Goal: Task Accomplishment & Management: Manage account settings

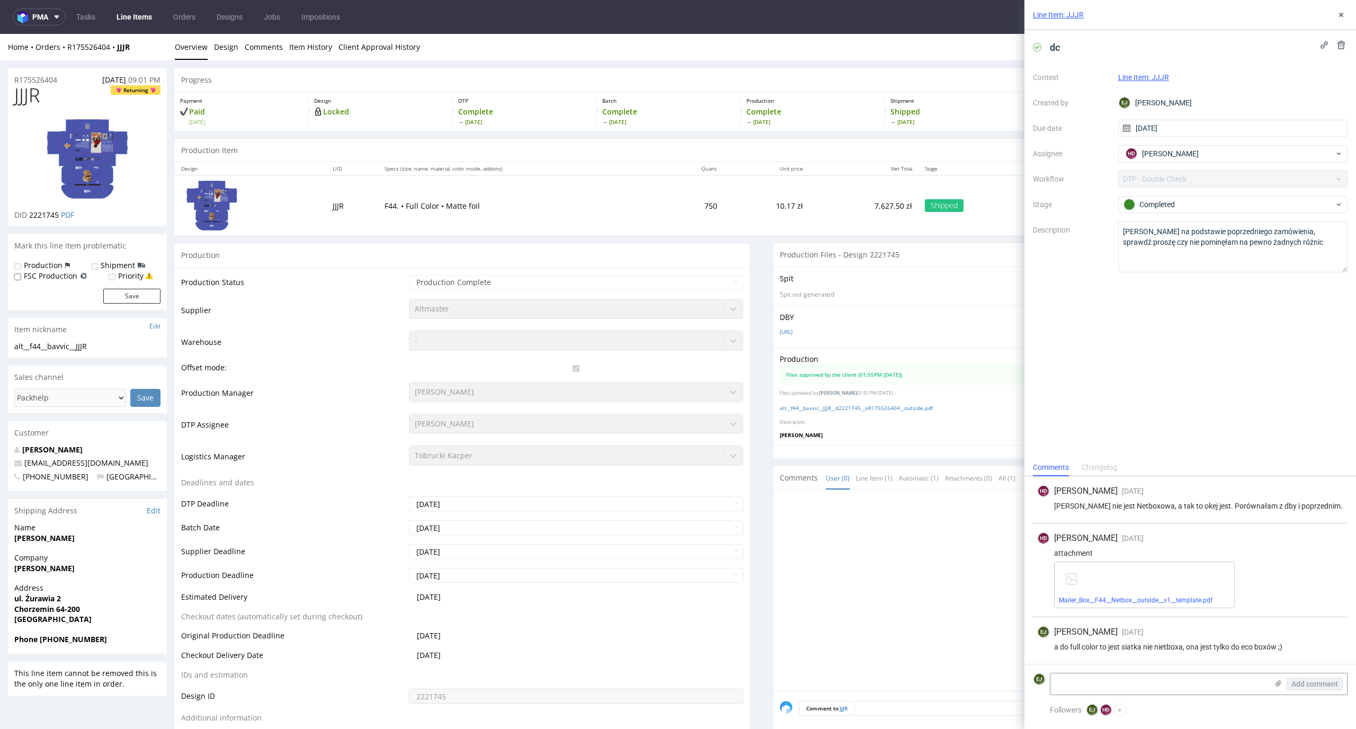
click at [778, 220] on td "10.17 zł" at bounding box center [766, 205] width 86 height 60
click at [378, 40] on link "Client Approval History" at bounding box center [379, 47] width 82 height 26
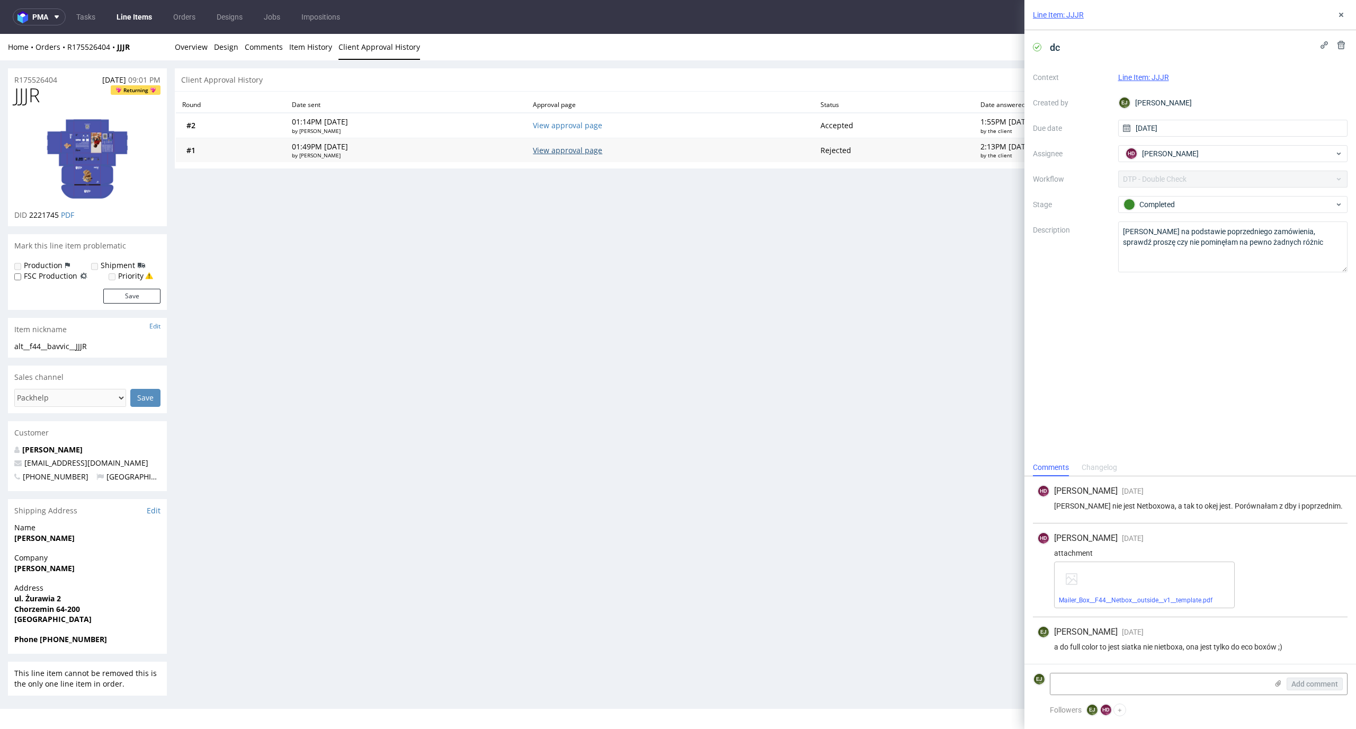
click at [574, 148] on link "View approval page" at bounding box center [567, 150] width 69 height 10
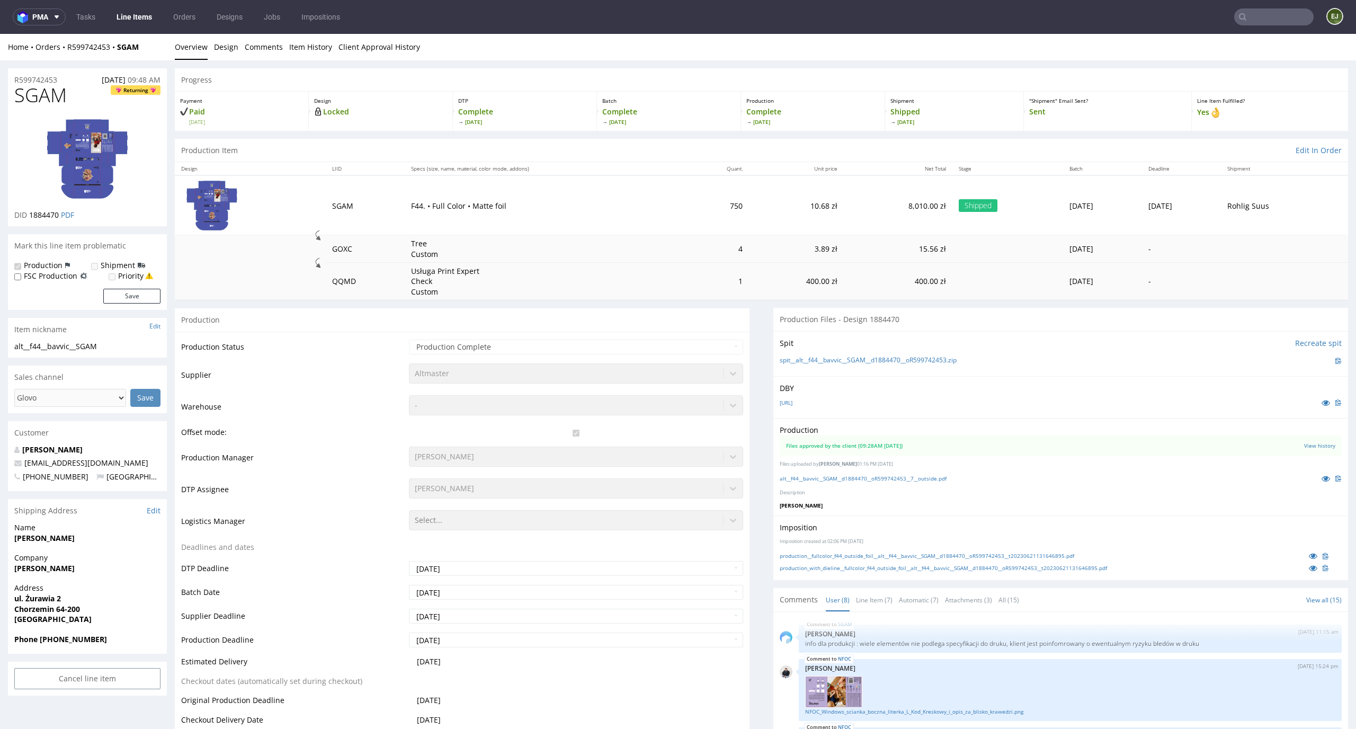
scroll to position [286, 0]
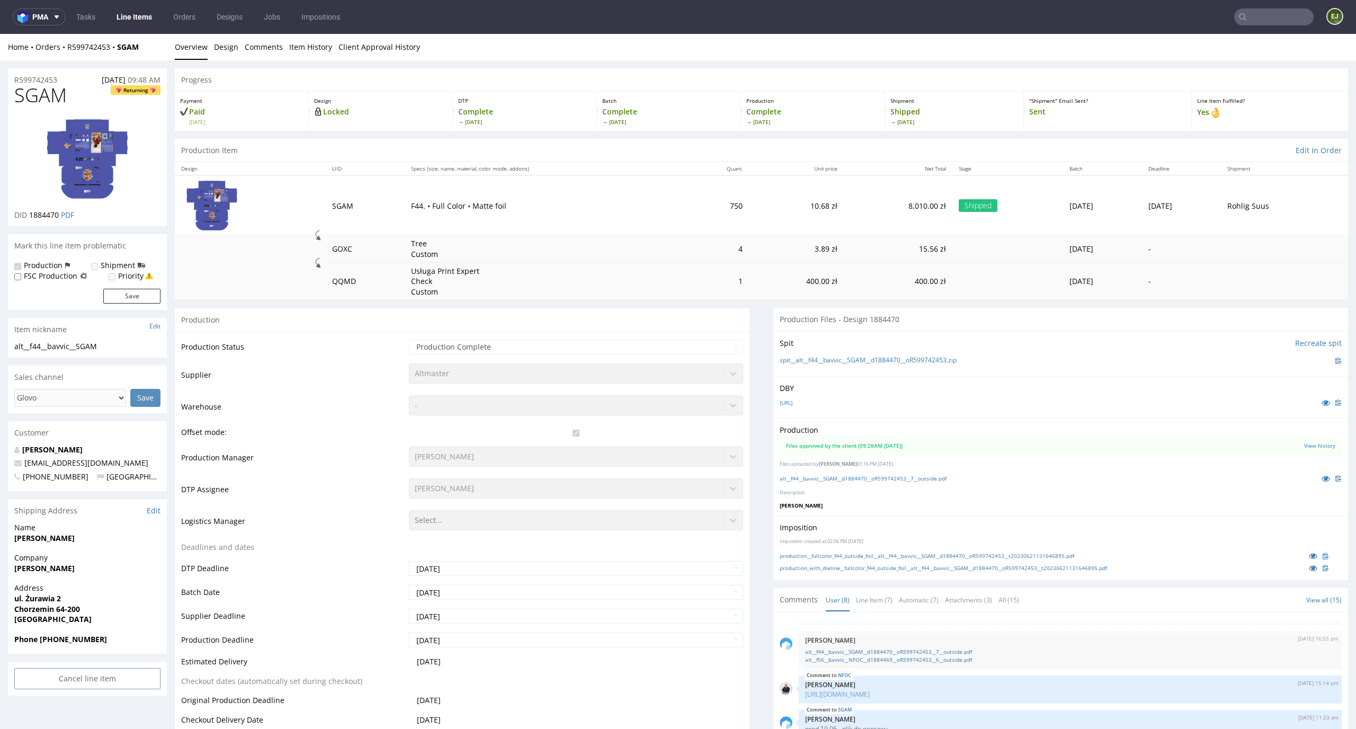
click at [491, 192] on td "F44. • Full Color • Matte foil" at bounding box center [546, 205] width 282 height 60
click at [379, 42] on link "Client Approval History" at bounding box center [379, 47] width 82 height 26
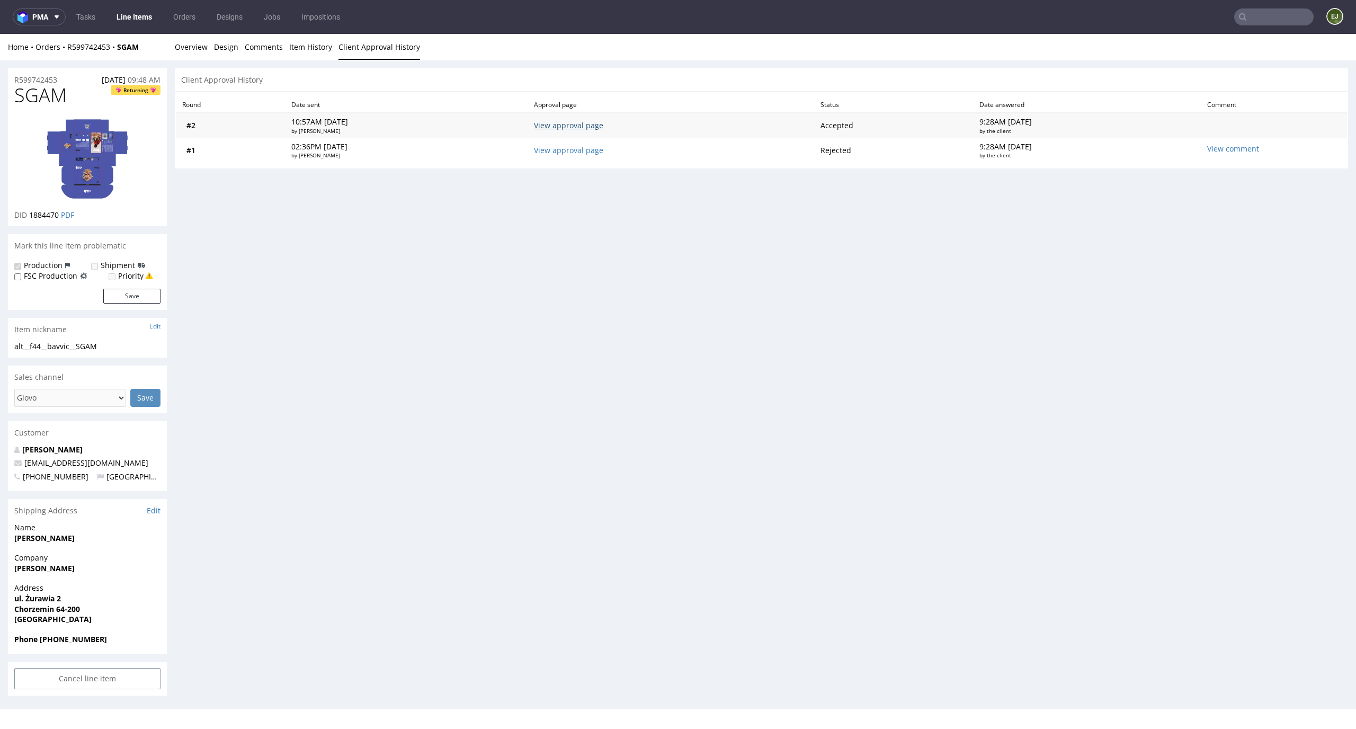
click at [603, 127] on link "View approval page" at bounding box center [568, 125] width 69 height 10
click at [1220, 150] on div "View comment" at bounding box center [1213, 150] width 13 height 13
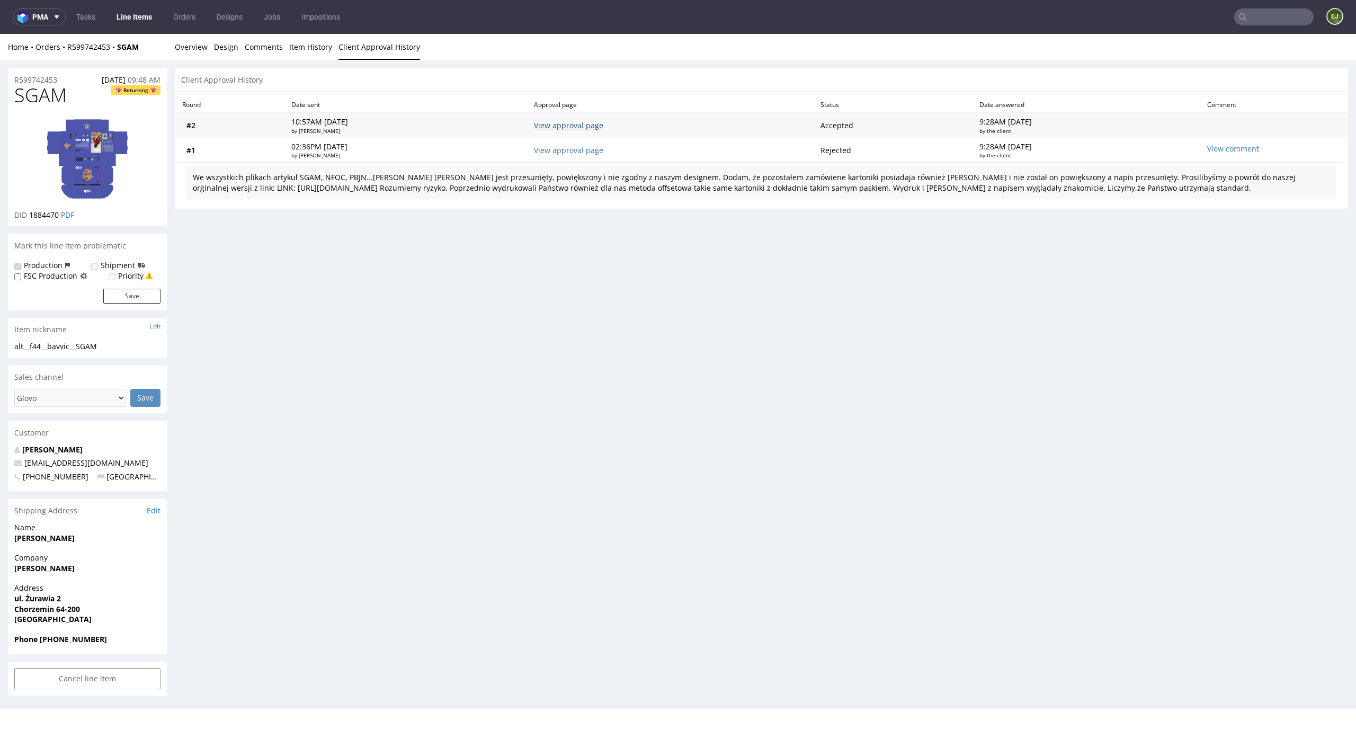
click at [576, 121] on link "View approval page" at bounding box center [568, 125] width 69 height 10
click at [582, 151] on link "View approval page" at bounding box center [568, 150] width 69 height 10
click at [532, 258] on div "Progress Payment Paid Fri 02 Jun Design Locked DTP Complete Fri 9 Jun Batch Com…" at bounding box center [761, 382] width 1173 height 628
click at [192, 47] on link "Overview" at bounding box center [191, 47] width 33 height 26
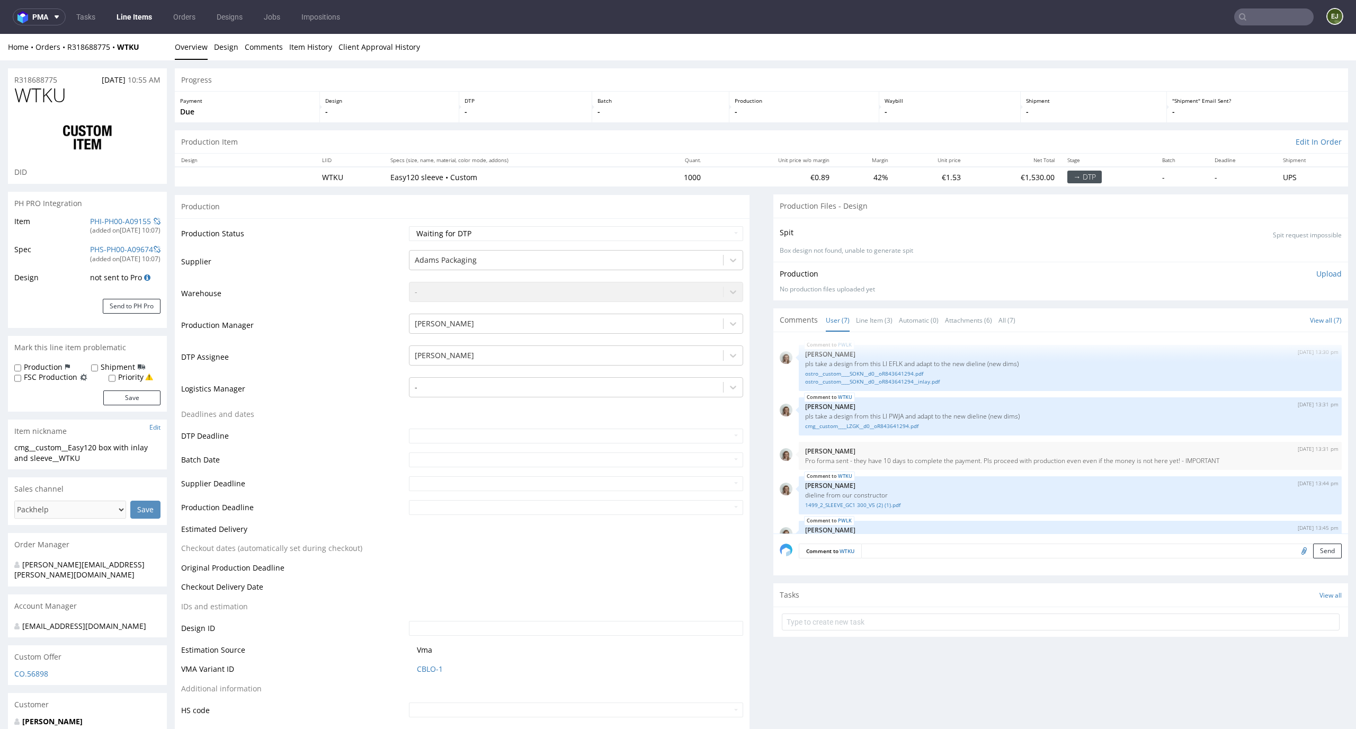
scroll to position [137, 0]
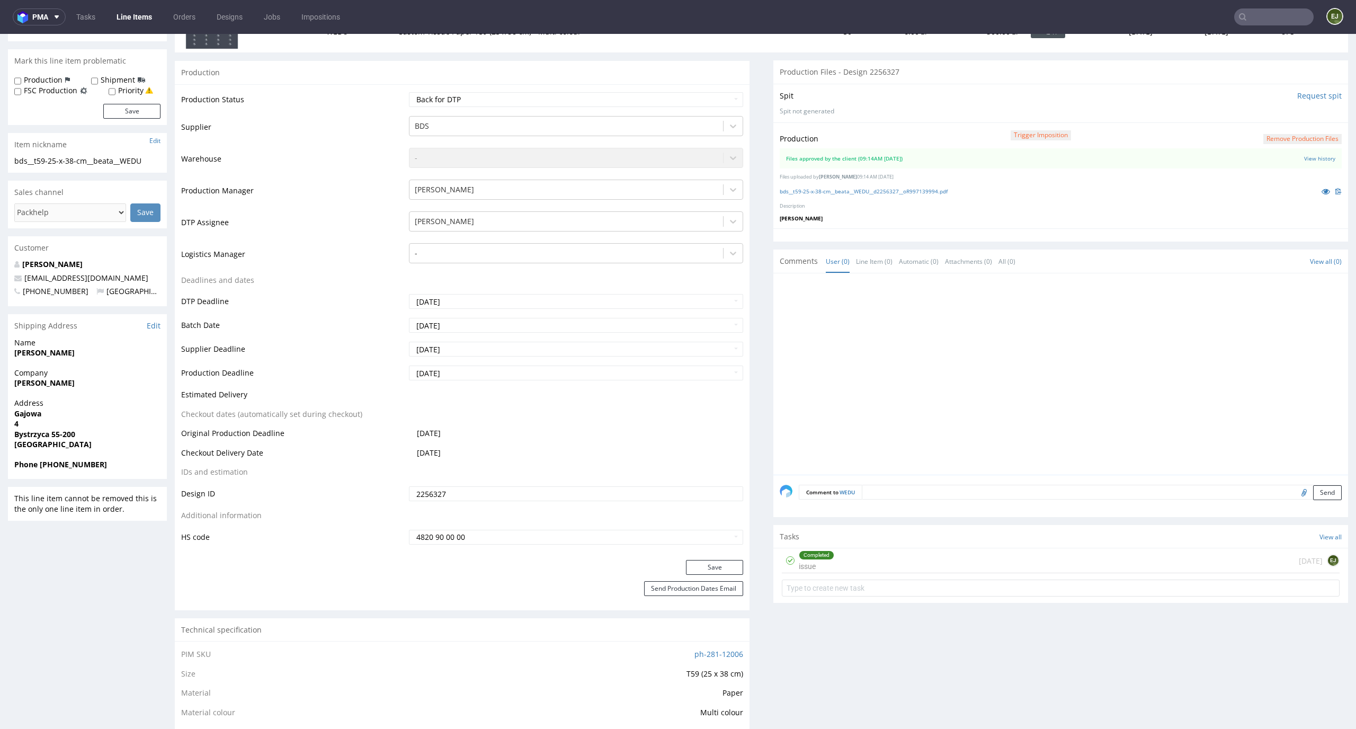
scroll to position [171, 0]
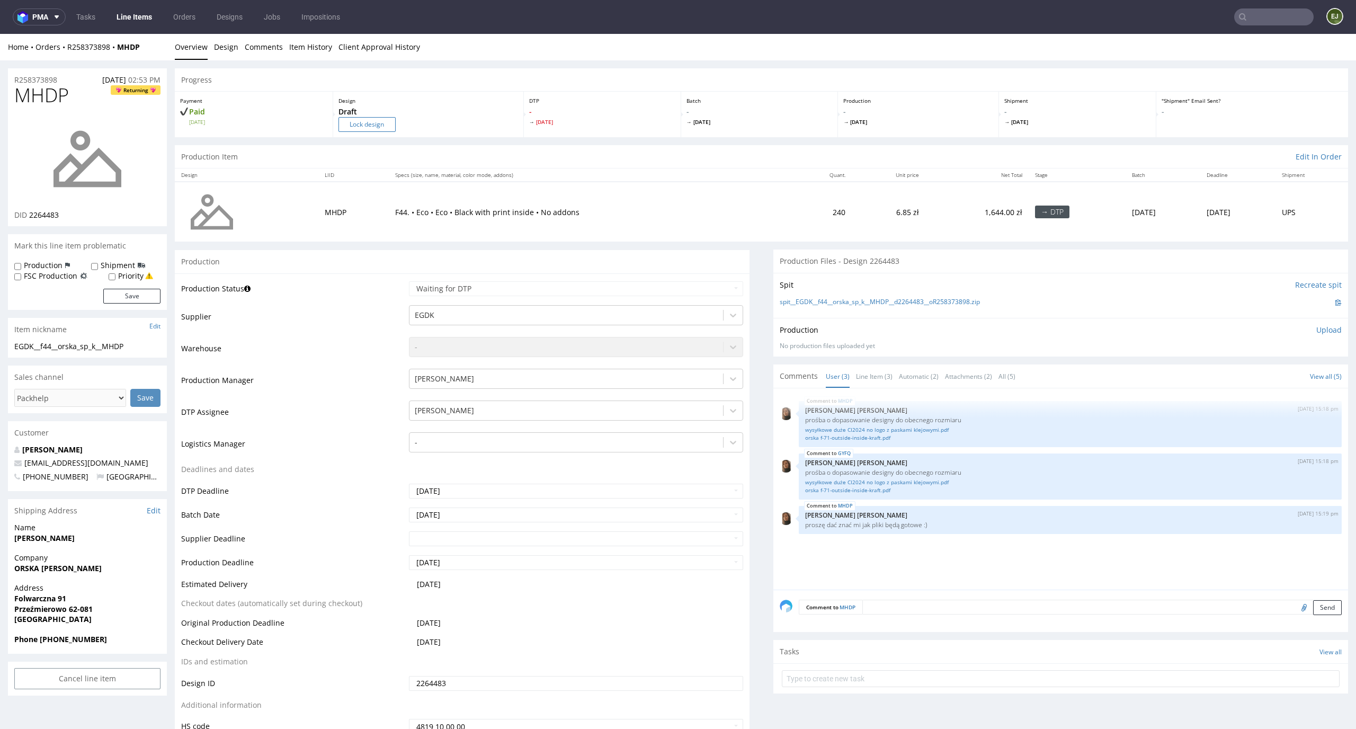
click at [356, 126] on input "Lock design" at bounding box center [366, 124] width 57 height 15
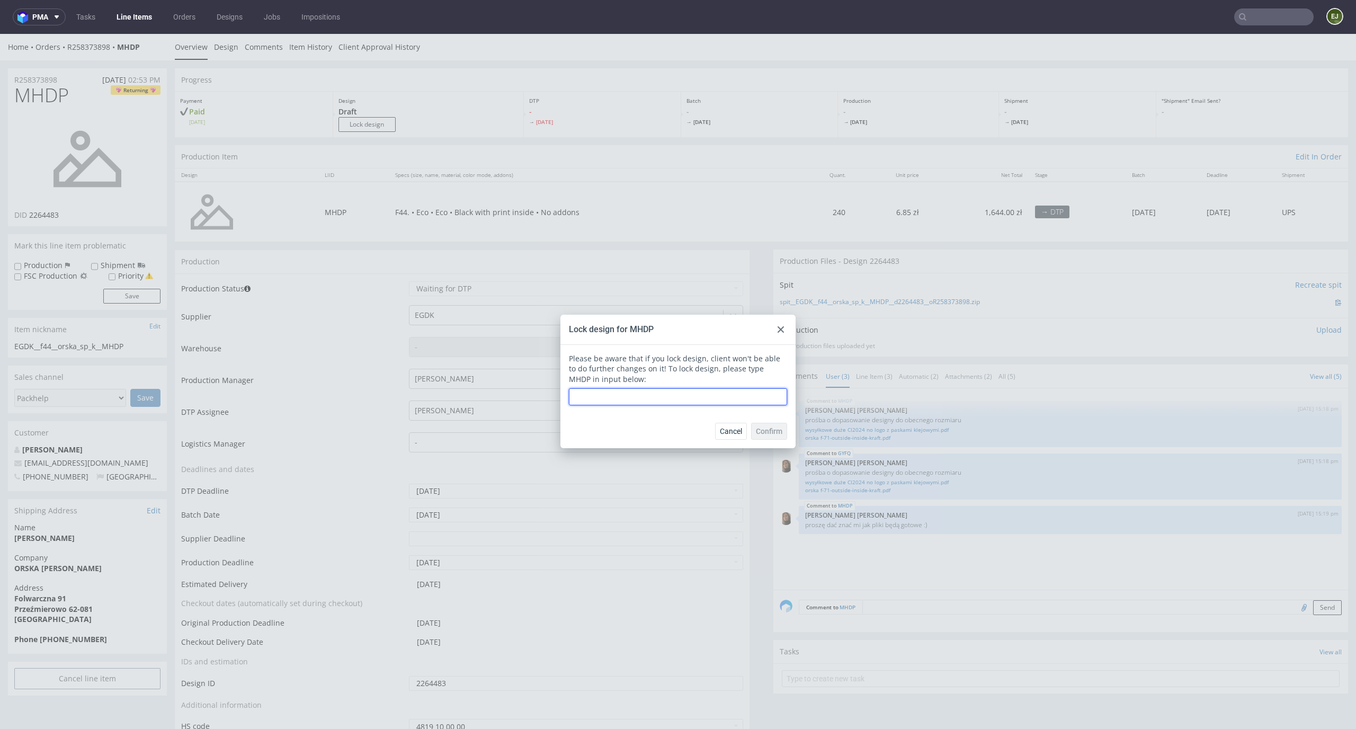
click at [639, 399] on input "text" at bounding box center [678, 396] width 218 height 17
type input "MHDP"
click at [769, 424] on button "Confirm" at bounding box center [769, 431] width 36 height 17
click at [759, 429] on span "Confirm" at bounding box center [769, 430] width 26 height 7
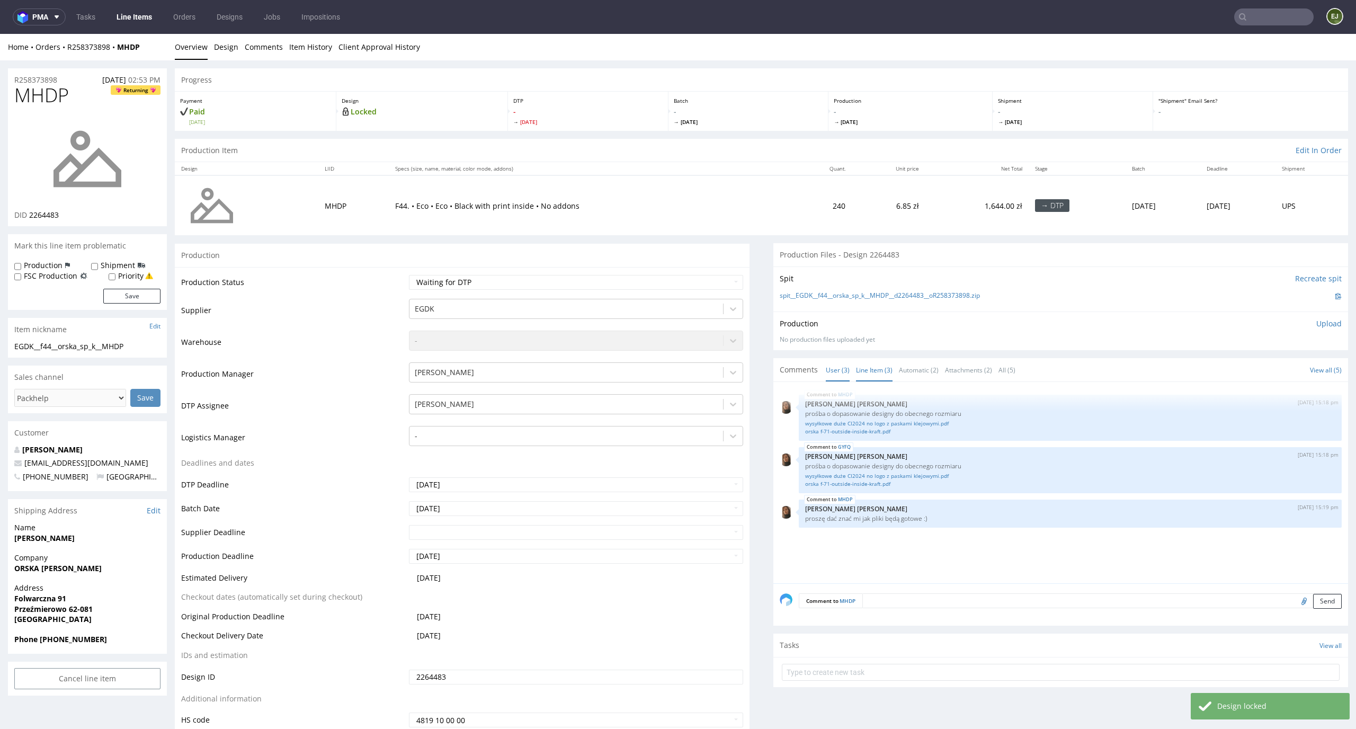
click at [864, 369] on link "Line Item (3)" at bounding box center [874, 370] width 37 height 23
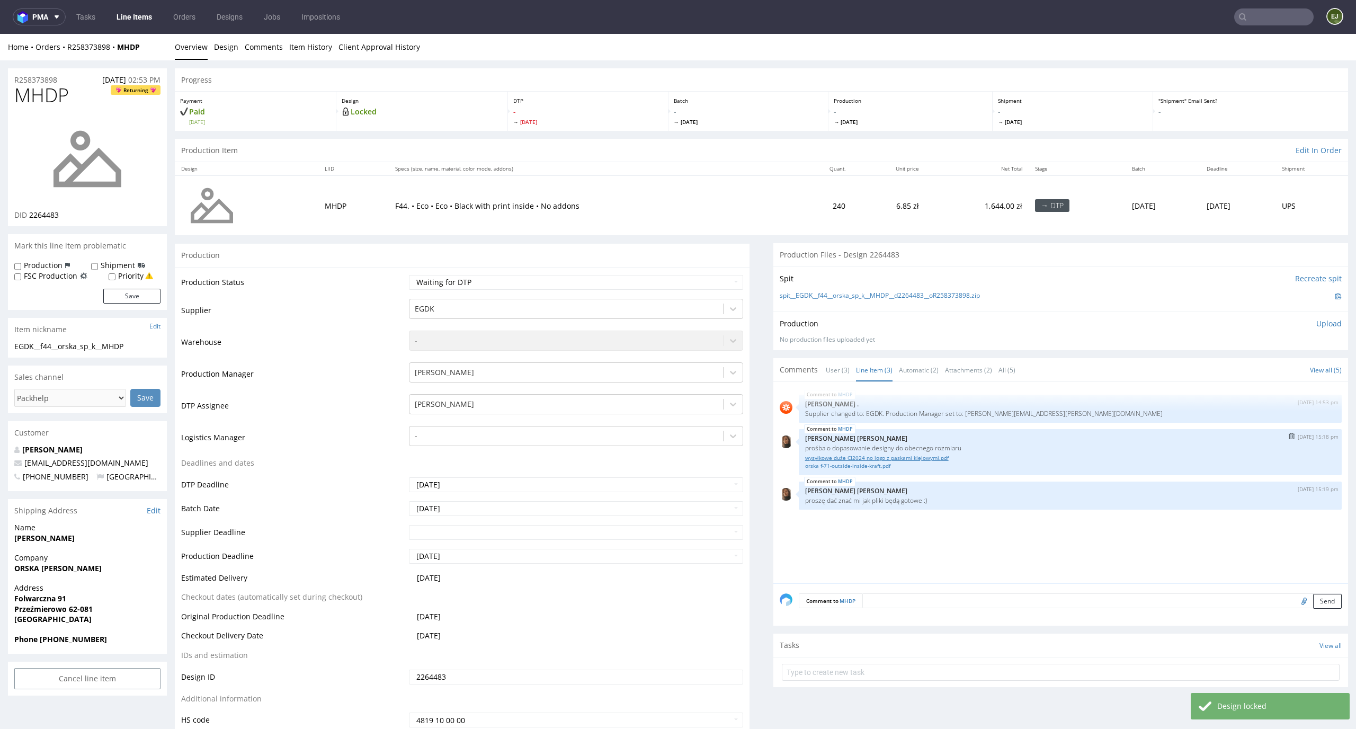
click at [872, 458] on link "wysyłkowe duże CI2024 no logo z paskami klejowymi.pdf" at bounding box center [1070, 458] width 530 height 8
click at [824, 467] on link "orska f-71-outside-inside-kraft.pdf" at bounding box center [1070, 466] width 530 height 8
click at [843, 456] on link "wysyłkowe duże CI2024 no logo z paskami klejowymi.pdf" at bounding box center [1070, 458] width 530 height 8
click at [870, 466] on link "orska f-71-outside-inside-kraft.pdf" at bounding box center [1070, 466] width 530 height 8
click at [653, 281] on select "Waiting for Artwork Waiting for Diecut Waiting for Mockup Waiting for DTP Waiti…" at bounding box center [576, 282] width 335 height 15
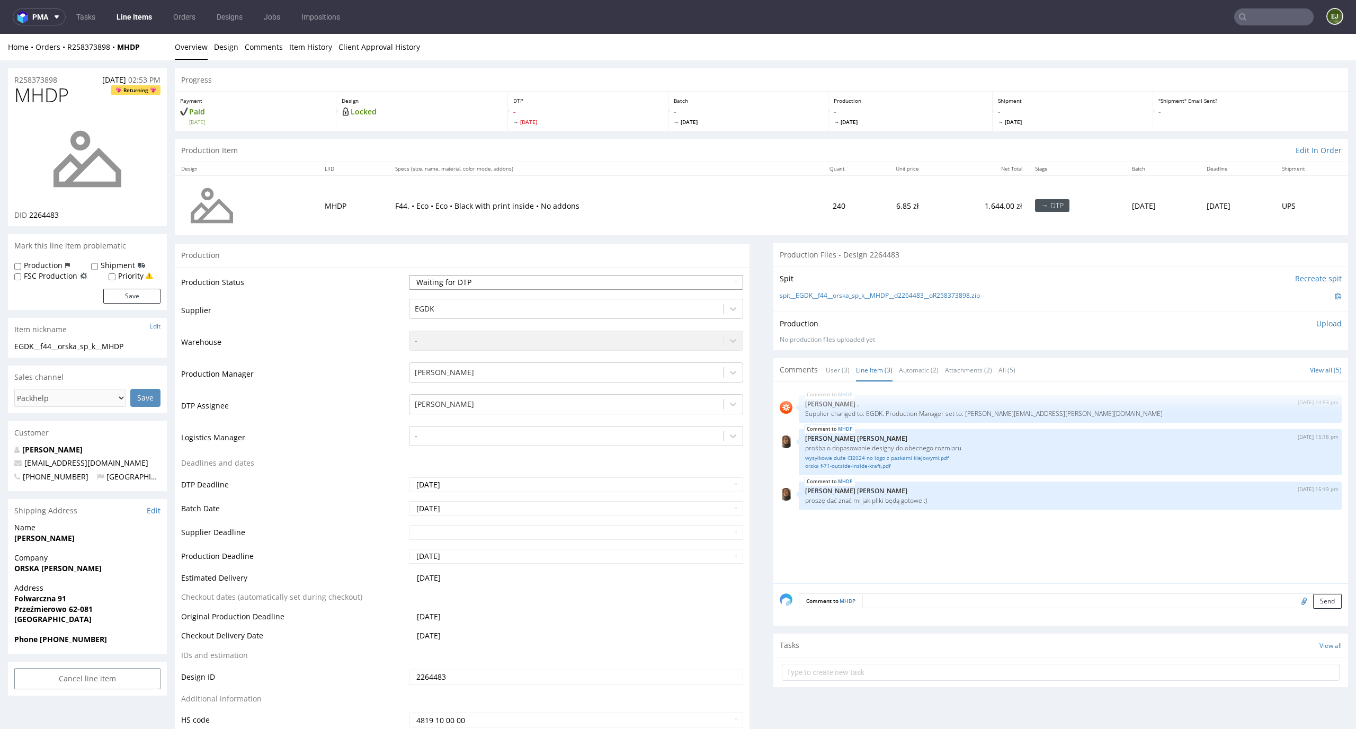
select select "dtp_in_process"
click at [409, 275] on select "Waiting for Artwork Waiting for Diecut Waiting for Mockup Waiting for DTP Waiti…" at bounding box center [576, 282] width 335 height 15
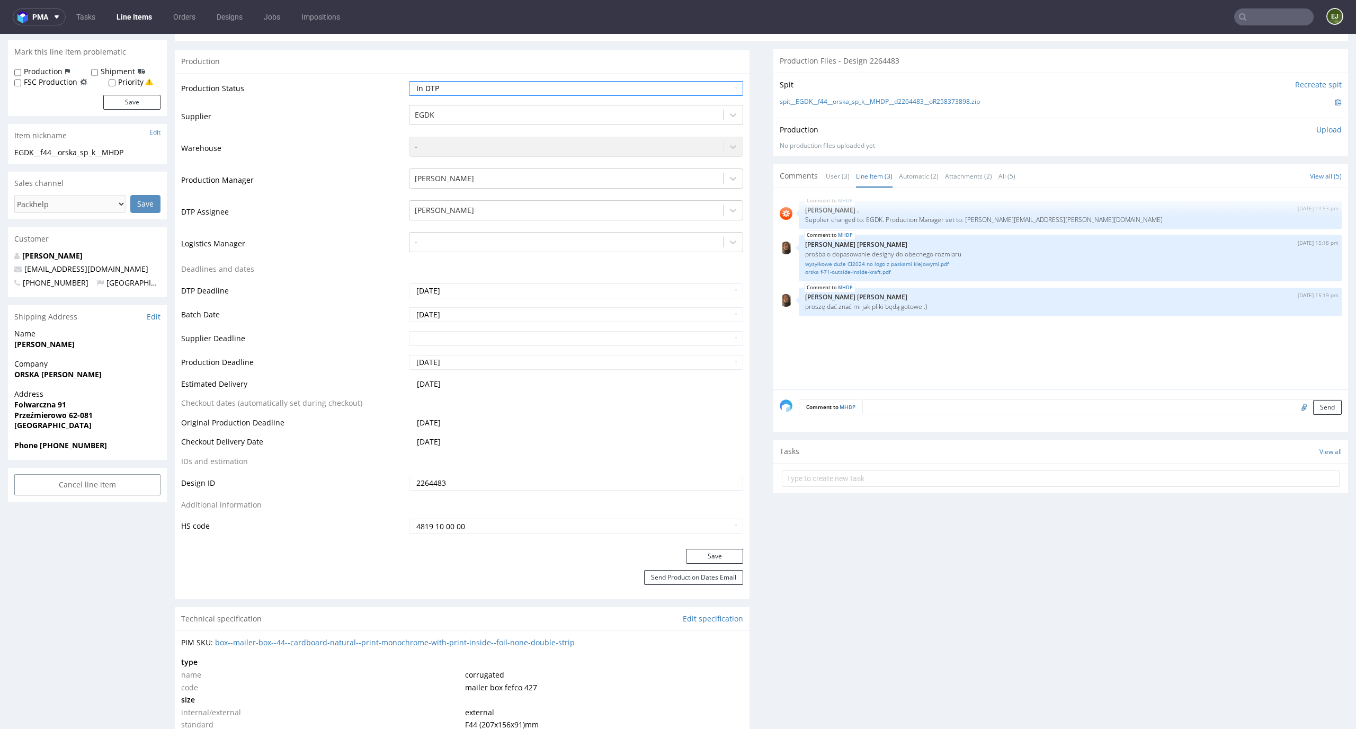
scroll to position [255, 0]
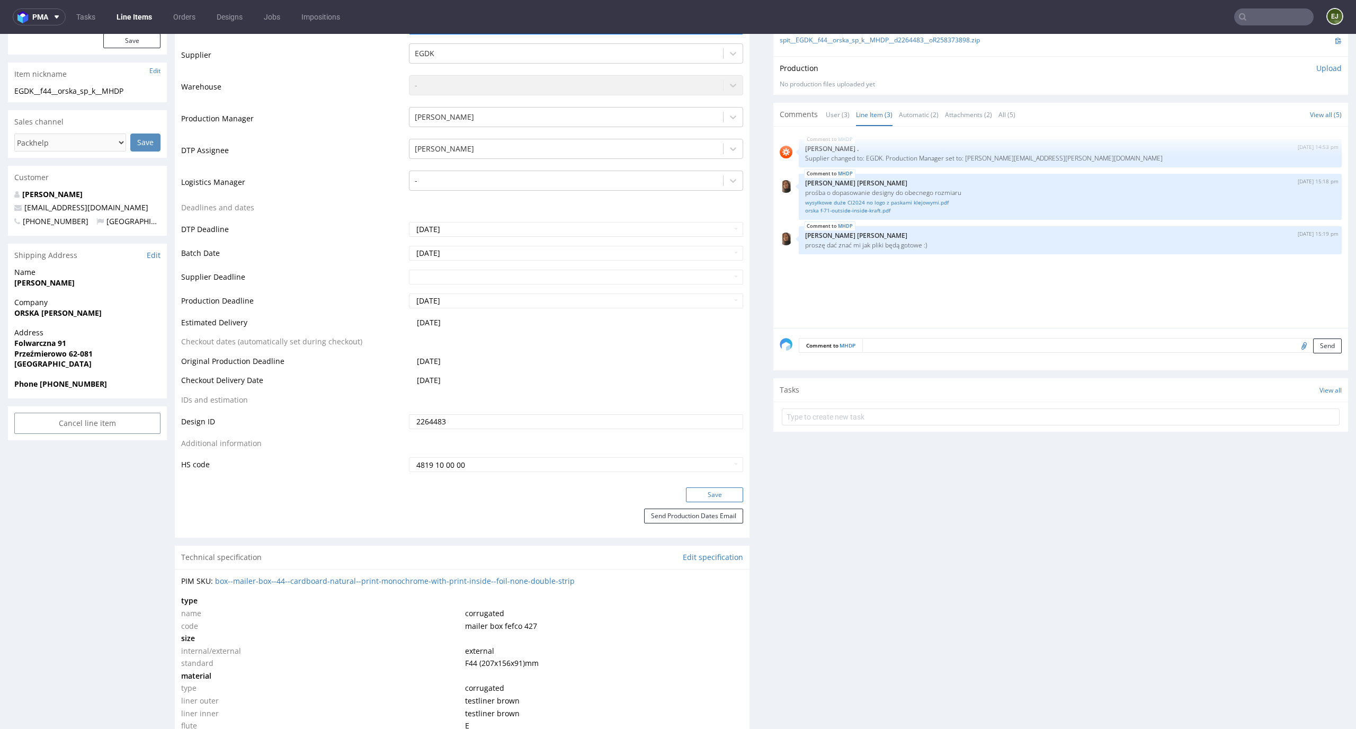
click at [726, 487] on button "Save" at bounding box center [714, 494] width 57 height 15
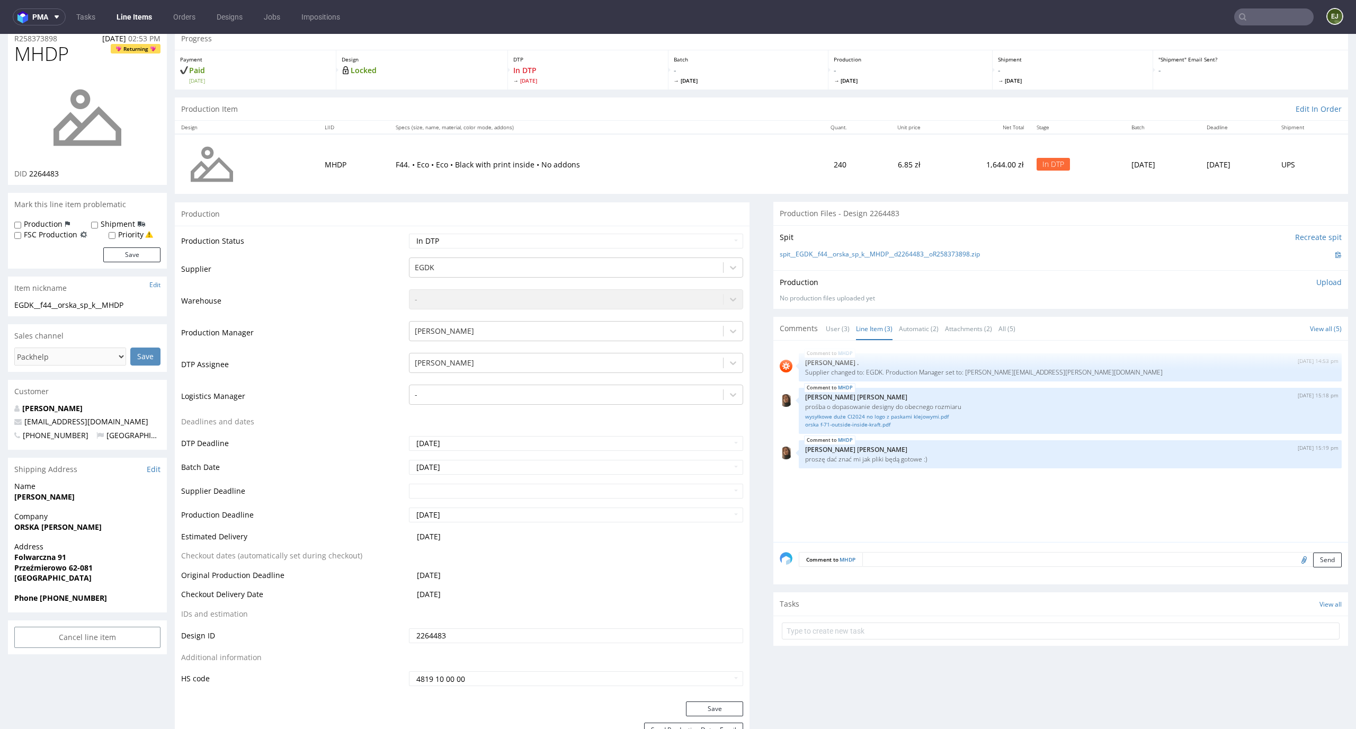
scroll to position [0, 0]
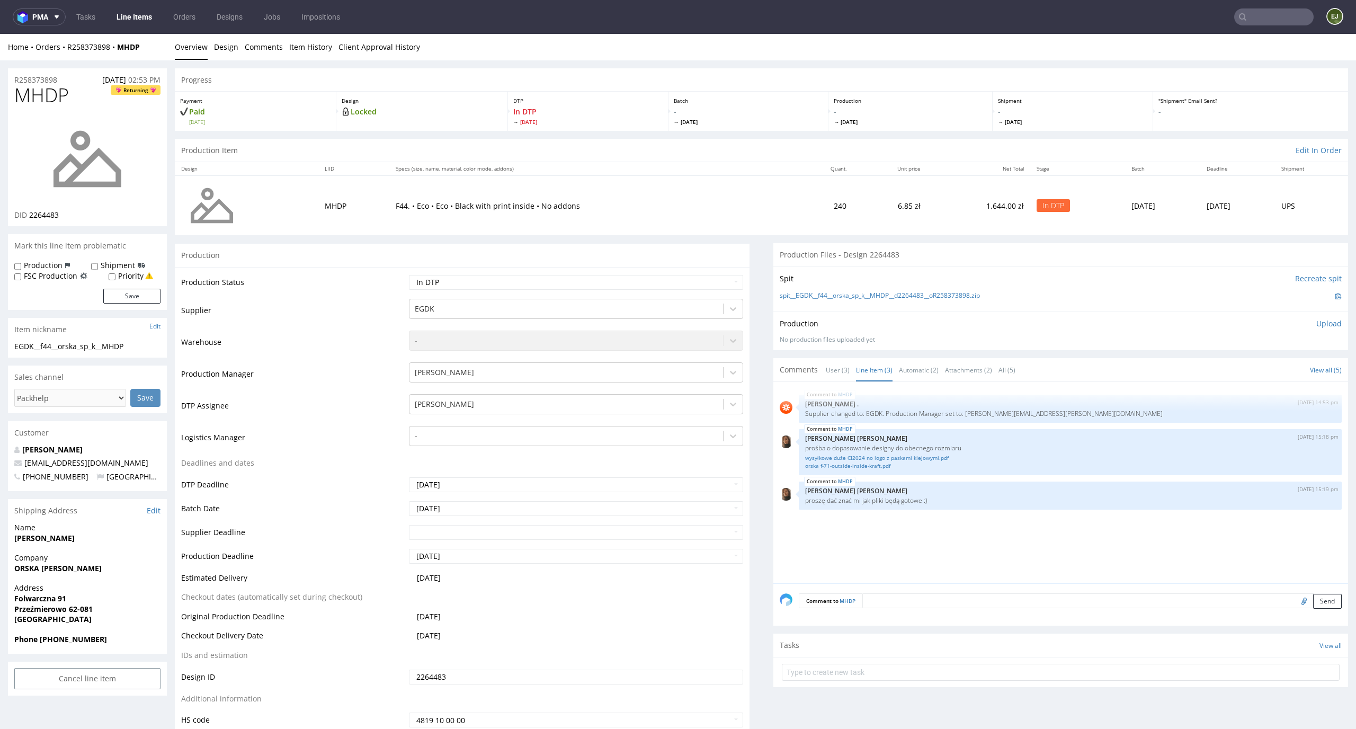
click at [939, 290] on div "spit__EGDK__f44__orska_sp_k__MHDP__d2264483__oR258373898.zip" at bounding box center [1061, 296] width 562 height 12
click at [937, 291] on link "spit__EGDK__f44__orska_sp_k__MHDP__d2264483__oR258373898.zip" at bounding box center [880, 295] width 200 height 9
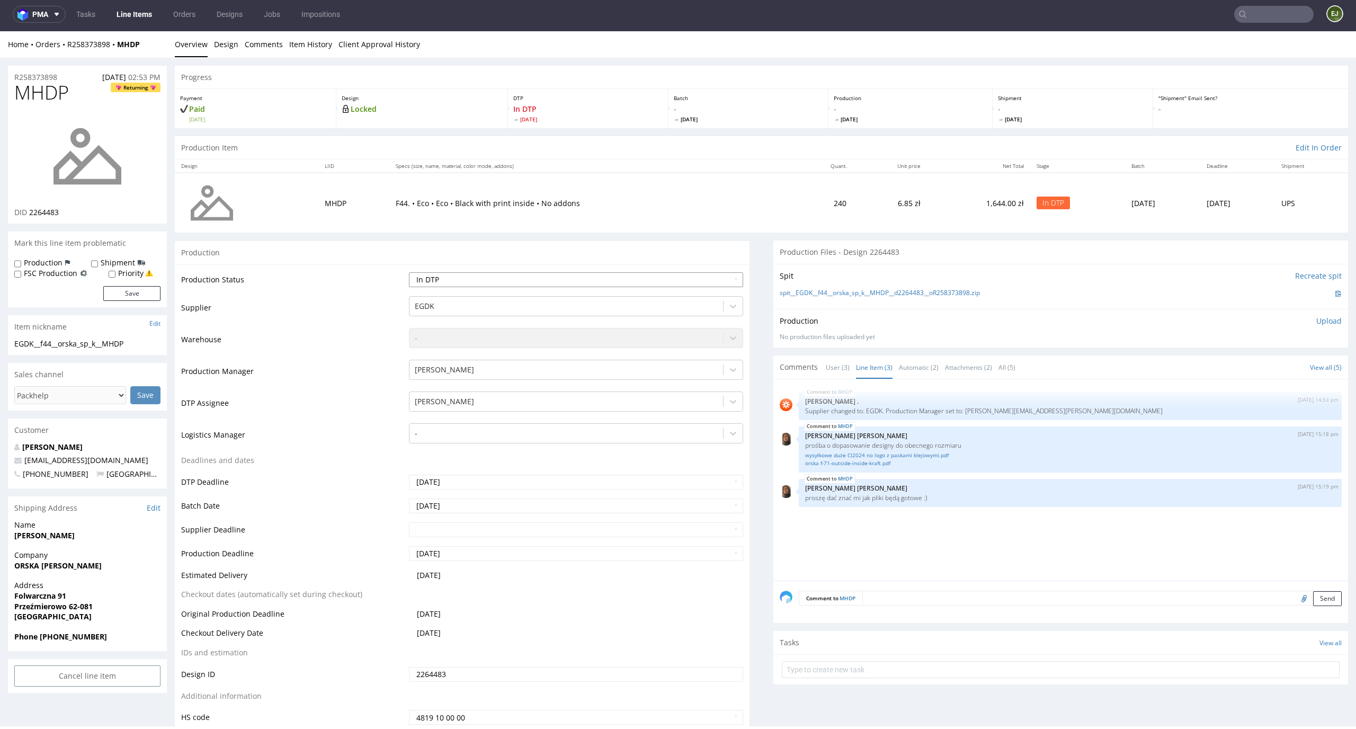
click at [723, 282] on select "Waiting for Artwork Waiting for Diecut Waiting for Mockup Waiting for DTP Waiti…" at bounding box center [576, 279] width 335 height 15
click at [409, 272] on select "Waiting for Artwork Waiting for Diecut Waiting for Mockup Waiting for DTP Waiti…" at bounding box center [576, 279] width 335 height 15
click at [705, 277] on select "Waiting for Artwork Waiting for Diecut Waiting for Mockup Waiting for DTP Waiti…" at bounding box center [576, 279] width 335 height 15
select select "dtp_ca_needed"
click at [409, 272] on select "Waiting for Artwork Waiting for Diecut Waiting for Mockup Waiting for DTP Waiti…" at bounding box center [576, 279] width 335 height 15
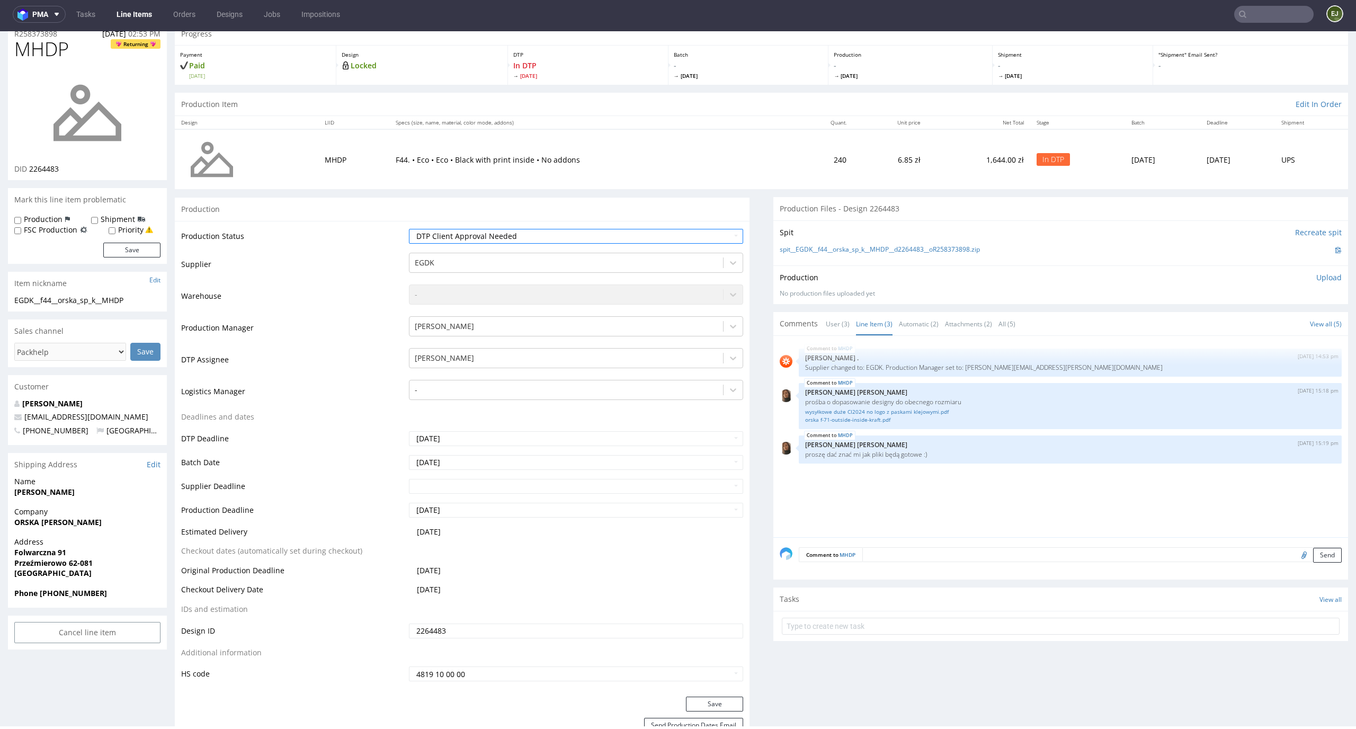
scroll to position [51, 0]
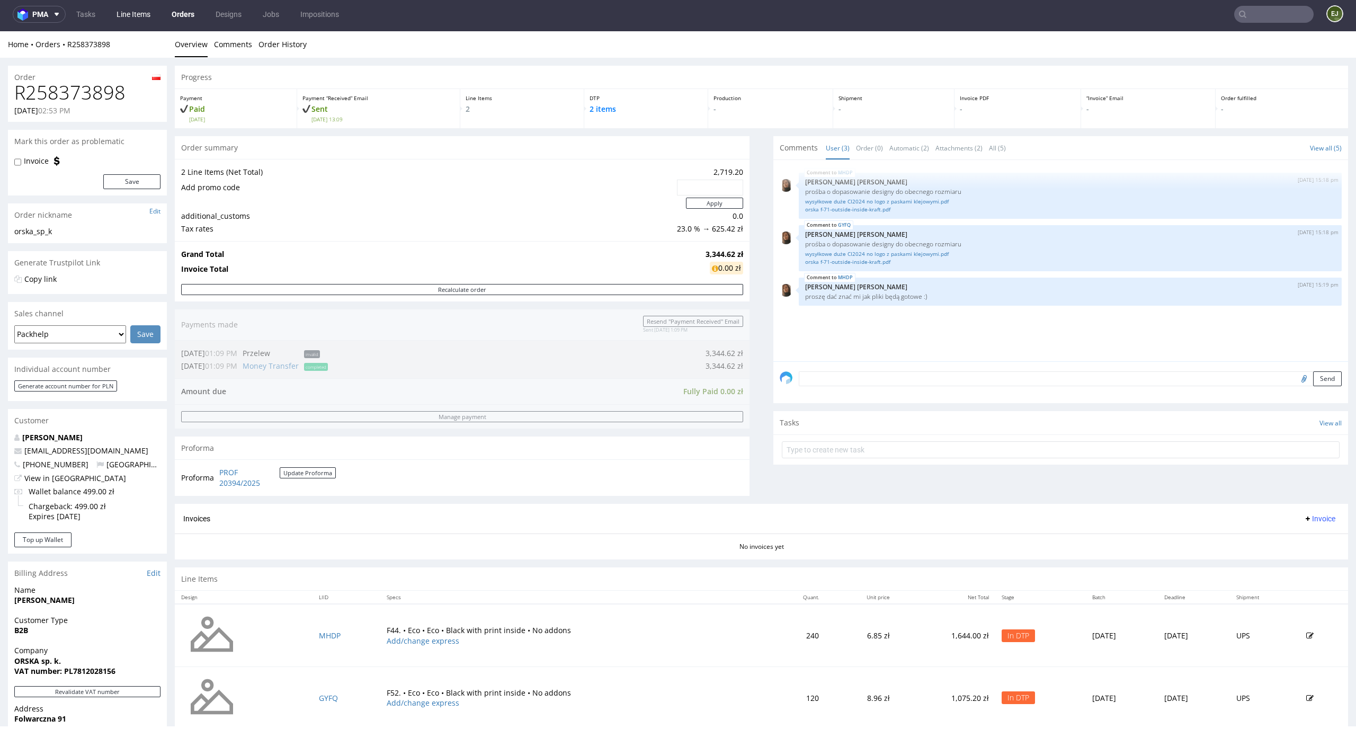
click at [149, 19] on link "Line Items" at bounding box center [133, 14] width 47 height 17
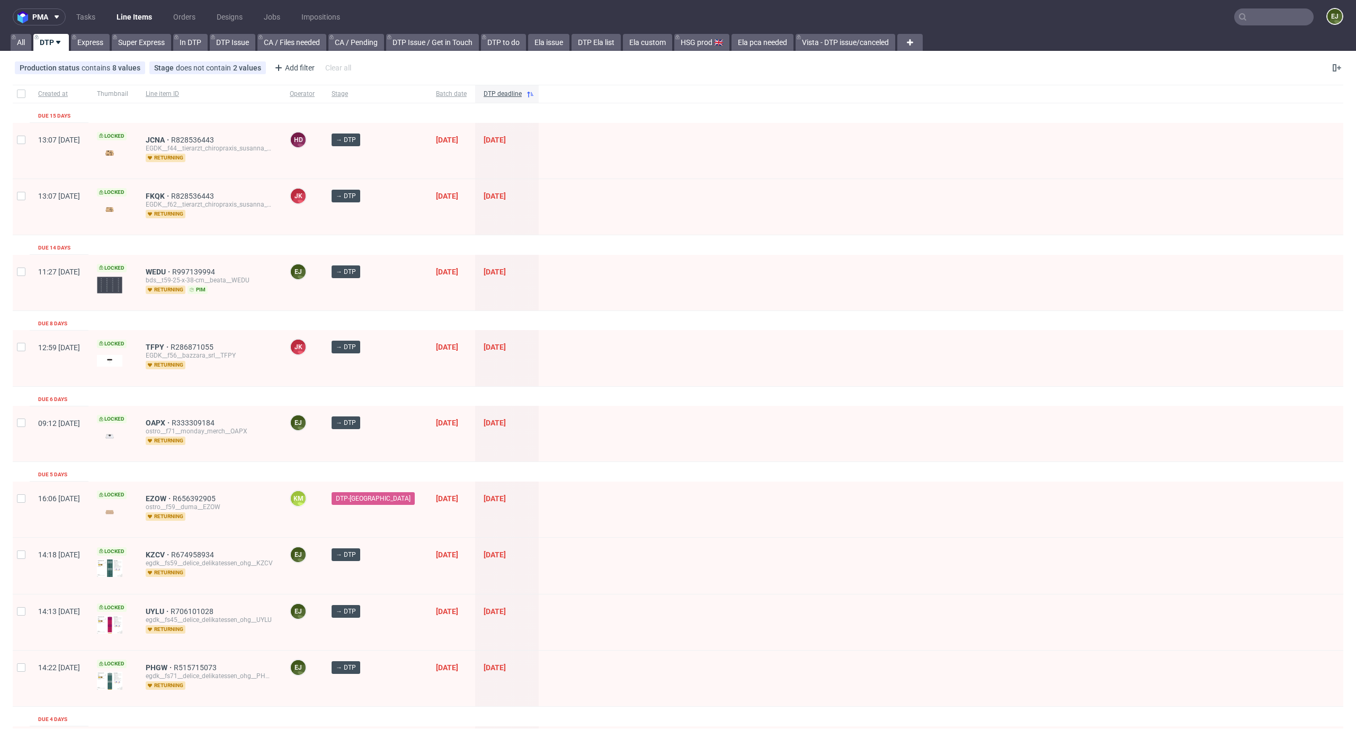
click at [1250, 16] on input "text" at bounding box center [1273, 16] width 79 height 17
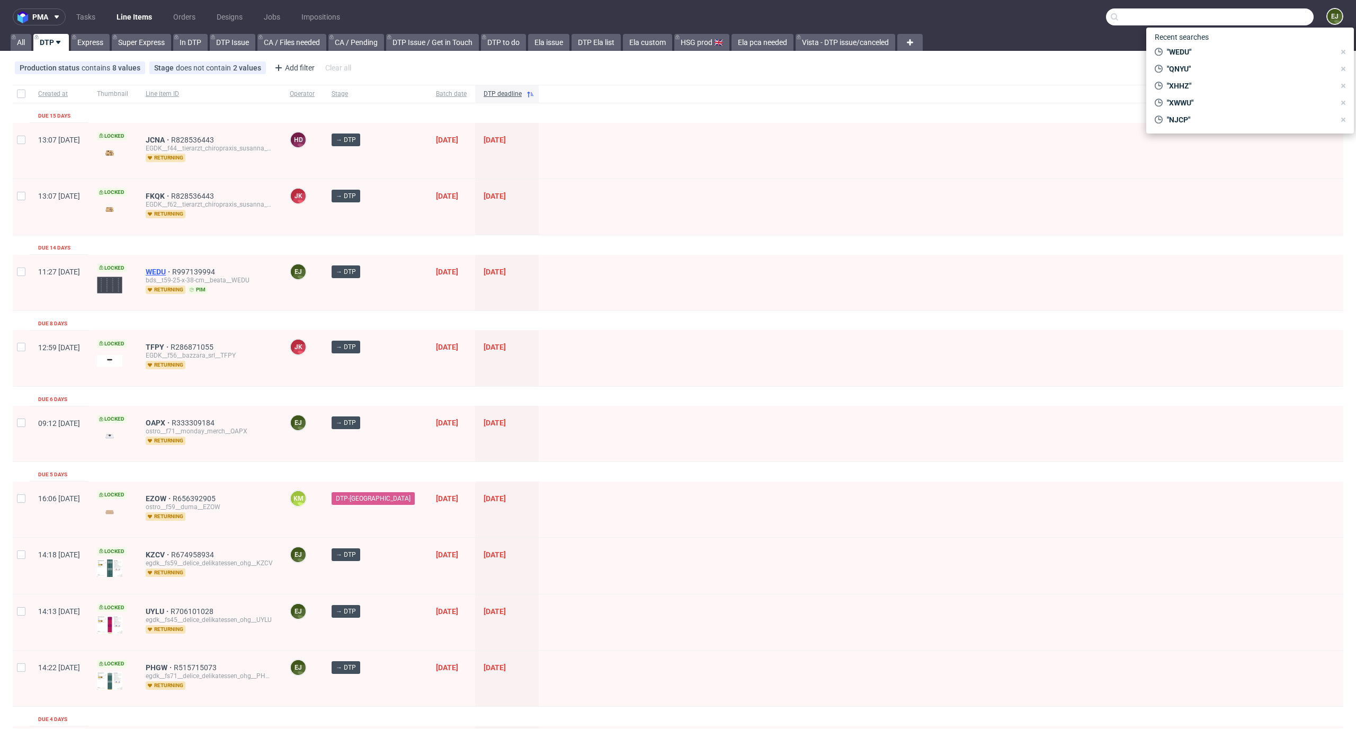
click at [172, 273] on span "WEDU" at bounding box center [159, 271] width 26 height 8
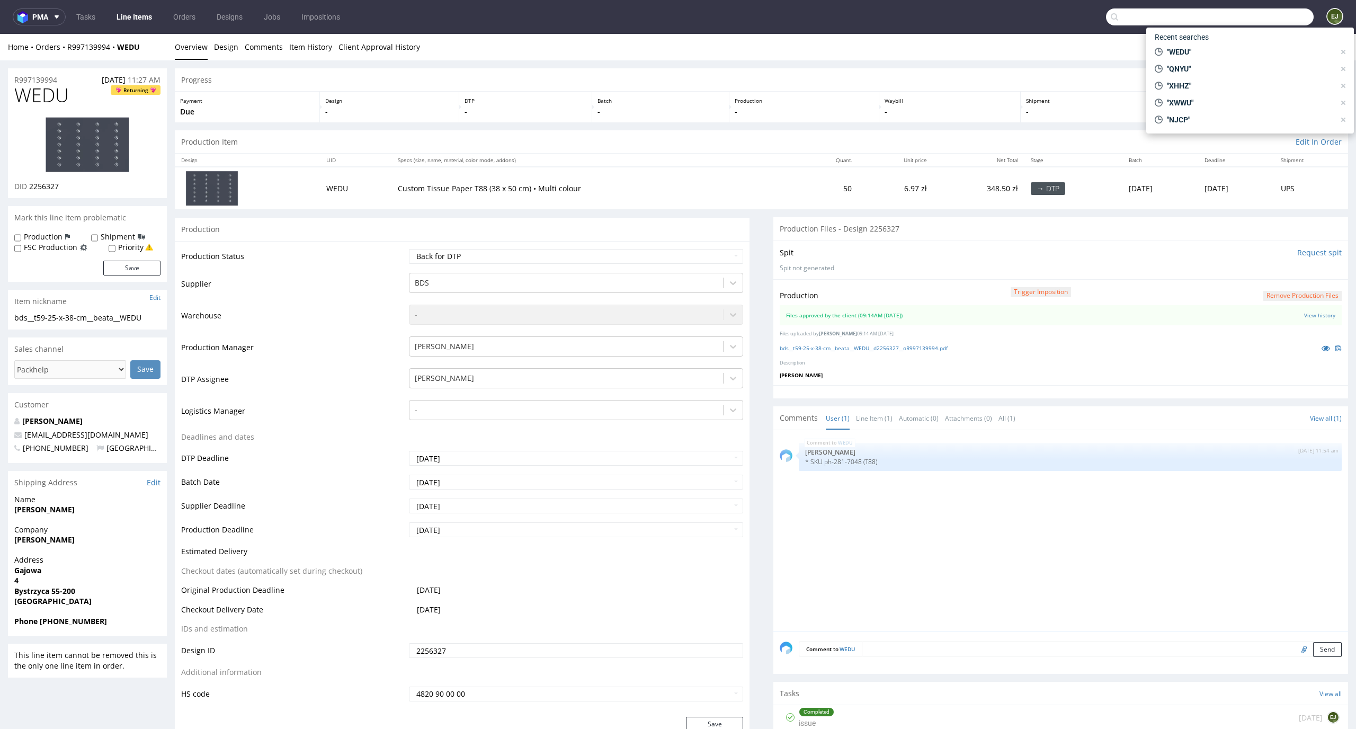
click at [1286, 292] on button "Remove production files" at bounding box center [1302, 296] width 78 height 10
click at [1274, 268] on link "Yes" at bounding box center [1268, 272] width 30 height 16
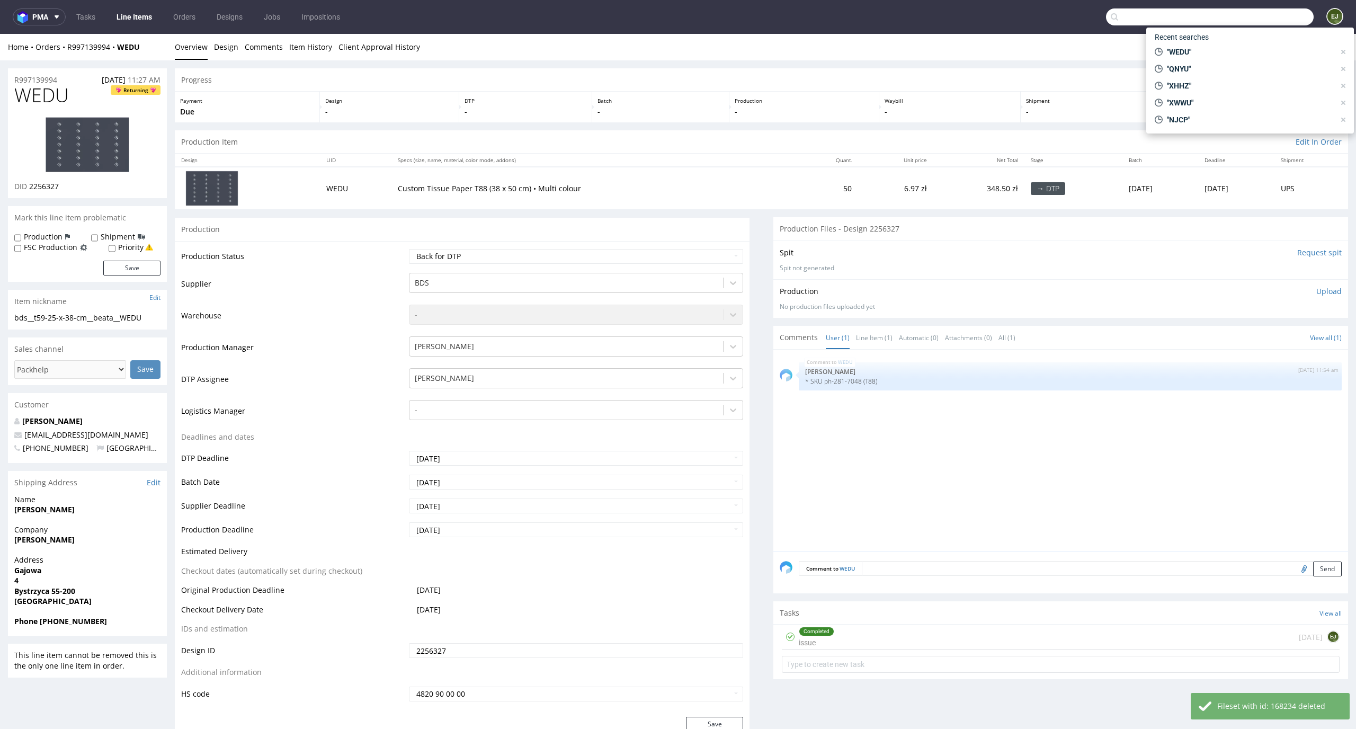
click at [639, 202] on td "Custom Tissue Paper T88 (38 x 50 cm) • Multi colour" at bounding box center [594, 188] width 407 height 42
click at [902, 525] on div "WEDU 30th Sep 25 | 11:54 am Ewa Prus * SKU ph-281-7048 (T88)" at bounding box center [1064, 453] width 568 height 195
click at [932, 640] on div "Completed issue 13 days ago EJ" at bounding box center [1061, 636] width 558 height 25
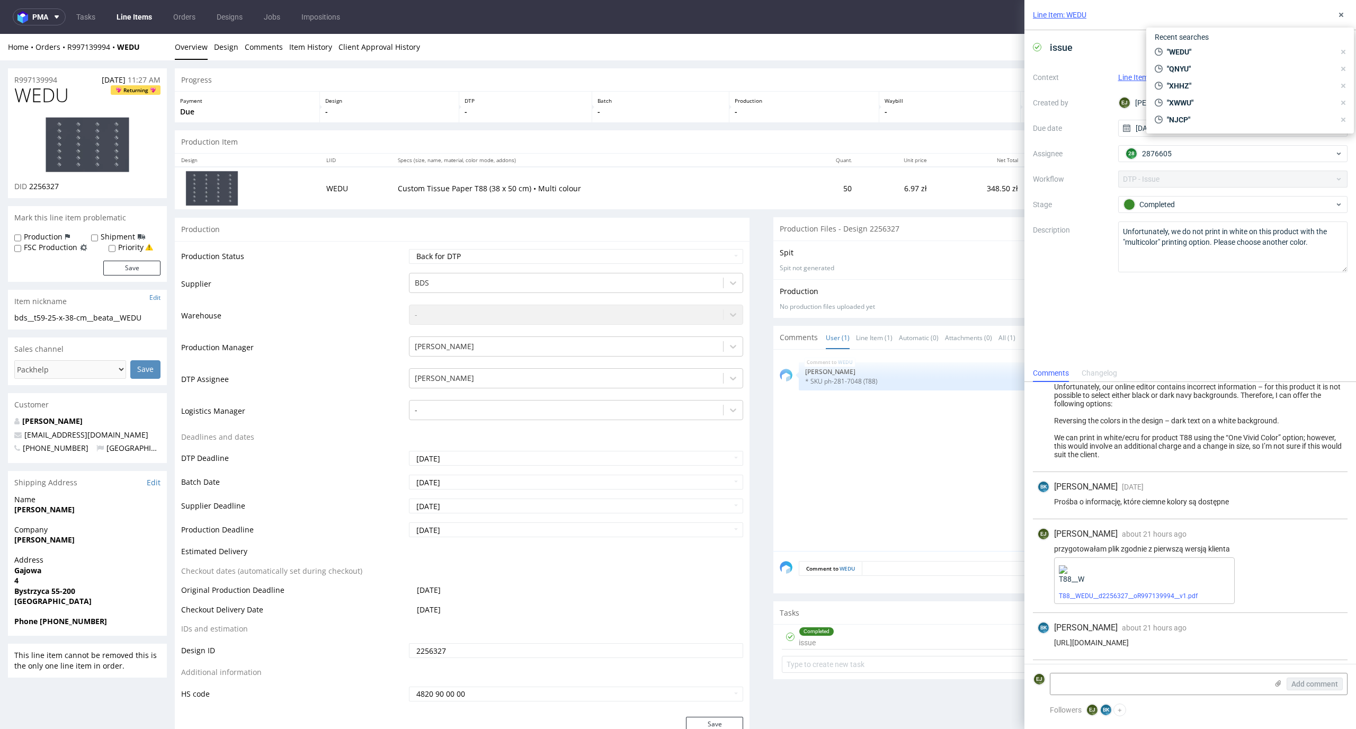
scroll to position [171, 0]
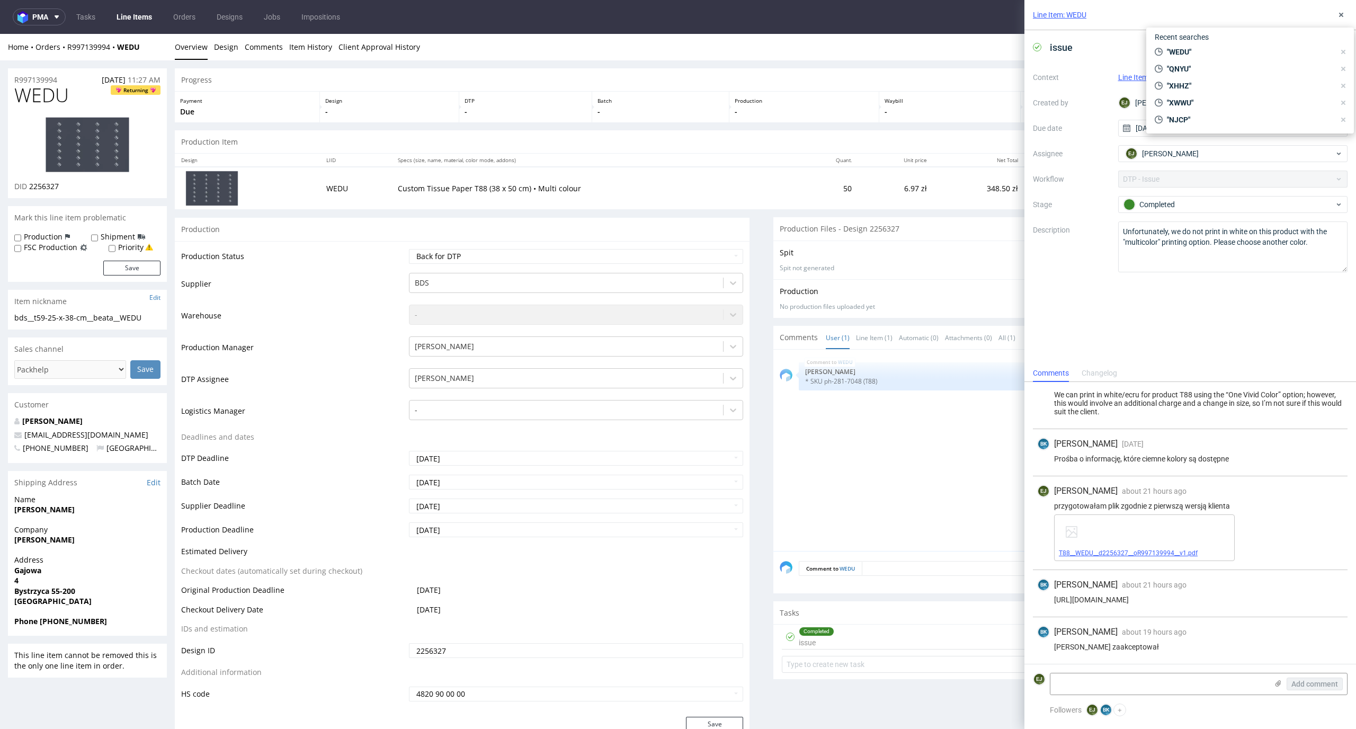
click at [1118, 553] on link "T88__WEDU__d2256327__oR997139994__v1.pdf" at bounding box center [1128, 552] width 139 height 7
click at [640, 105] on div "Batch -" at bounding box center [660, 107] width 137 height 31
drag, startPoint x: 93, startPoint y: 316, endPoint x: 13, endPoint y: 314, distance: 80.0
click at [13, 314] on div "bds__t59-25-x-38-cm__beata__WEDU bds__t59-25-x-38-cm __beata__WEDU Update" at bounding box center [87, 320] width 159 height 17
drag, startPoint x: 154, startPoint y: 321, endPoint x: 4, endPoint y: 321, distance: 149.9
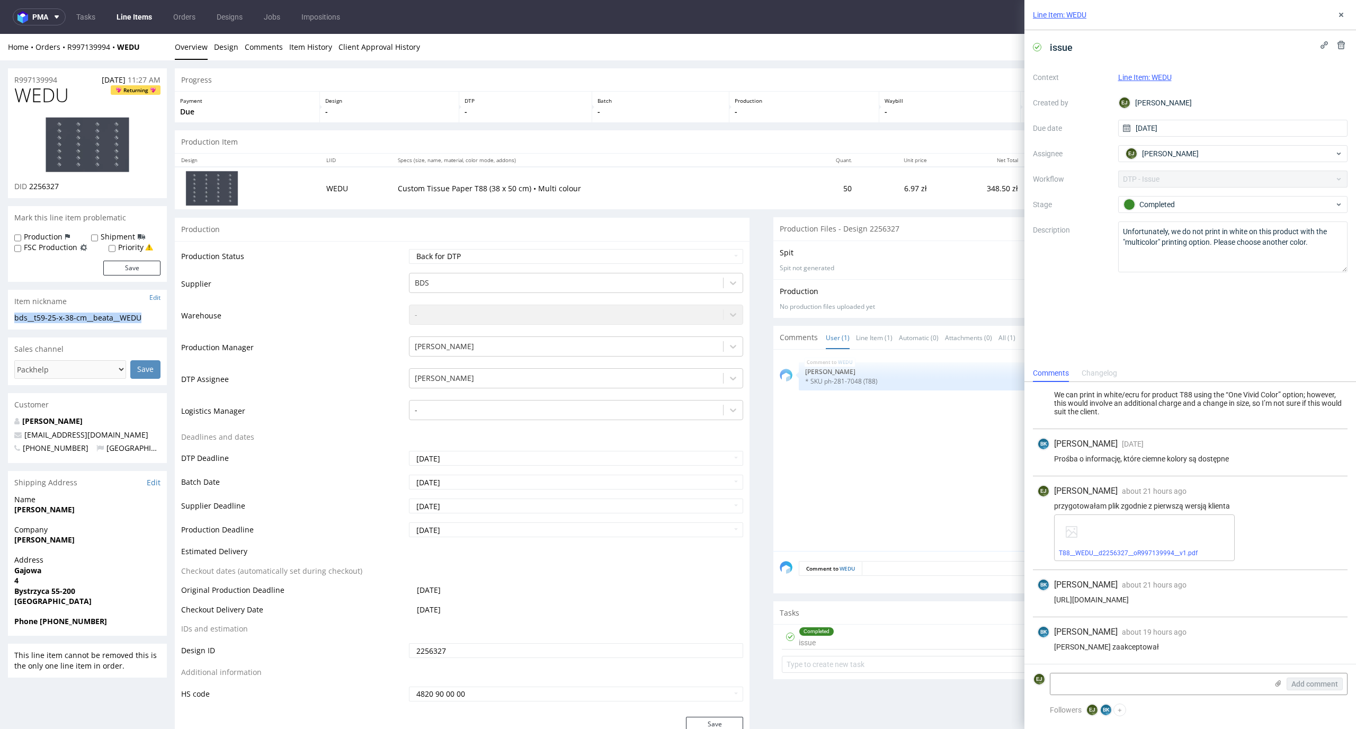
copy div "bds__t59-25-x-38-cm__beata__WEDU"
click at [137, 245] on label "Priority" at bounding box center [130, 247] width 25 height 11
click at [115, 245] on input "Priority" at bounding box center [112, 248] width 7 height 8
checkbox input "true"
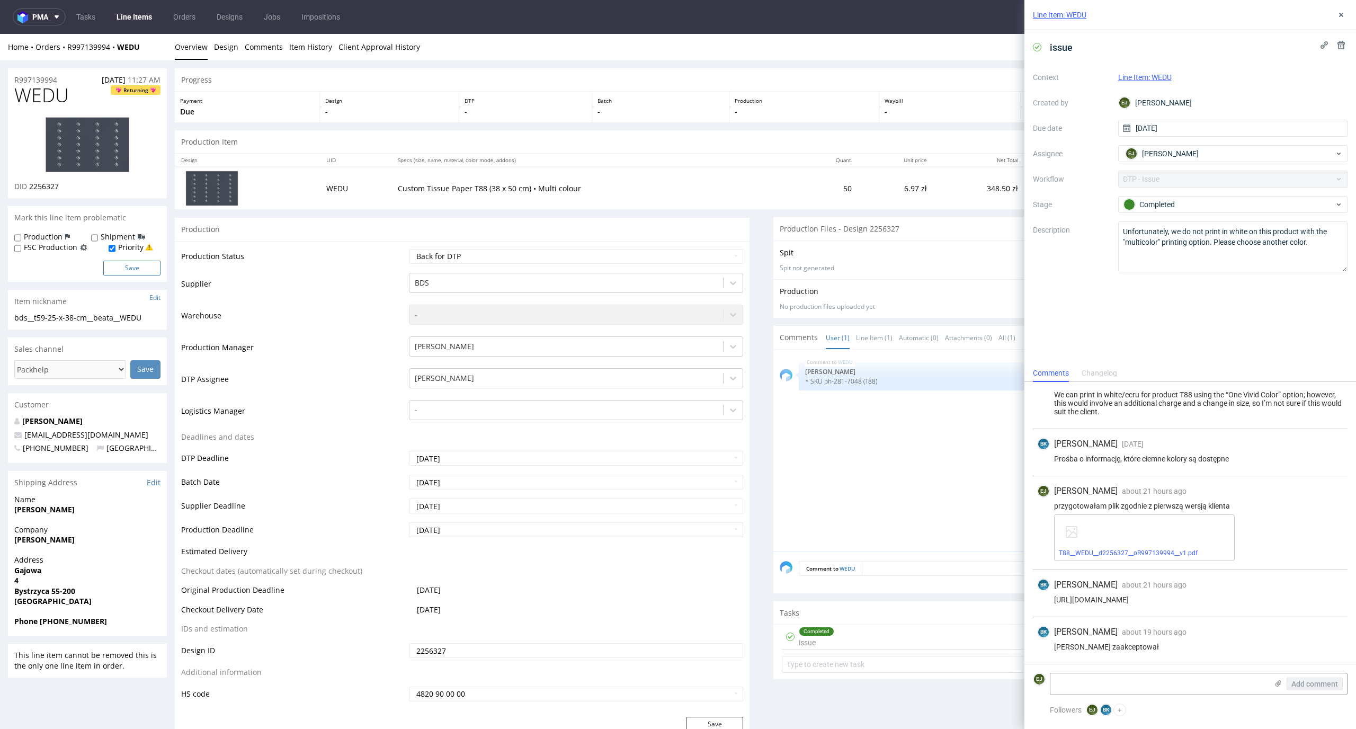
click at [137, 268] on button "Save" at bounding box center [131, 268] width 57 height 15
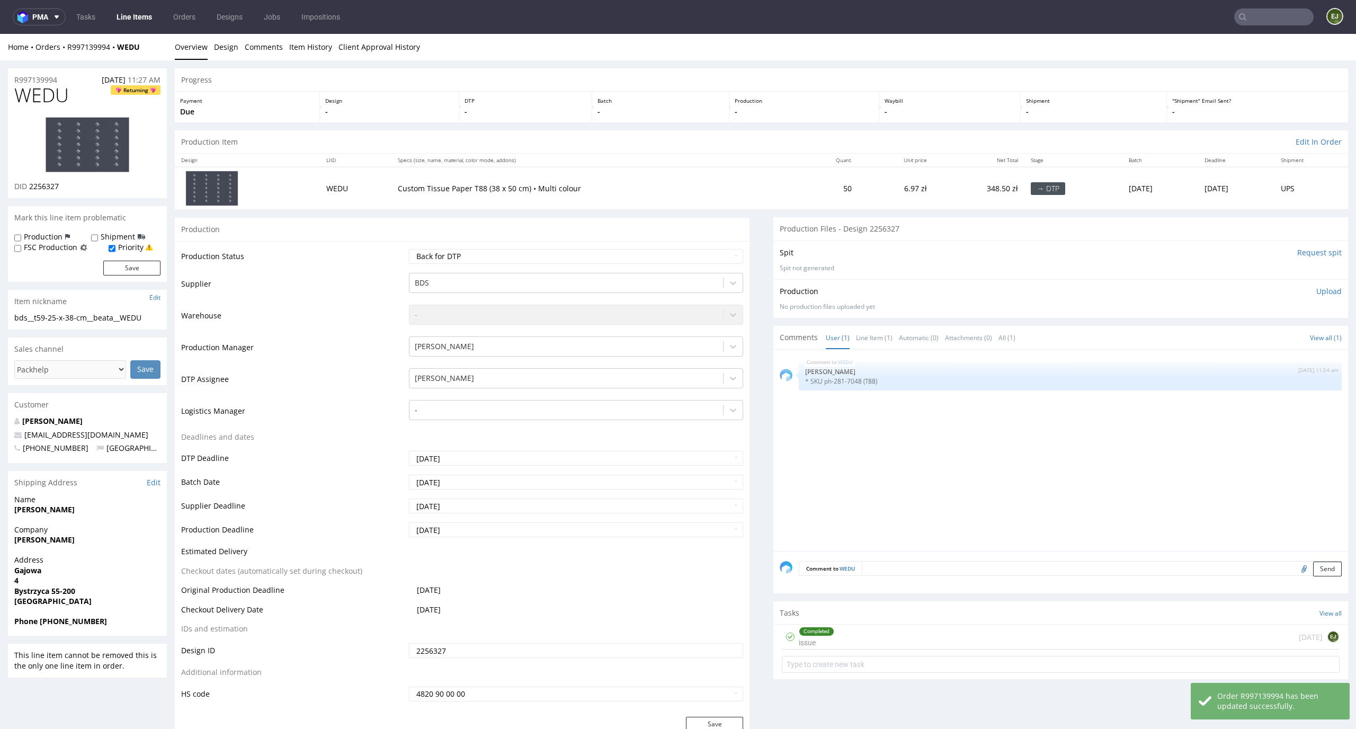
click at [1318, 294] on p "Upload" at bounding box center [1328, 291] width 25 height 11
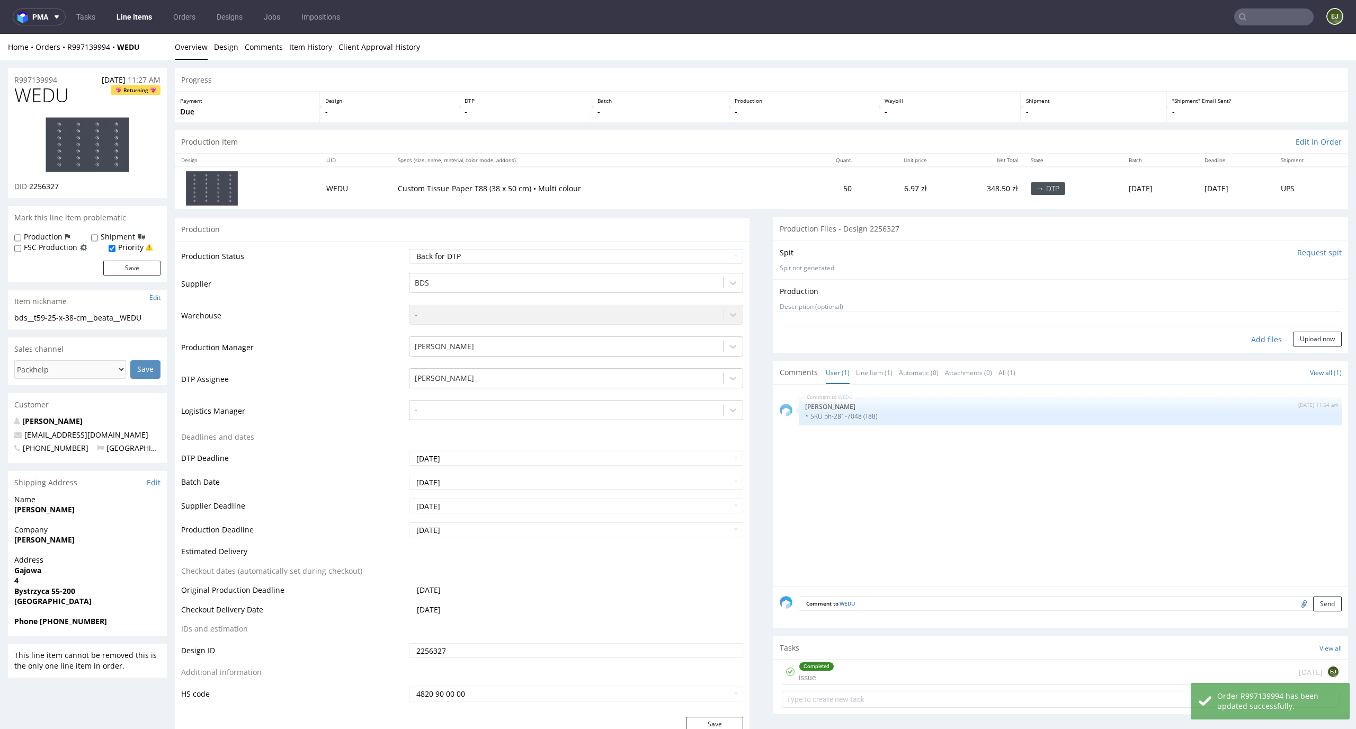
click at [1246, 339] on div "Add files" at bounding box center [1266, 340] width 53 height 16
click at [1255, 342] on div "Add files" at bounding box center [1266, 340] width 53 height 16
type input "C:\fakepath\bds__t88-38-x-58-cm__beata__WEDU__d2256327__oR997139994__v1.pdf"
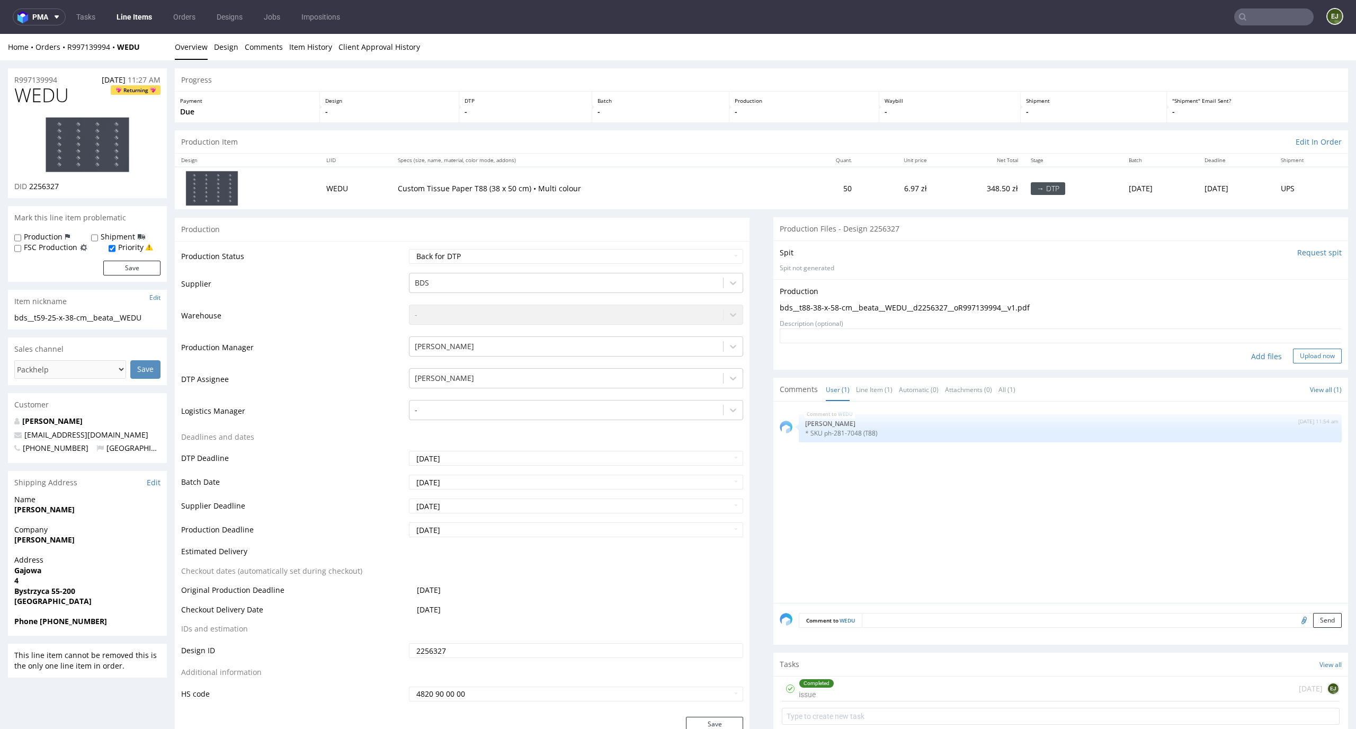
click at [1310, 354] on button "Upload now" at bounding box center [1317, 355] width 49 height 15
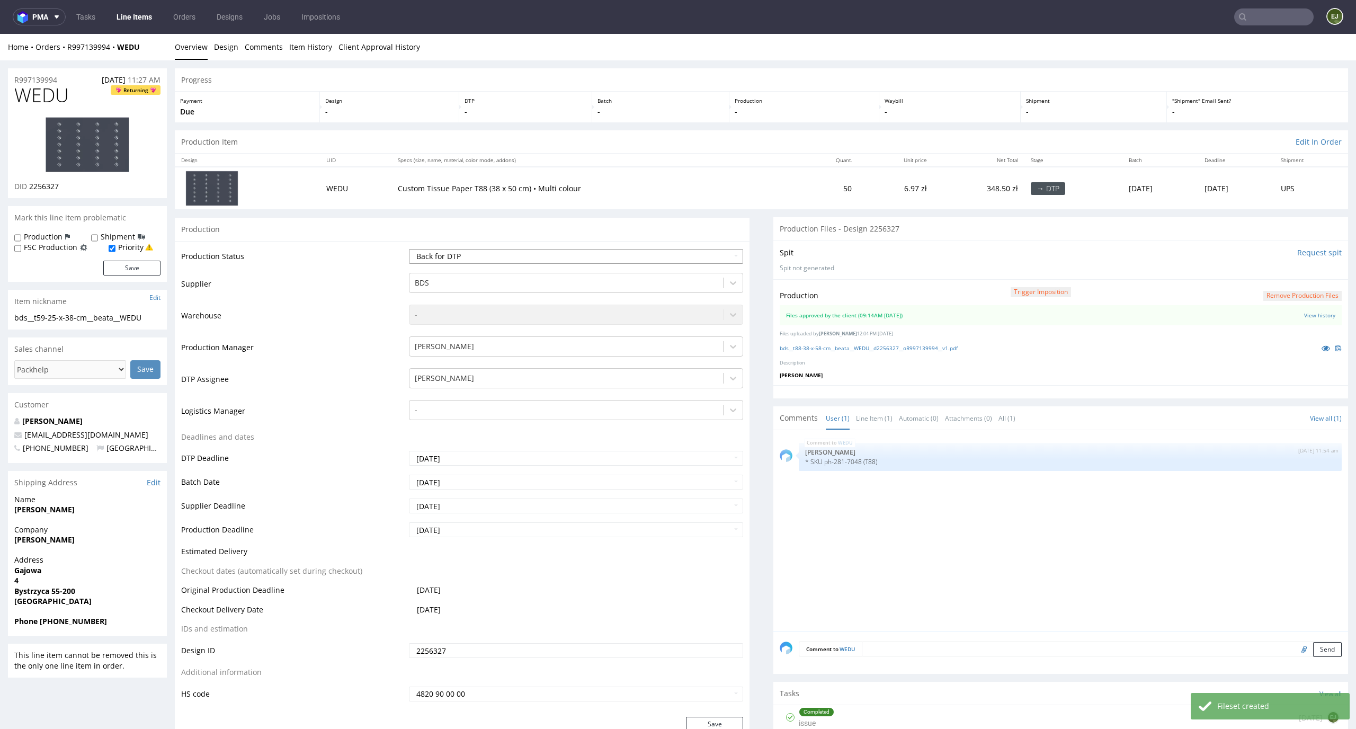
click at [716, 258] on select "Waiting for Artwork Waiting for Diecut Waiting for Mockup Waiting for DTP Waiti…" at bounding box center [576, 256] width 335 height 15
select select "dtp_production_ready"
click at [409, 249] on select "Waiting for Artwork Waiting for Diecut Waiting for Mockup Waiting for DTP Waiti…" at bounding box center [576, 256] width 335 height 15
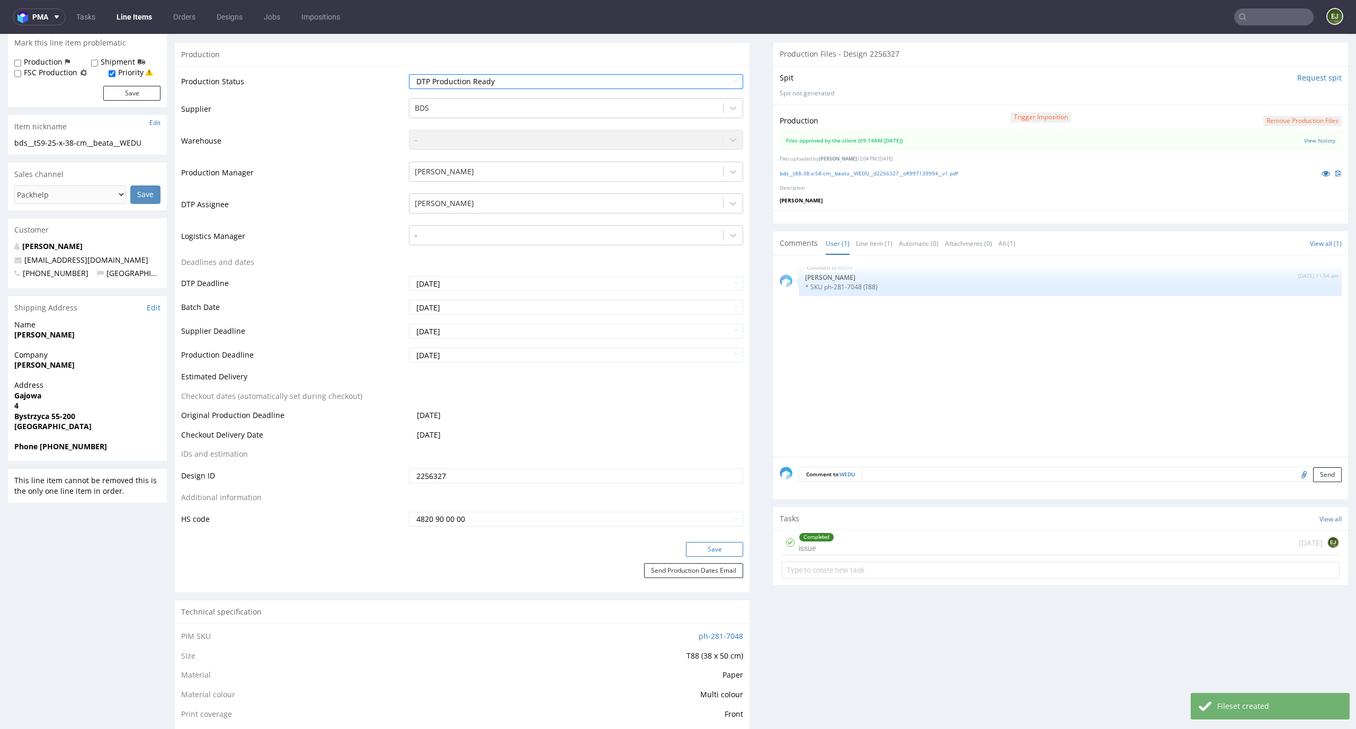
click at [704, 545] on button "Save" at bounding box center [714, 549] width 57 height 15
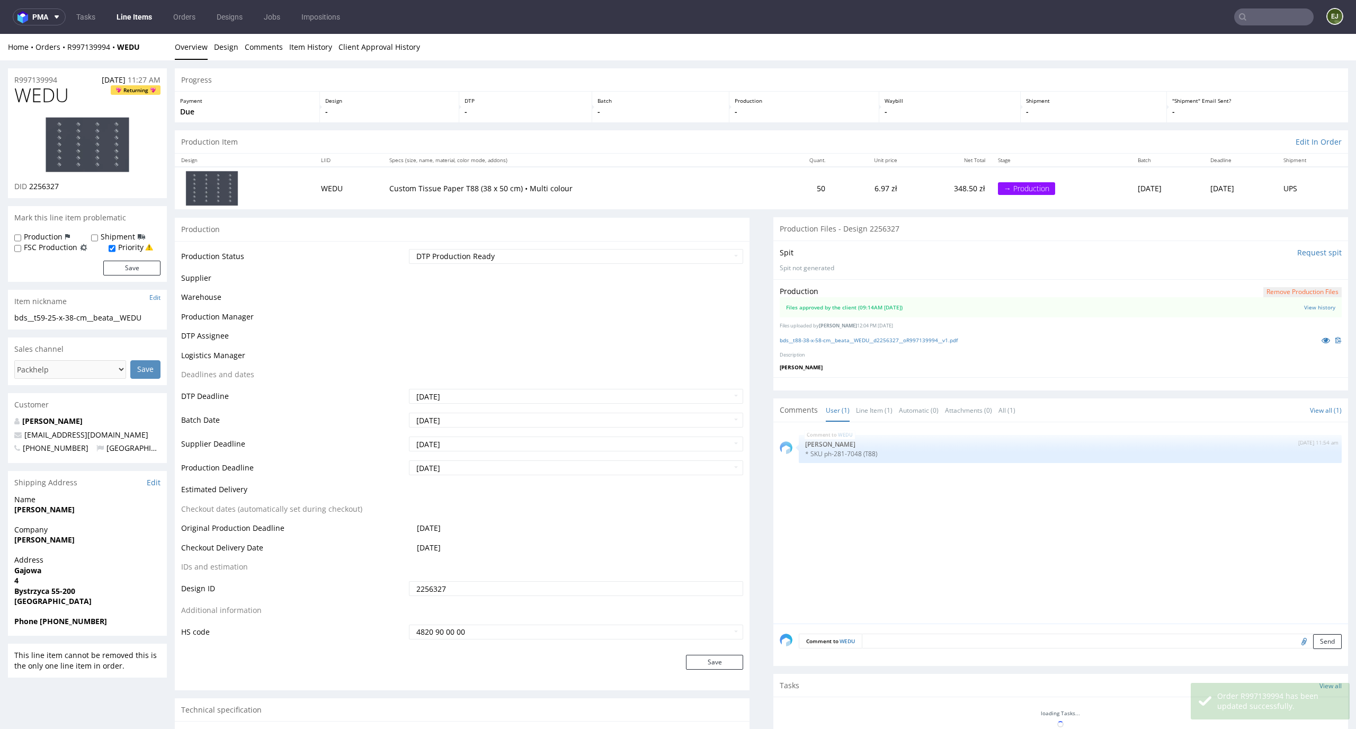
scroll to position [168, 0]
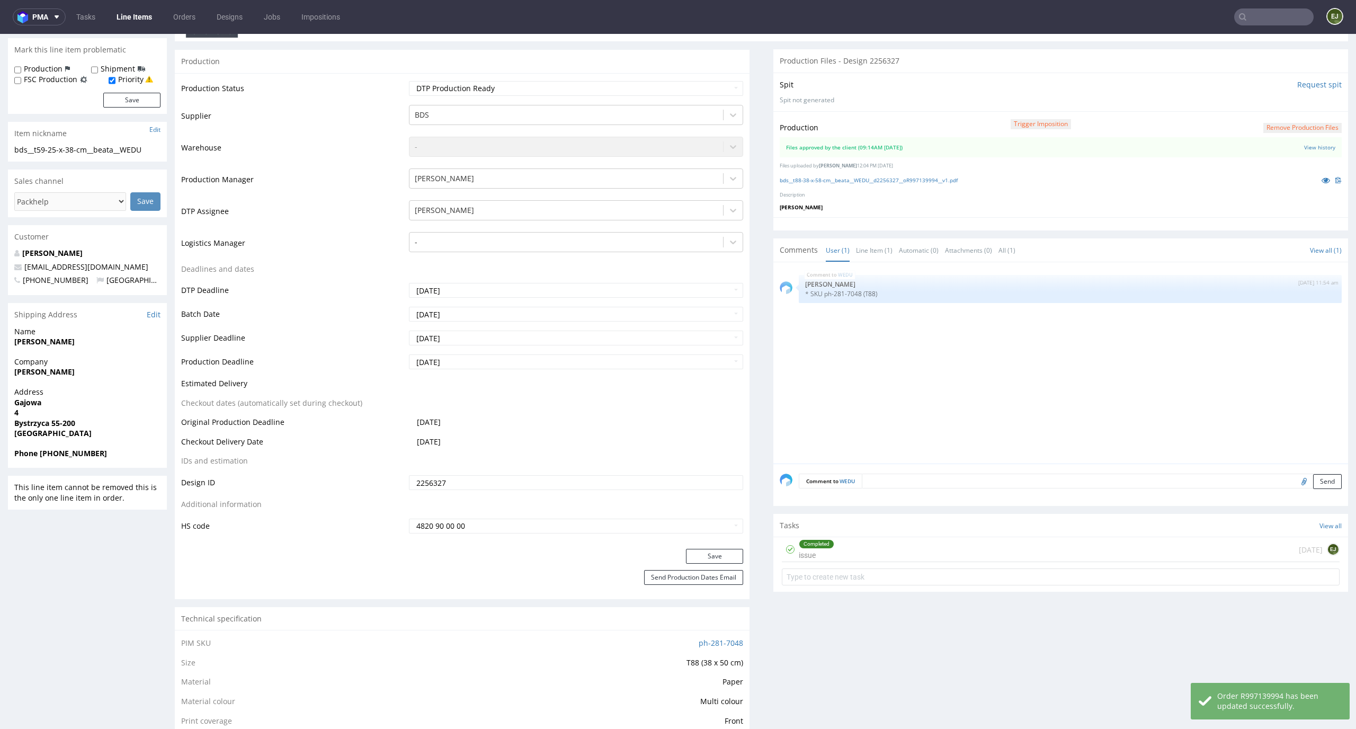
click at [122, 24] on link "Line Items" at bounding box center [134, 16] width 48 height 17
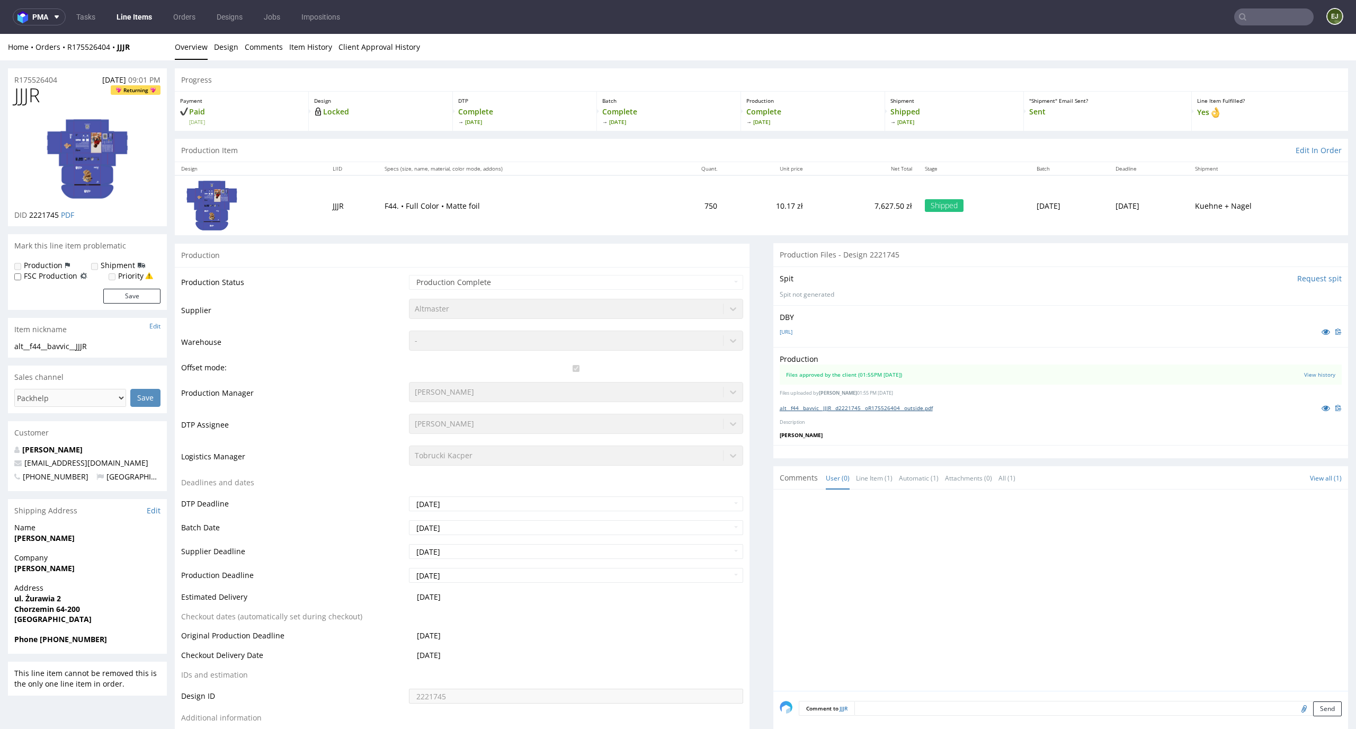
click at [823, 406] on link "alt__f44__bavvic__JJJR__d2221745__oR175526404__outside.pdf" at bounding box center [856, 407] width 153 height 7
click at [425, 59] on div "Home Orders R175526404 JJJR Overview Design Comments Item History Client Approv…" at bounding box center [678, 47] width 1356 height 26
click at [401, 44] on link "Client Approval History" at bounding box center [379, 47] width 82 height 26
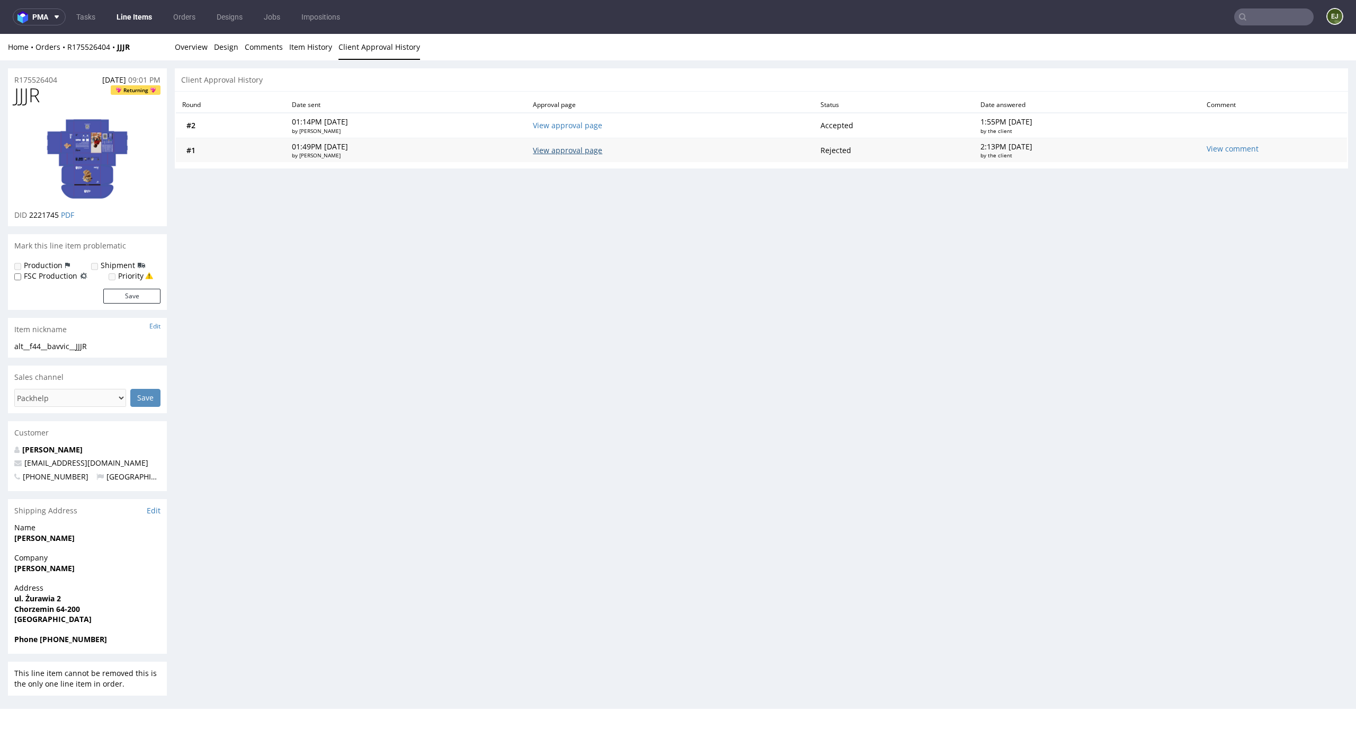
click at [585, 150] on link "View approval page" at bounding box center [567, 150] width 69 height 10
click at [578, 121] on link "View approval page" at bounding box center [567, 125] width 69 height 10
click at [1219, 152] on div "View comment" at bounding box center [1212, 150] width 13 height 13
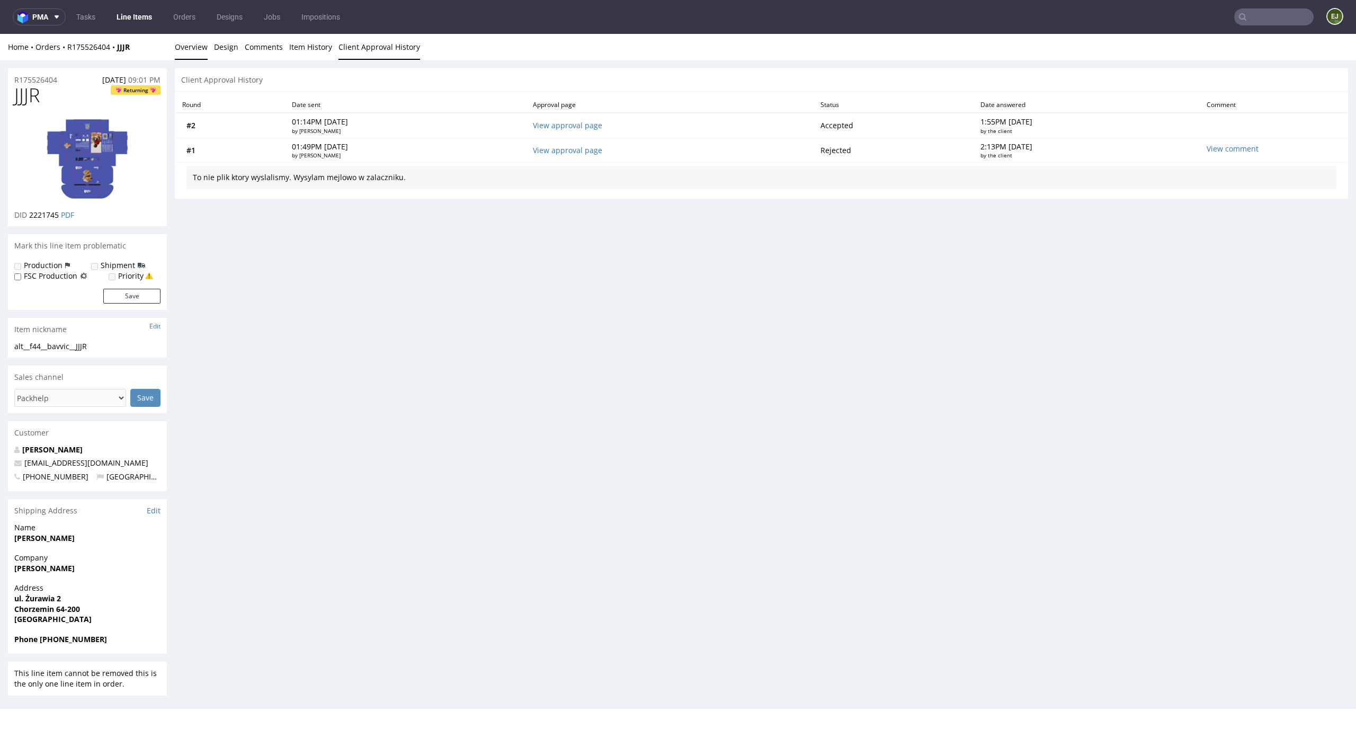
click at [176, 42] on link "Overview" at bounding box center [191, 47] width 33 height 26
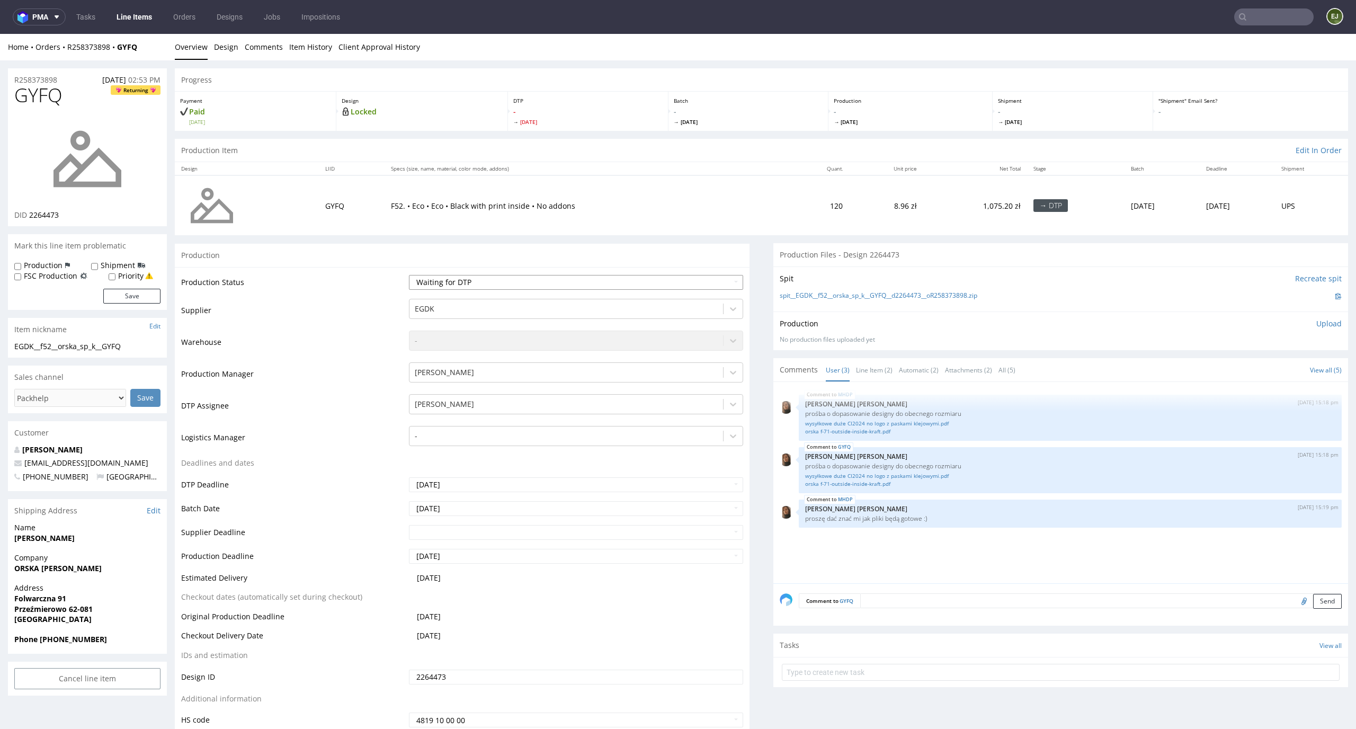
click at [714, 278] on select "Waiting for Artwork Waiting for Diecut Waiting for Mockup Waiting for DTP Waiti…" at bounding box center [576, 282] width 335 height 15
select select "dtp_in_process"
click at [409, 275] on select "Waiting for Artwork Waiting for Diecut Waiting for Mockup Waiting for DTP Waiti…" at bounding box center [576, 282] width 335 height 15
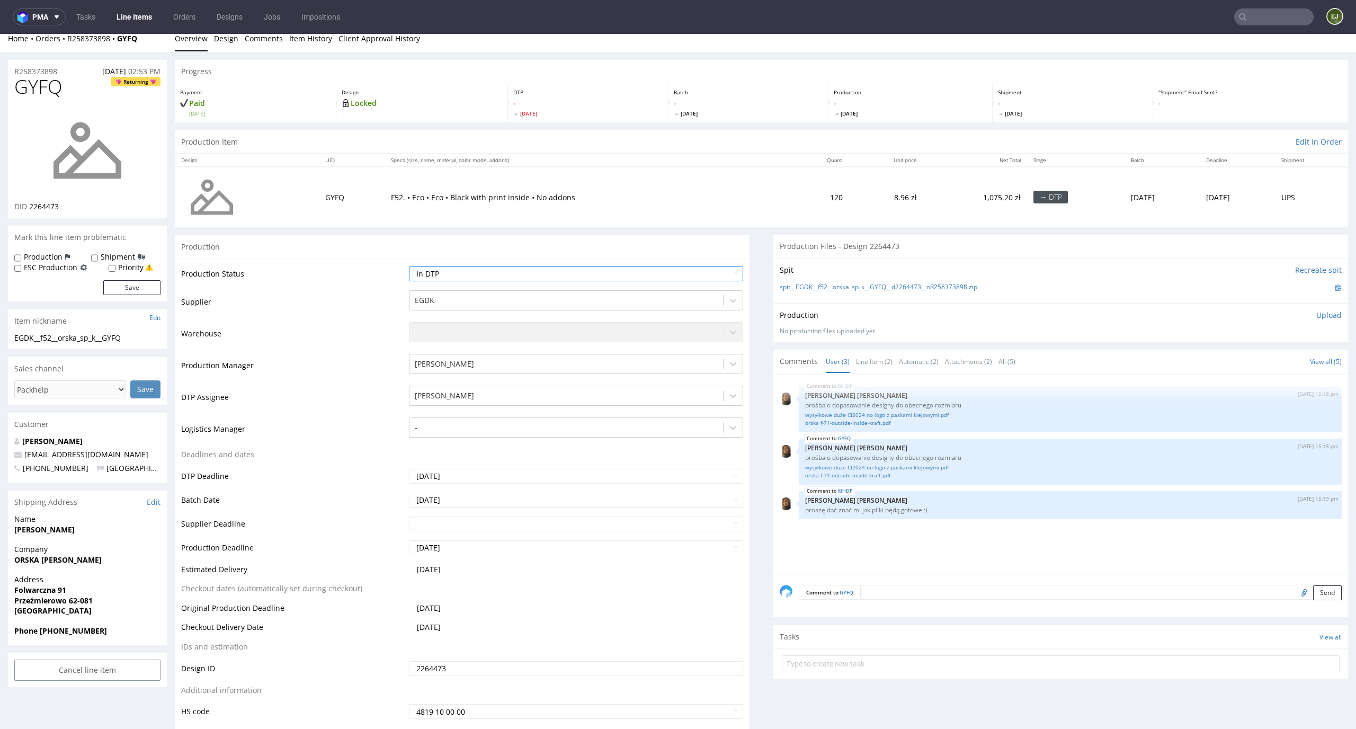
scroll to position [167, 0]
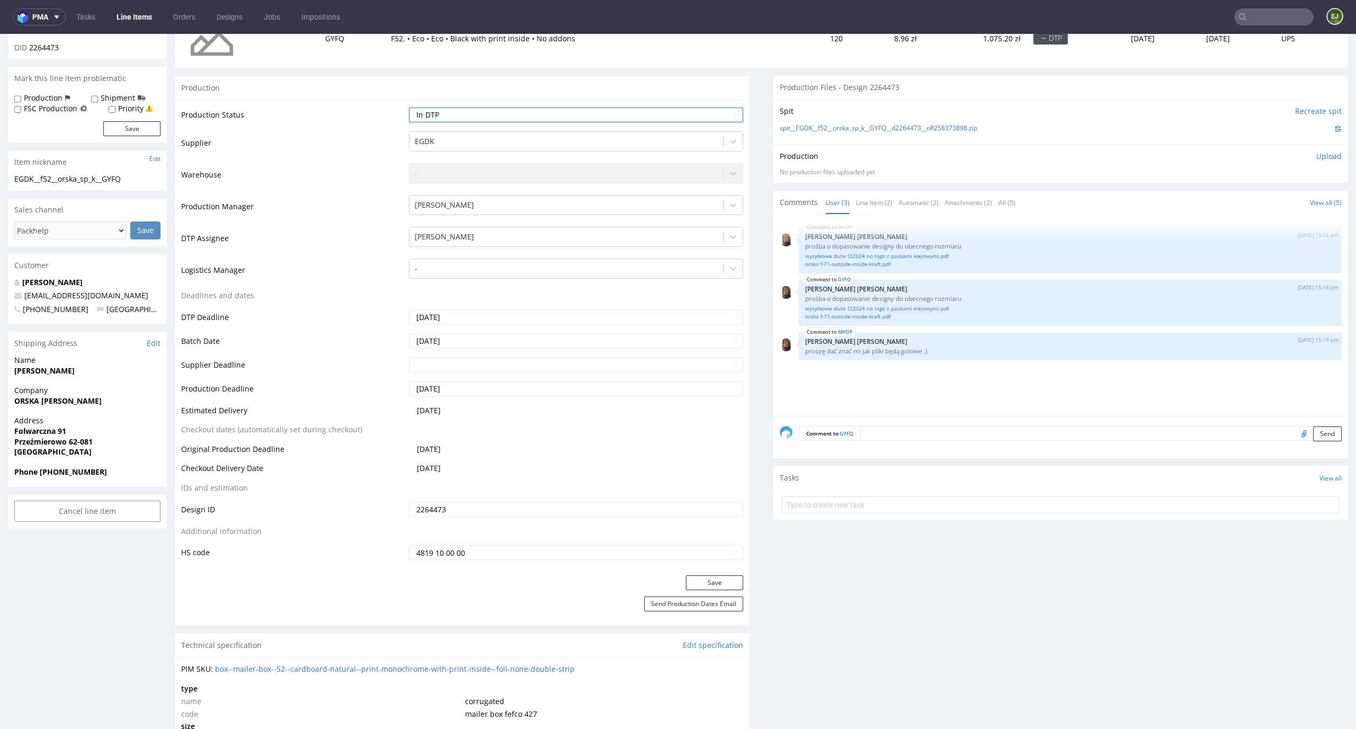
click at [707, 590] on div "Save" at bounding box center [462, 585] width 575 height 21
click at [714, 581] on button "Save" at bounding box center [714, 582] width 57 height 15
click at [867, 129] on link "spit__EGDK__f52__orska_sp_k__GYFQ__d2264473__oR258373898.zip" at bounding box center [879, 128] width 198 height 9
click at [805, 407] on div "MHDP 22nd Sep 25 | 15:18 pm Angelina Marć prośba o dopasowanie designy do obecn…" at bounding box center [1064, 318] width 568 height 195
click at [862, 199] on link "Line Item (2)" at bounding box center [874, 202] width 37 height 23
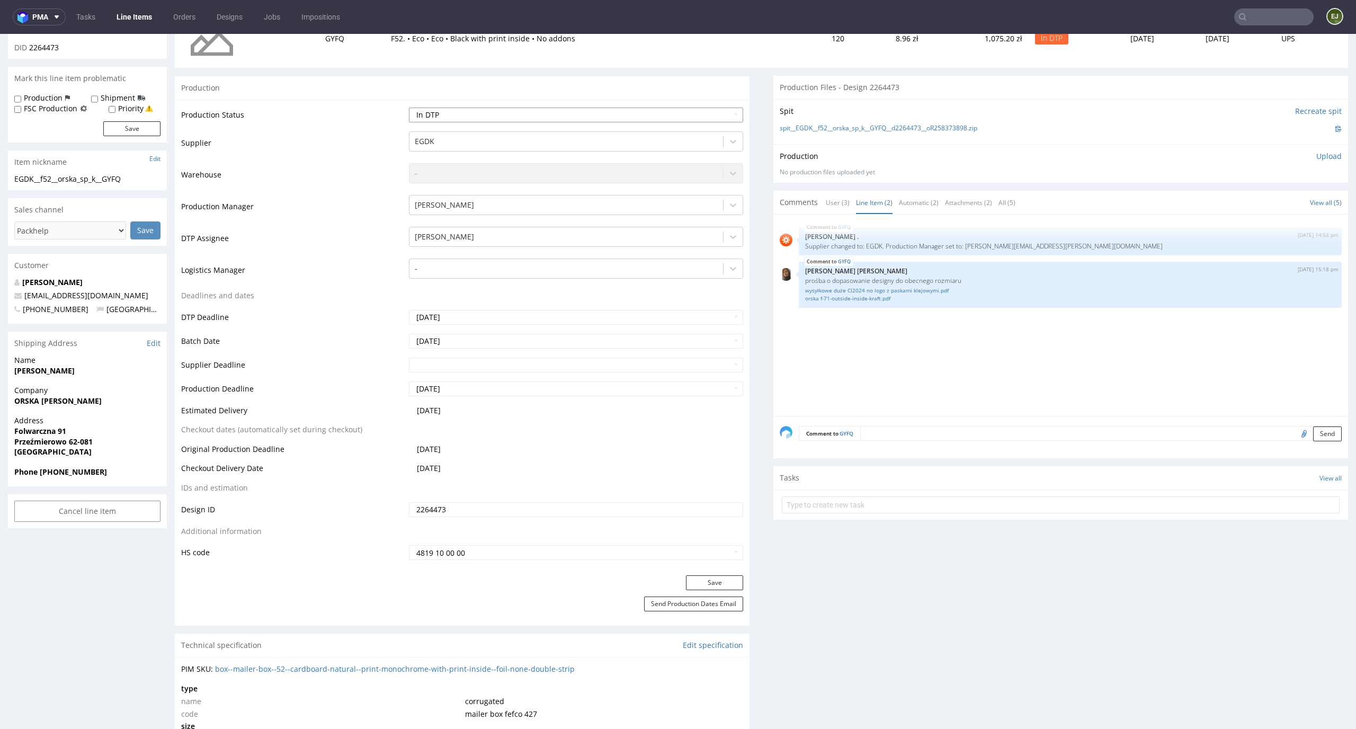
click at [711, 116] on select "Waiting for Artwork Waiting for Diecut Waiting for Mockup Waiting for DTP Waiti…" at bounding box center [576, 115] width 335 height 15
select select "dtp_ca_needed"
click at [409, 108] on select "Waiting for Artwork Waiting for Diecut Waiting for Mockup Waiting for DTP Waiti…" at bounding box center [576, 115] width 335 height 15
click at [704, 585] on button "Save" at bounding box center [714, 582] width 57 height 15
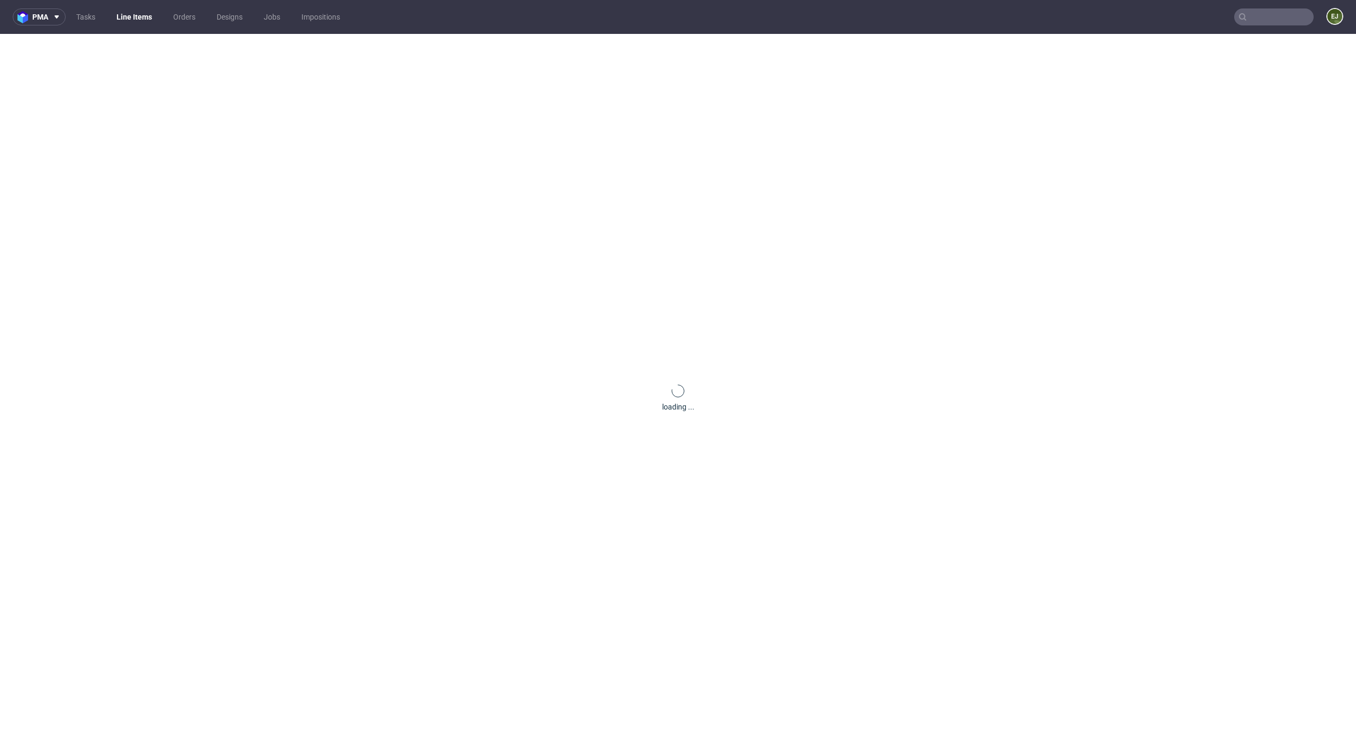
scroll to position [0, 0]
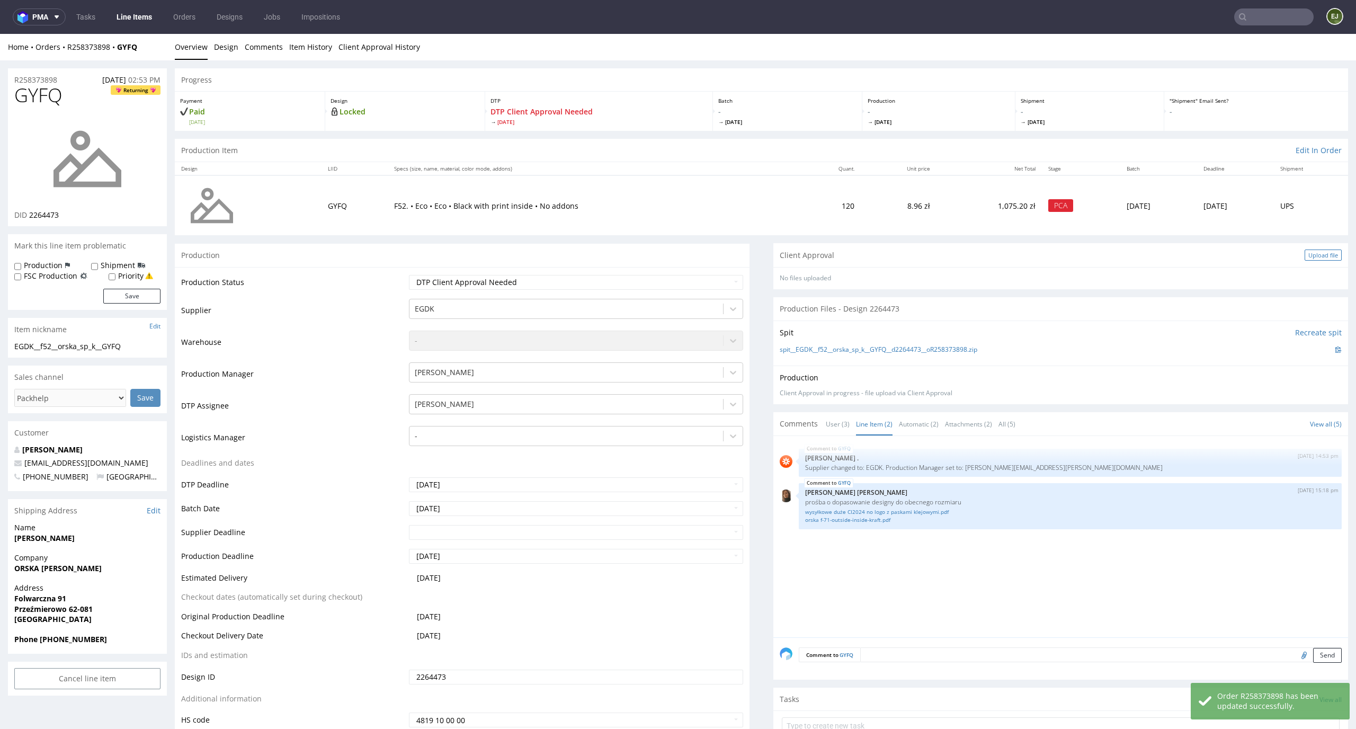
click at [1304, 258] on div "Upload file" at bounding box center [1322, 254] width 37 height 11
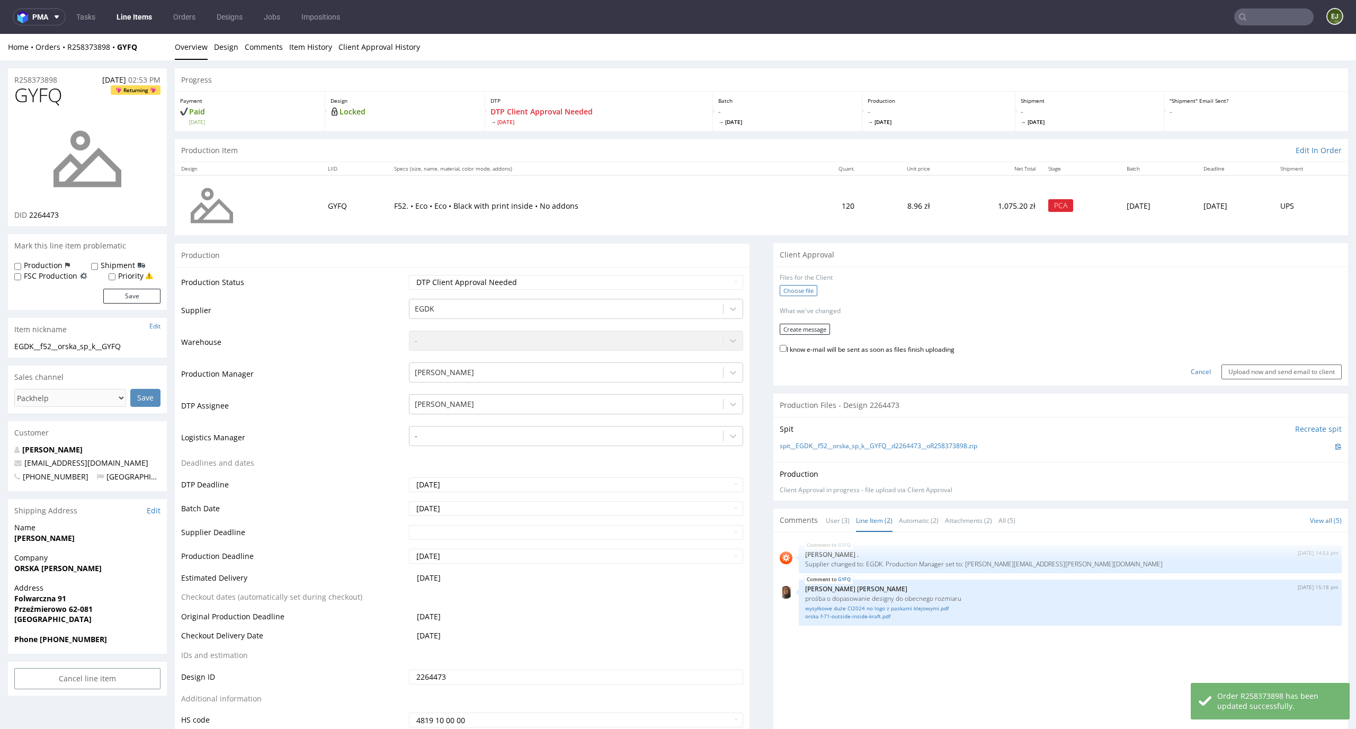
click at [799, 289] on label "Choose file" at bounding box center [799, 290] width 38 height 11
click at [0, 34] on input "Choose file" at bounding box center [0, 34] width 0 height 0
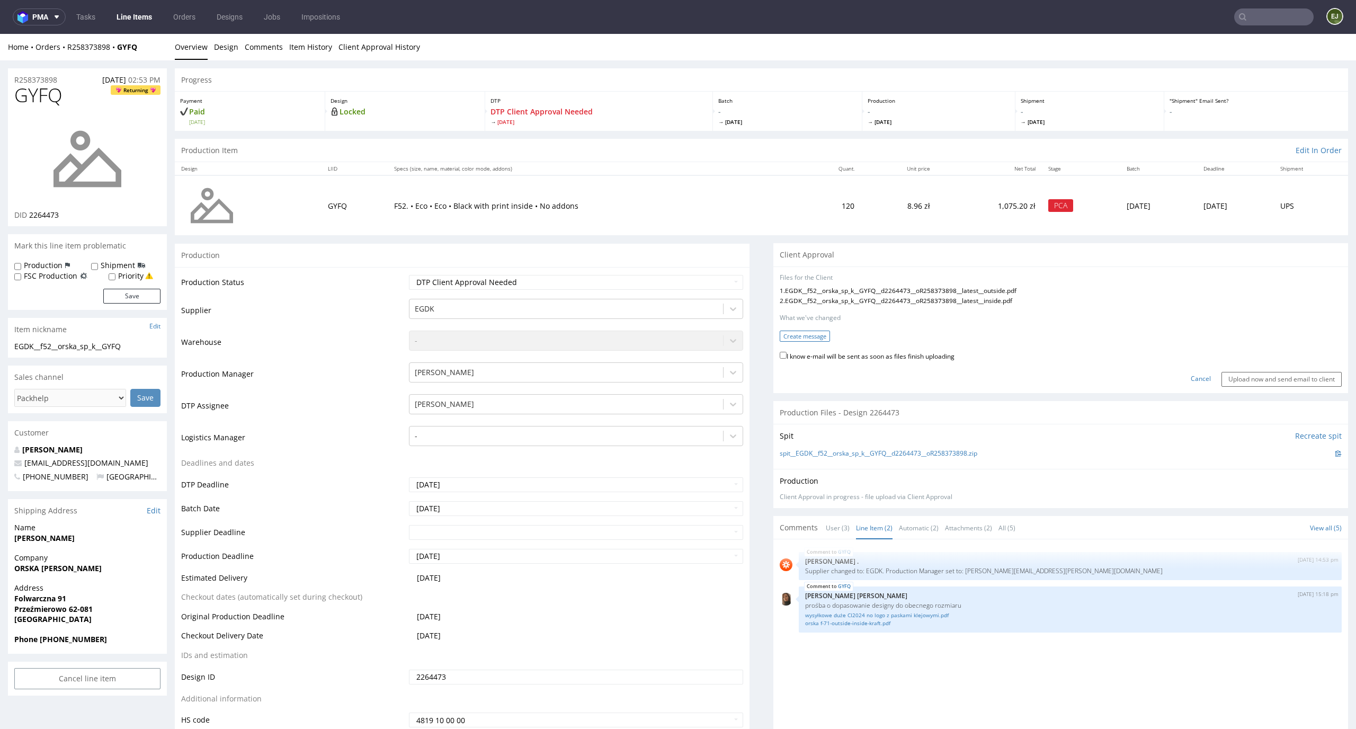
click at [807, 334] on button "Create message" at bounding box center [805, 335] width 50 height 11
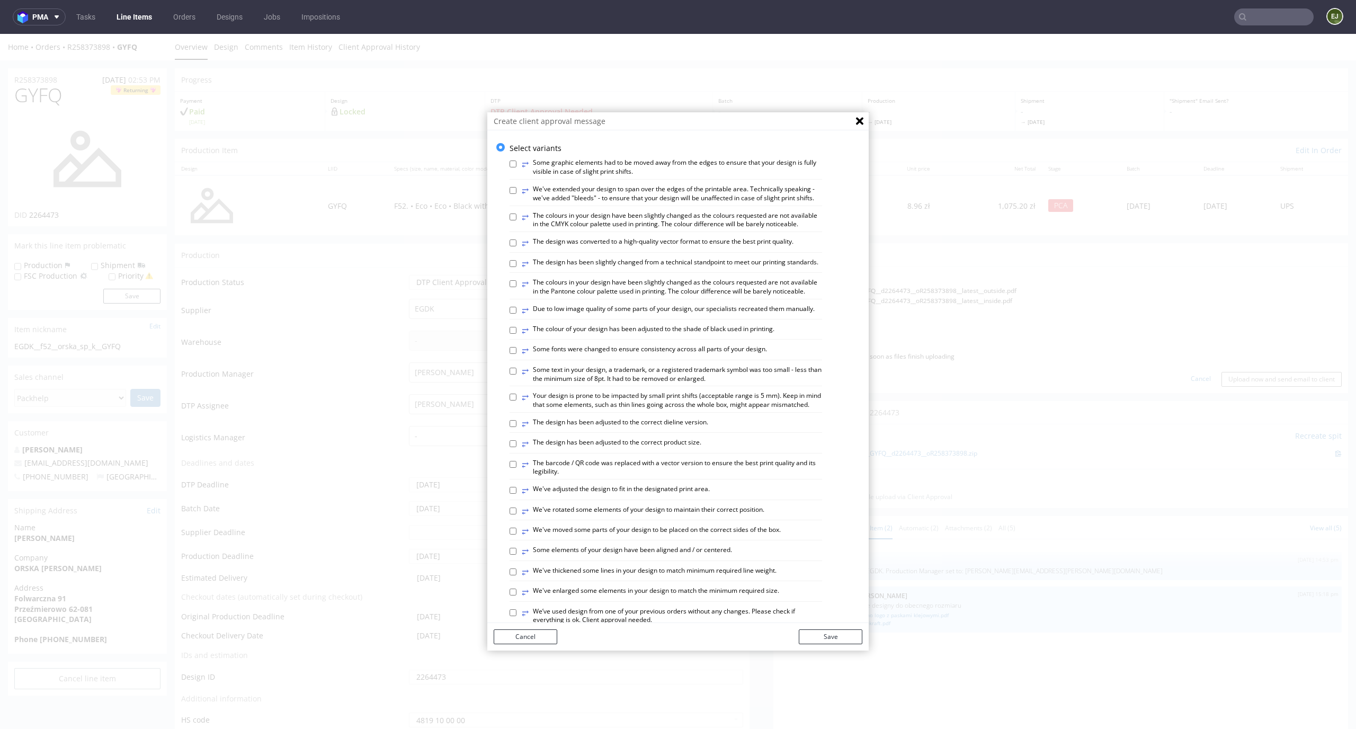
scroll to position [99, 0]
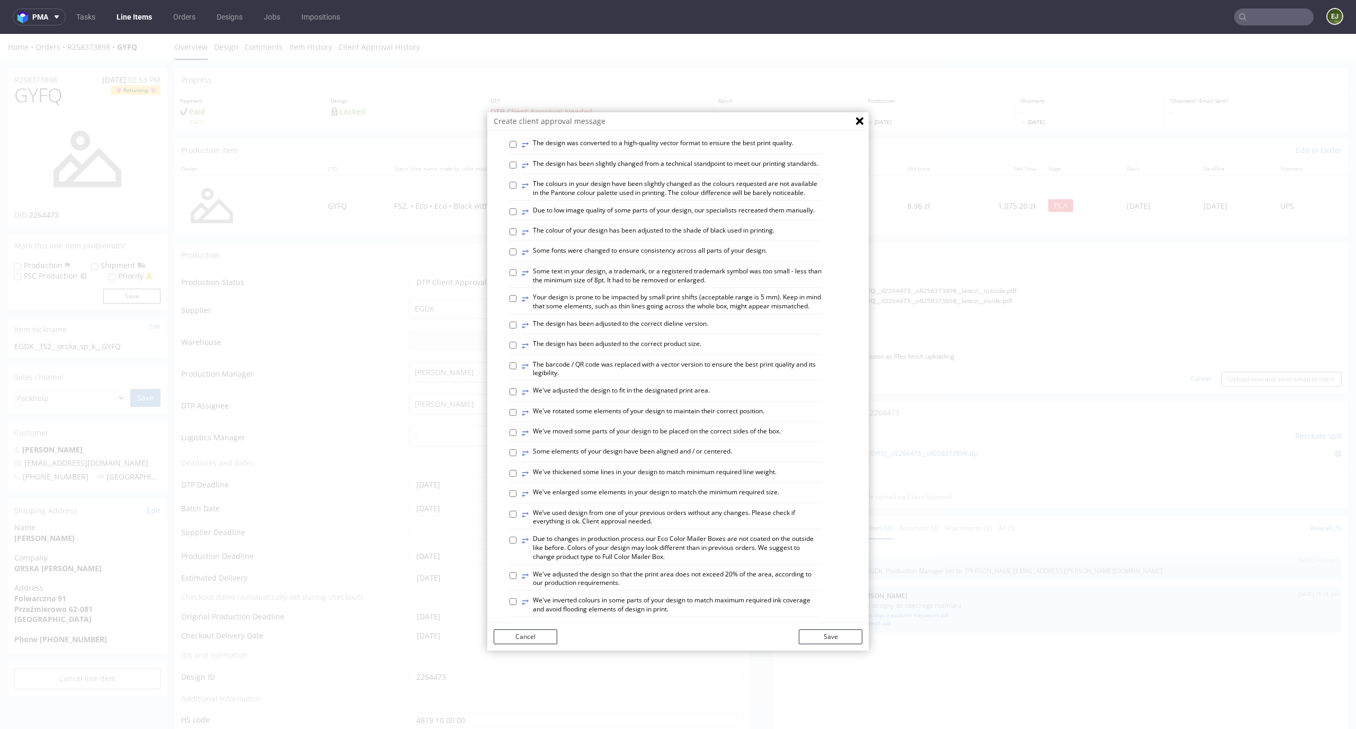
click at [572, 479] on label "⥂ We've thickened some lines in your design to match minimum required line weig…" at bounding box center [649, 474] width 255 height 12
click at [516, 477] on input "⥂ We've thickened some lines in your design to match minimum required line weig…" at bounding box center [512, 473] width 7 height 7
checkbox input "true"
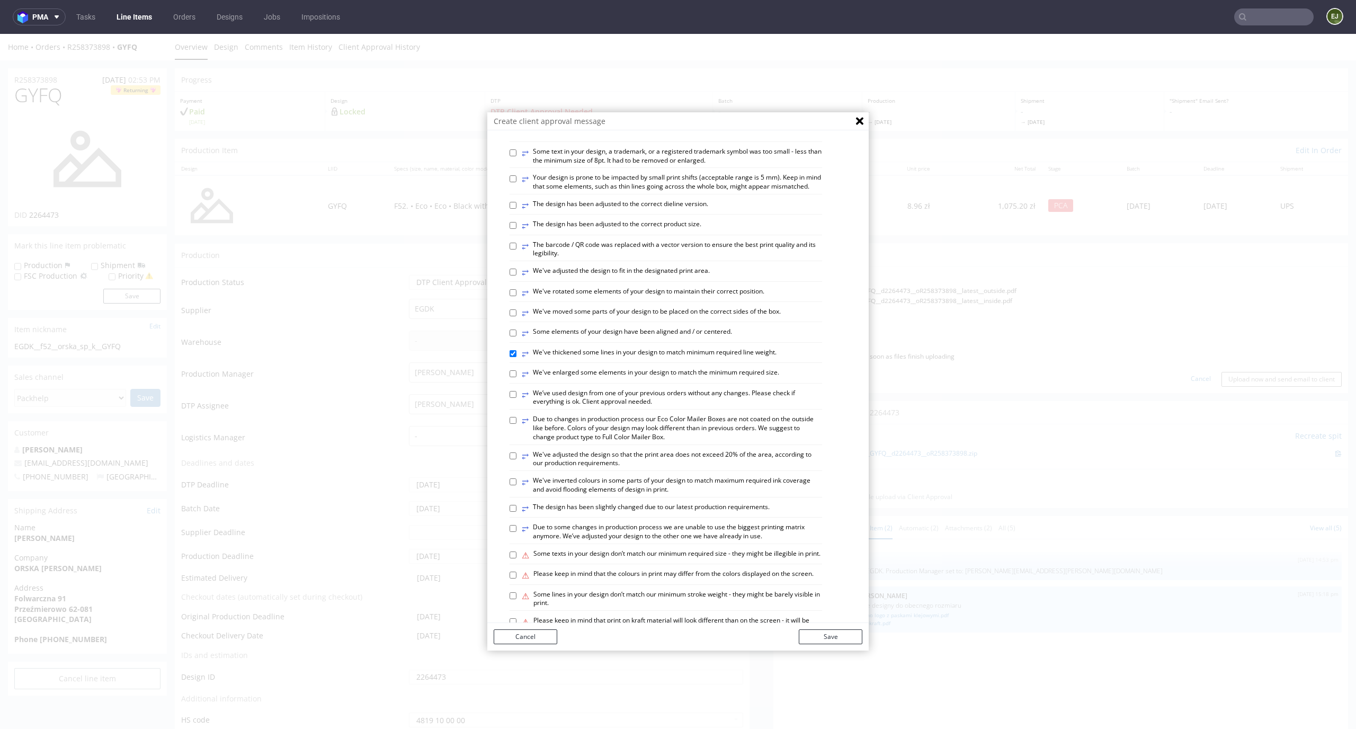
click at [671, 231] on label "⥂ The design has been adjusted to the correct product size." at bounding box center [612, 226] width 180 height 12
click at [516, 229] on input "⥂ The design has been adjusted to the correct product size." at bounding box center [512, 225] width 7 height 7
checkbox input "true"
click at [831, 637] on button "Save" at bounding box center [831, 636] width 64 height 15
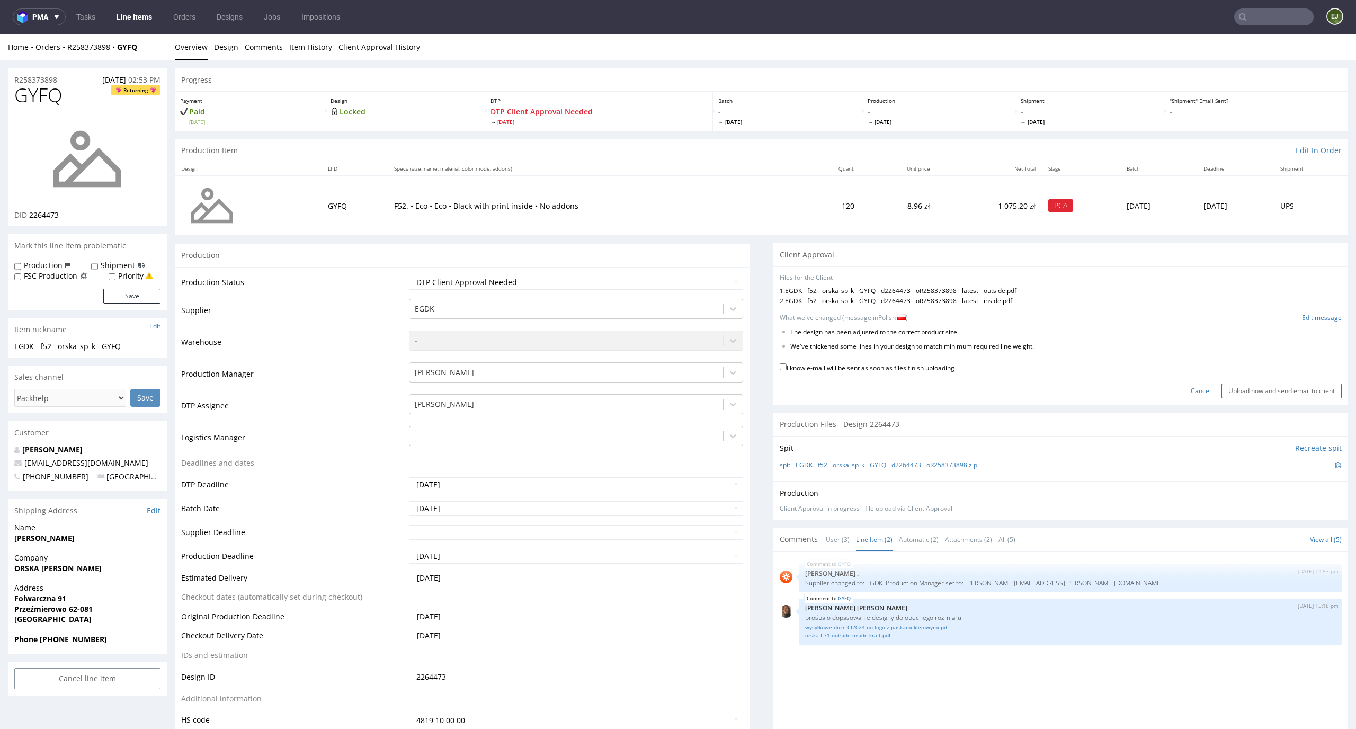
click at [933, 364] on label "I know e-mail will be sent as soon as files finish uploading" at bounding box center [867, 367] width 175 height 12
click at [786, 364] on input "I know e-mail will be sent as soon as files finish uploading" at bounding box center [783, 366] width 7 height 7
checkbox input "true"
click at [1314, 318] on link "Edit message" at bounding box center [1322, 318] width 40 height 9
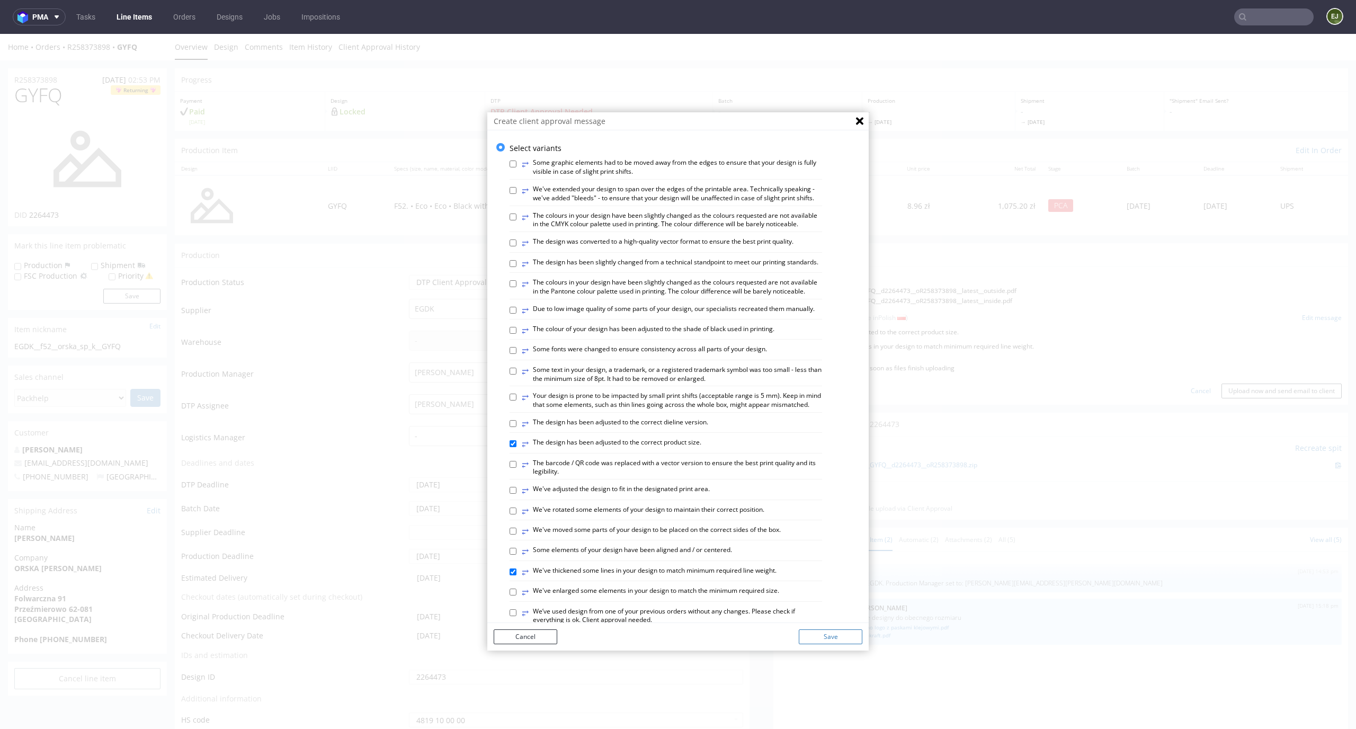
click at [827, 633] on button "Save" at bounding box center [831, 636] width 64 height 15
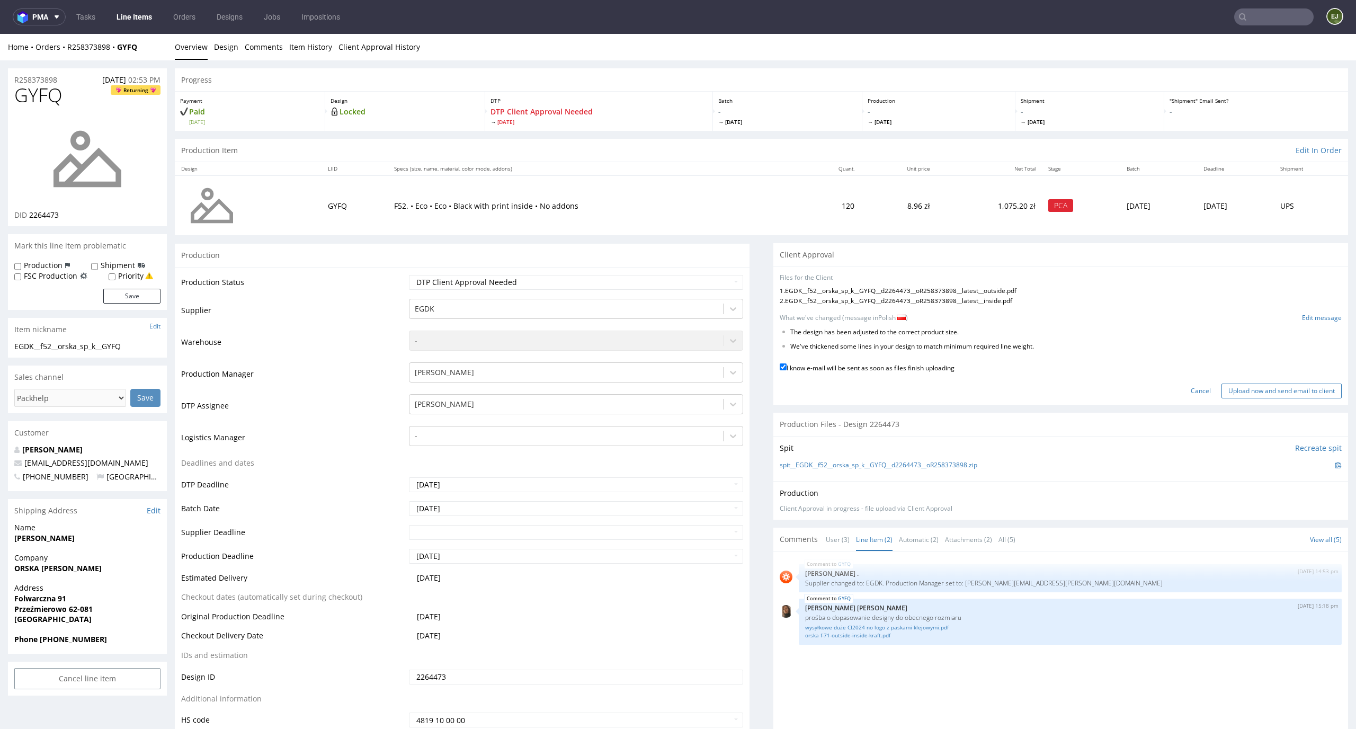
click at [1291, 384] on input "Upload now and send email to client" at bounding box center [1281, 390] width 120 height 15
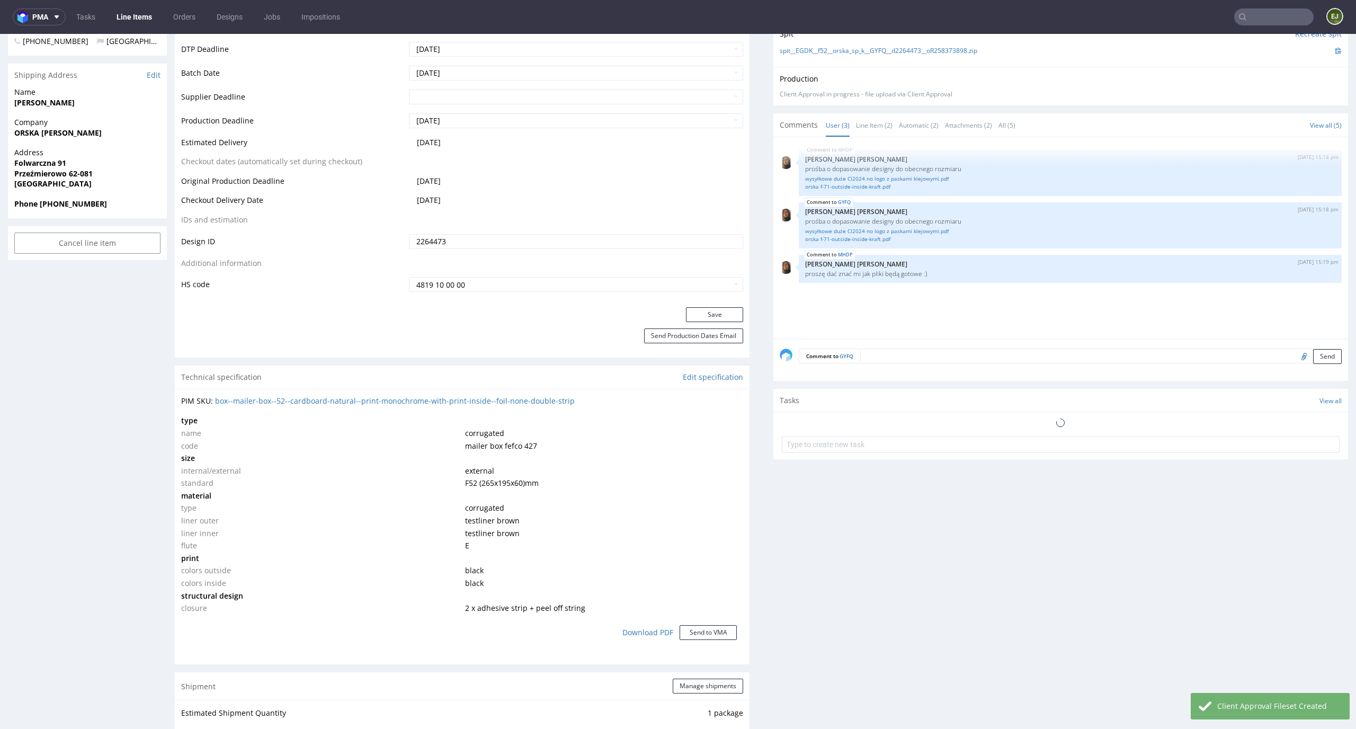
scroll to position [1215, 0]
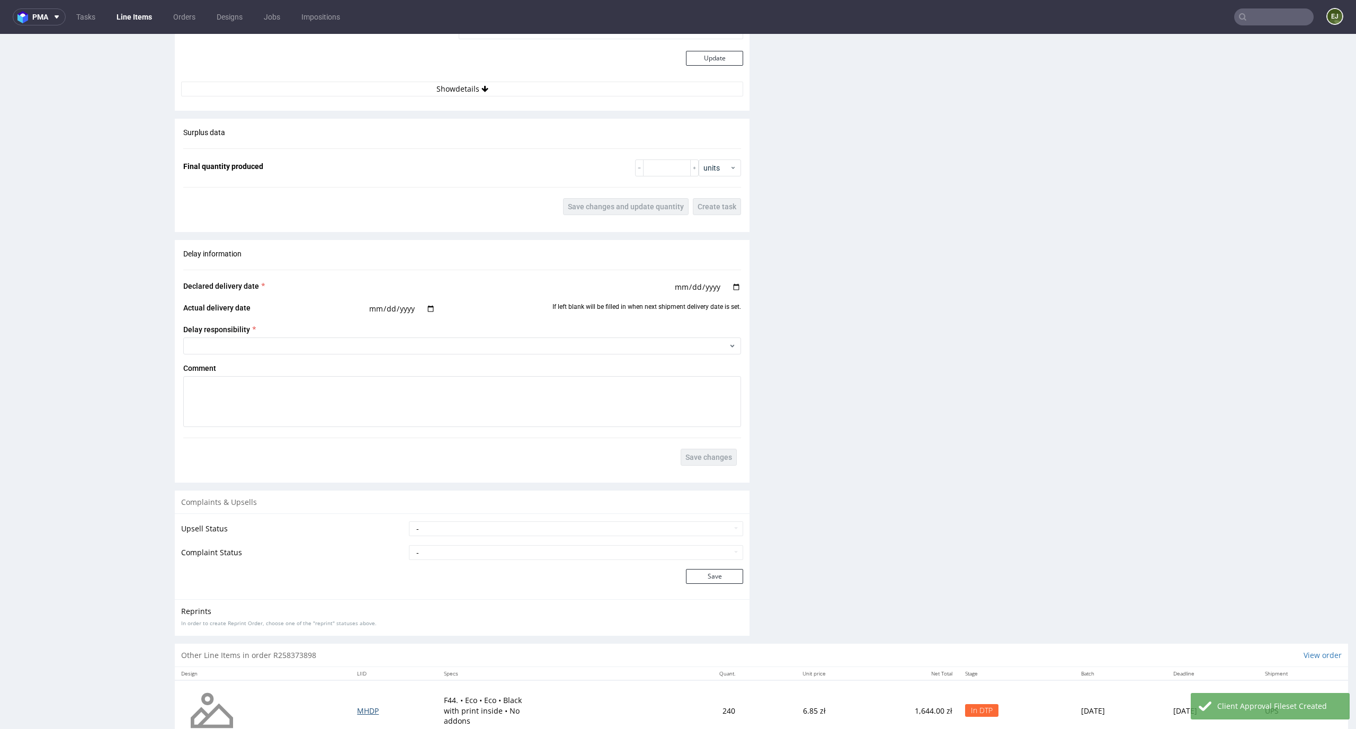
click at [357, 713] on span "MHDP" at bounding box center [368, 710] width 22 height 10
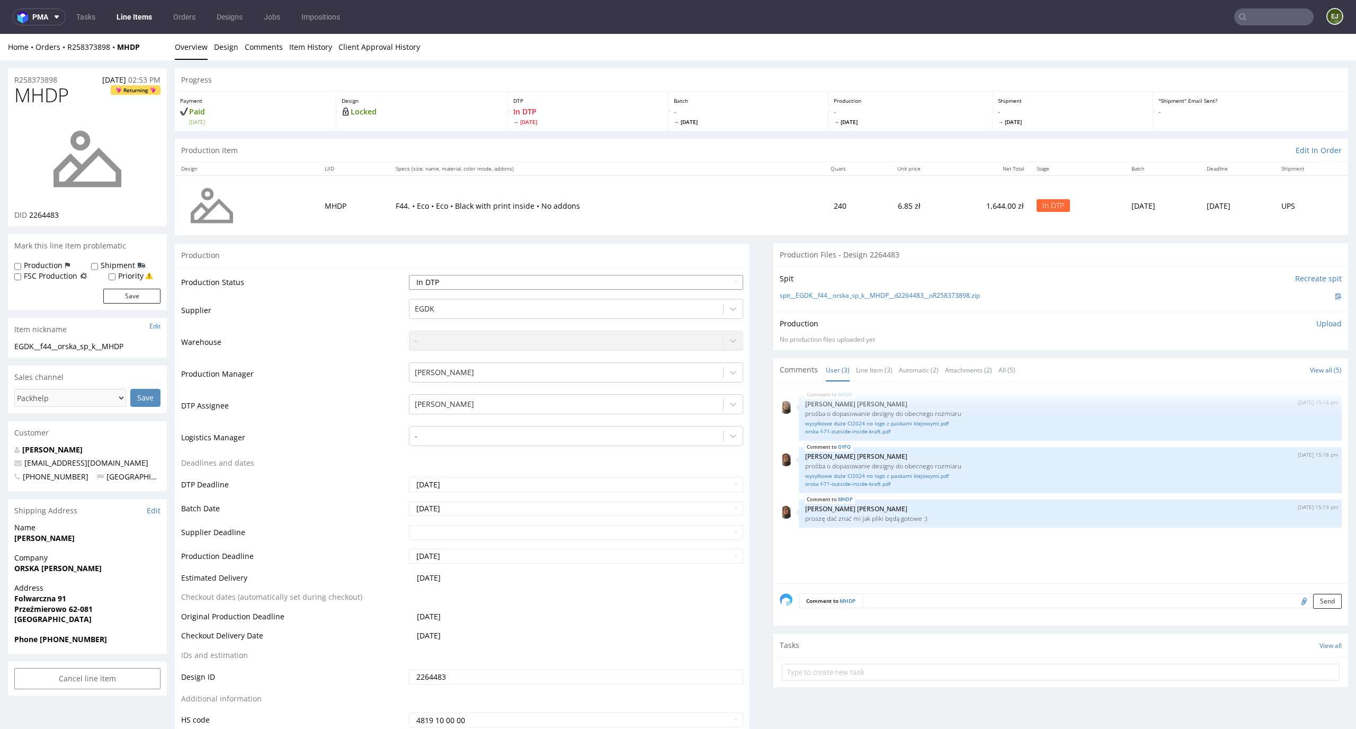
click at [657, 289] on select "Waiting for Artwork Waiting for Diecut Waiting for Mockup Waiting for DTP Waiti…" at bounding box center [576, 282] width 335 height 15
select select "dtp_ca_needed"
click at [409, 275] on select "Waiting for Artwork Waiting for Diecut Waiting for Mockup Waiting for DTP Waiti…" at bounding box center [576, 282] width 335 height 15
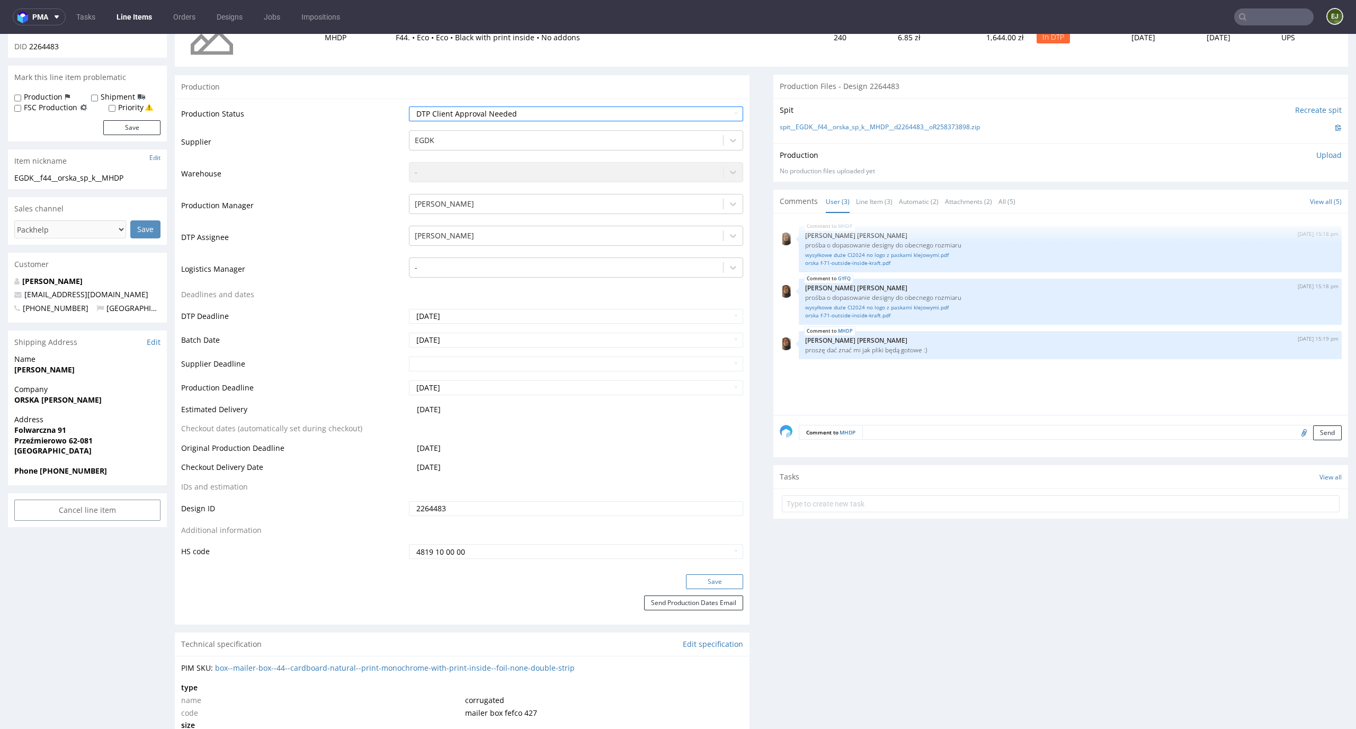
click at [705, 581] on button "Save" at bounding box center [714, 581] width 57 height 15
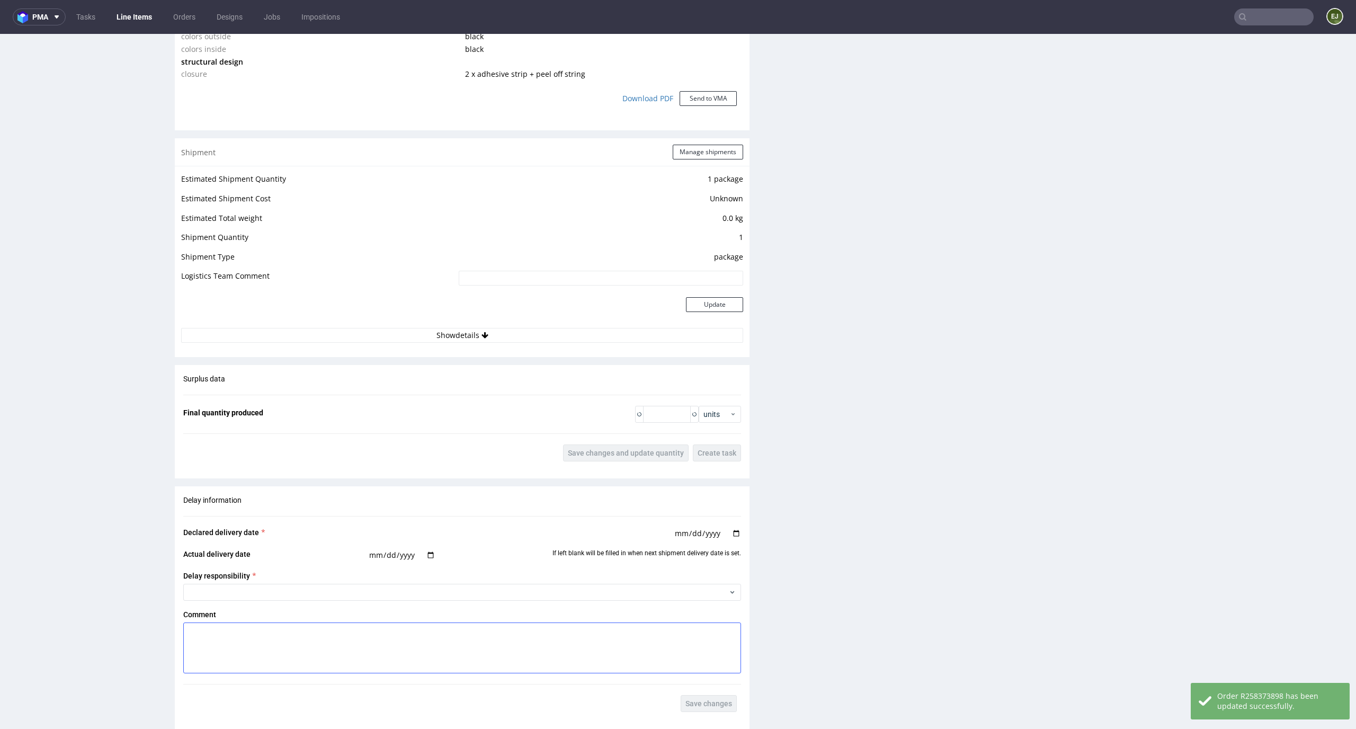
scroll to position [1258, 0]
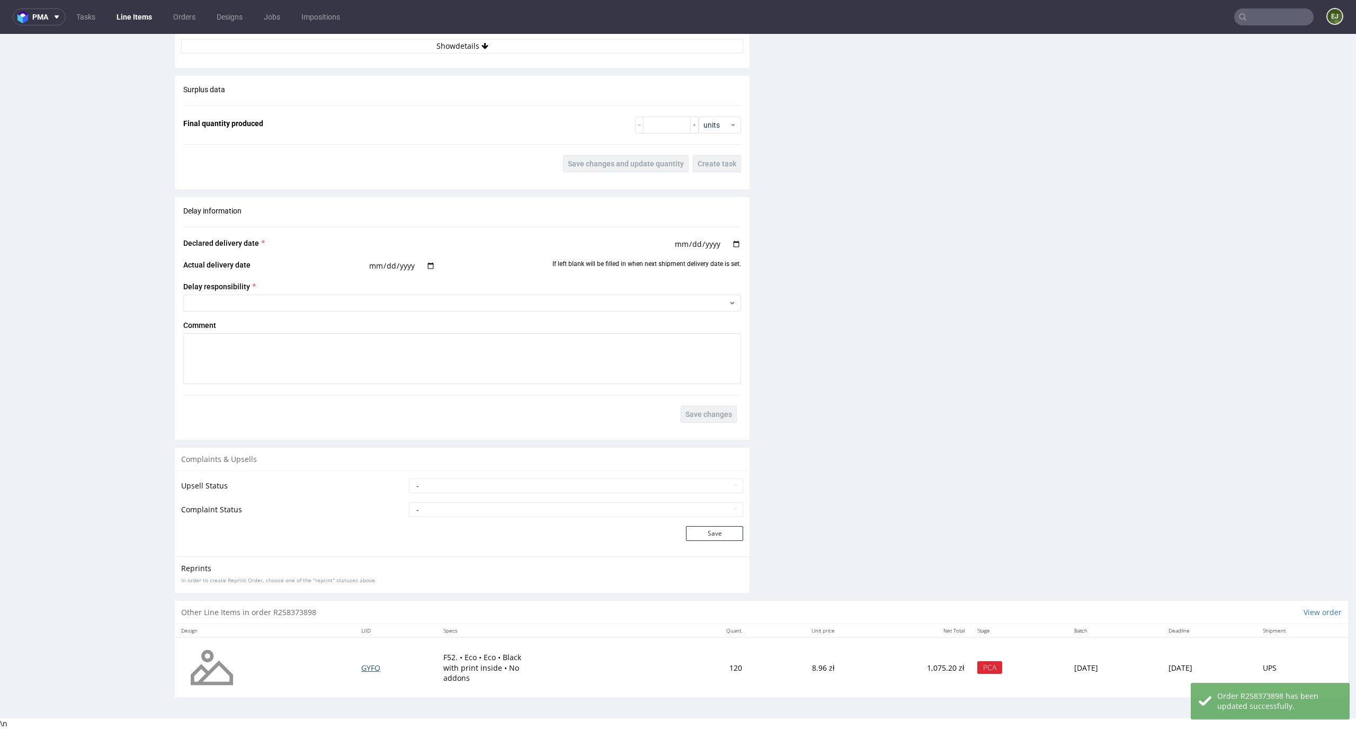
click at [362, 663] on span "GYFQ" at bounding box center [370, 668] width 19 height 10
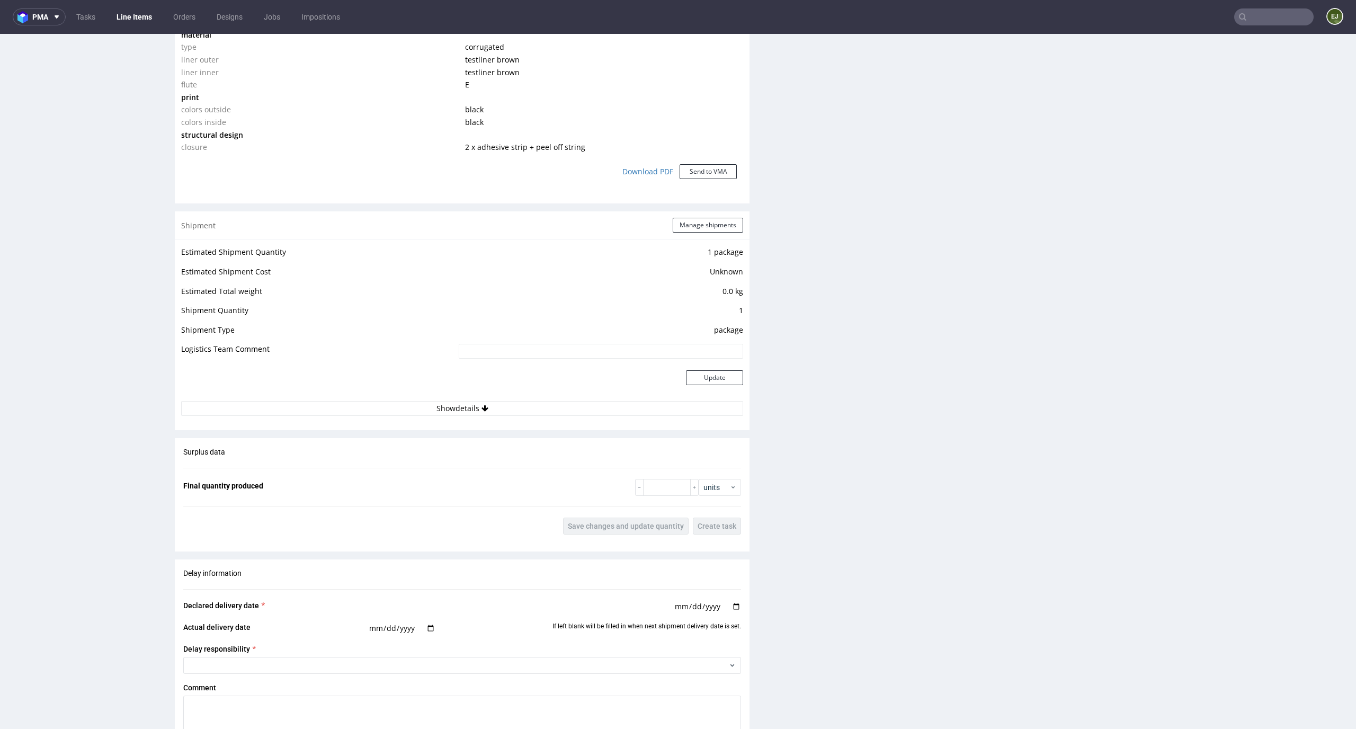
scroll to position [1248, 0]
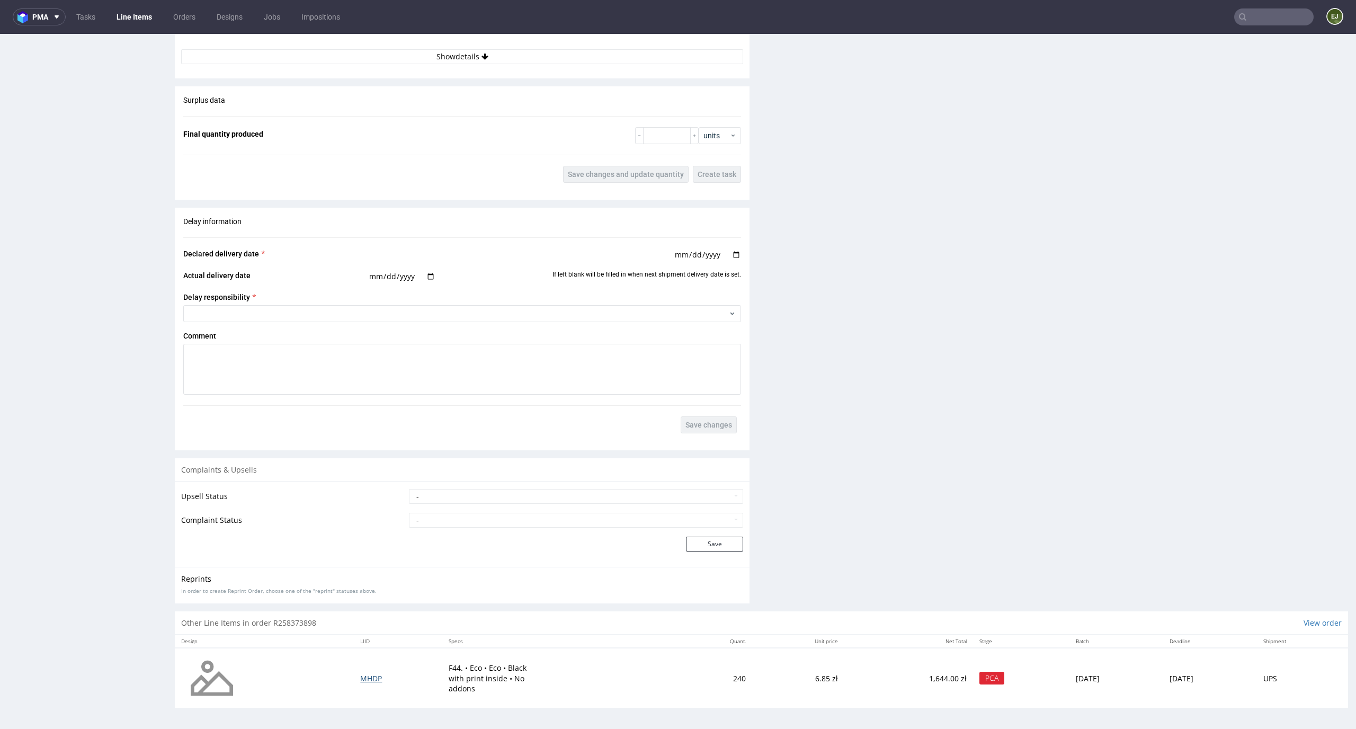
click at [360, 673] on span "MHDP" at bounding box center [371, 678] width 22 height 10
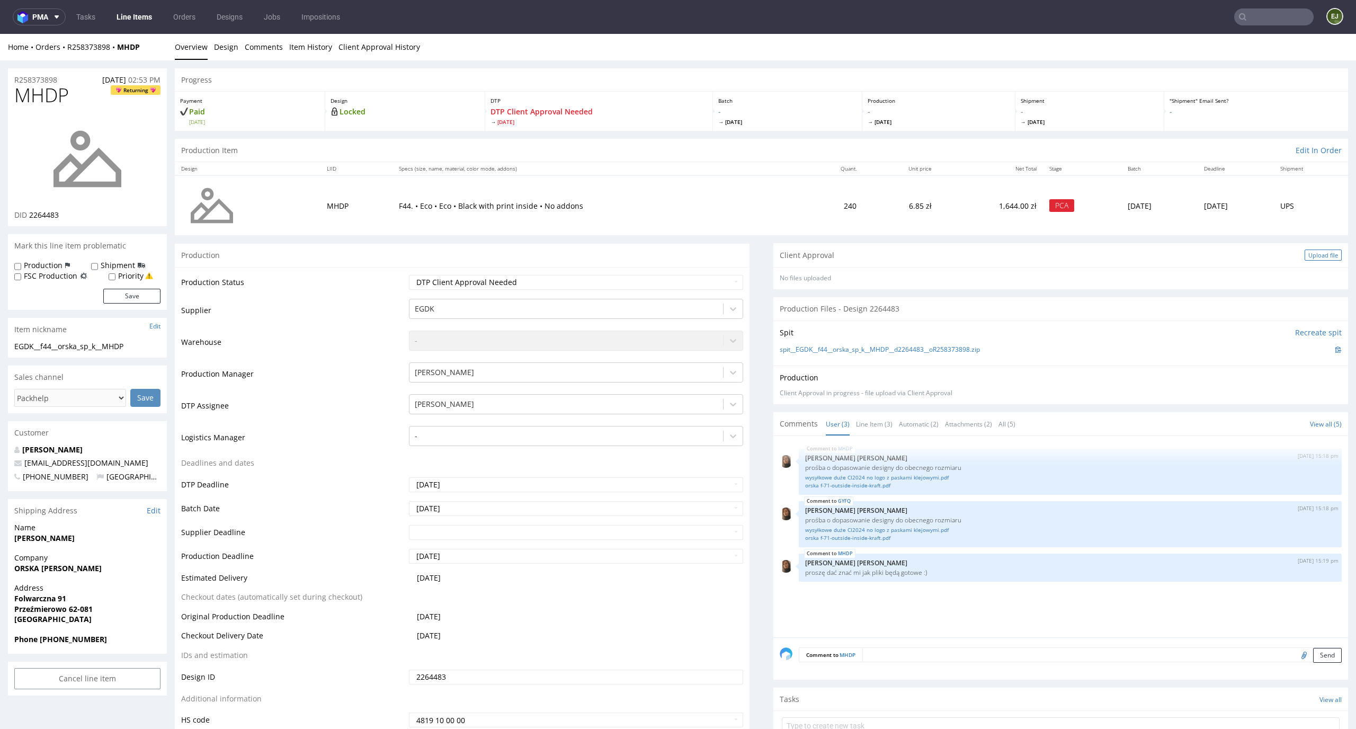
click at [1319, 255] on div "Upload file" at bounding box center [1322, 254] width 37 height 11
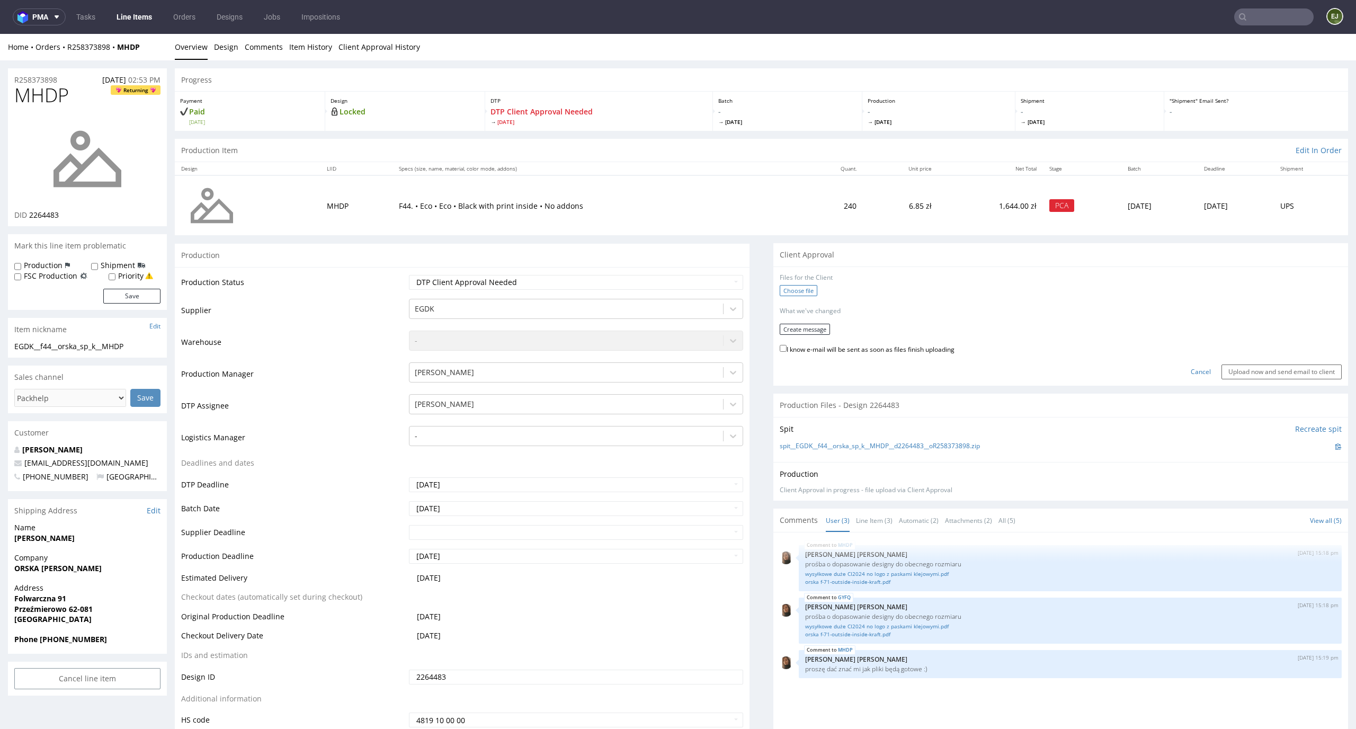
click at [787, 288] on label "Choose file" at bounding box center [799, 290] width 38 height 11
click at [0, 34] on input "Choose file" at bounding box center [0, 34] width 0 height 0
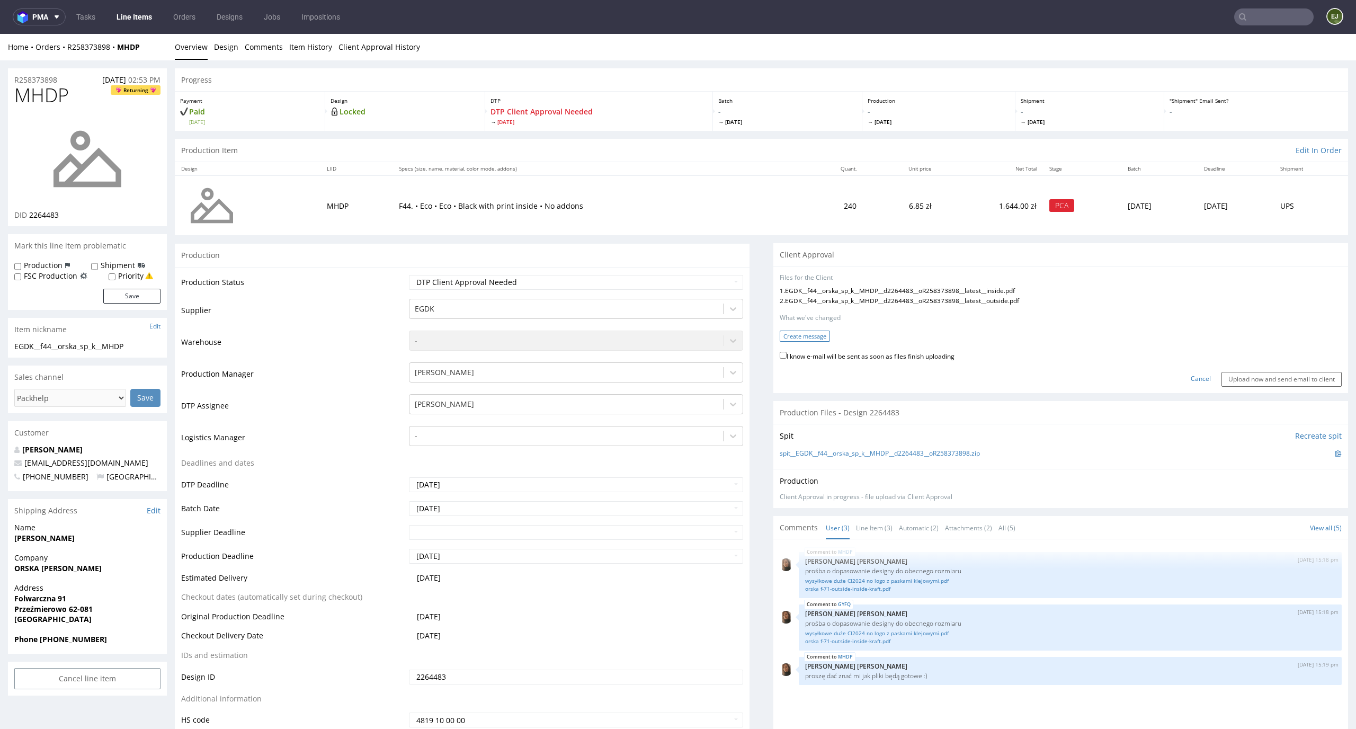
click at [811, 335] on button "Create message" at bounding box center [805, 335] width 50 height 11
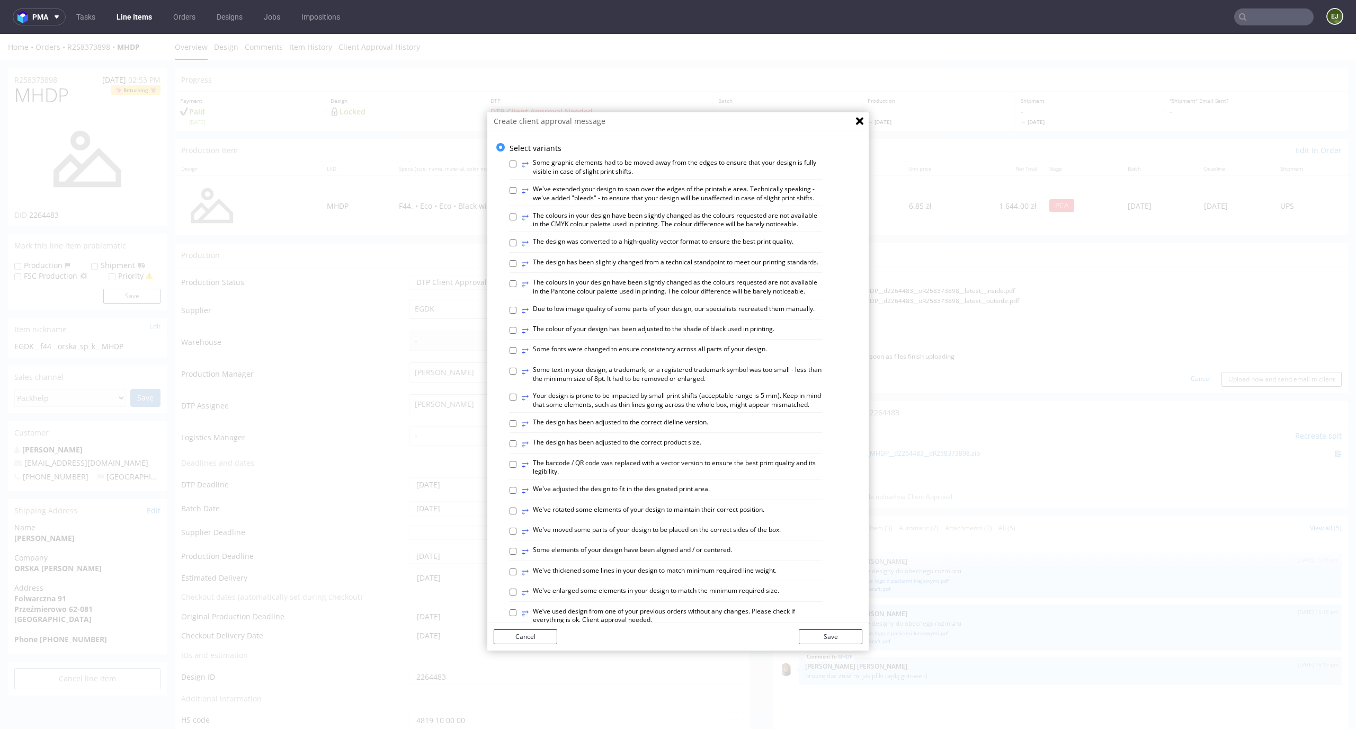
click at [587, 383] on label "⥂ Some text in your design, a trademark, or a registered trademark symbol was t…" at bounding box center [672, 374] width 300 height 18
click at [516, 374] on input "⥂ Some text in your design, a trademark, or a registered trademark symbol was t…" at bounding box center [512, 371] width 7 height 7
checkbox input "true"
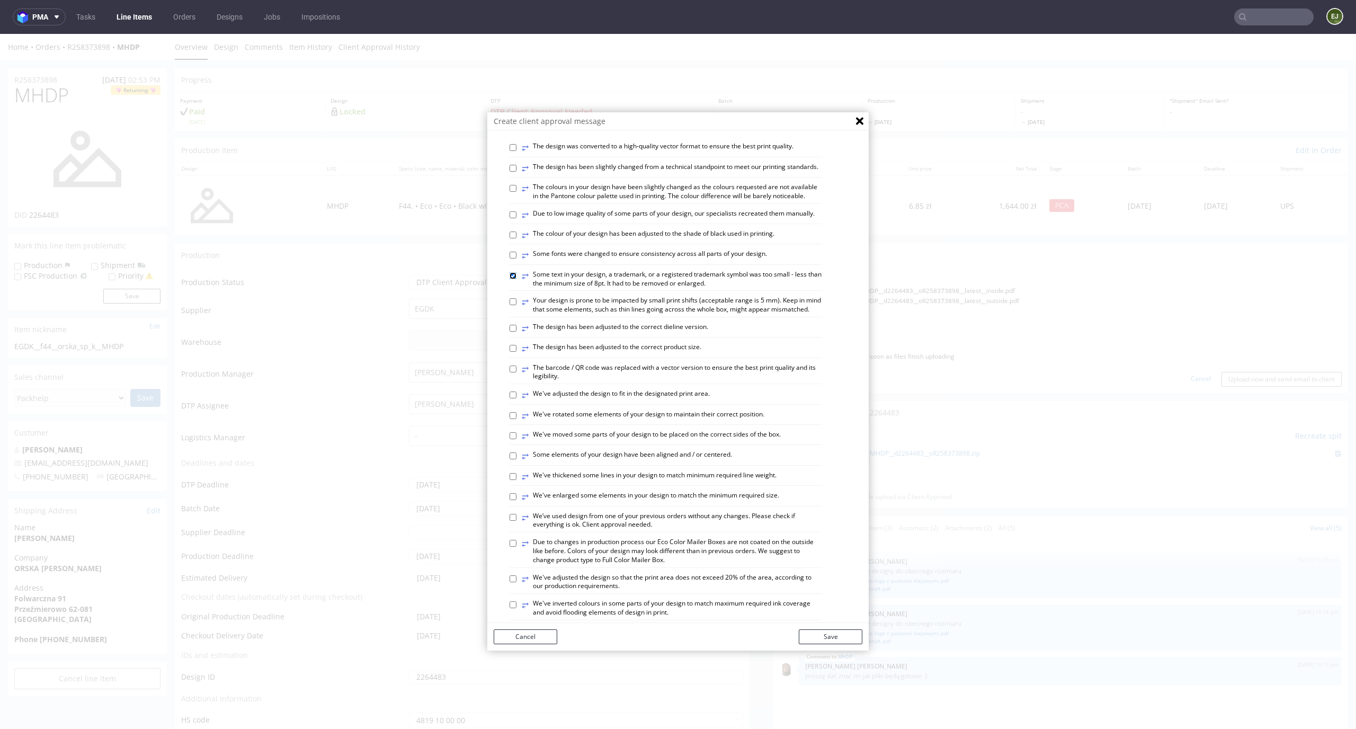
scroll to position [112, 0]
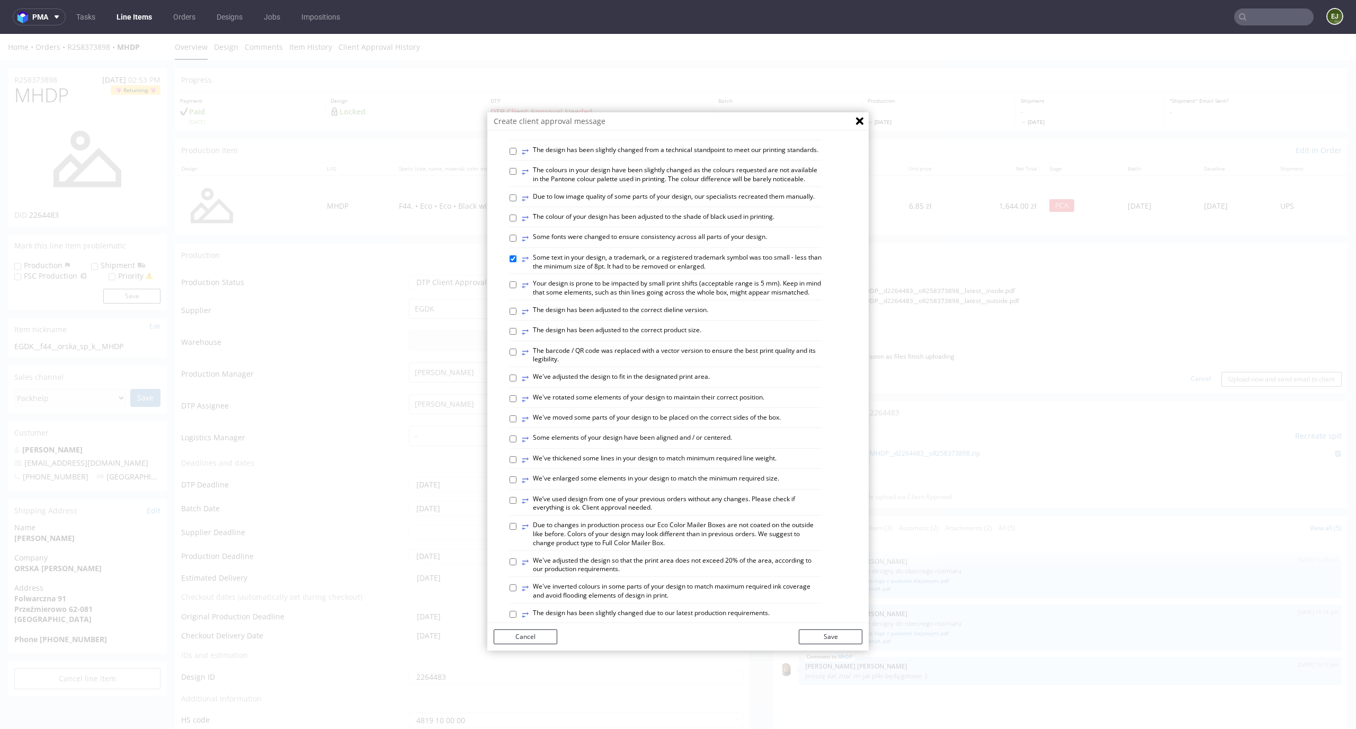
click at [556, 466] on label "⥂ We've thickened some lines in your design to match minimum required line weig…" at bounding box center [649, 460] width 255 height 12
click at [516, 463] on input "⥂ We've thickened some lines in your design to match minimum required line weig…" at bounding box center [512, 459] width 7 height 7
checkbox input "true"
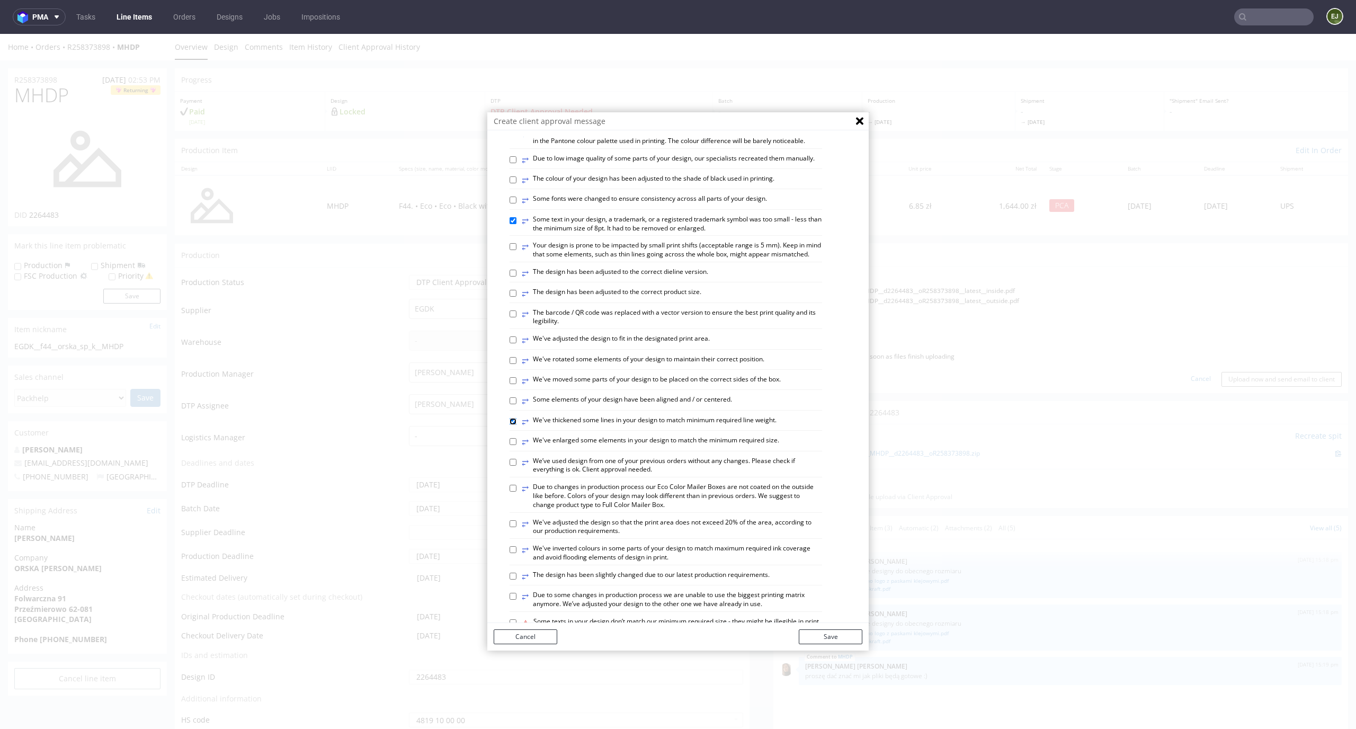
scroll to position [143, 0]
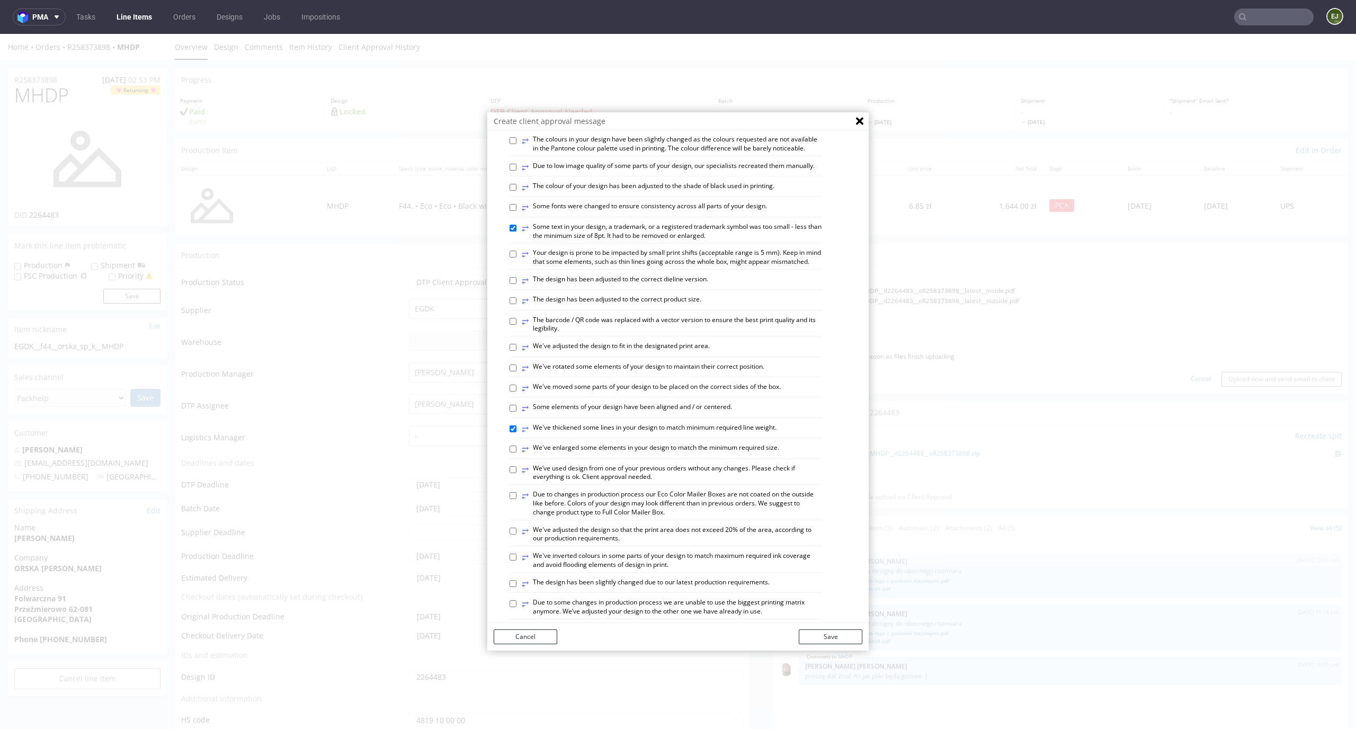
click at [687, 307] on label "⥂ The design has been adjusted to the correct product size." at bounding box center [612, 301] width 180 height 12
click at [516, 304] on input "⥂ The design has been adjusted to the correct product size." at bounding box center [512, 300] width 7 height 7
checkbox input "true"
click at [828, 639] on button "Save" at bounding box center [831, 636] width 64 height 15
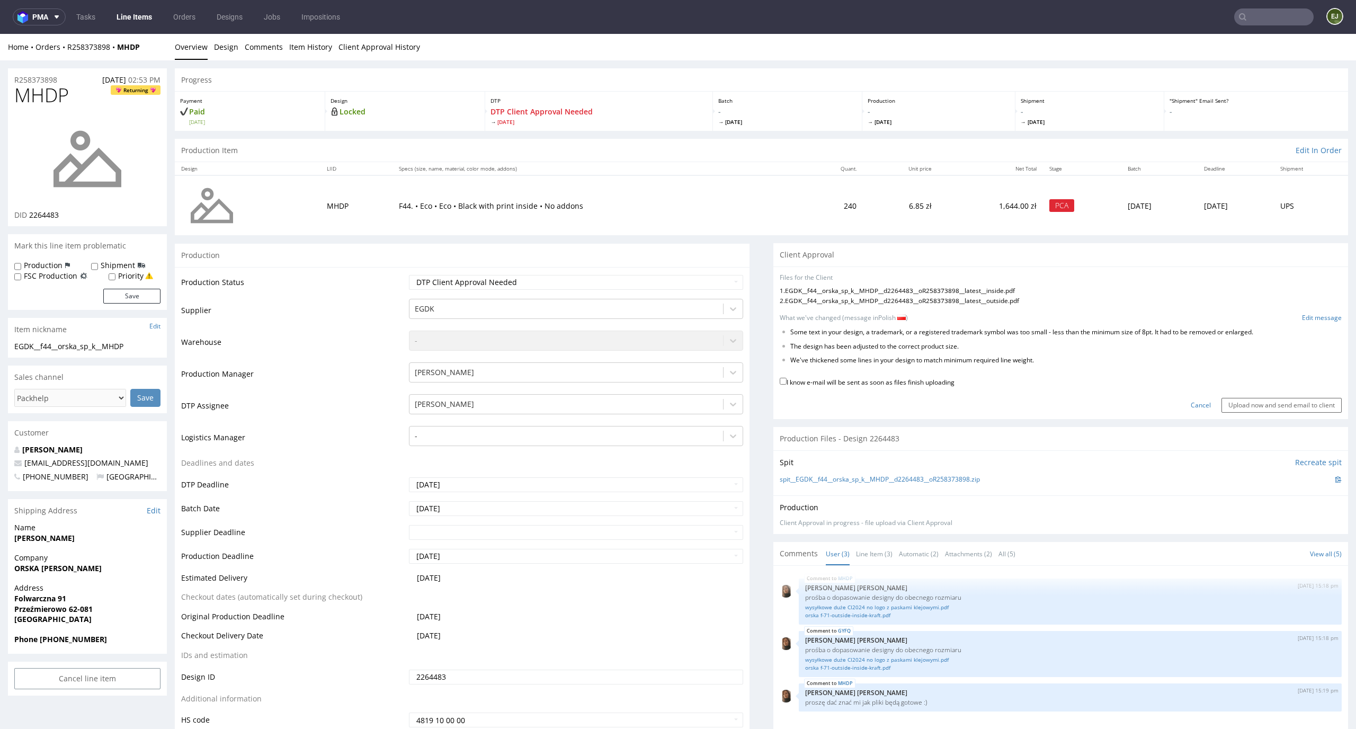
click at [921, 385] on label "I know e-mail will be sent as soon as files finish uploading" at bounding box center [867, 381] width 175 height 12
click at [786, 384] on input "I know e-mail will be sent as soon as files finish uploading" at bounding box center [783, 381] width 7 height 7
checkbox input "true"
click at [1238, 402] on input "Upload now and send email to client" at bounding box center [1281, 405] width 120 height 15
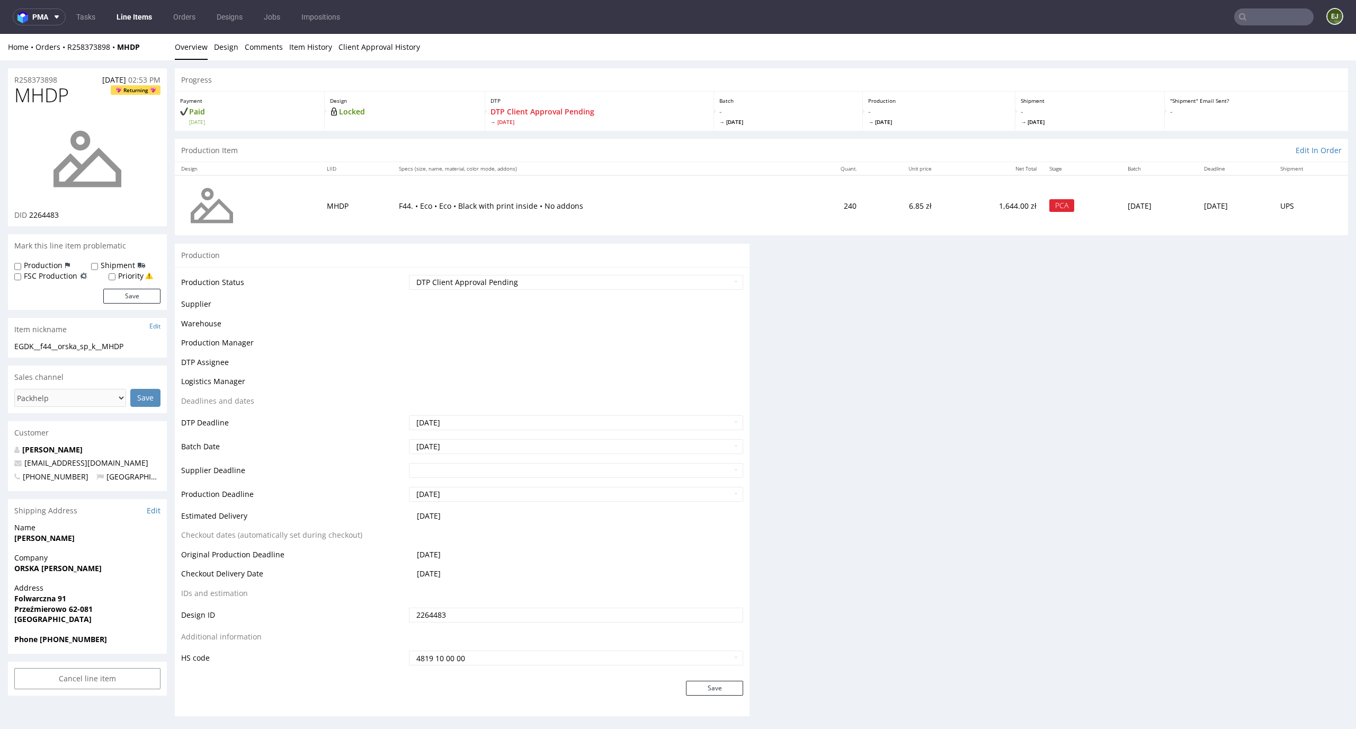
scroll to position [0, 0]
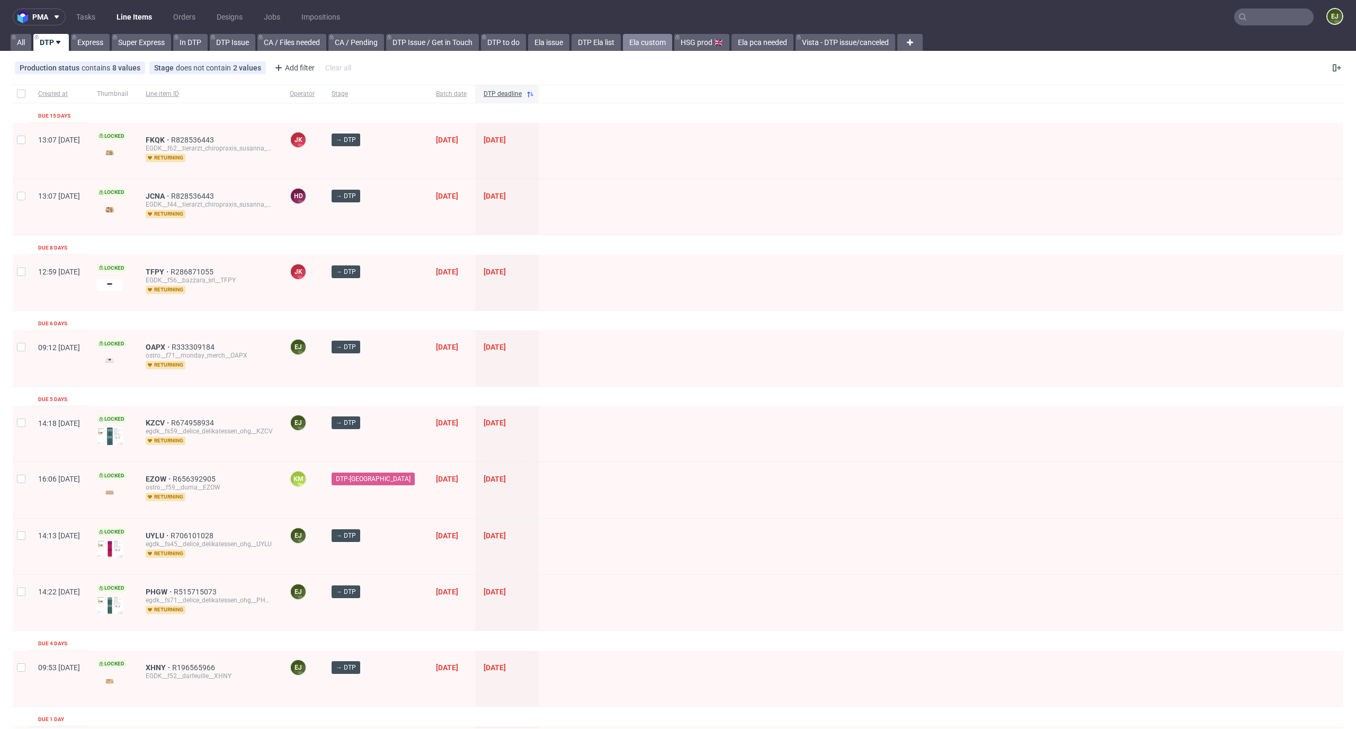
click at [647, 40] on link "Ela custom" at bounding box center [647, 42] width 49 height 17
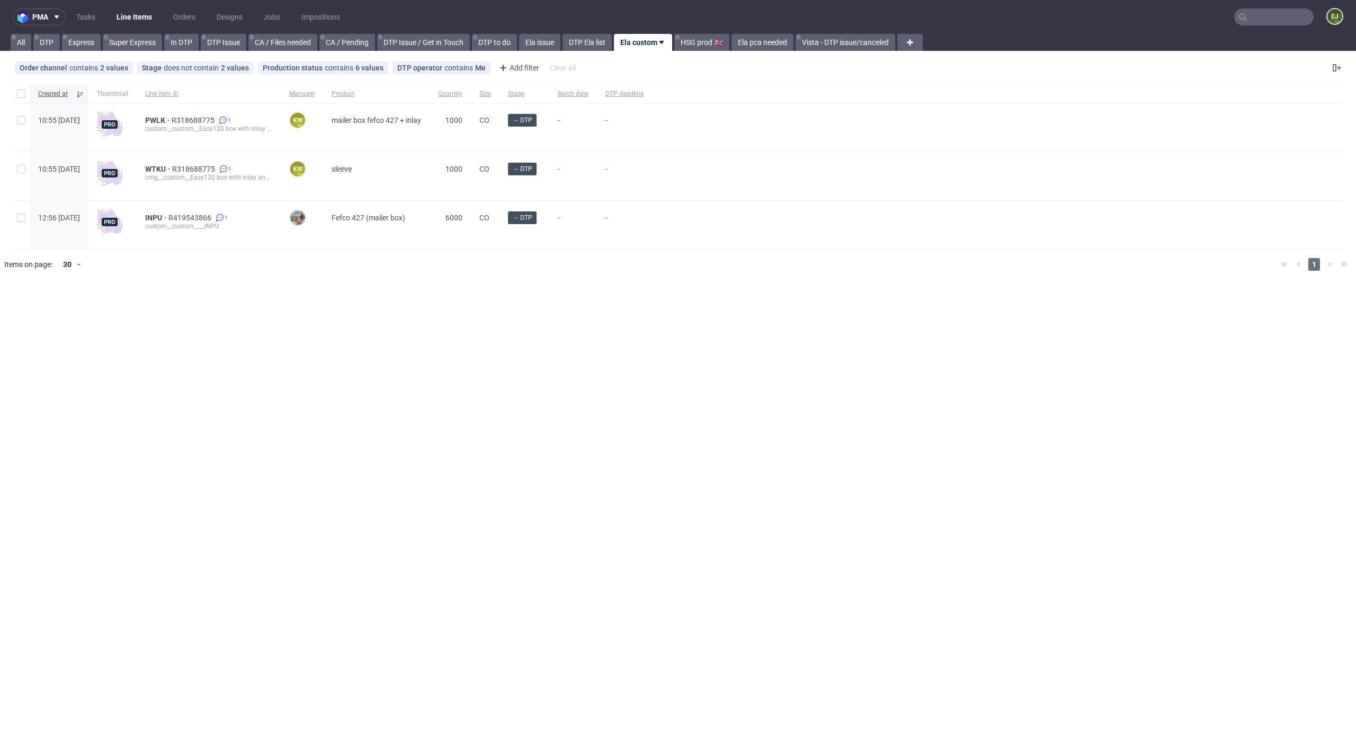
click at [576, 51] on div "pma Tasks Line Items Orders Designs Jobs Impositions EJ All DTP Express Super E…" at bounding box center [678, 364] width 1356 height 729
click at [582, 48] on link "DTP Ela list" at bounding box center [586, 42] width 49 height 17
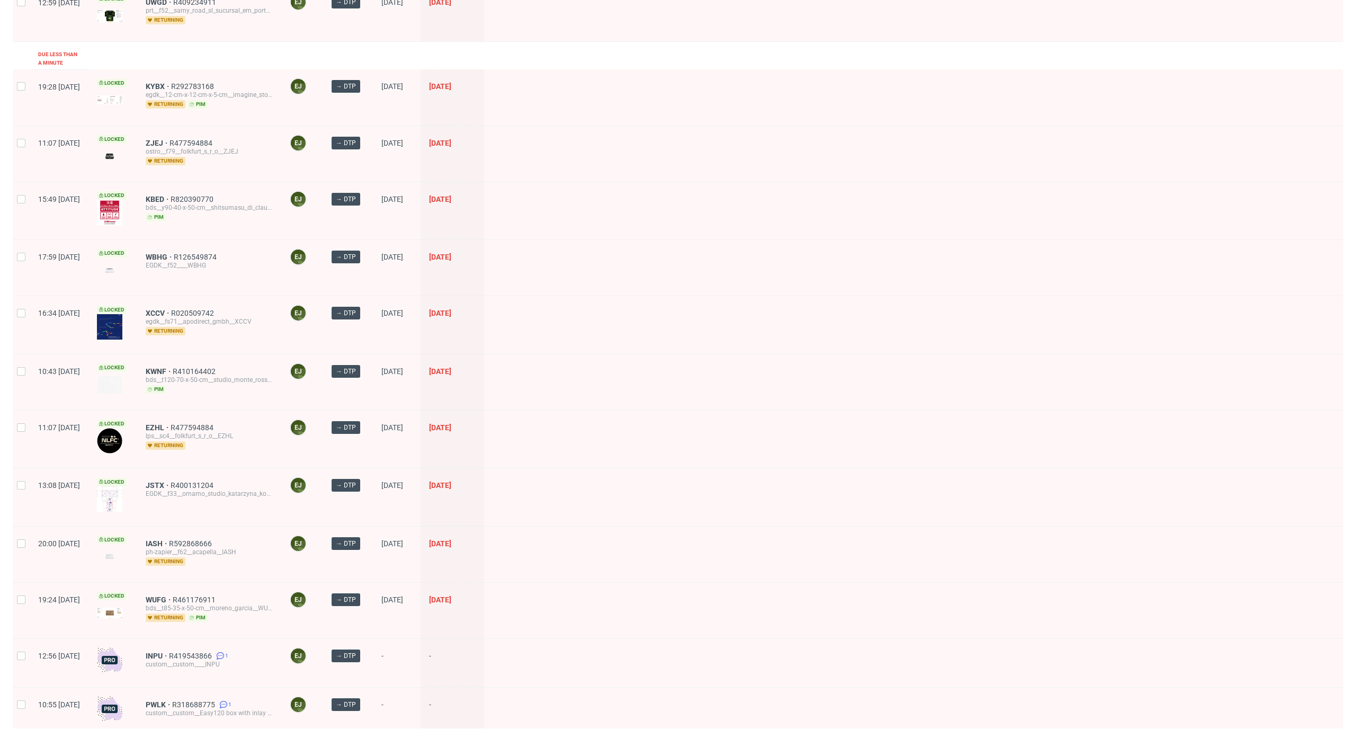
scroll to position [559, 0]
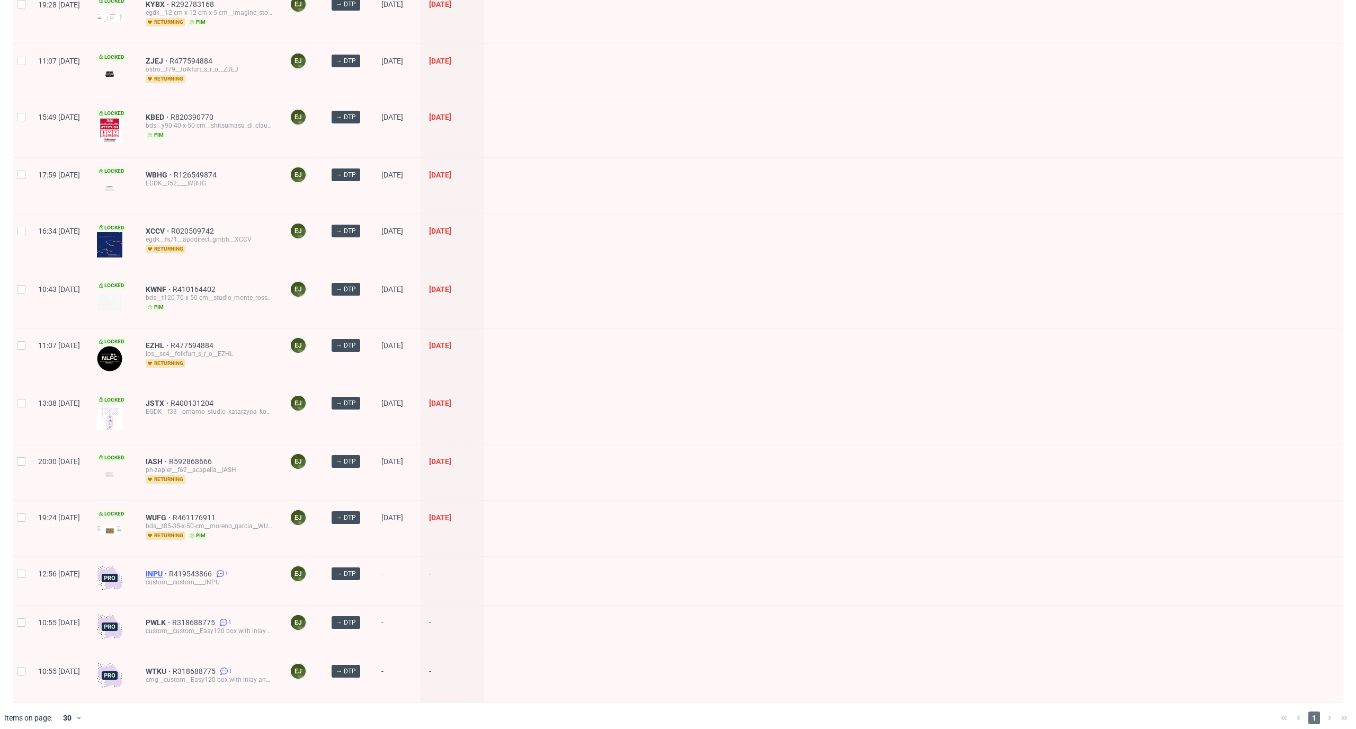
click at [169, 569] on span "INPU" at bounding box center [157, 573] width 23 height 8
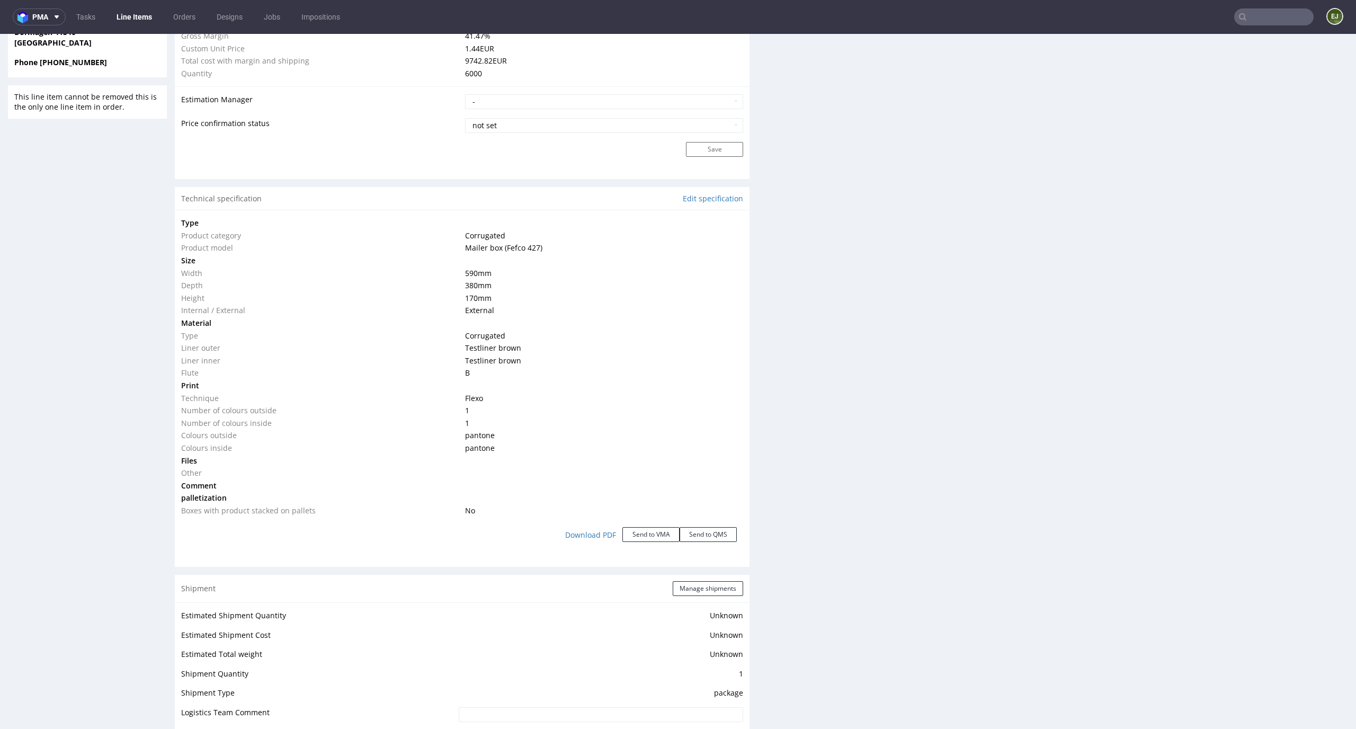
scroll to position [1539, 0]
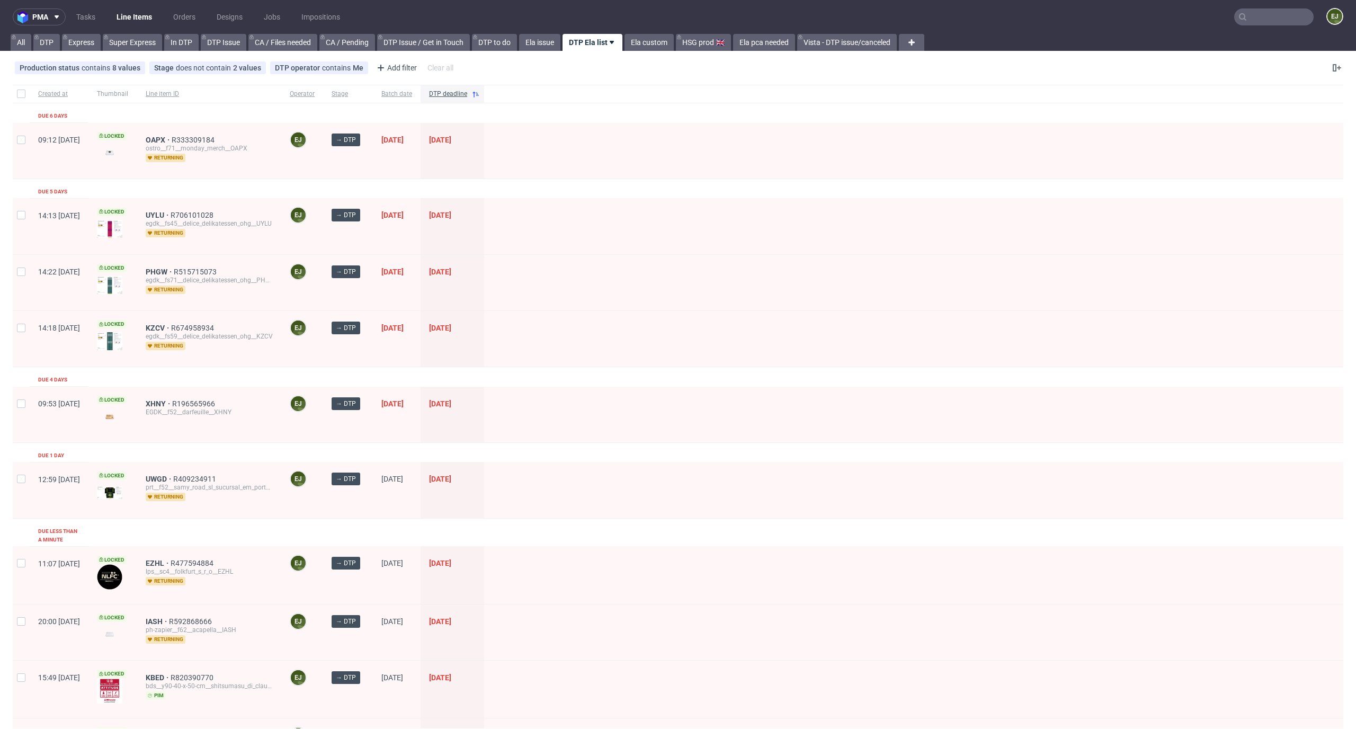
scroll to position [559, 0]
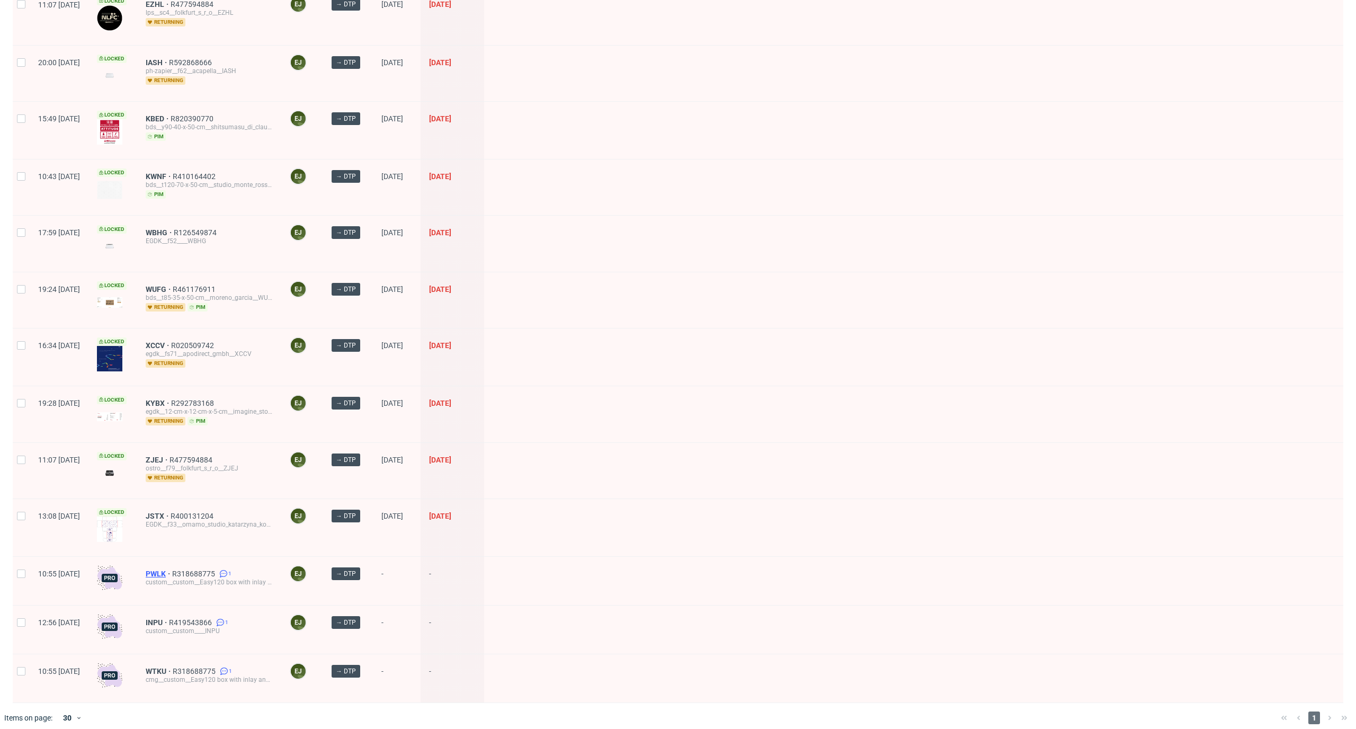
click at [172, 569] on span "PWLK" at bounding box center [159, 573] width 26 height 8
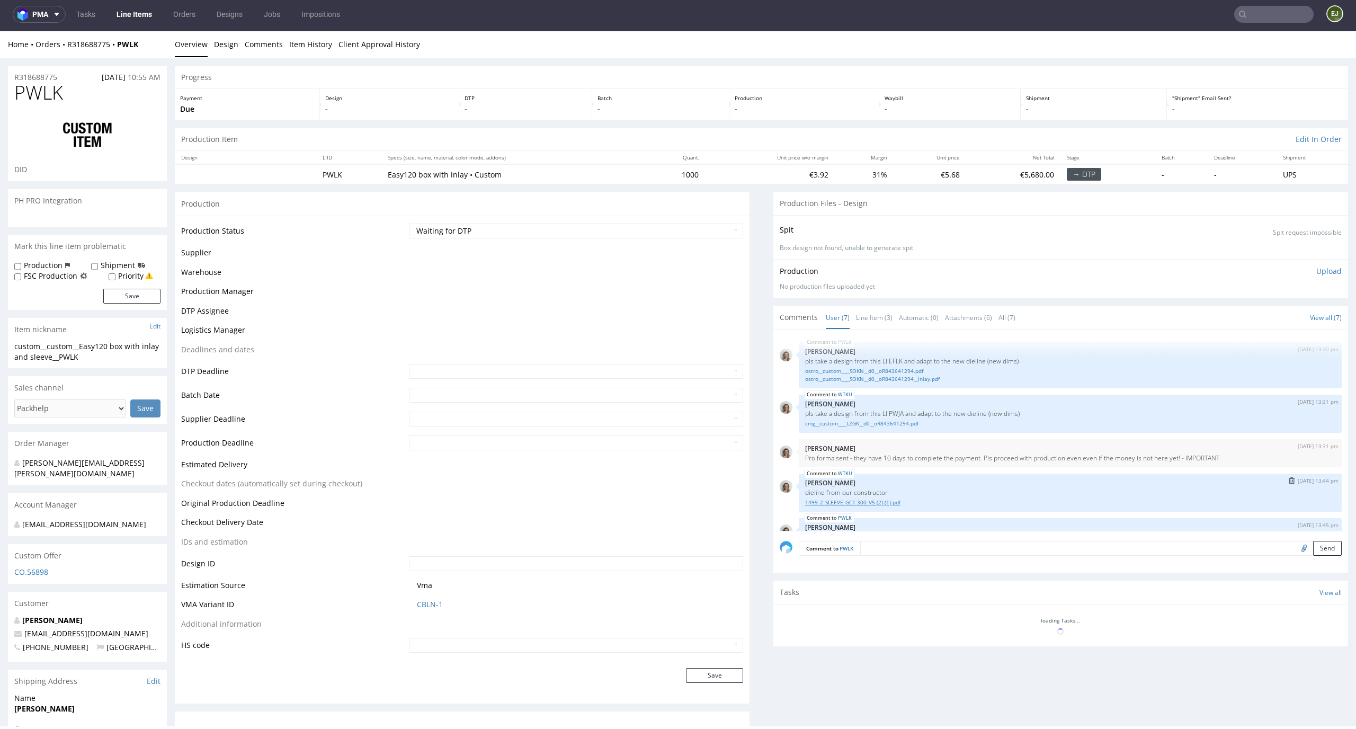
scroll to position [137, 0]
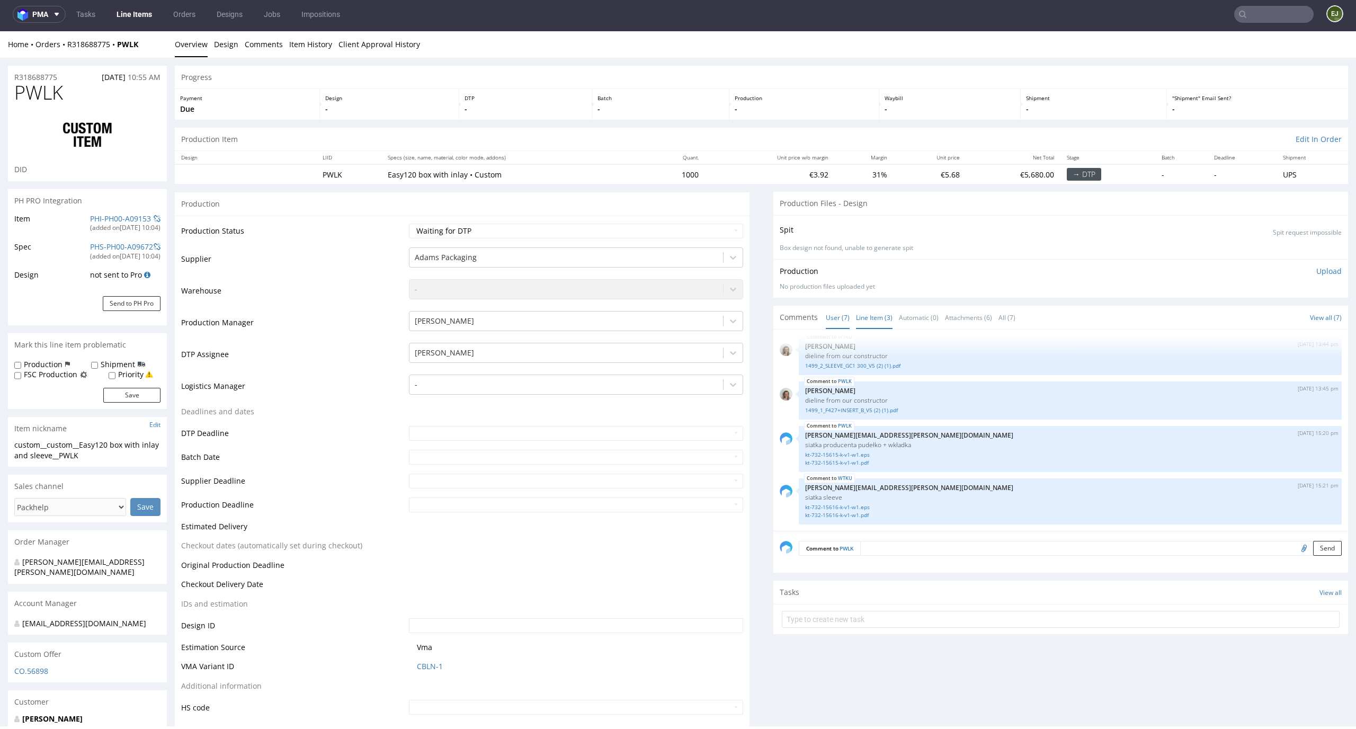
click at [871, 316] on link "Line Item (3)" at bounding box center [874, 317] width 37 height 23
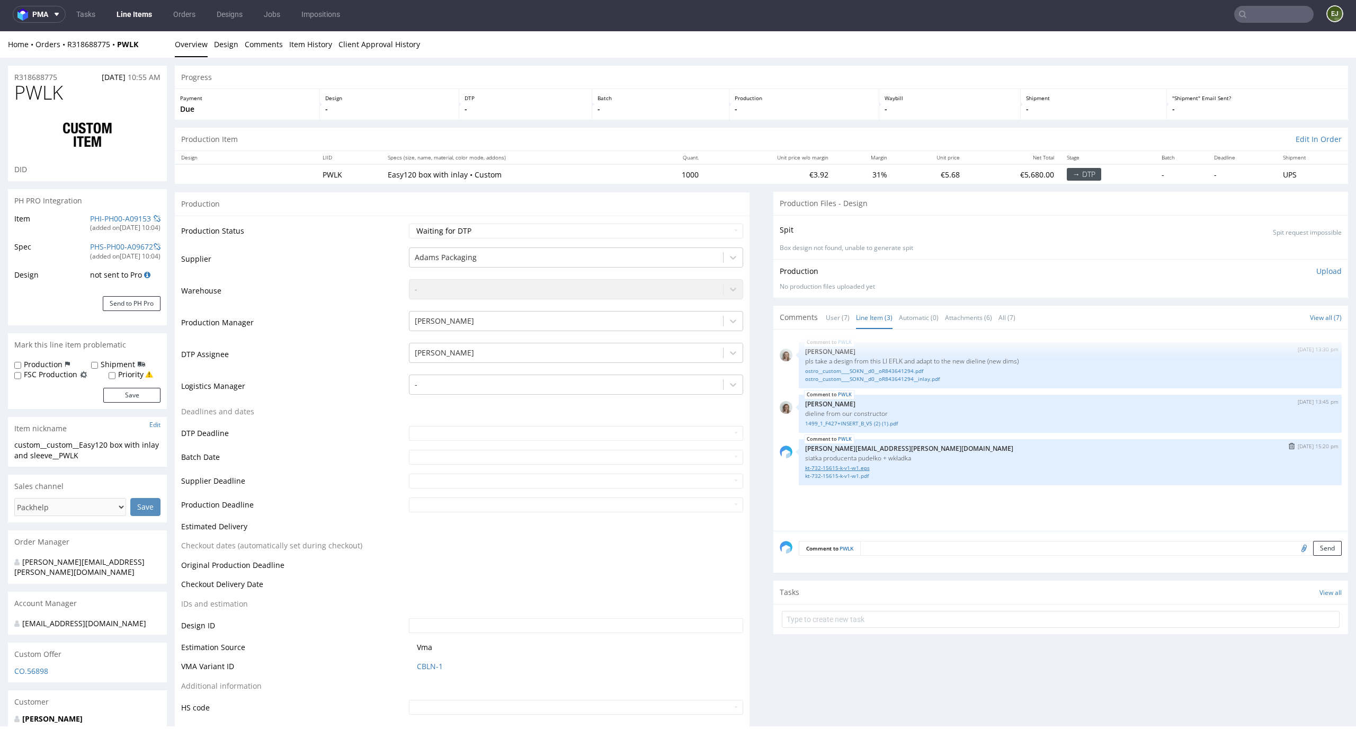
click at [839, 464] on link "kt-732-15615-k-v1-w1.eps" at bounding box center [1070, 468] width 530 height 8
click at [816, 267] on div "Production Upload" at bounding box center [1061, 271] width 562 height 11
click at [884, 372] on link "ostro__custom____SOKN__d0__oR843641294.pdf" at bounding box center [1070, 371] width 530 height 8
click at [880, 378] on link "ostro__custom____SOKN__d0__oR843641294__inlay.pdf" at bounding box center [1070, 379] width 530 height 8
click at [873, 422] on link "1499_1_F427+INSERT_B_V5 (2) (1).pdf" at bounding box center [1070, 423] width 530 height 8
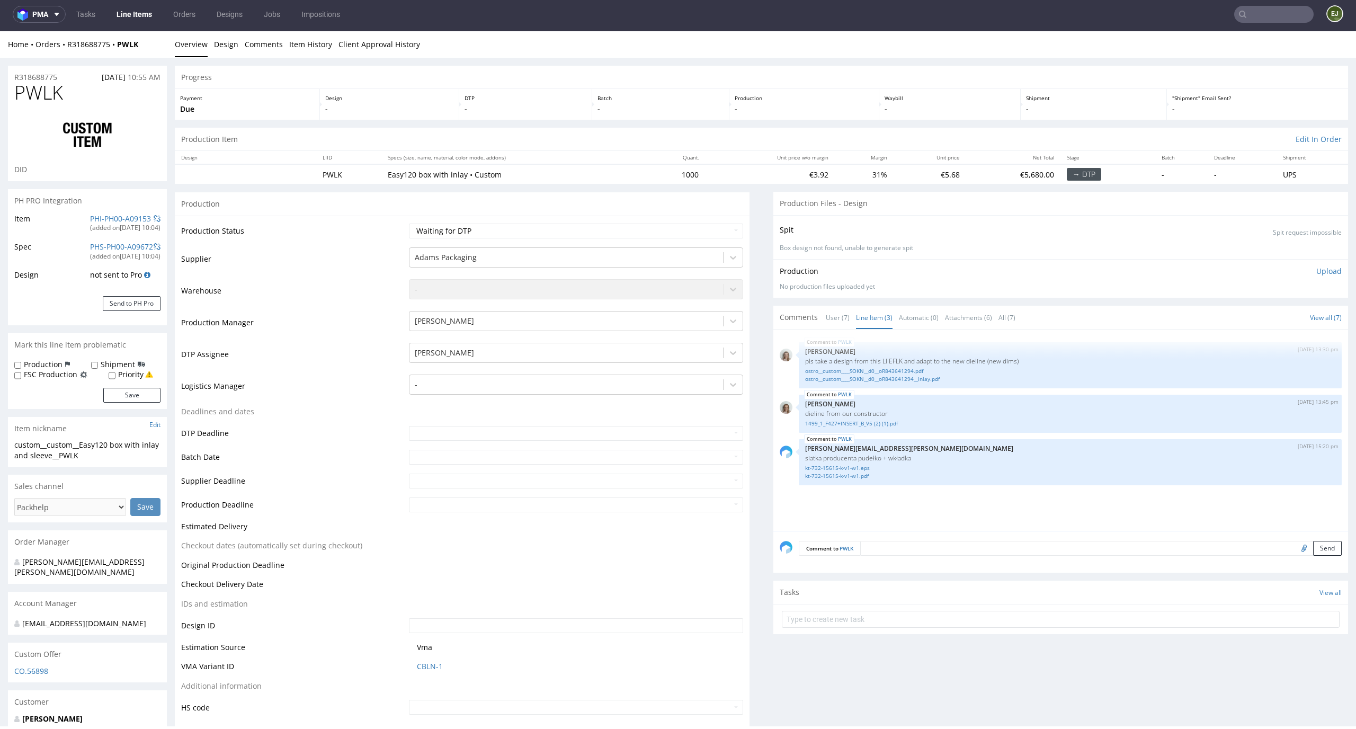
click at [717, 136] on div "Production Item Edit In Order" at bounding box center [761, 139] width 1173 height 23
click at [711, 109] on p "-" at bounding box center [660, 109] width 126 height 11
click at [729, 93] on div "Production -" at bounding box center [804, 104] width 150 height 31
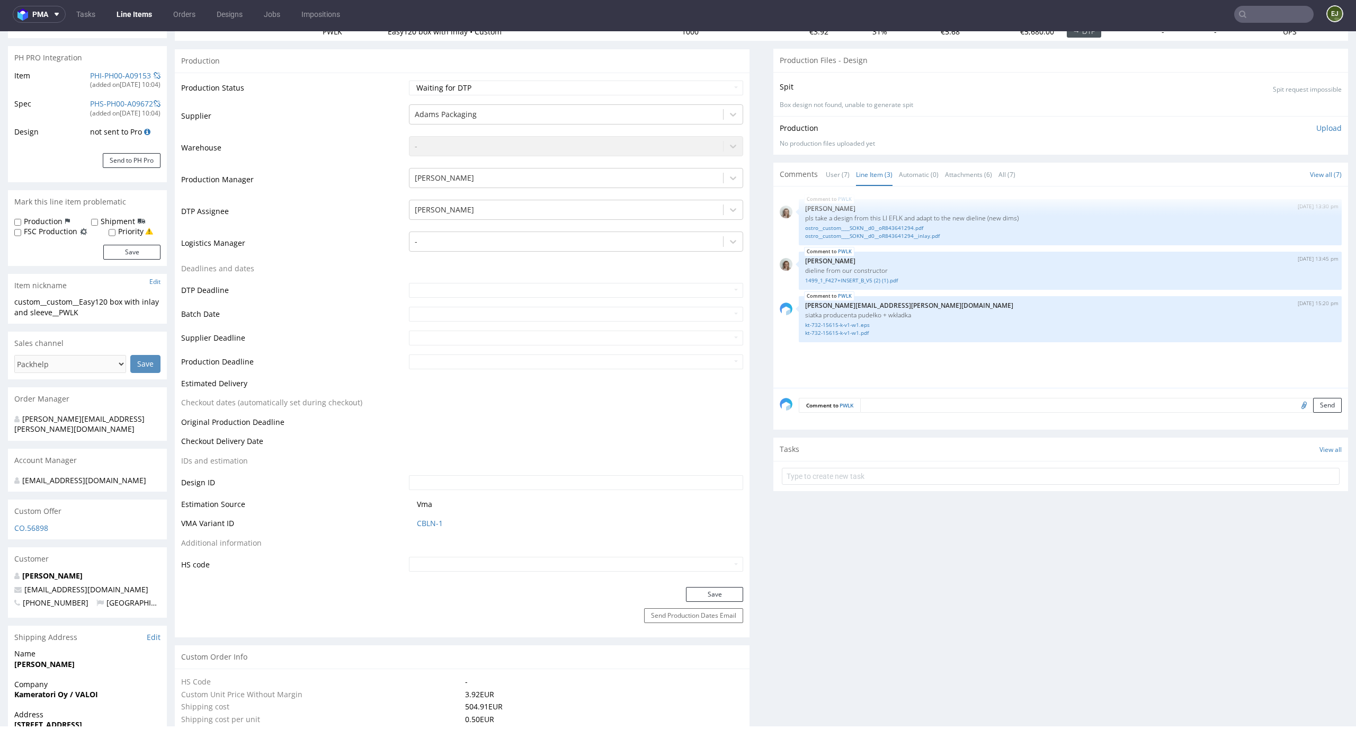
scroll to position [113, 0]
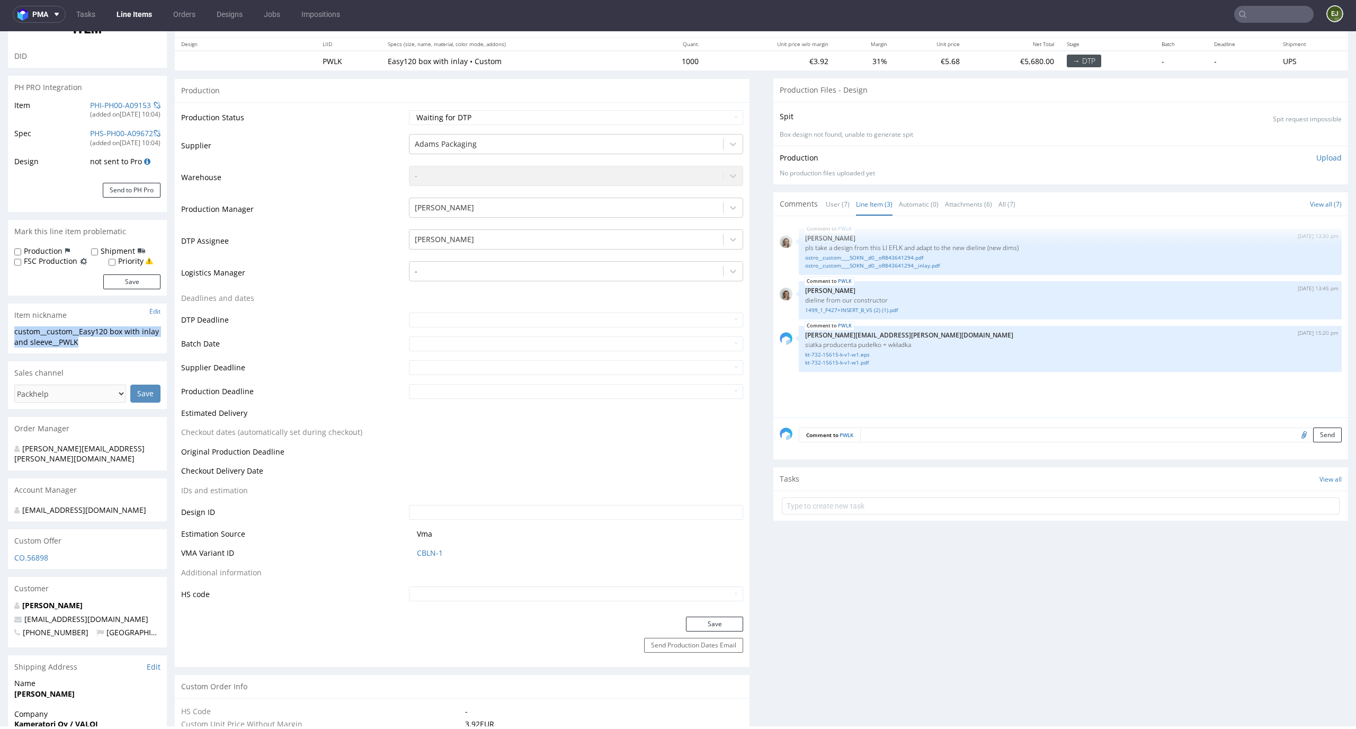
drag, startPoint x: 88, startPoint y: 344, endPoint x: 0, endPoint y: 332, distance: 89.2
copy div "custom__custom__Easy120 box with inlay and sleeve__PWLK"
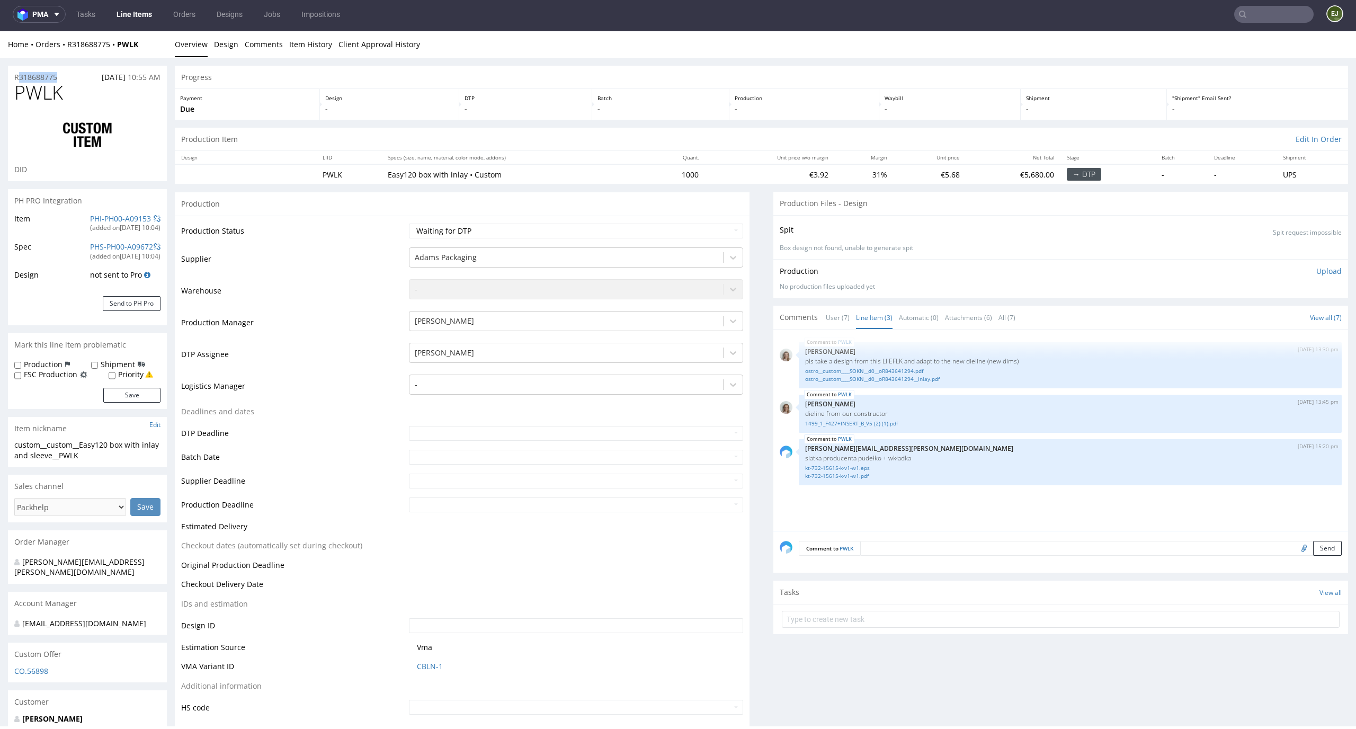
drag, startPoint x: 71, startPoint y: 73, endPoint x: 0, endPoint y: 73, distance: 71.0
copy p "R318688775"
click at [598, 140] on div "Production Item Edit In Order" at bounding box center [761, 139] width 1173 height 23
click at [684, 89] on div "Batch -" at bounding box center [660, 104] width 137 height 31
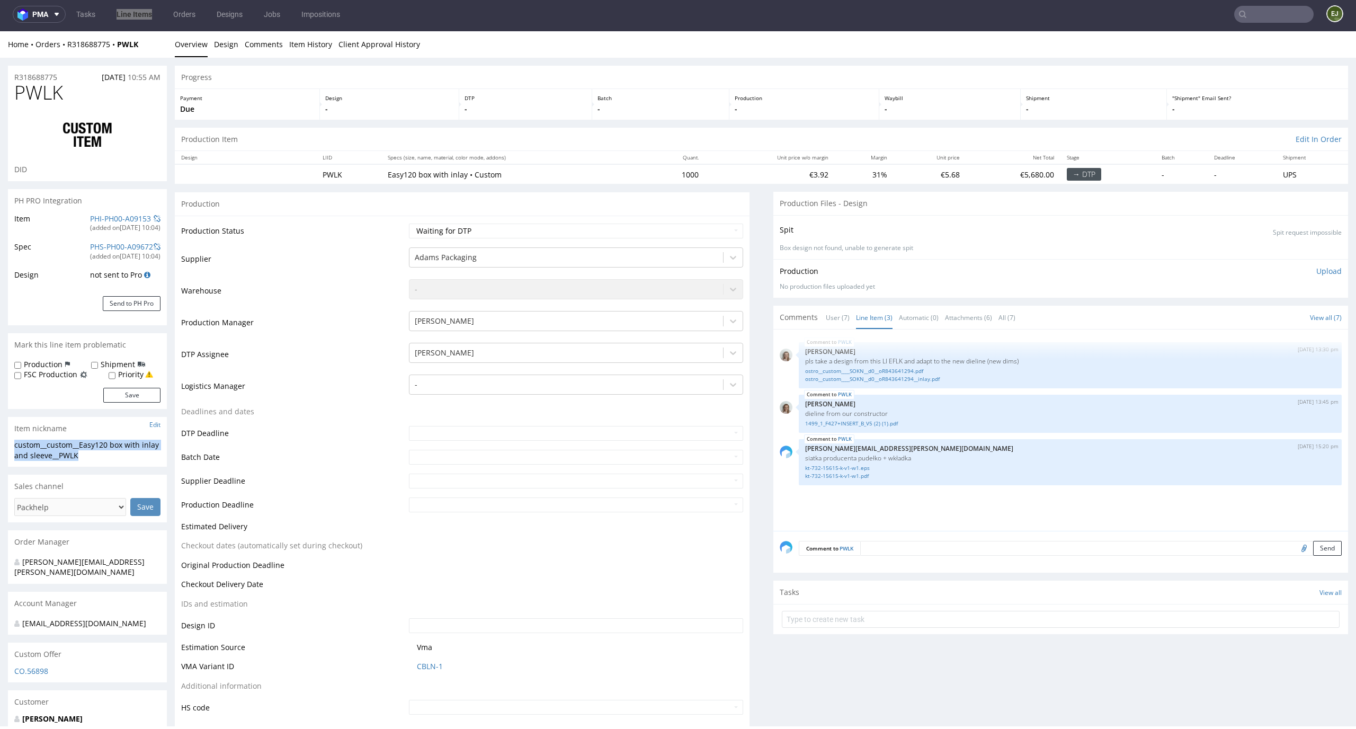
drag, startPoint x: 94, startPoint y: 455, endPoint x: 7, endPoint y: 447, distance: 87.7
copy div "custom__custom__Easy120 box with inlay and sleeve__PWLK"
drag, startPoint x: 68, startPoint y: 85, endPoint x: 4, endPoint y: 80, distance: 63.7
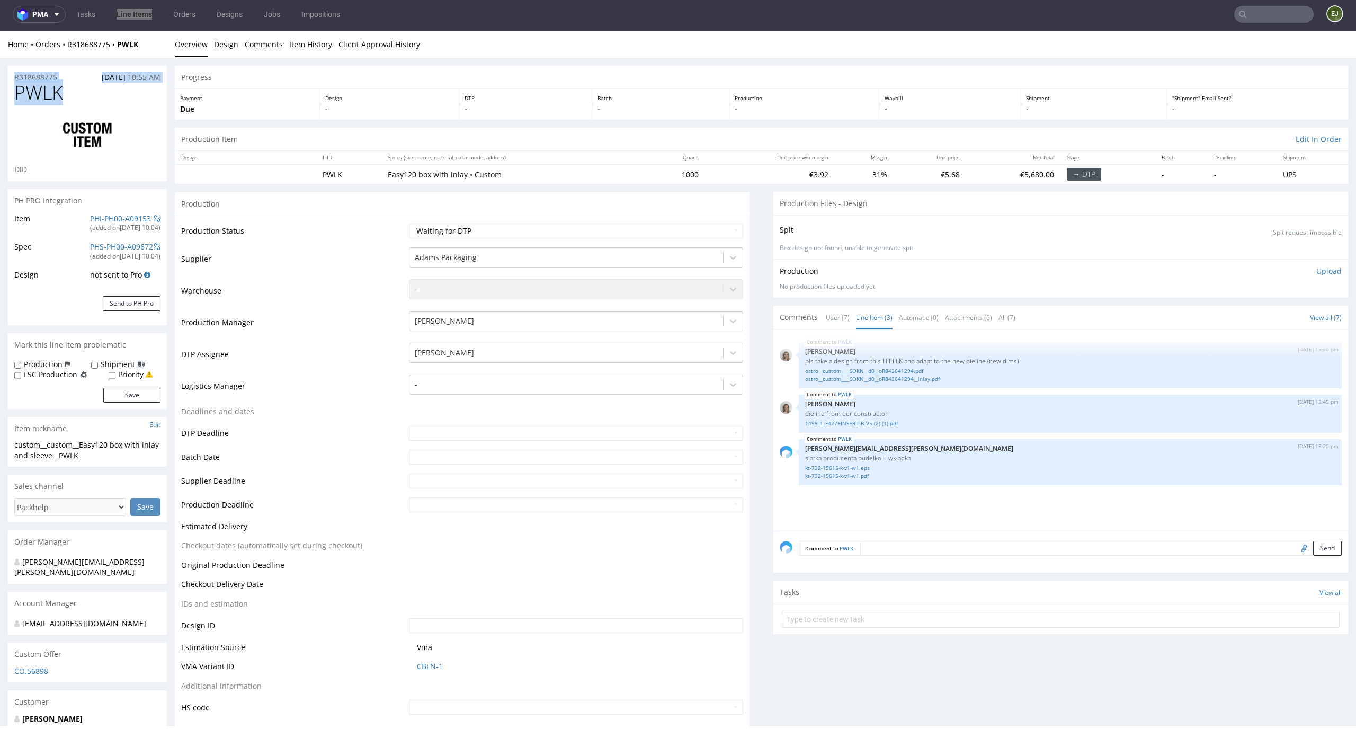
drag, startPoint x: 65, startPoint y: 79, endPoint x: 0, endPoint y: 79, distance: 64.6
copy p "R318688775"
click at [697, 237] on select "Waiting for Artwork Waiting for Diecut Waiting for Mockup Waiting for DTP Waiti…" at bounding box center [576, 230] width 335 height 15
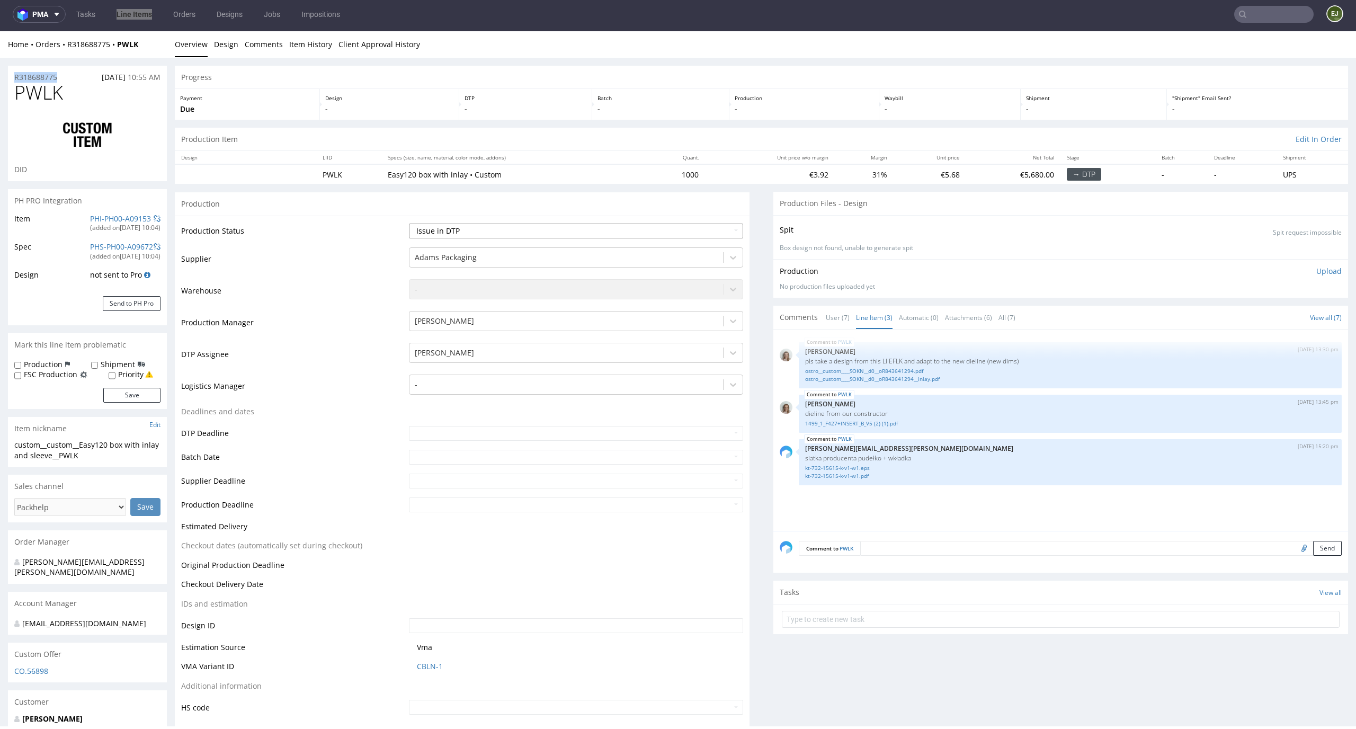
click at [409, 223] on select "Waiting for Artwork Waiting for Diecut Waiting for Mockup Waiting for DTP Waiti…" at bounding box center [576, 230] width 335 height 15
click at [681, 226] on select "Waiting for Artwork Waiting for Diecut Waiting for Mockup Waiting for DTP Waiti…" at bounding box center [576, 230] width 335 height 15
select select "dtp_ca_needed"
click at [409, 223] on select "Waiting for Artwork Waiting for Diecut Waiting for Mockup Waiting for DTP Waiti…" at bounding box center [576, 230] width 335 height 15
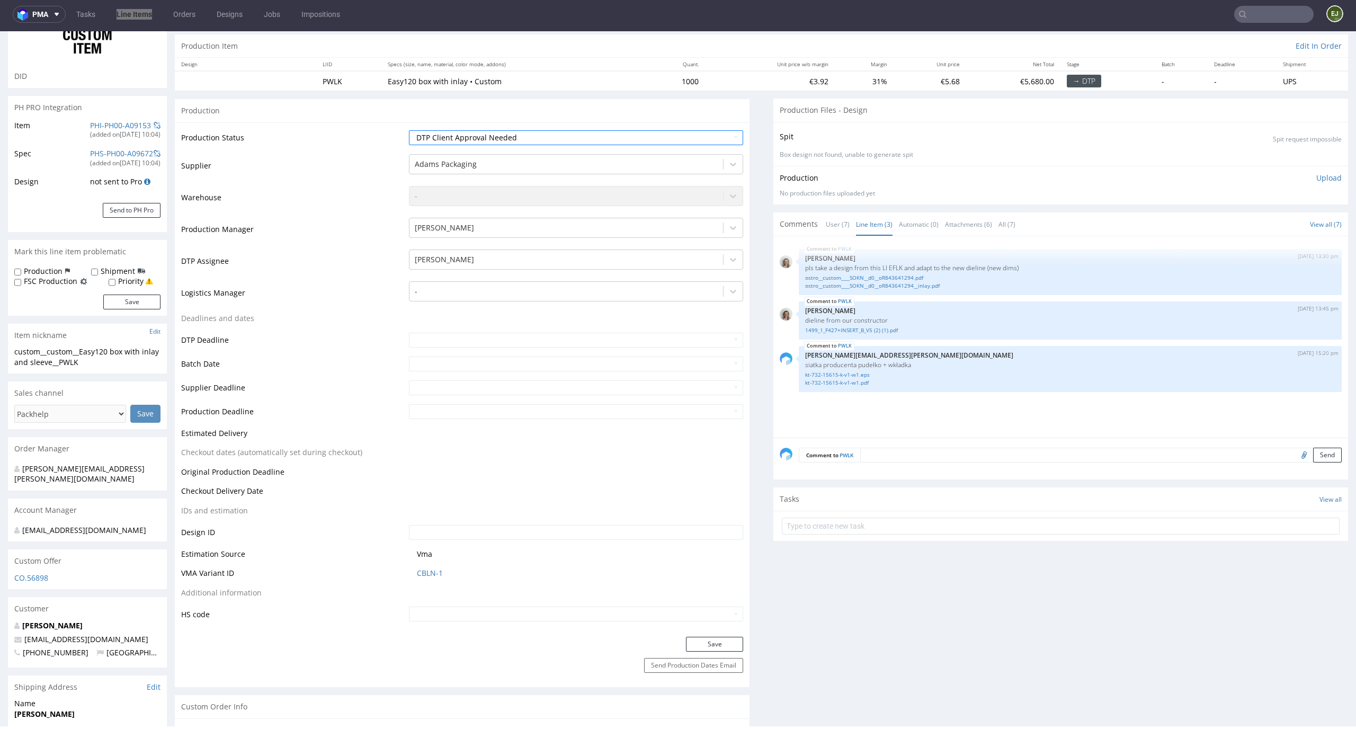
scroll to position [153, 0]
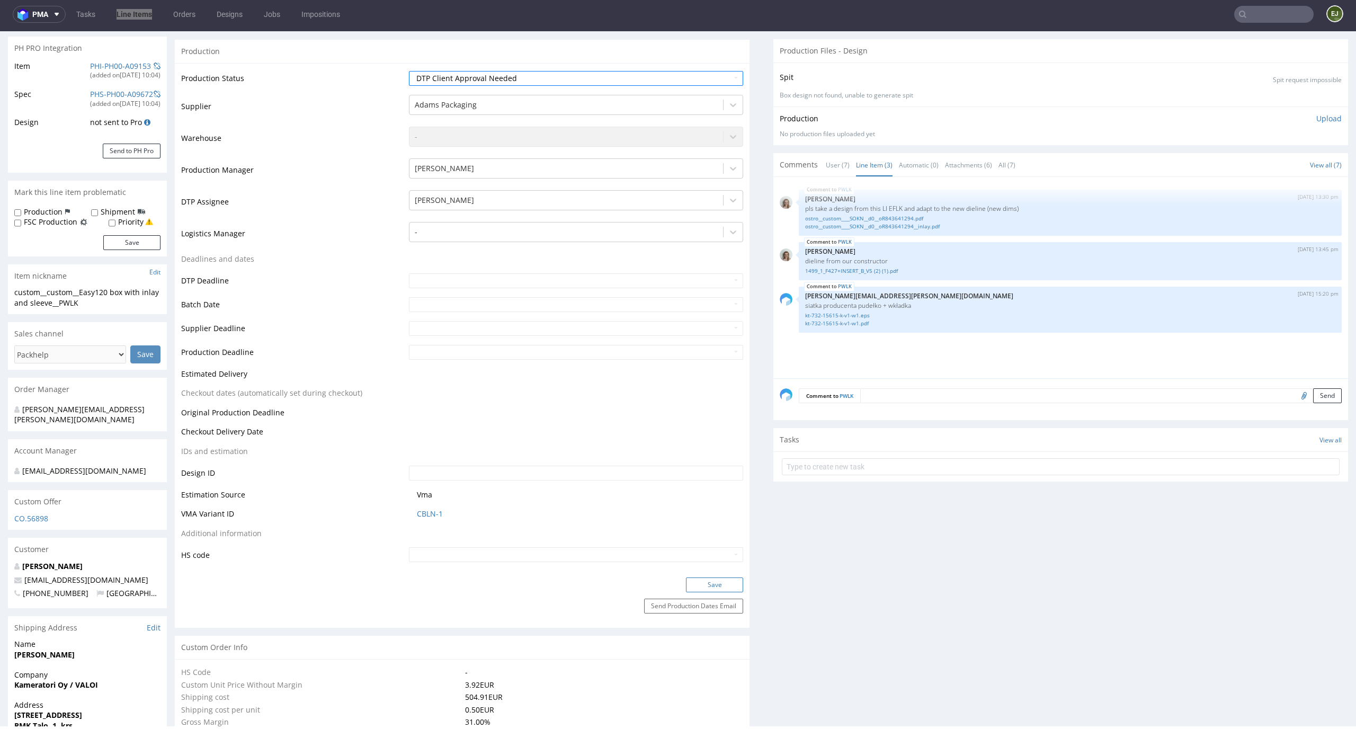
click at [722, 583] on button "Save" at bounding box center [714, 584] width 57 height 15
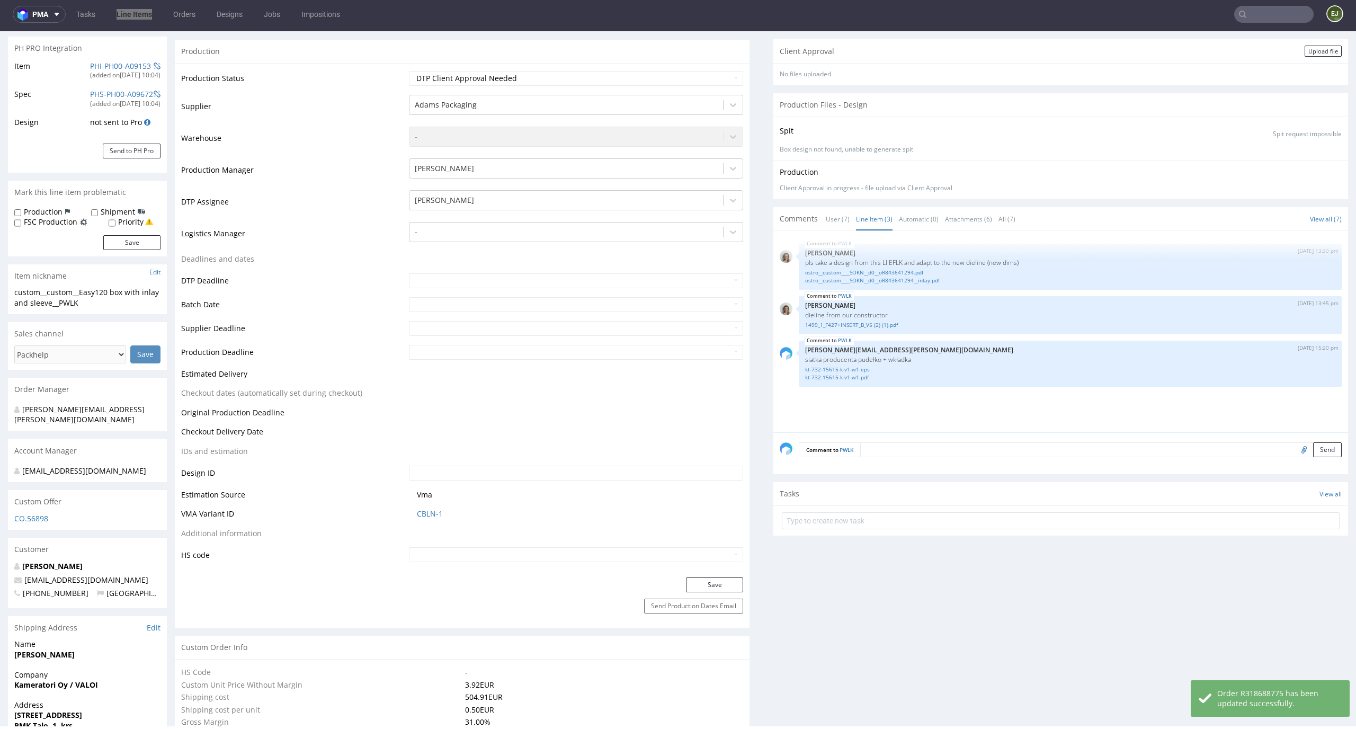
scroll to position [0, 0]
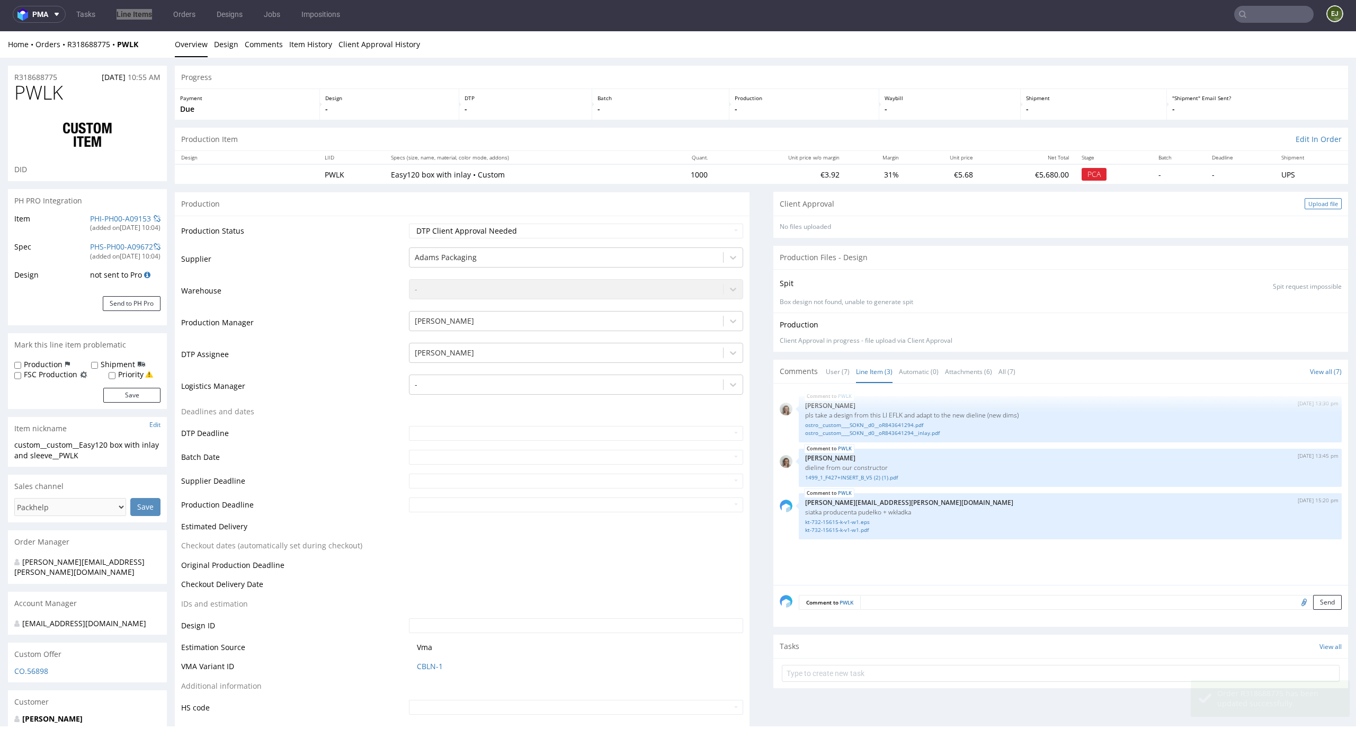
click at [1304, 207] on div "Upload file" at bounding box center [1322, 203] width 37 height 11
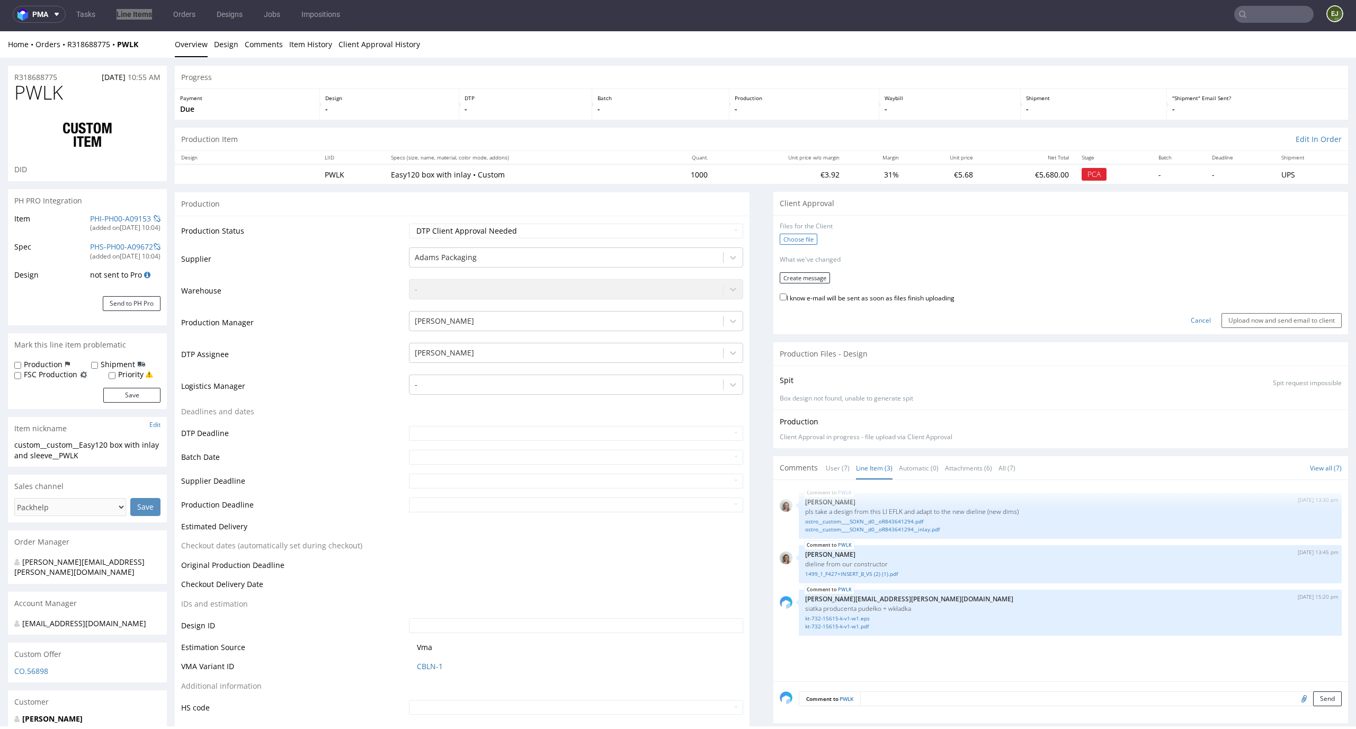
click at [803, 237] on label "Choose file" at bounding box center [799, 239] width 38 height 11
click at [0, 31] on input "Choose file" at bounding box center [0, 31] width 0 height 0
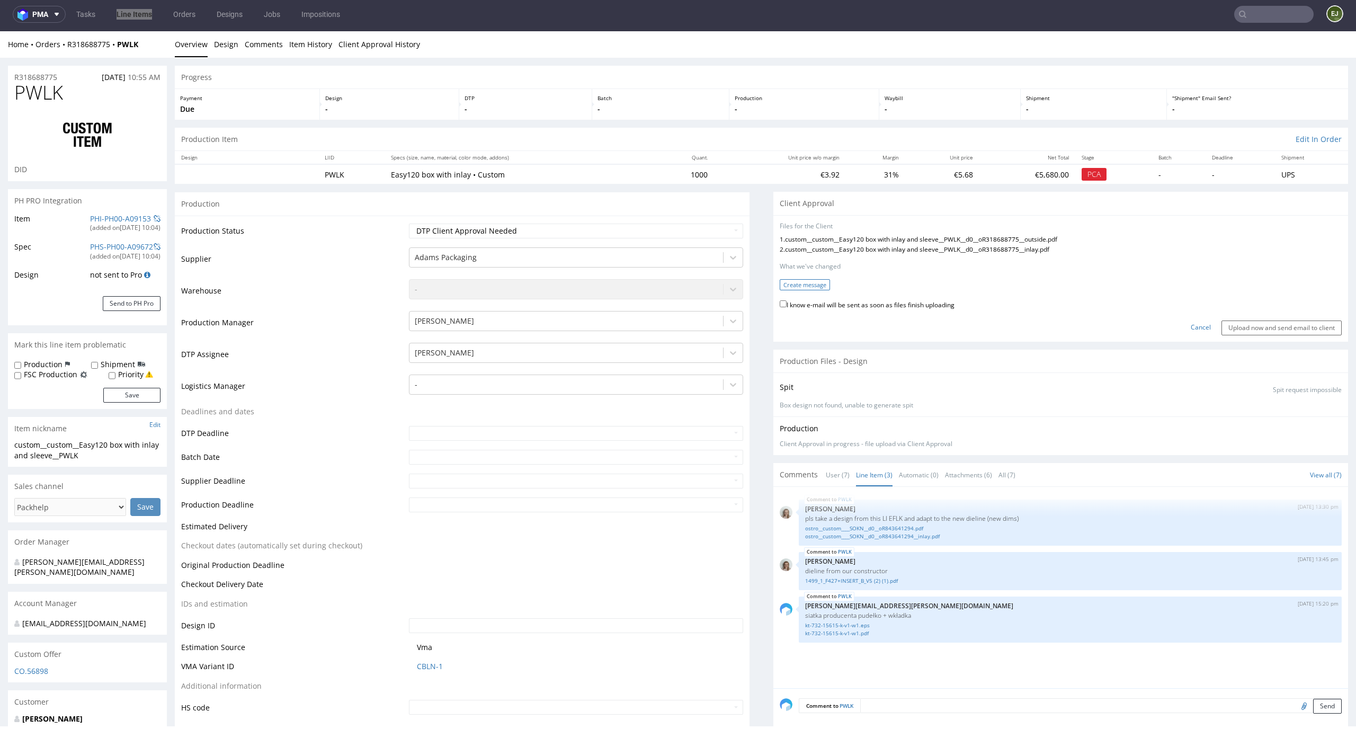
click at [811, 282] on button "Create message" at bounding box center [805, 284] width 50 height 11
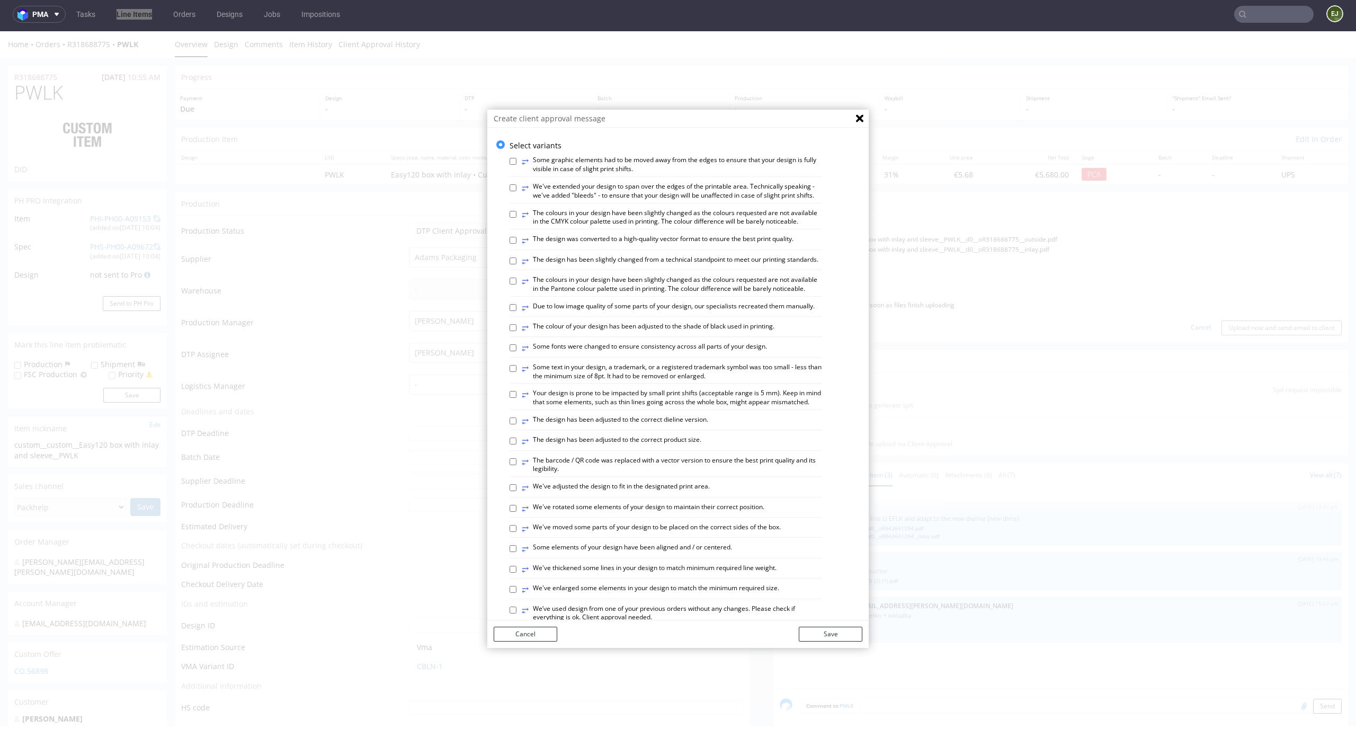
click at [651, 427] on label "⥂ The design has been adjusted to the correct dieline version." at bounding box center [615, 421] width 186 height 12
click at [516, 424] on input "⥂ The design has been adjusted to the correct dieline version." at bounding box center [512, 420] width 7 height 7
checkbox input "true"
click at [812, 633] on button "Save" at bounding box center [831, 633] width 64 height 15
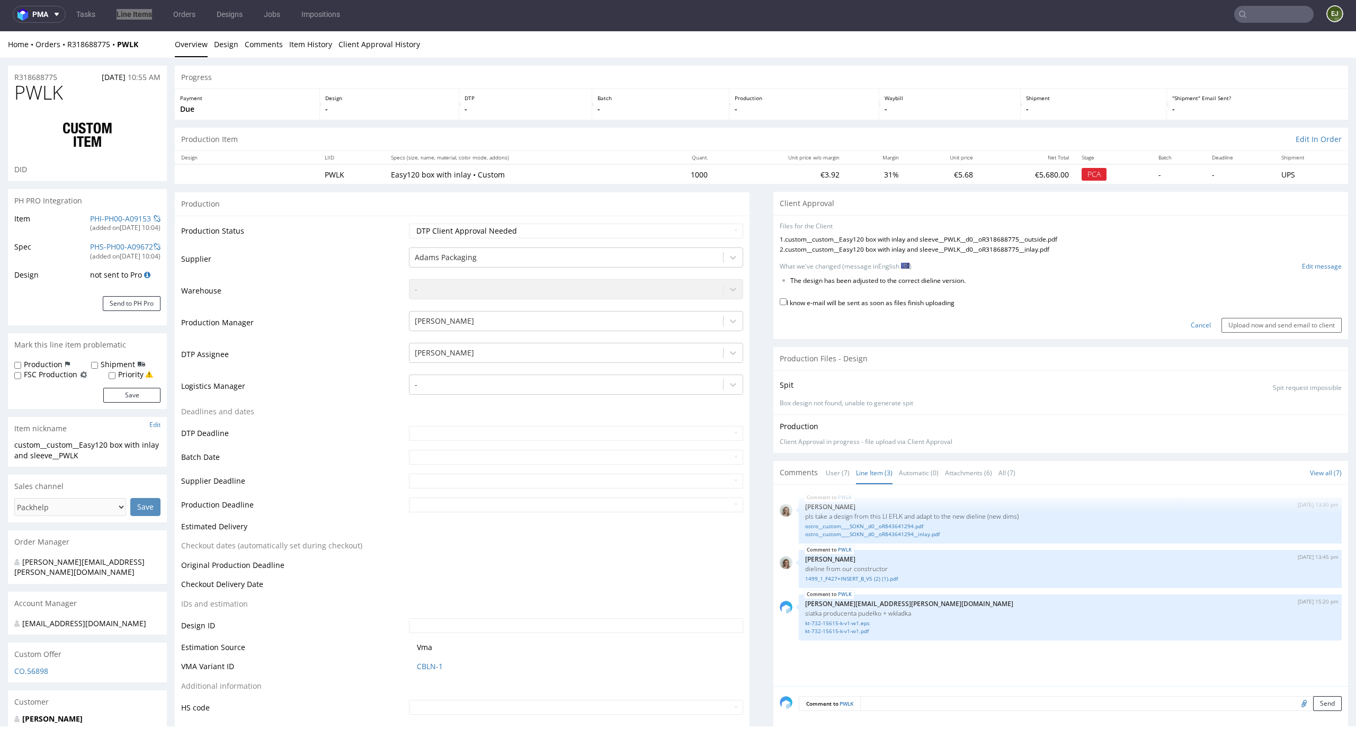
click at [900, 312] on div "Cancel Upload now and send email to client" at bounding box center [1061, 321] width 562 height 23
click at [907, 302] on label "I know e-mail will be sent as soon as files finish uploading" at bounding box center [867, 302] width 175 height 12
click at [786, 302] on input "I know e-mail will be sent as soon as files finish uploading" at bounding box center [783, 301] width 7 height 7
checkbox input "true"
click at [1262, 319] on input "Upload now and send email to client" at bounding box center [1281, 325] width 120 height 15
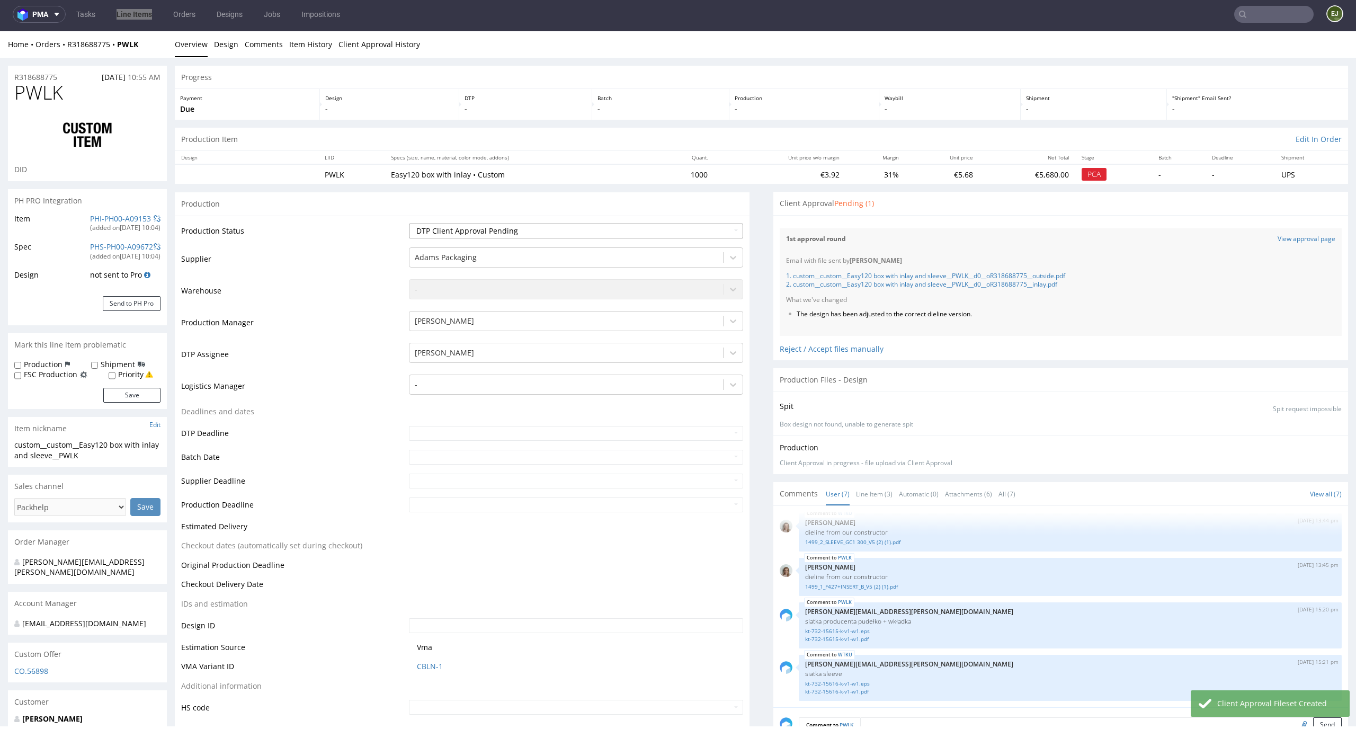
scroll to position [1597, 0]
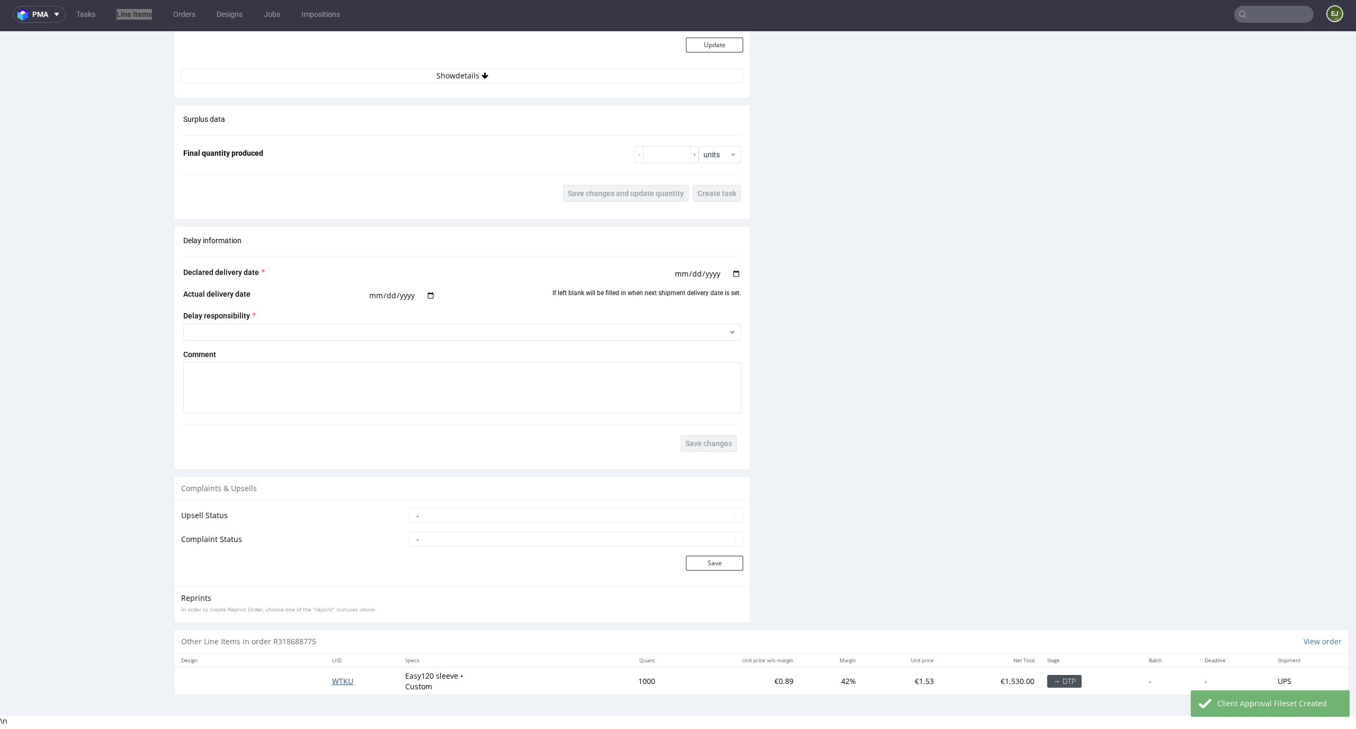
click at [338, 684] on span "WTKU" at bounding box center [342, 681] width 21 height 10
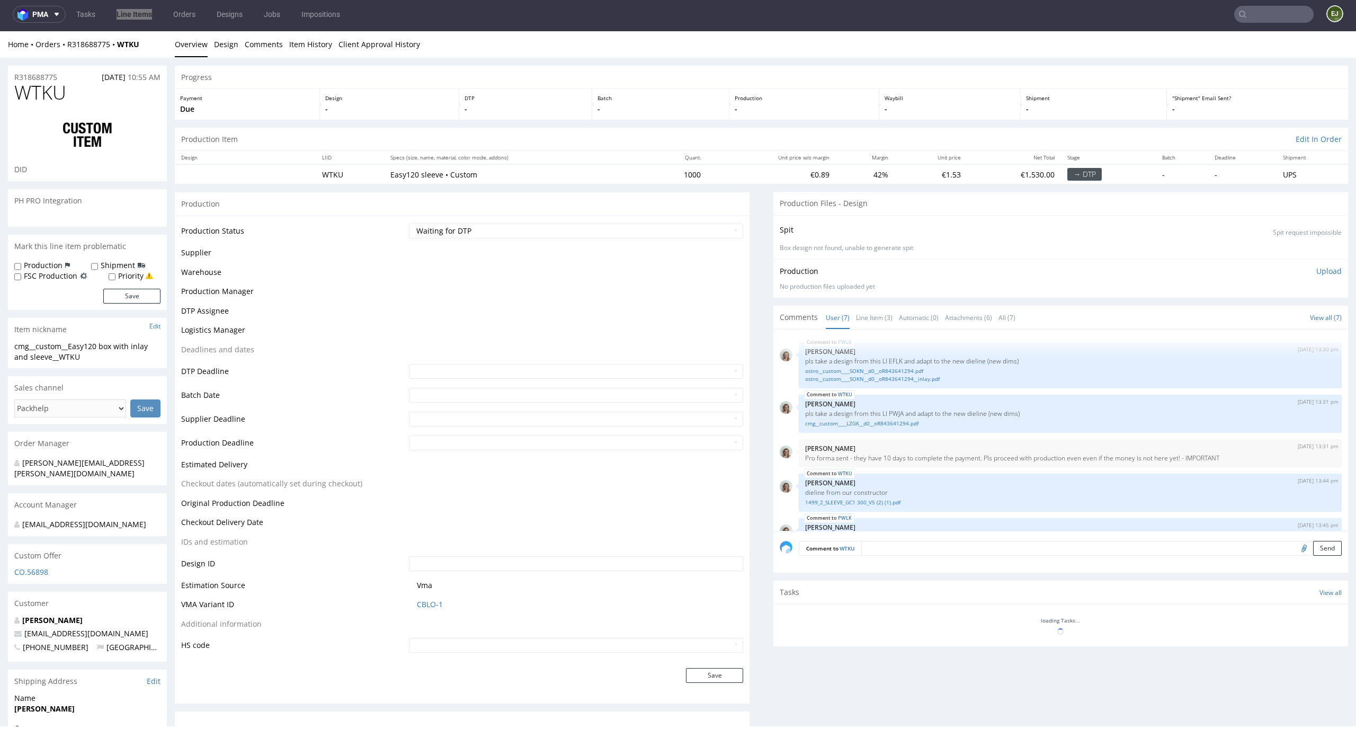
scroll to position [137, 0]
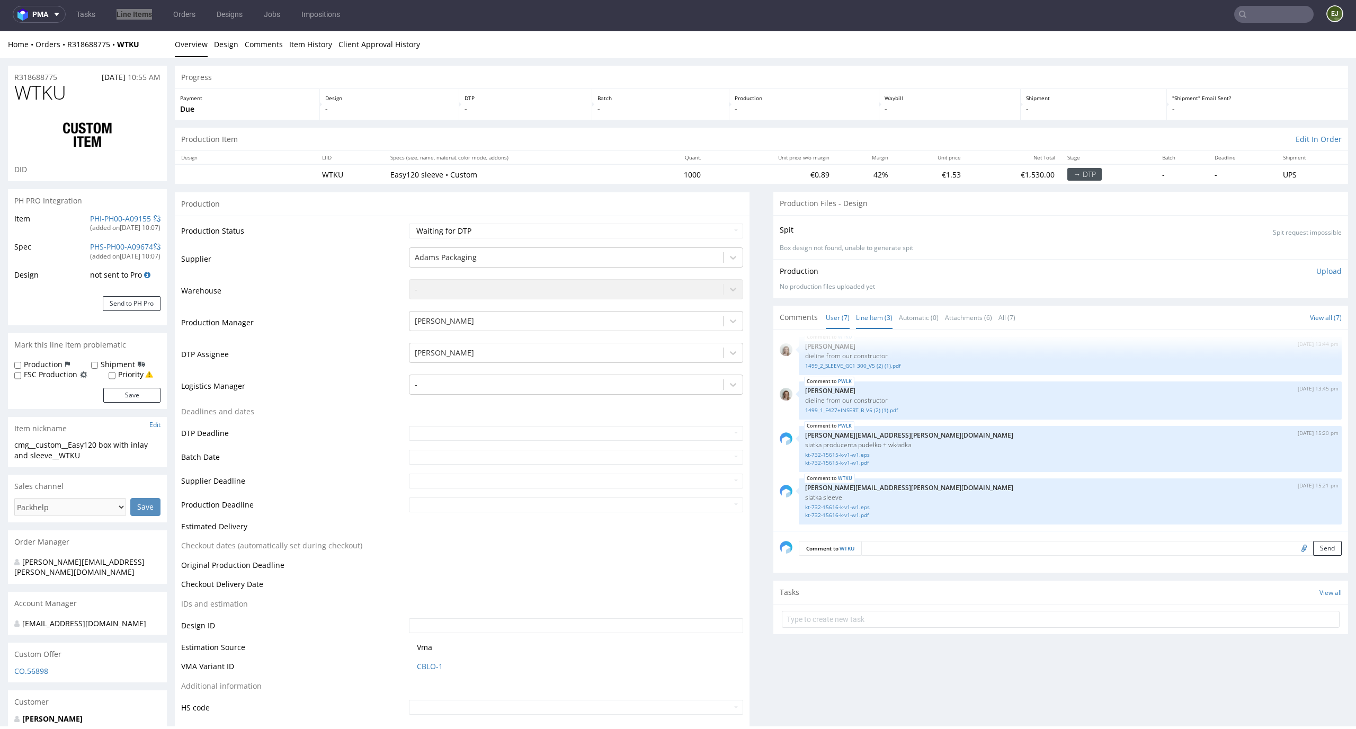
click at [870, 325] on link "Line Item (3)" at bounding box center [874, 317] width 37 height 23
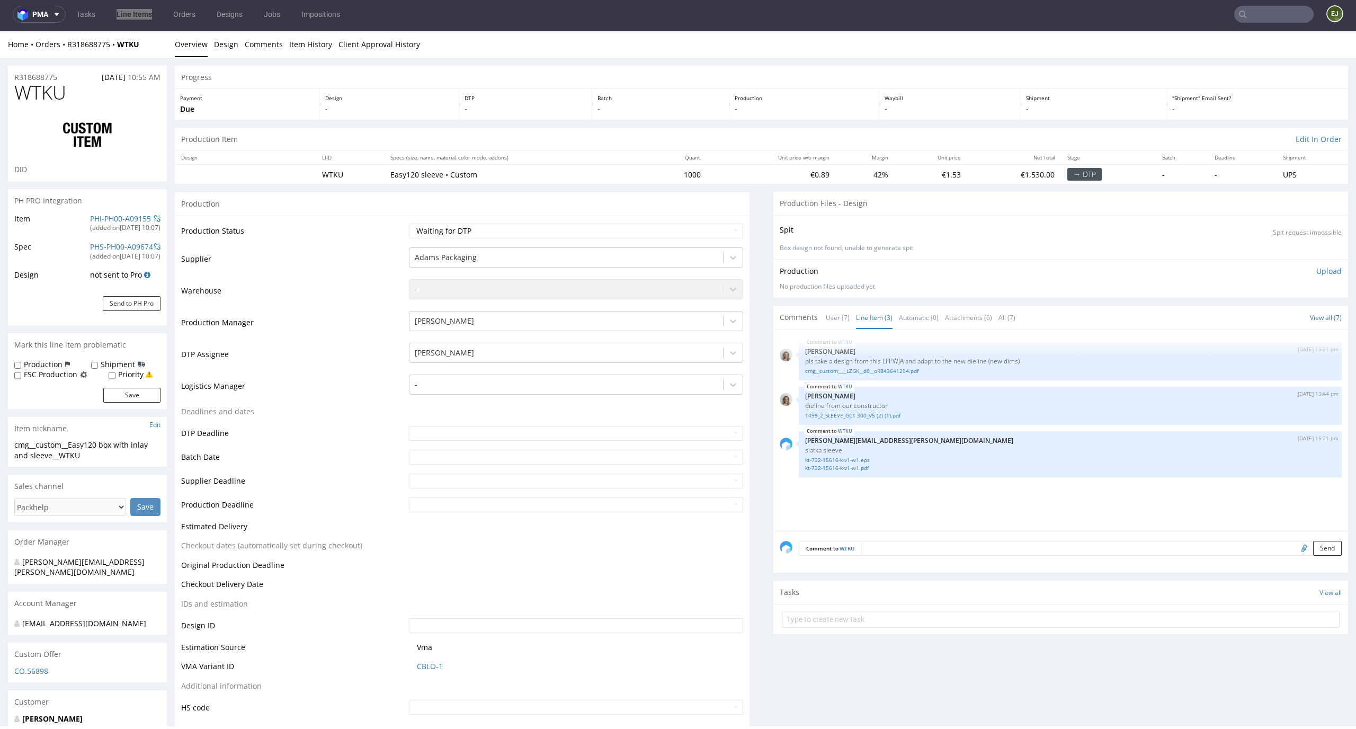
click at [1086, 204] on div "Production Files - Design" at bounding box center [1060, 203] width 575 height 23
click at [887, 372] on link "cmg__custom____LZGK__d0__oR843641294.pdf" at bounding box center [1070, 371] width 530 height 8
click at [856, 459] on link "kt-732-15616-k-v1-w1.eps" at bounding box center [1070, 460] width 530 height 8
click at [629, 144] on div "Production Item Edit In Order" at bounding box center [761, 139] width 1173 height 23
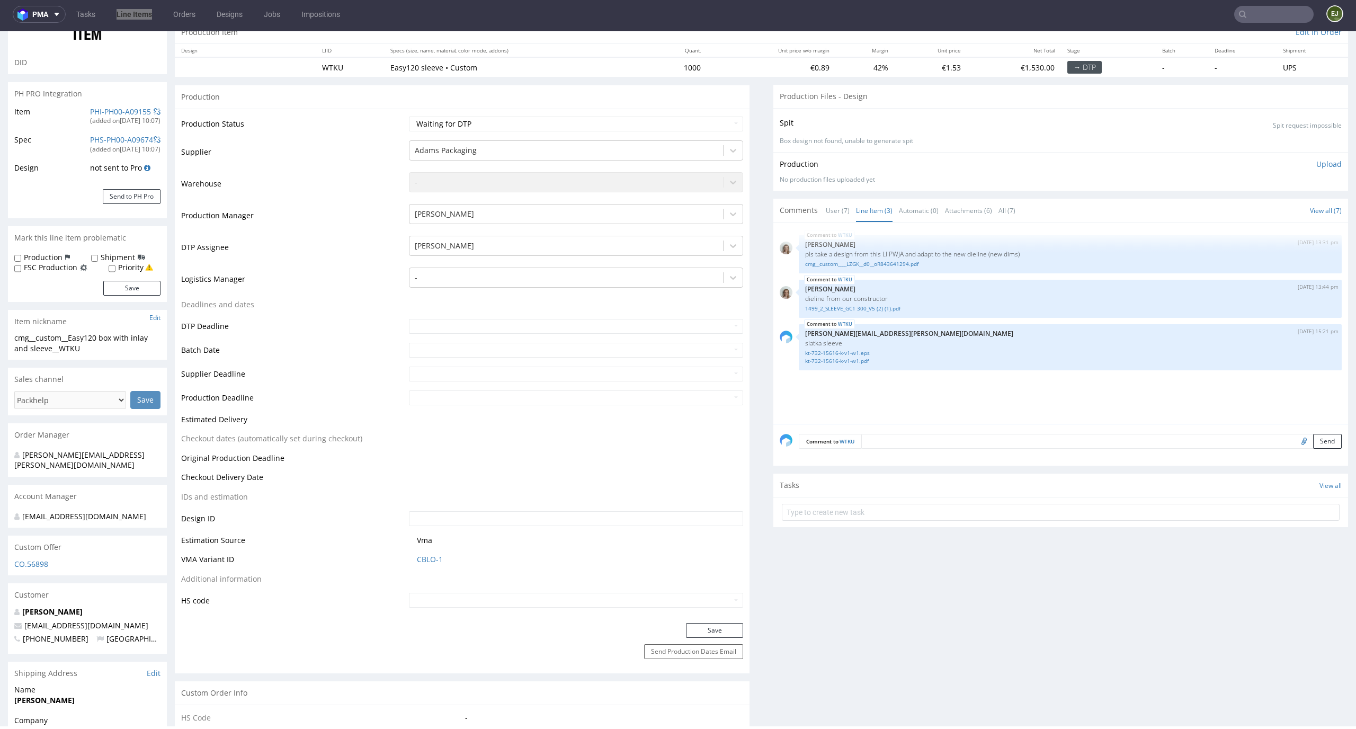
scroll to position [228, 0]
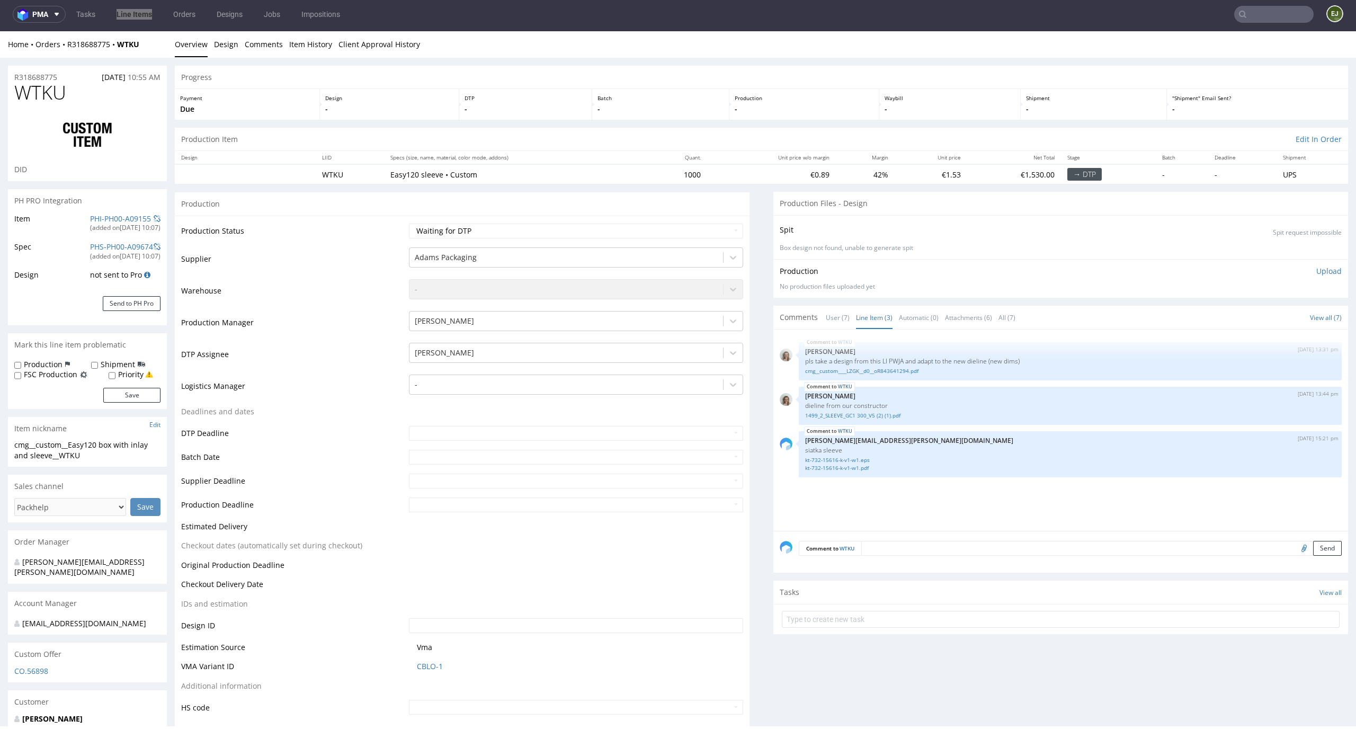
click at [915, 107] on p "-" at bounding box center [949, 109] width 130 height 11
click at [129, 15] on link "Line Items" at bounding box center [134, 14] width 48 height 17
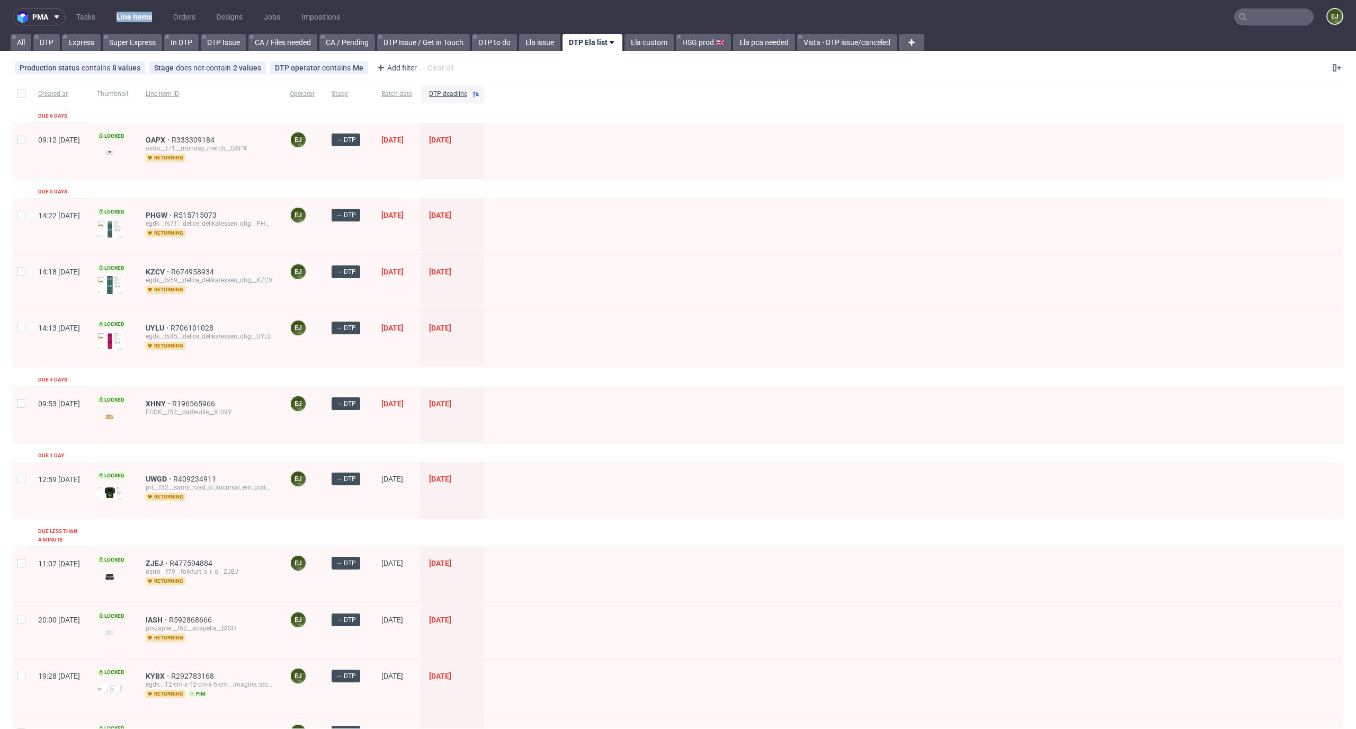
scroll to position [559, 0]
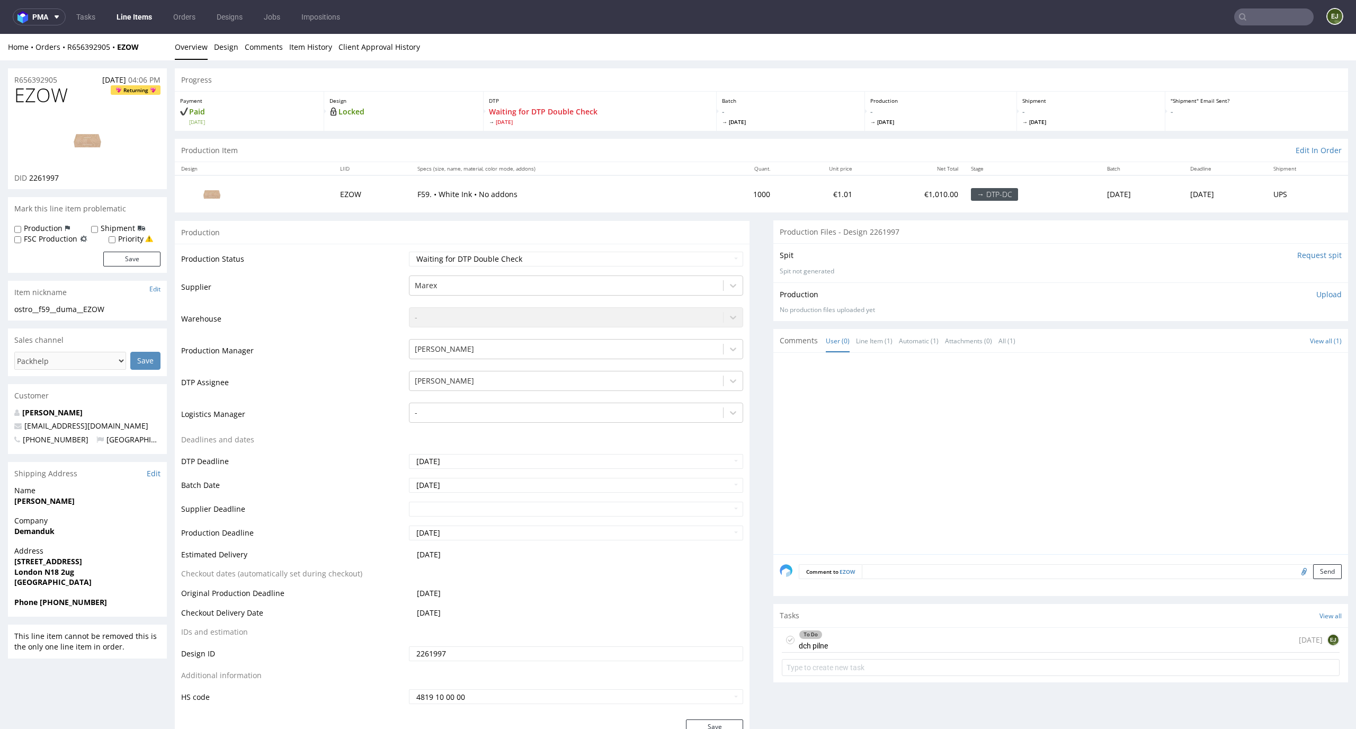
click at [894, 632] on div "To Do dch pilne [DATE] EJ" at bounding box center [1061, 640] width 558 height 25
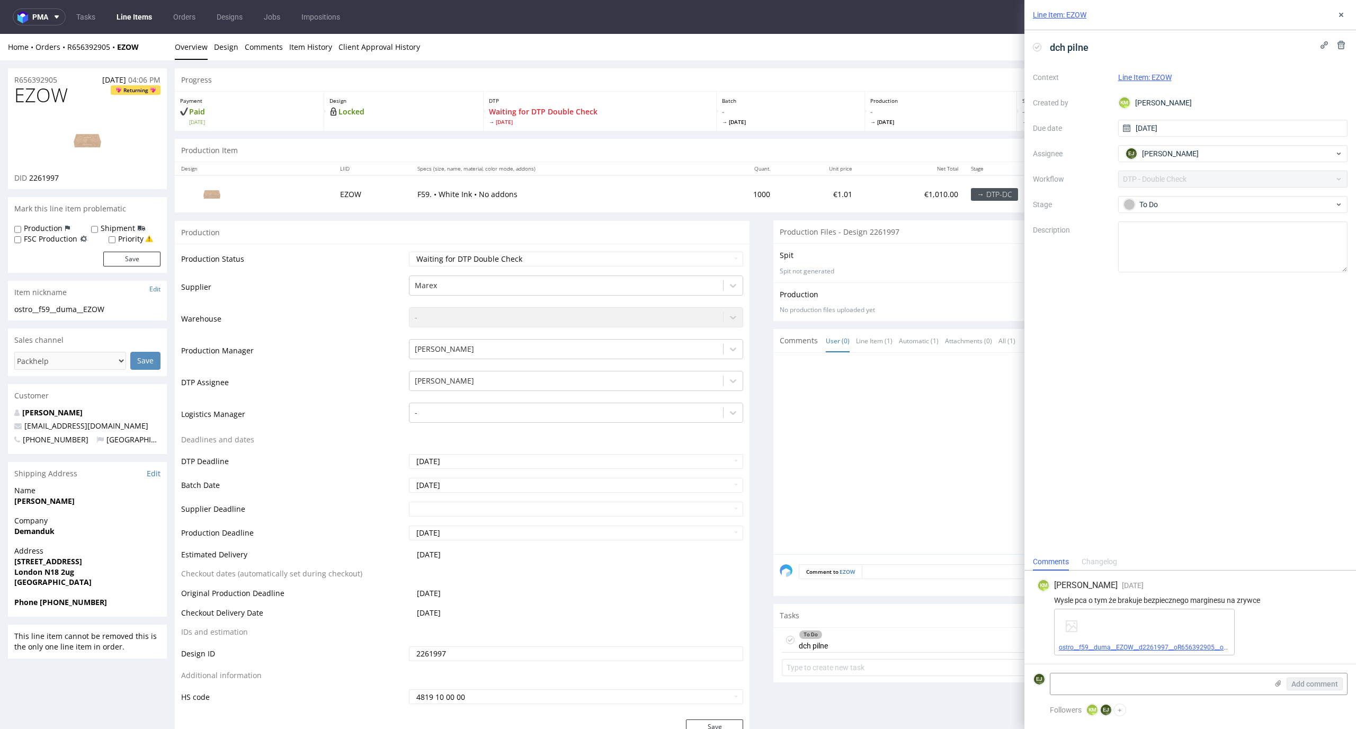
click at [1140, 646] on link "ostro__f59__duma__EZOW__d2261997__oR656392905__outside.pdf" at bounding box center [1155, 646] width 193 height 7
click at [221, 49] on link "Design" at bounding box center [226, 47] width 24 height 26
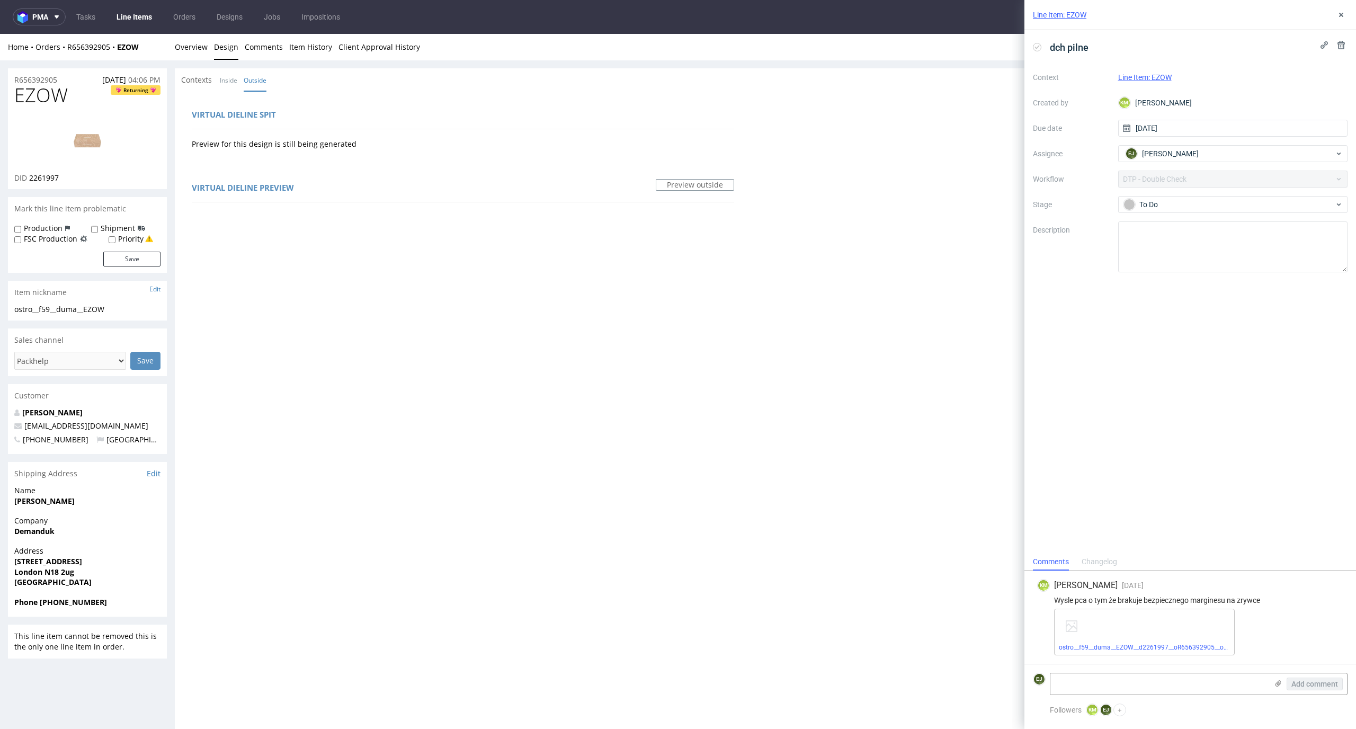
click at [62, 142] on img at bounding box center [87, 141] width 85 height 48
click at [1160, 196] on div "To Do" at bounding box center [1233, 204] width 230 height 17
click at [1165, 253] on div "In progress" at bounding box center [1233, 251] width 212 height 12
click at [184, 46] on link "Overview" at bounding box center [191, 47] width 33 height 26
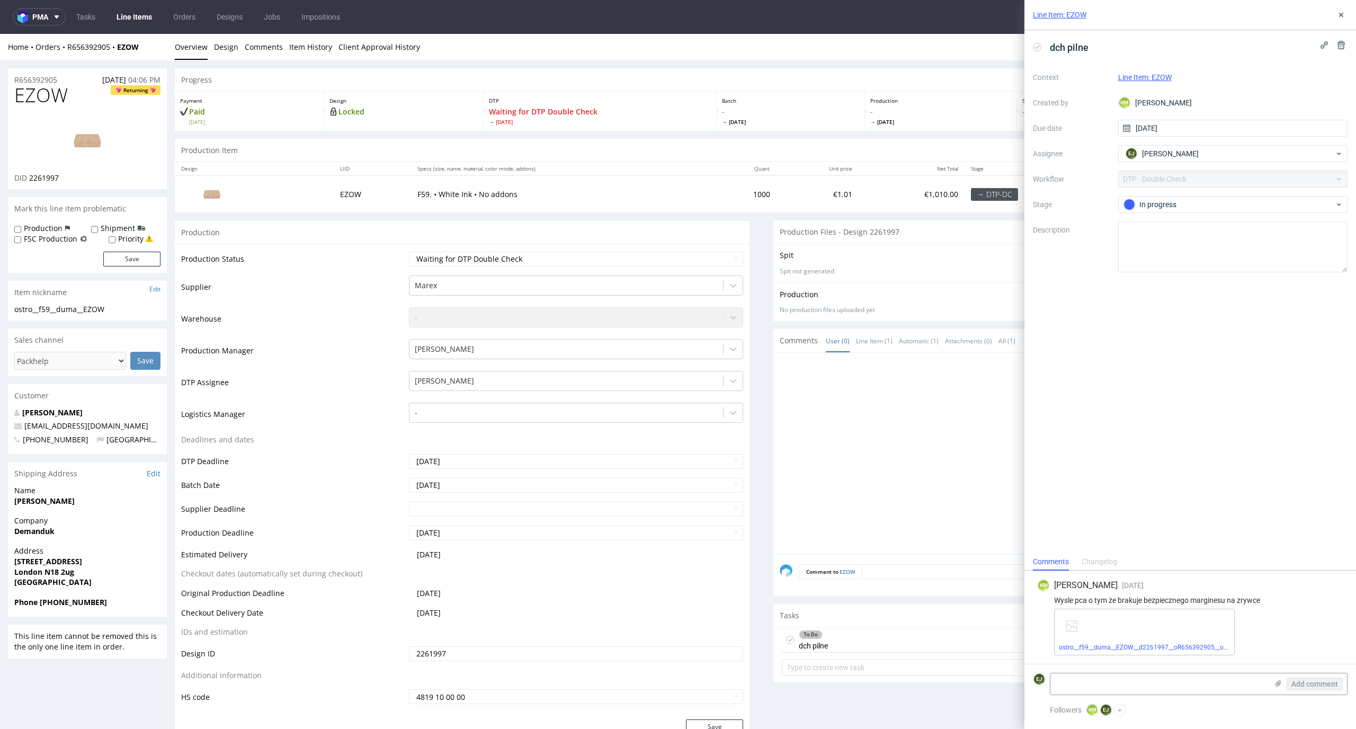
click at [1040, 43] on div "dch pilne" at bounding box center [1063, 47] width 60 height 17
click at [1034, 50] on icon at bounding box center [1037, 47] width 8 height 8
click at [709, 259] on select "Waiting for Artwork Waiting for Diecut Waiting for Mockup Waiting for DTP Waiti…" at bounding box center [576, 259] width 335 height 15
select select "dtp_dc_done"
click at [409, 252] on select "Waiting for Artwork Waiting for Diecut Waiting for Mockup Waiting for DTP Waiti…" at bounding box center [576, 259] width 335 height 15
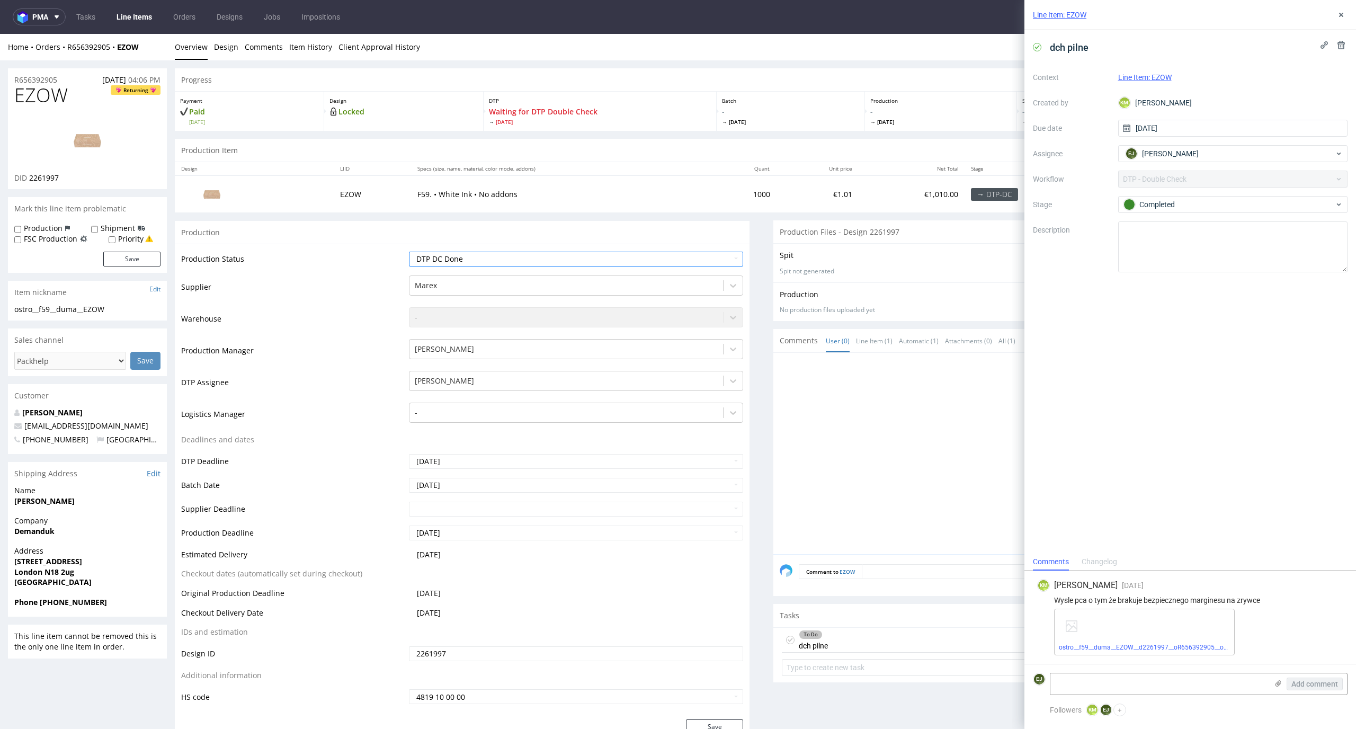
scroll to position [144, 0]
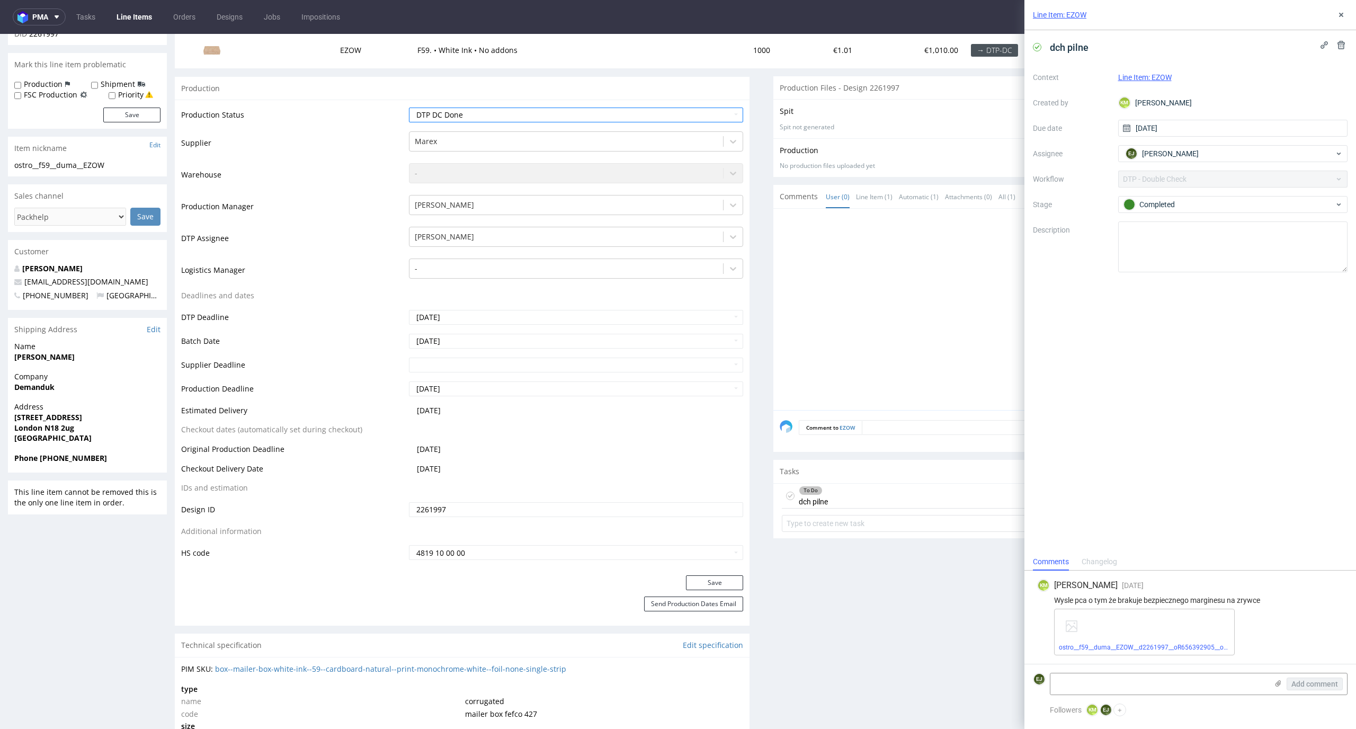
click at [702, 575] on div "Production Status Waiting for Artwork Waiting for Diecut Waiting for Mockup Wai…" at bounding box center [462, 338] width 575 height 476
click at [702, 585] on button "Save" at bounding box center [714, 582] width 57 height 15
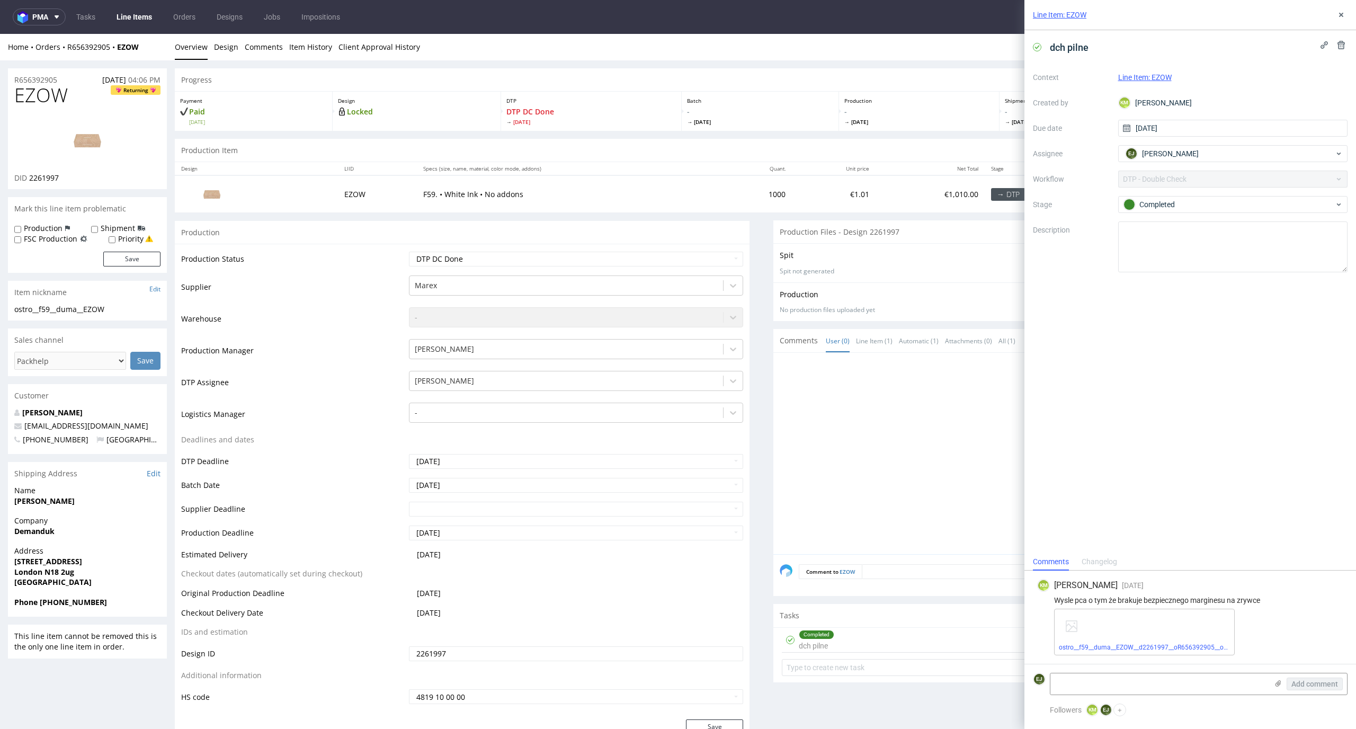
click at [133, 21] on link "Line Items" at bounding box center [134, 16] width 48 height 17
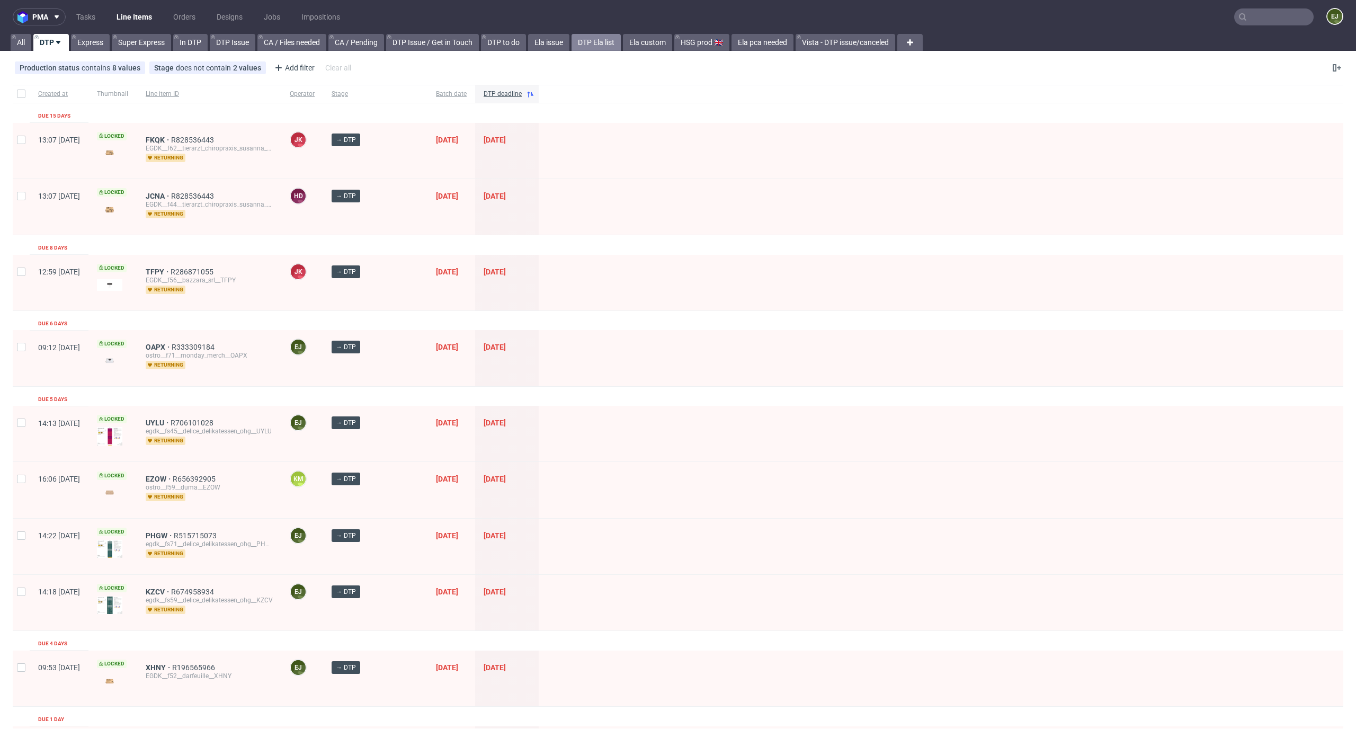
click at [609, 46] on link "DTP Ela list" at bounding box center [595, 42] width 49 height 17
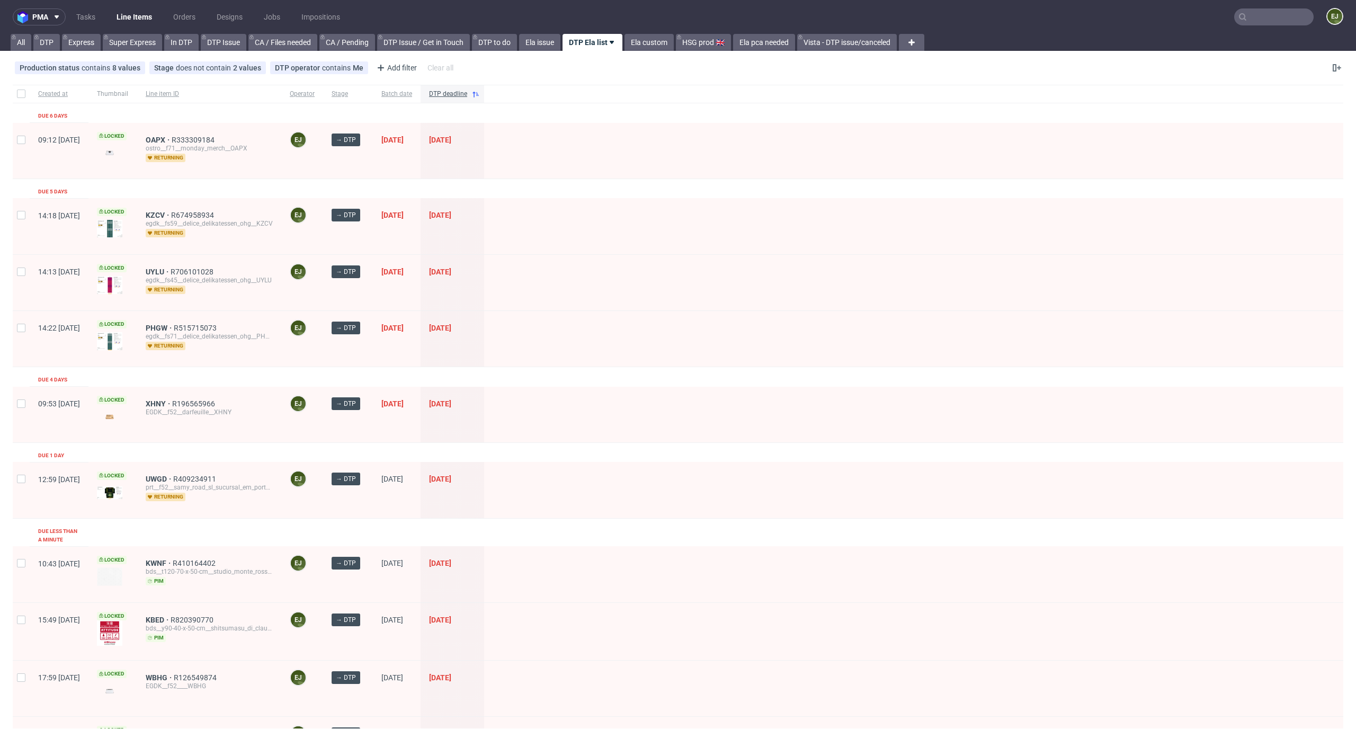
scroll to position [615, 0]
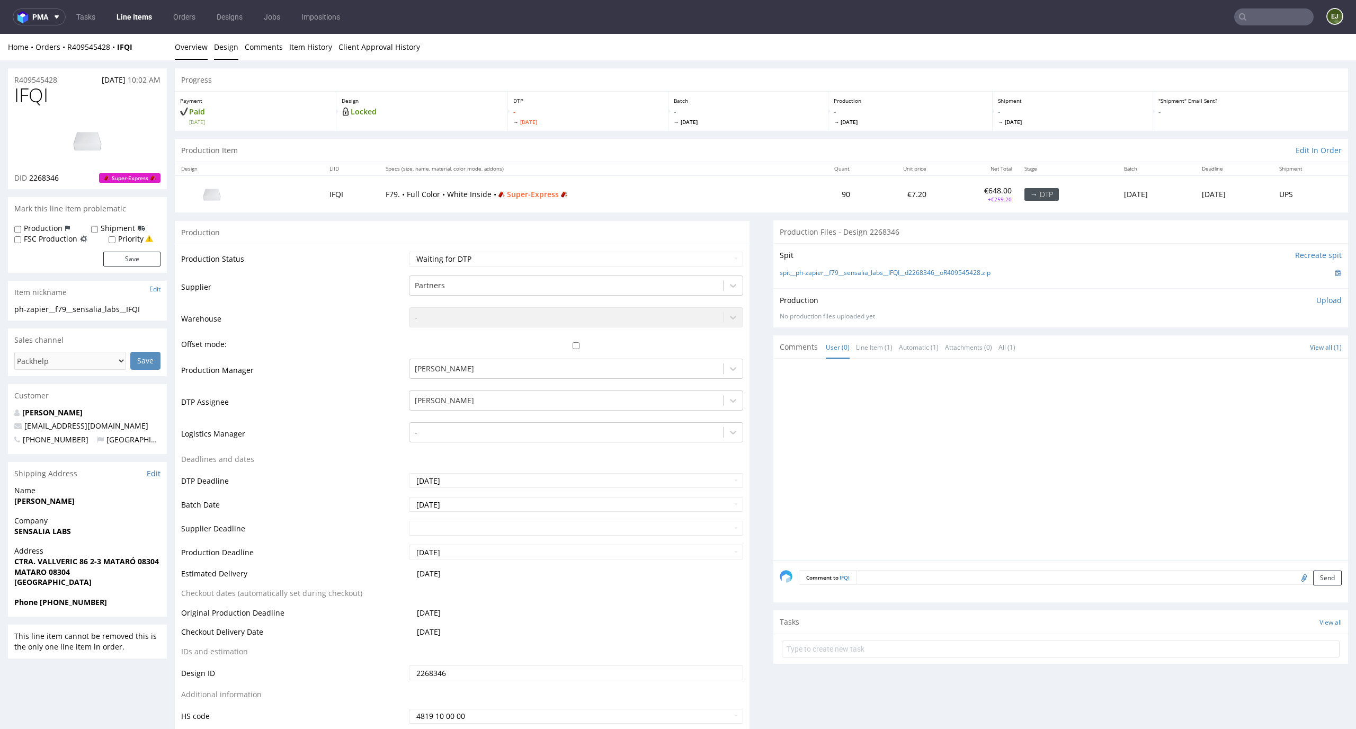
click at [221, 43] on link "Design" at bounding box center [226, 47] width 24 height 26
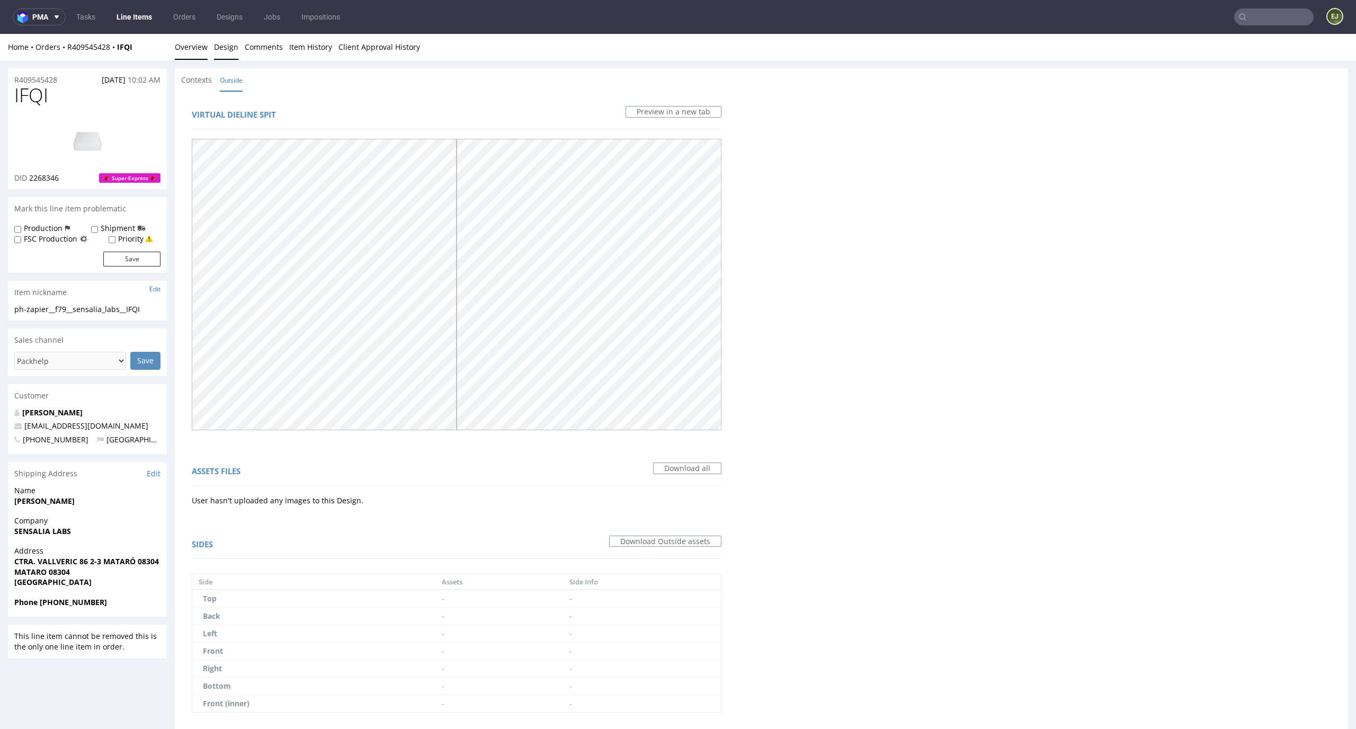
click at [197, 52] on link "Overview" at bounding box center [191, 47] width 33 height 26
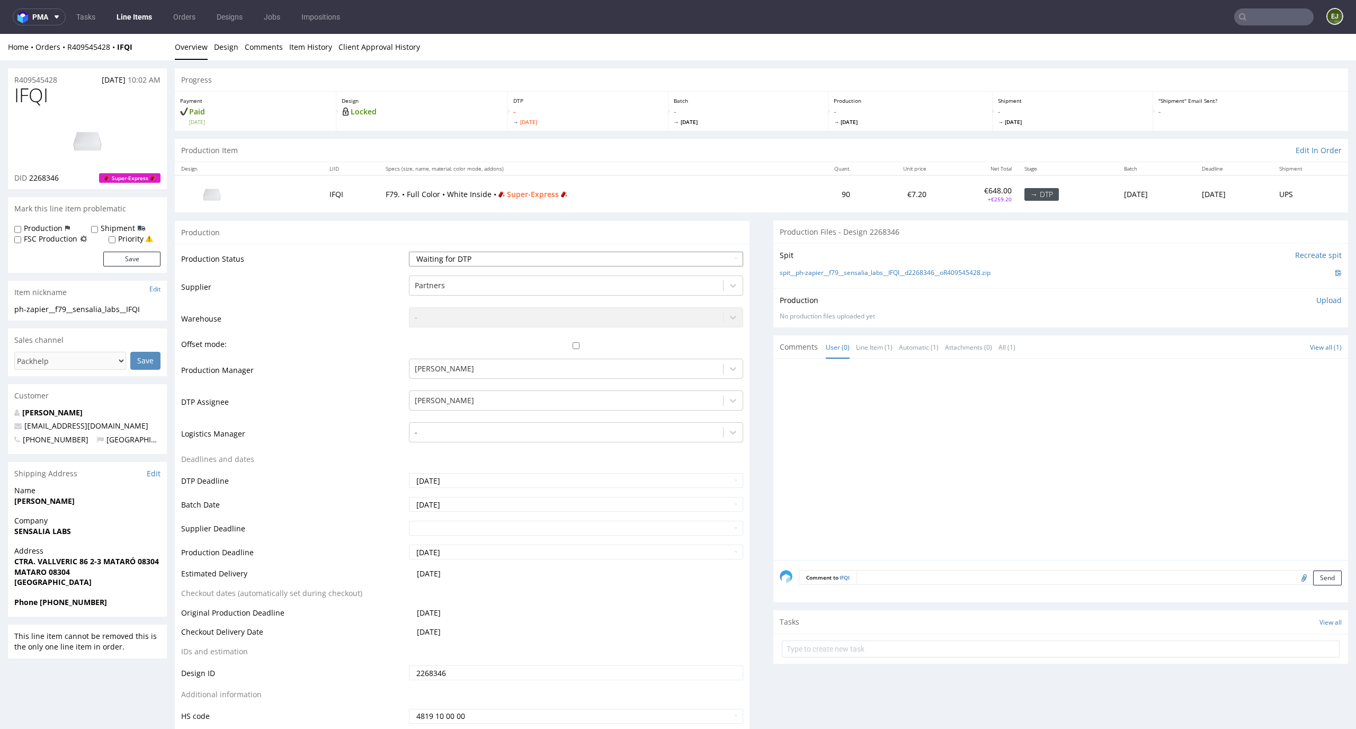
click at [658, 260] on select "Waiting for Artwork Waiting for Diecut Waiting for Mockup Waiting for DTP Waiti…" at bounding box center [576, 259] width 335 height 15
select select "dtp_issue"
click at [409, 252] on select "Waiting for Artwork Waiting for Diecut Waiting for Mockup Waiting for DTP Waiti…" at bounding box center [576, 259] width 335 height 15
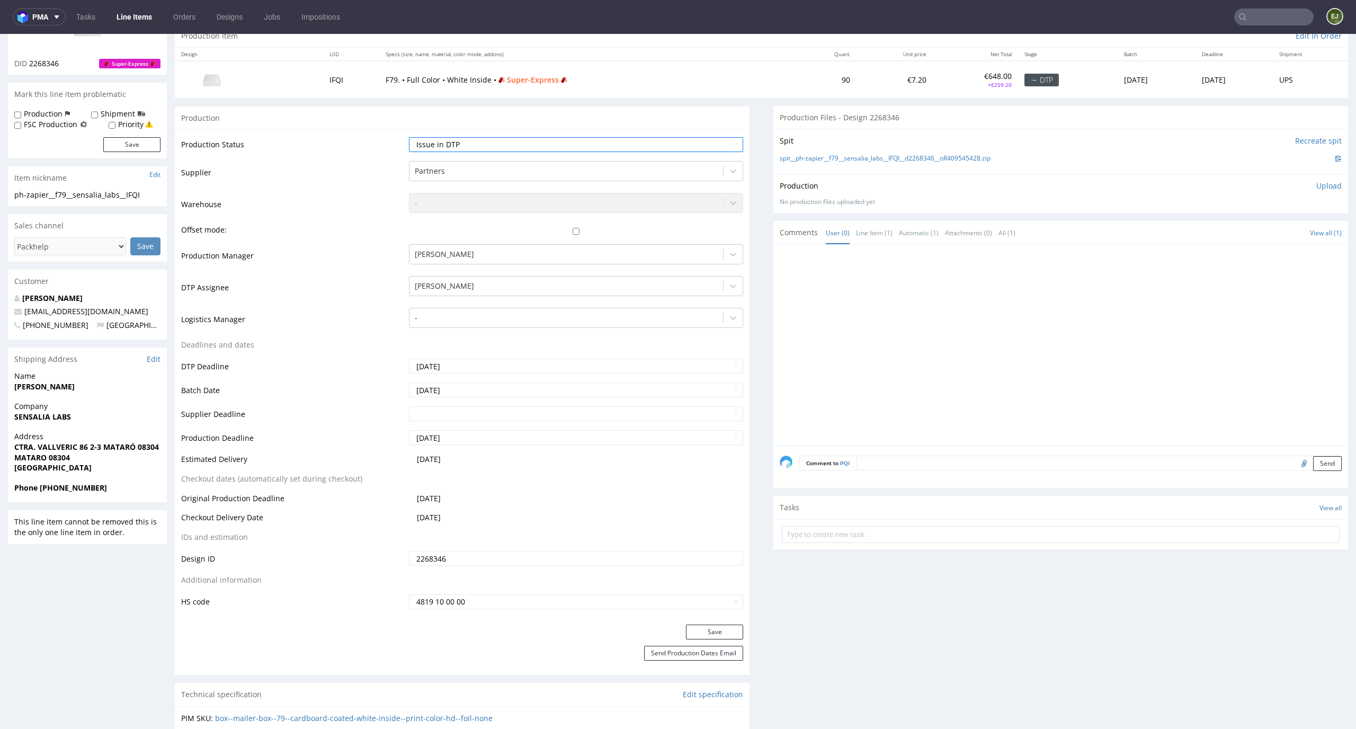
scroll to position [177, 0]
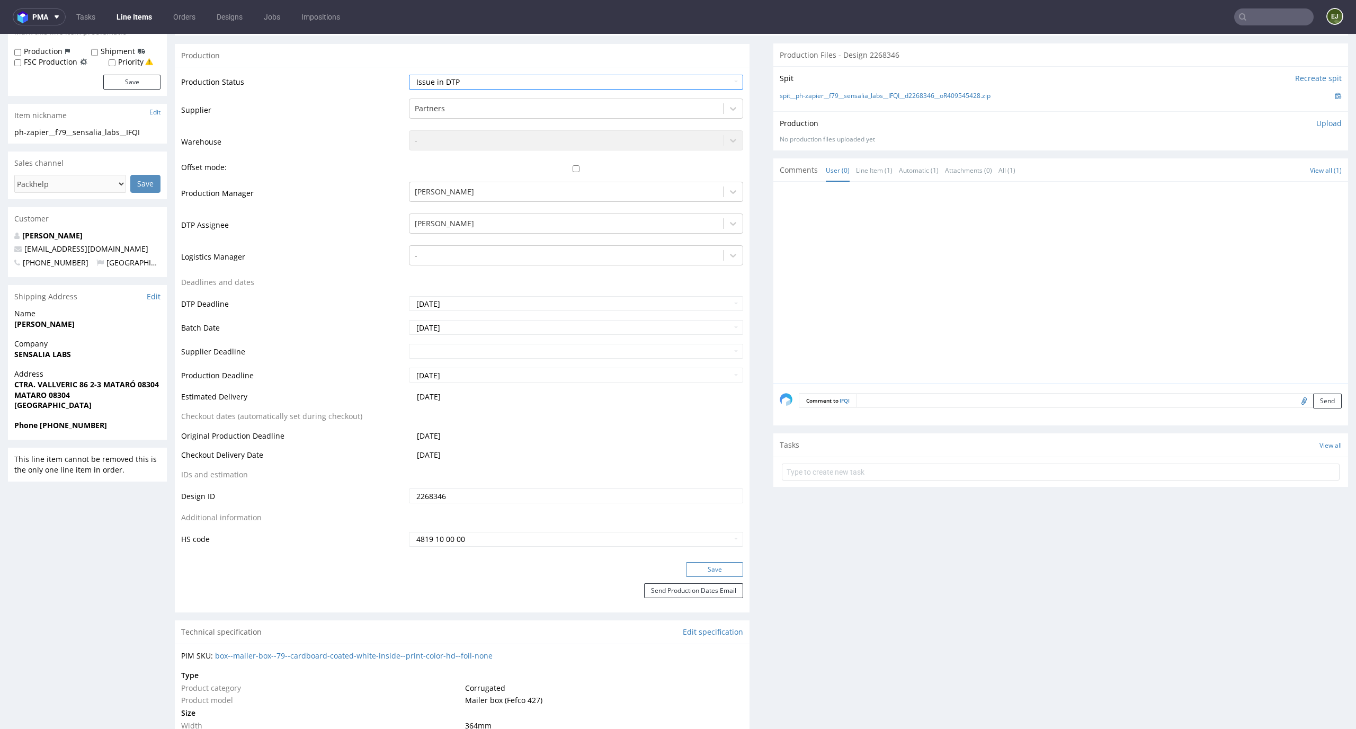
click at [702, 571] on button "Save" at bounding box center [714, 569] width 57 height 15
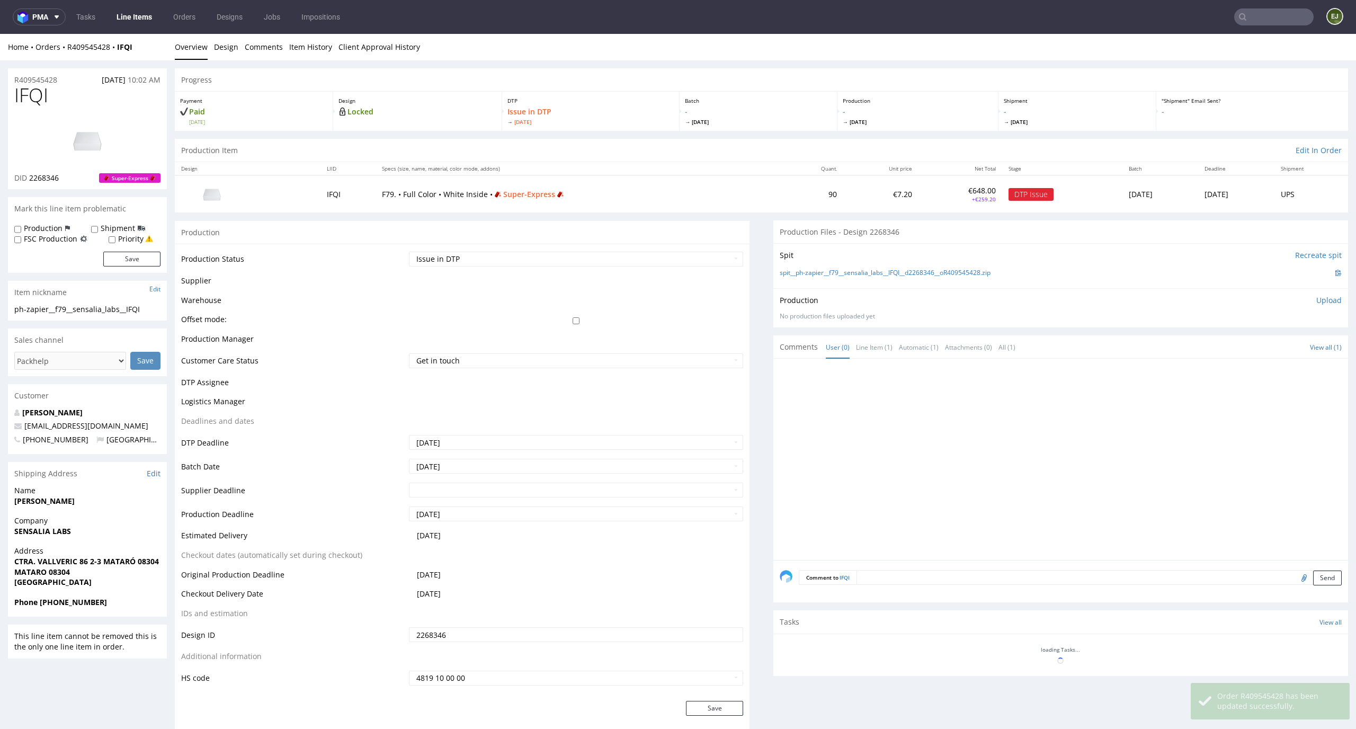
scroll to position [170, 0]
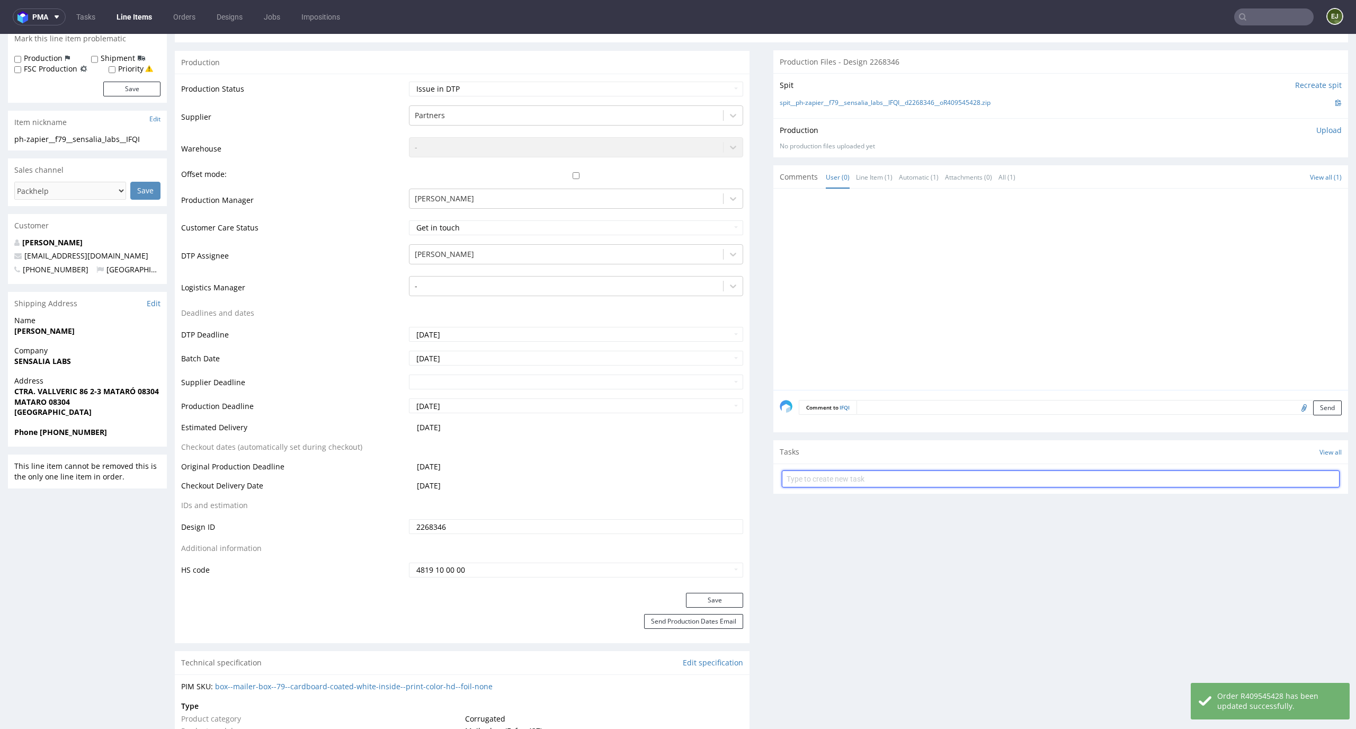
click at [841, 482] on input "text" at bounding box center [1061, 478] width 558 height 17
type input "superexpress issue"
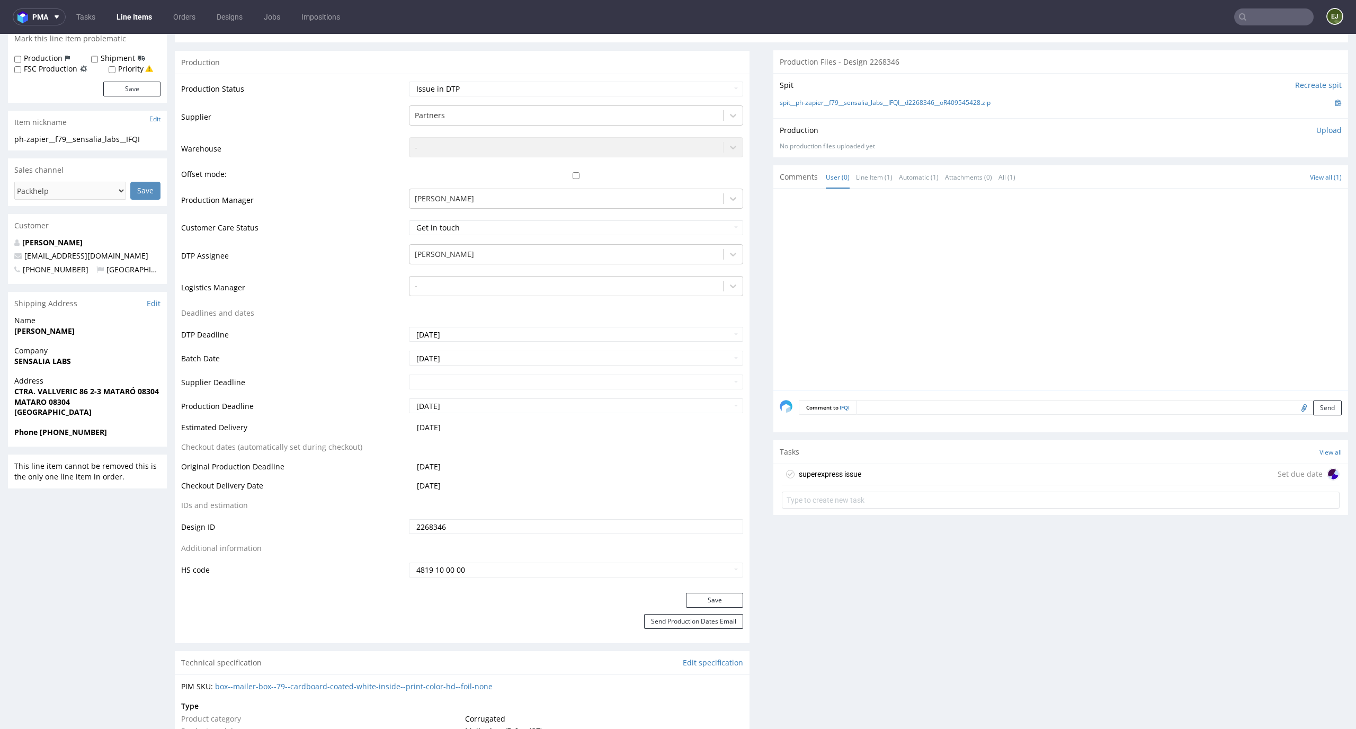
click at [840, 479] on div "superexpress issue" at bounding box center [830, 474] width 62 height 13
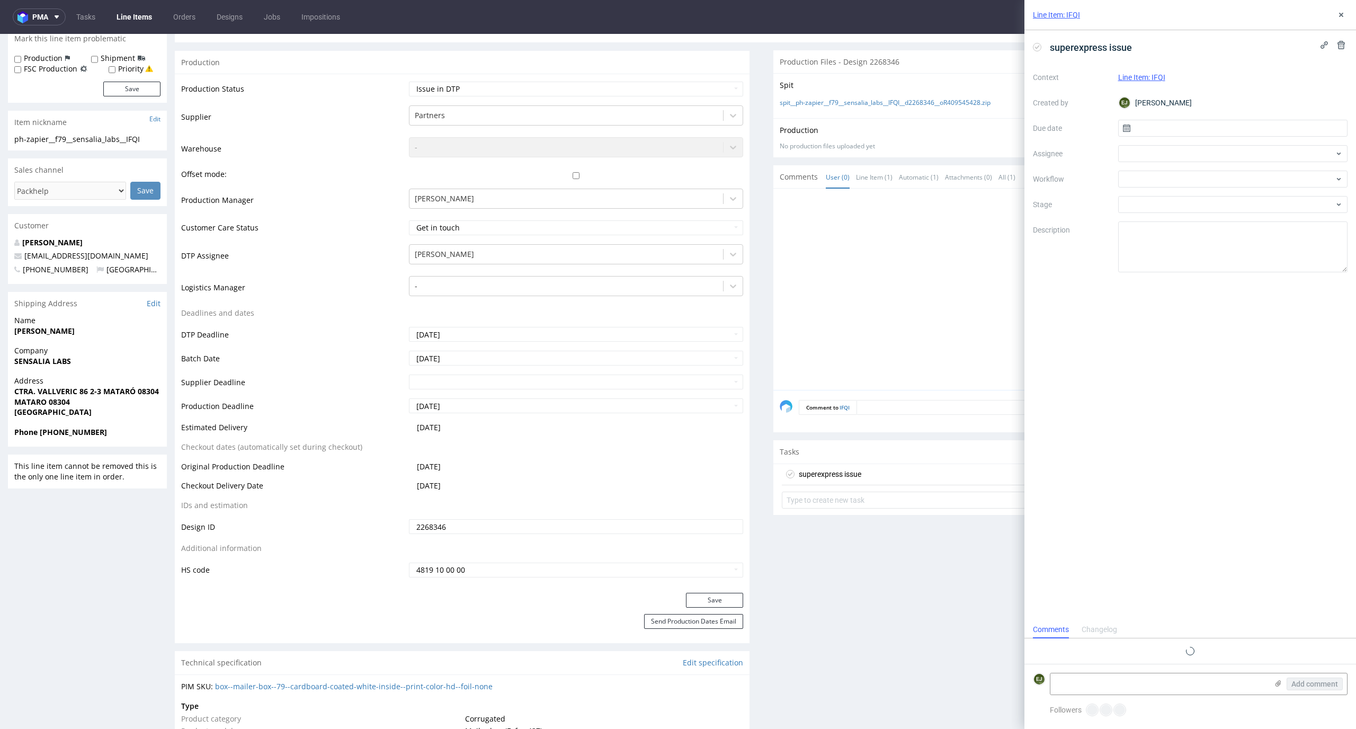
scroll to position [8, 0]
click at [1153, 131] on input "text" at bounding box center [1233, 128] width 230 height 17
click at [1215, 276] on span "30" at bounding box center [1215, 272] width 8 height 11
type input "[DATE]"
click at [1218, 172] on div at bounding box center [1233, 179] width 230 height 17
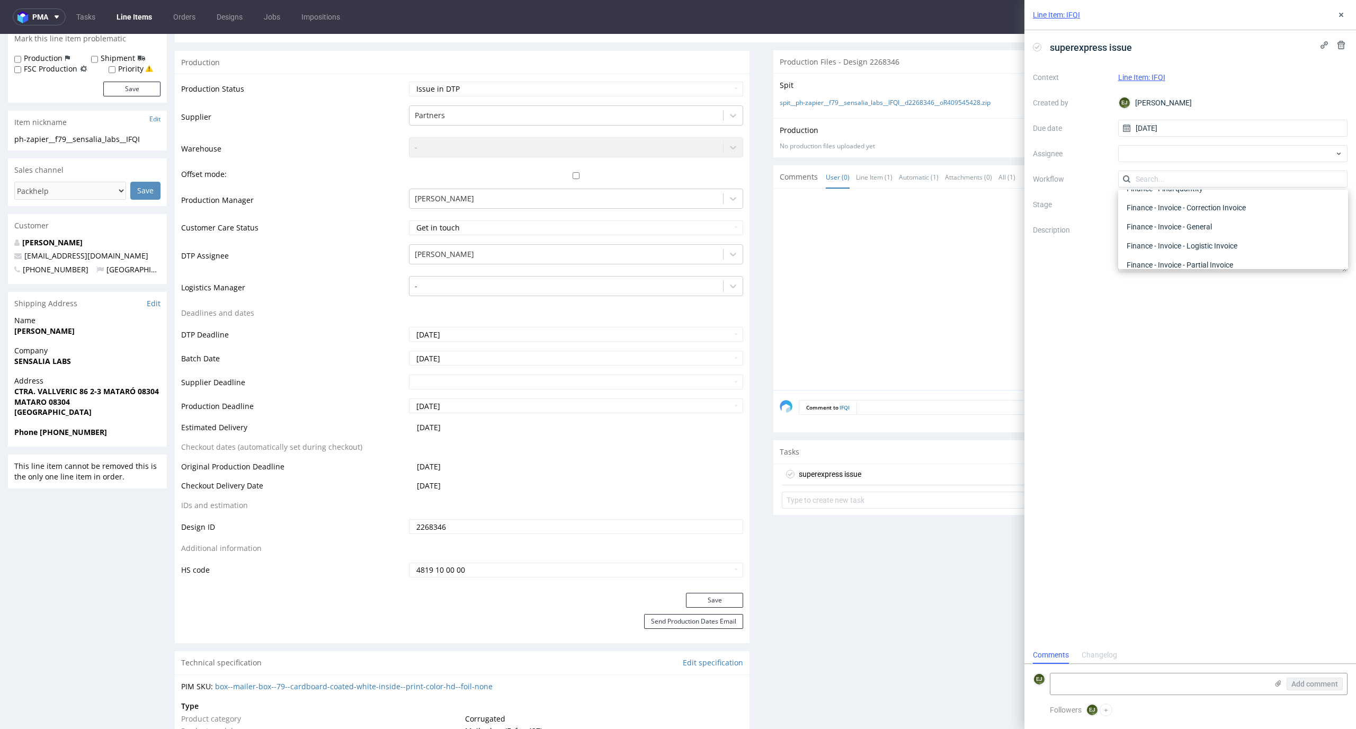
scroll to position [0, 0]
click at [1219, 241] on div "DTP - Issue" at bounding box center [1232, 236] width 221 height 19
click at [1216, 253] on textarea "Problem: Impact: What is needed?:" at bounding box center [1233, 246] width 230 height 51
type textarea "no design here"
click at [1210, 355] on div "superexpress issue Context Line Item: IFQI Created by EJ Elżbieta Jelińska Due …" at bounding box center [1190, 338] width 332 height 616
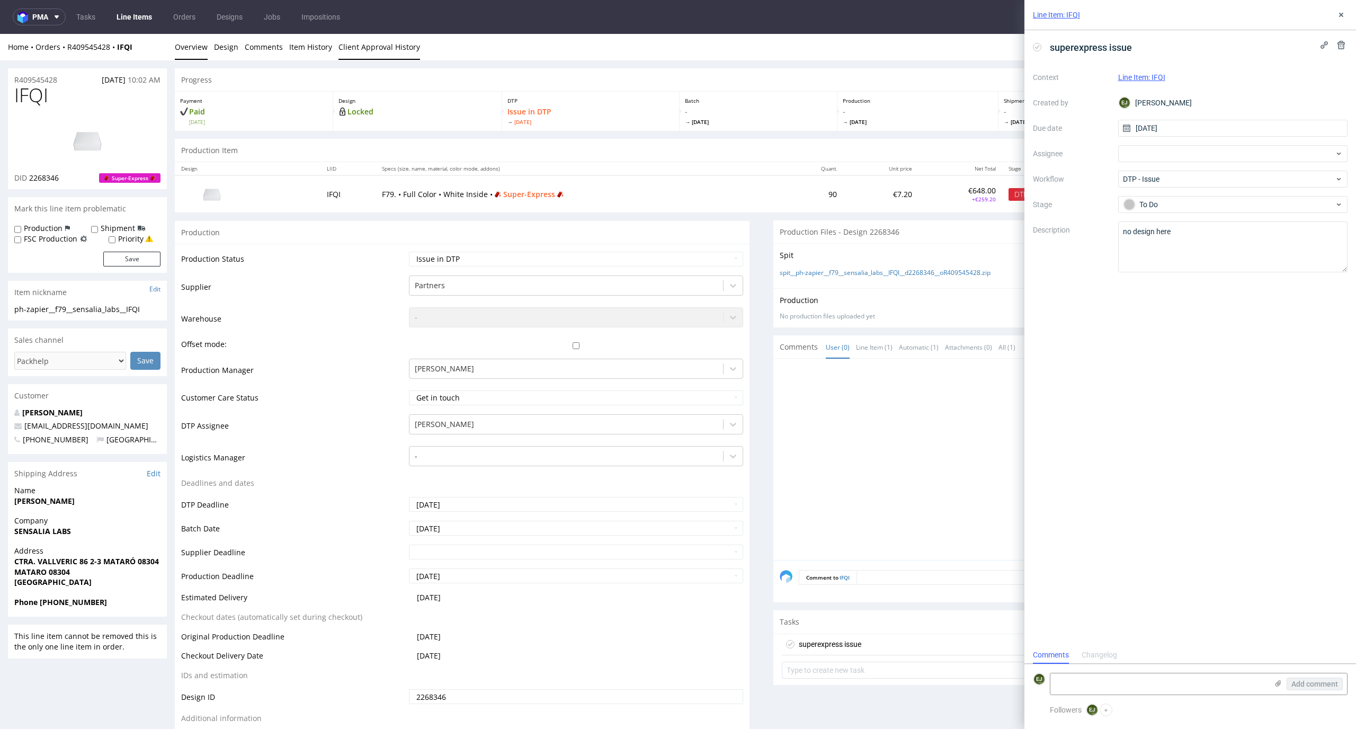
click at [363, 48] on link "Client Approval History" at bounding box center [379, 47] width 82 height 26
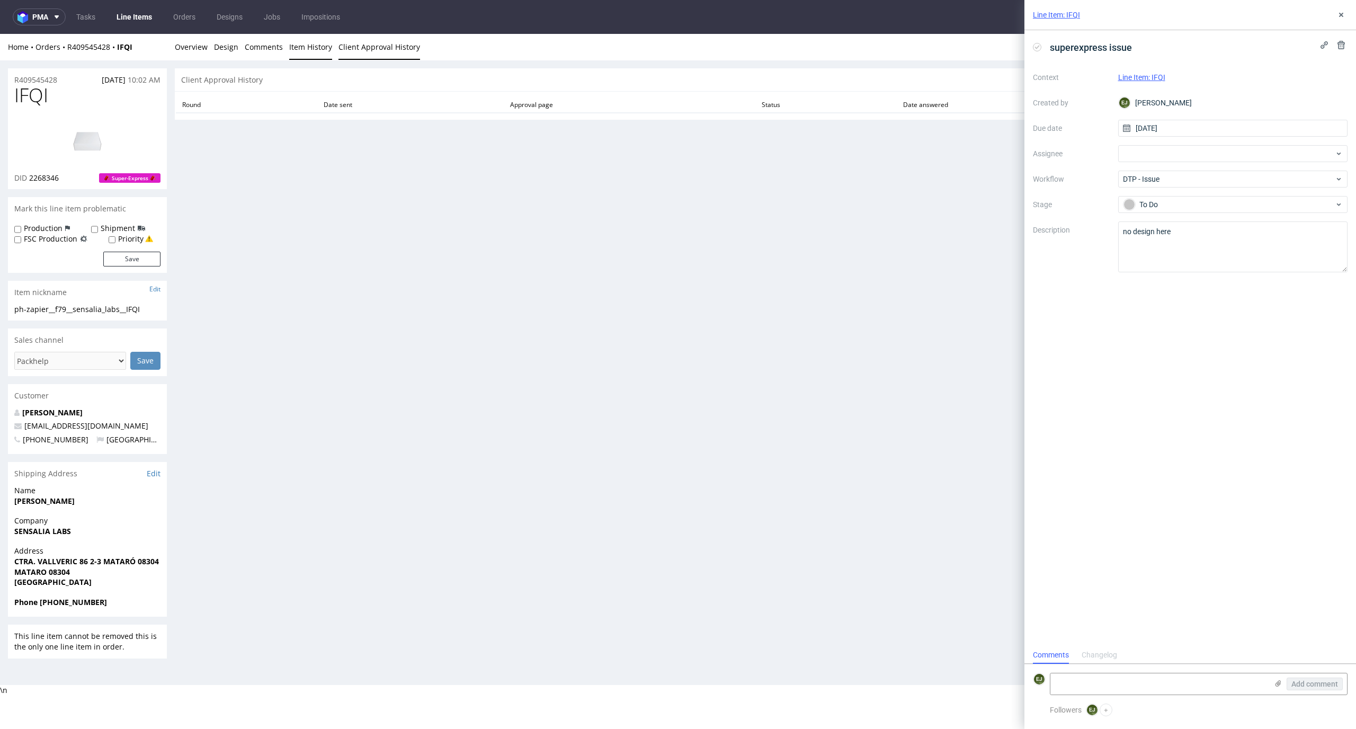
click at [308, 47] on link "Item History" at bounding box center [310, 47] width 43 height 26
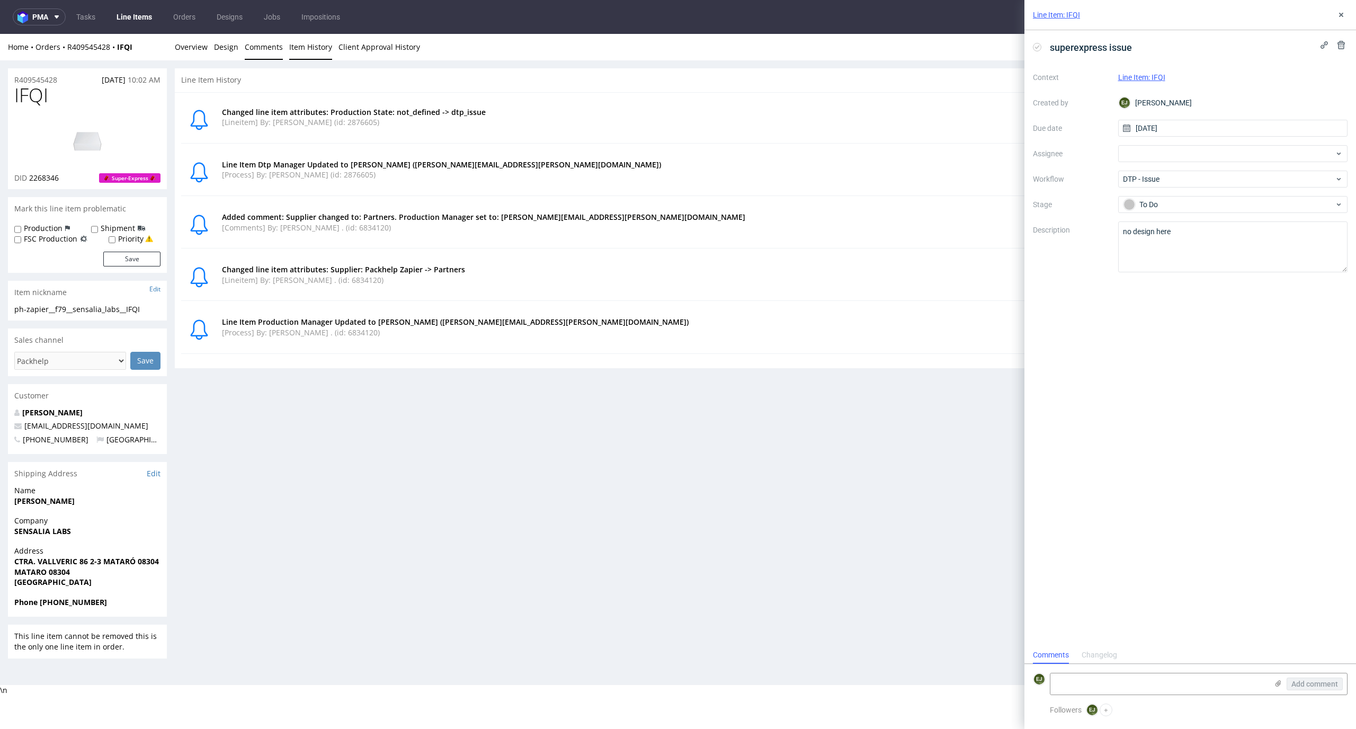
click at [265, 46] on link "Comments" at bounding box center [264, 47] width 38 height 26
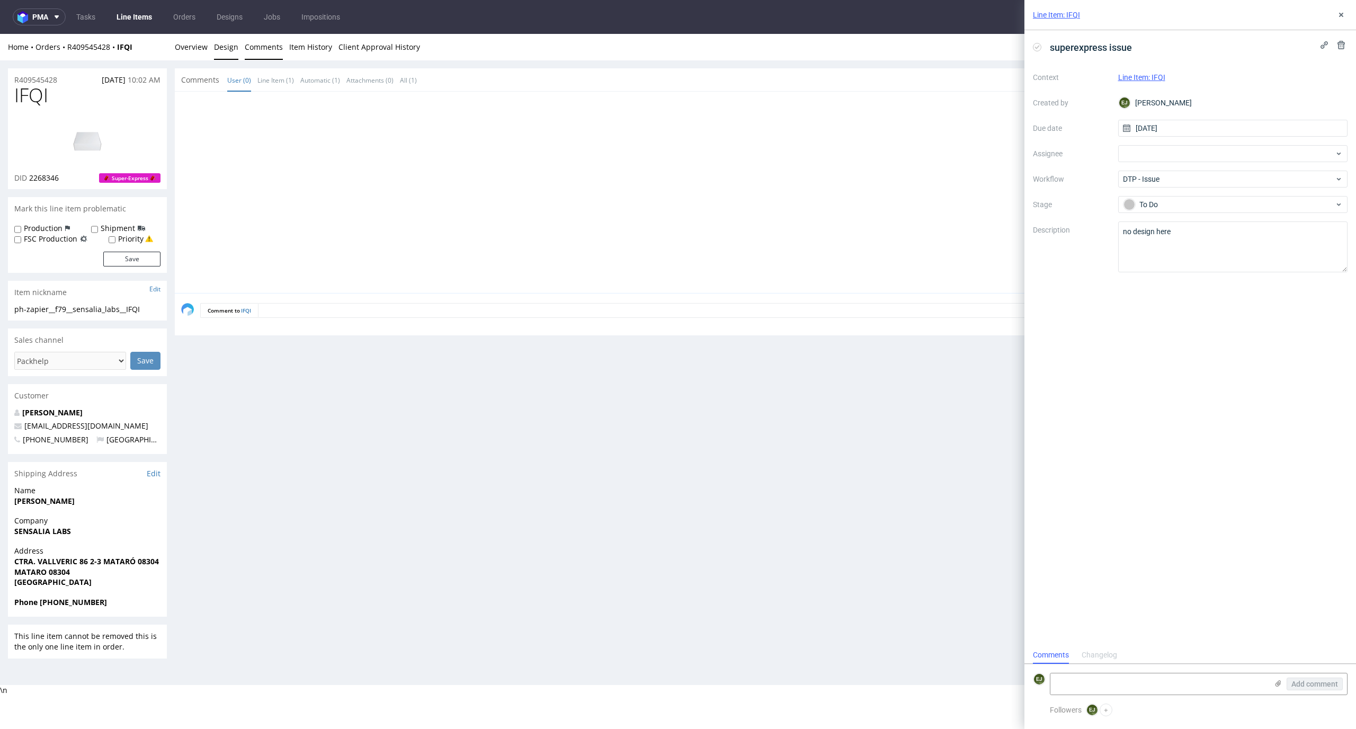
click at [224, 47] on link "Design" at bounding box center [226, 47] width 24 height 26
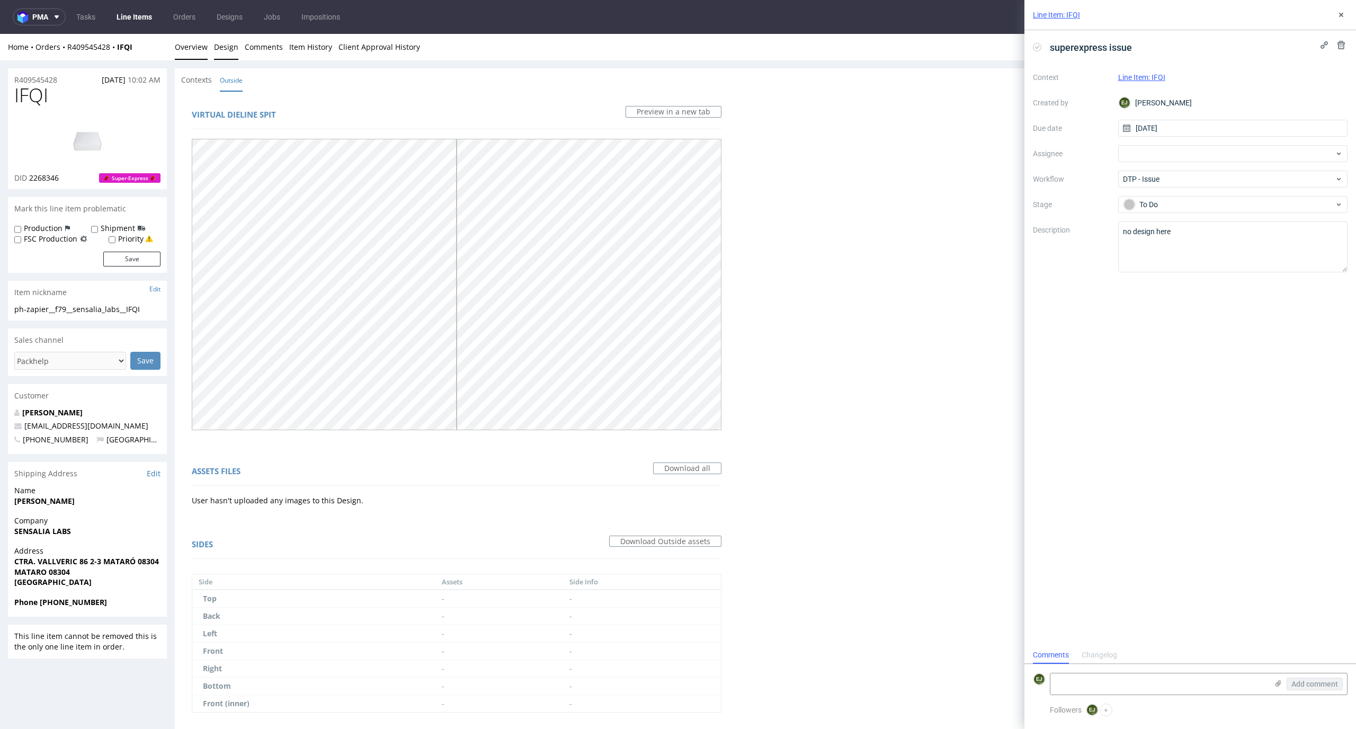
click at [196, 41] on link "Overview" at bounding box center [191, 47] width 33 height 26
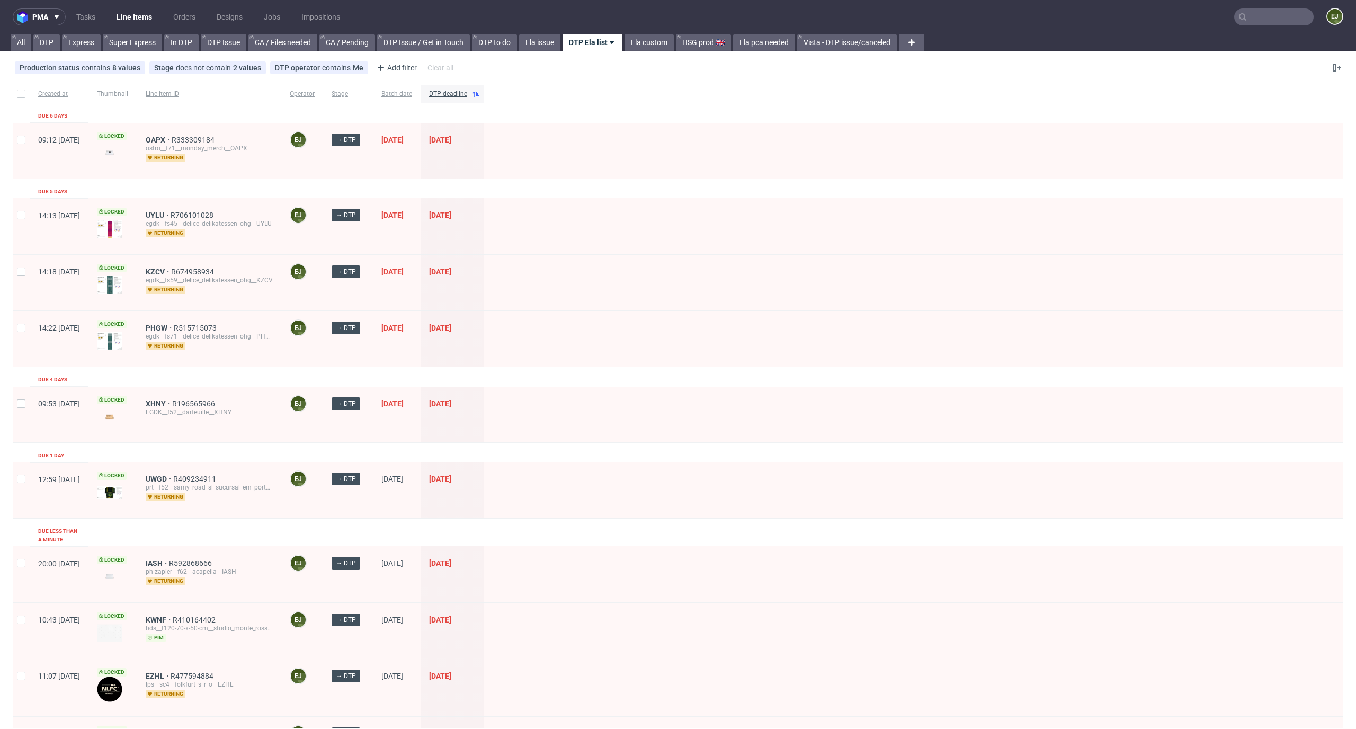
scroll to position [559, 0]
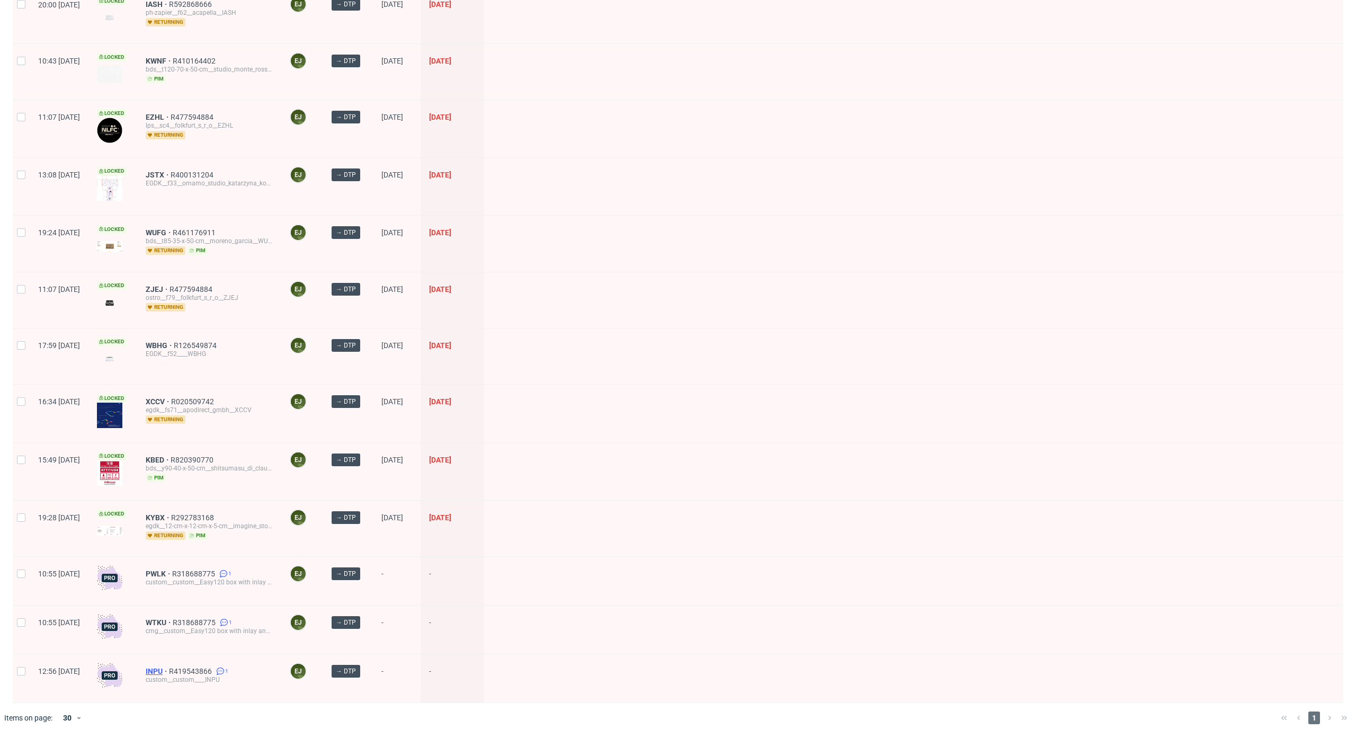
click at [169, 667] on span "INPU" at bounding box center [157, 671] width 23 height 8
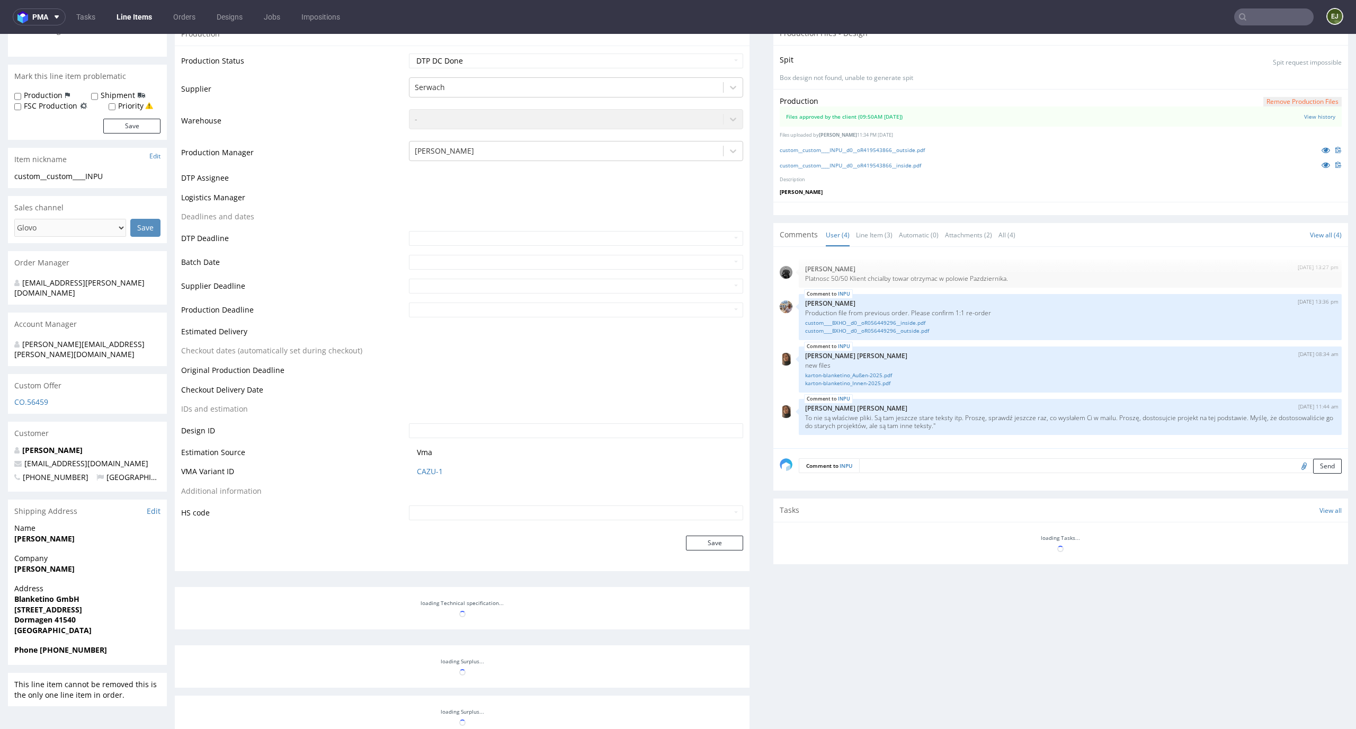
scroll to position [250, 0]
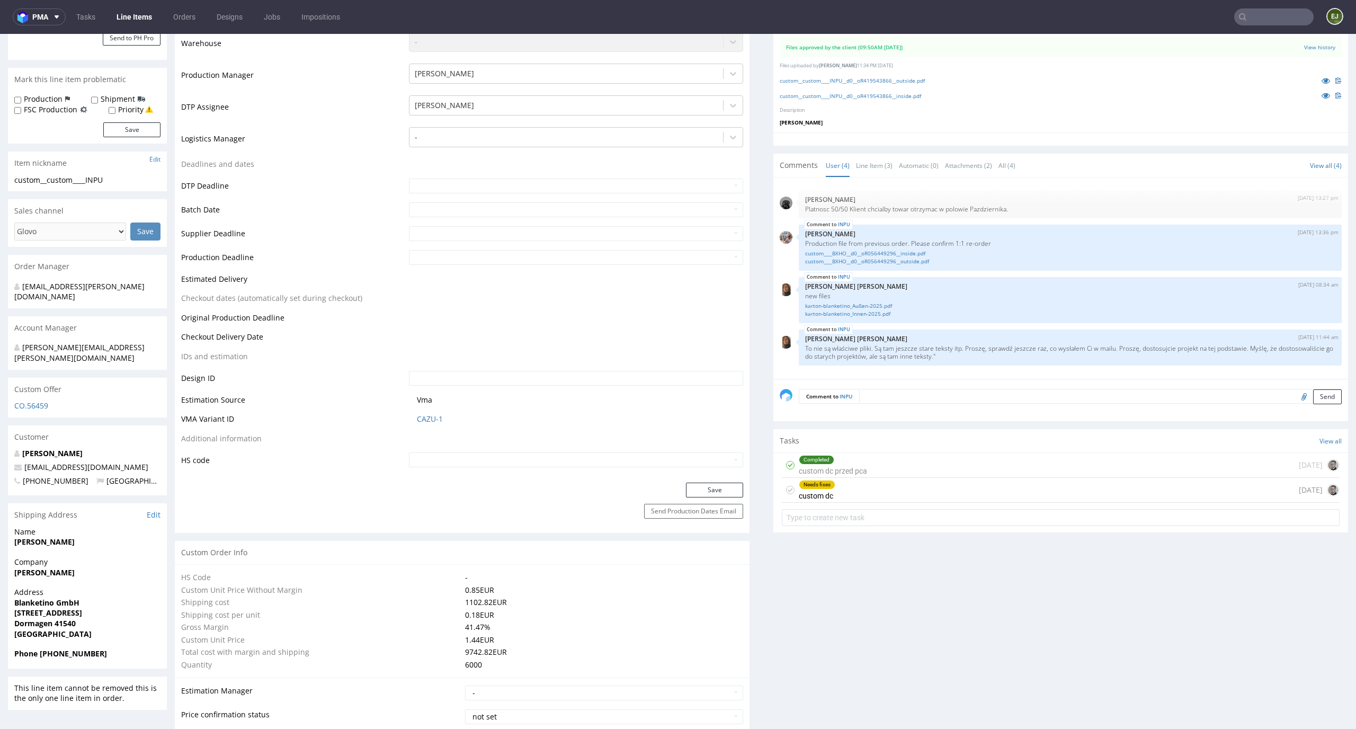
click at [828, 479] on div "Needs fixes custom dc [DATE]" at bounding box center [1061, 490] width 558 height 25
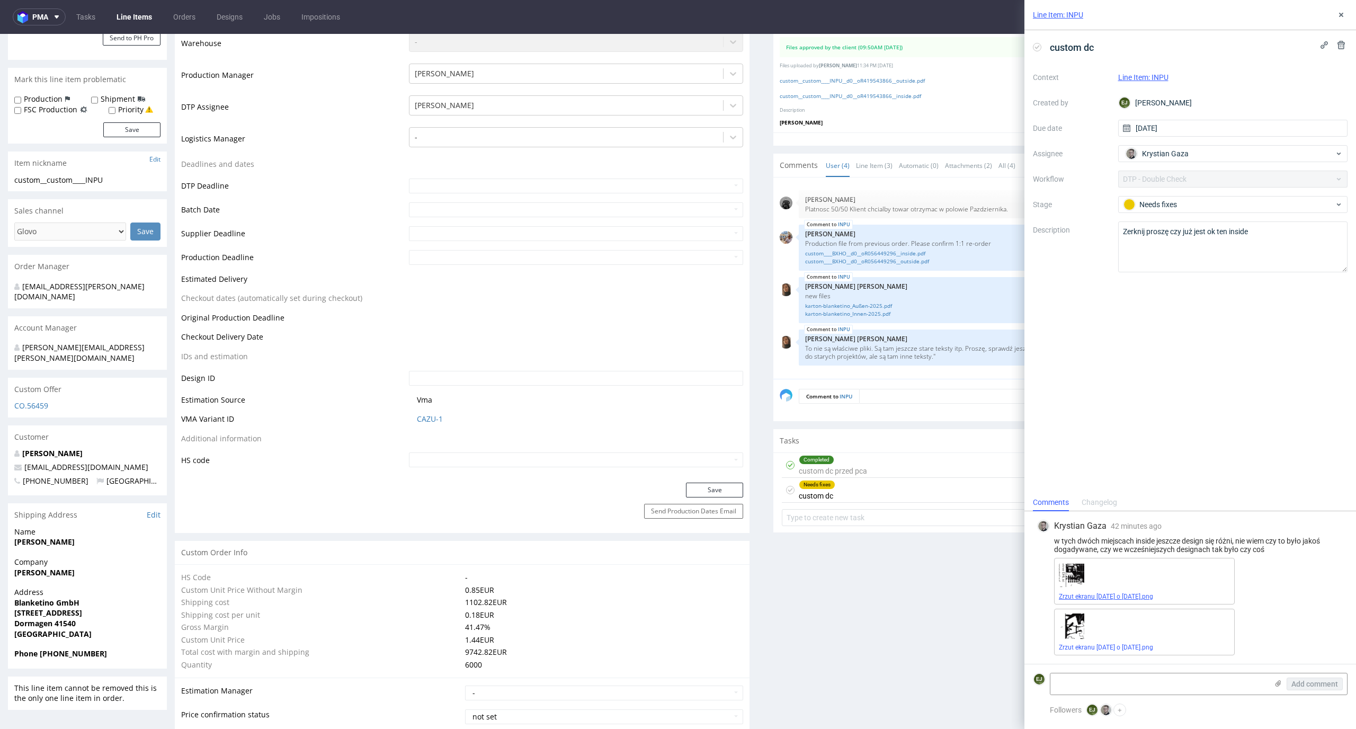
click at [1137, 597] on link "Zrzut ekranu [DATE] o [DATE].png" at bounding box center [1106, 596] width 94 height 7
click at [1122, 651] on span "Zrzut ekranu [DATE] o [DATE].png" at bounding box center [1144, 647] width 171 height 8
click at [1111, 648] on link "Zrzut ekranu [DATE] o [DATE].png" at bounding box center [1106, 646] width 94 height 7
click at [1041, 51] on div "custom dc" at bounding box center [1065, 47] width 65 height 17
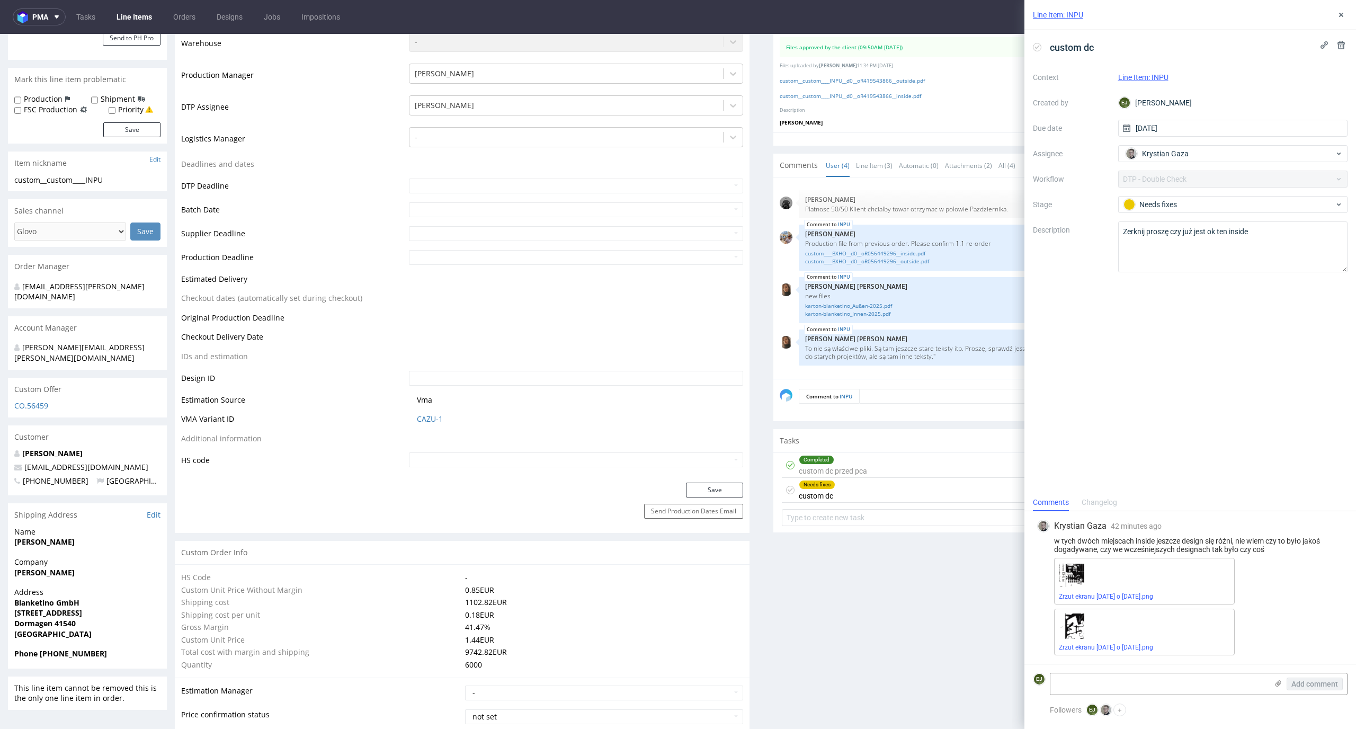
click at [1034, 44] on icon at bounding box center [1037, 47] width 8 height 8
